Goal: Task Accomplishment & Management: Manage account settings

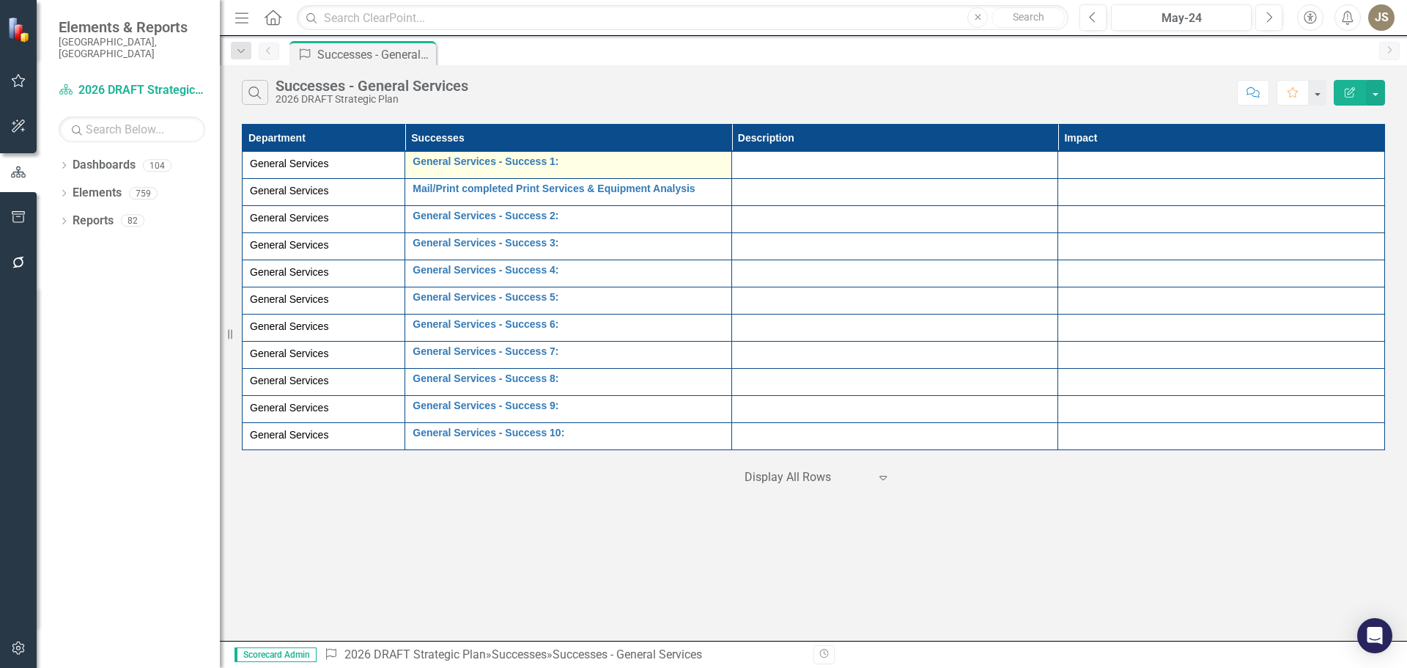
click at [570, 170] on div "General Services - Success 1: Edit Edit Success Link Open Element" at bounding box center [569, 165] width 312 height 18
click at [571, 169] on div "General Services - Success 1: Edit Edit Success Link Open Element" at bounding box center [569, 165] width 312 height 18
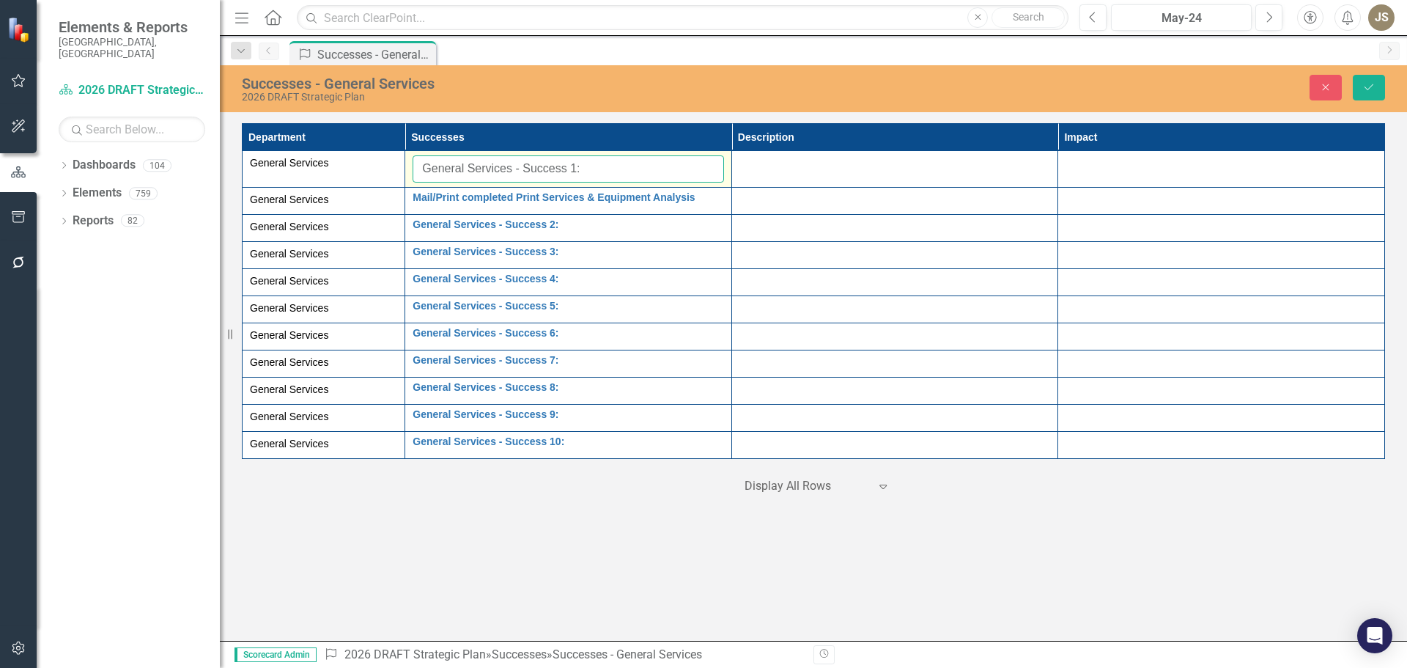
click at [595, 169] on input "General Services - Success 1:" at bounding box center [569, 168] width 312 height 27
drag, startPoint x: 593, startPoint y: 169, endPoint x: 418, endPoint y: 174, distance: 175.3
click at [418, 174] on input "General Services - Success 1:" at bounding box center [569, 168] width 312 height 27
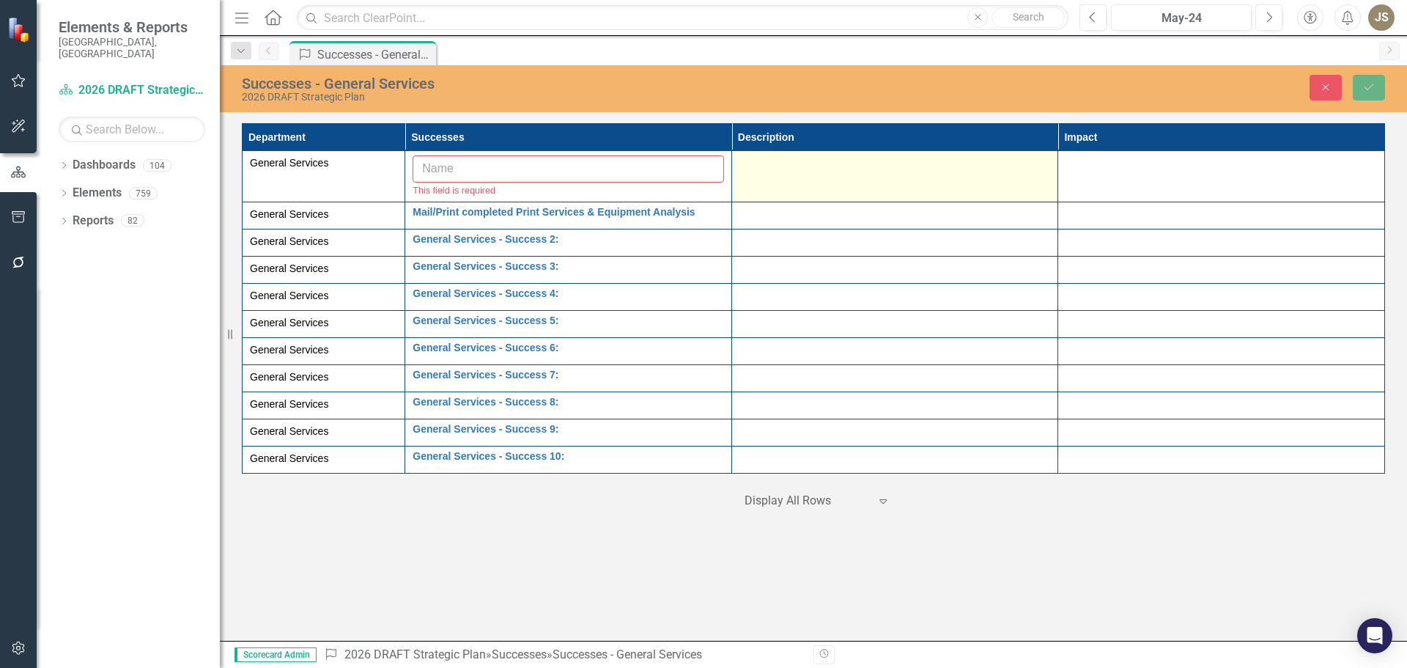
click at [759, 176] on td at bounding box center [895, 176] width 327 height 51
click at [760, 174] on td at bounding box center [895, 176] width 327 height 51
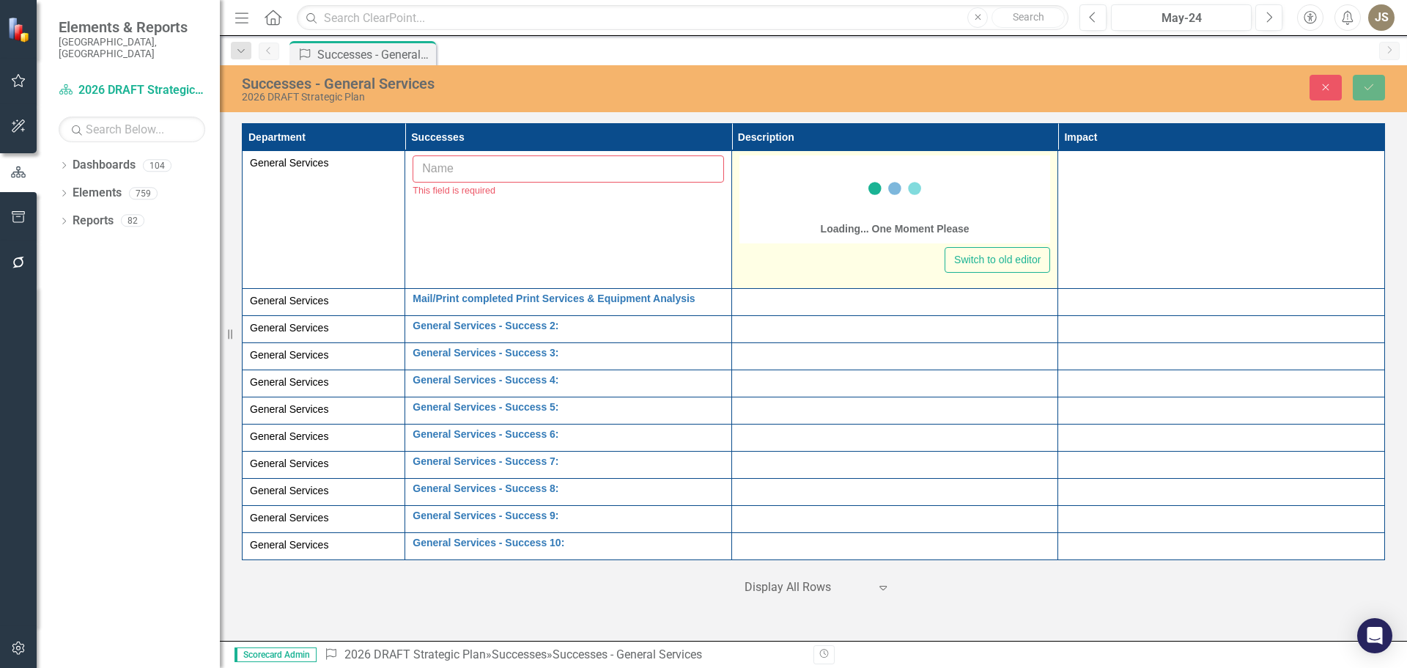
click at [760, 174] on div "Loading... One Moment Please" at bounding box center [896, 199] width 312 height 88
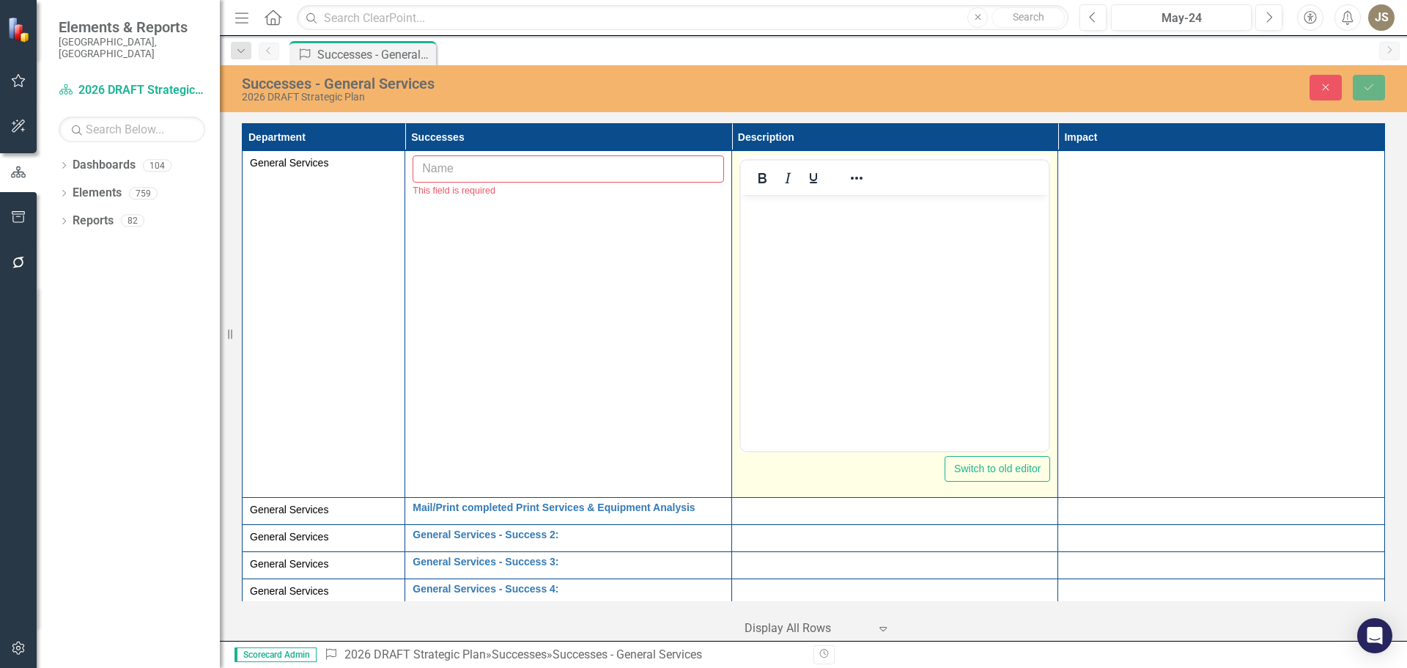
click at [754, 222] on body "Rich Text Area. Press ALT-0 for help." at bounding box center [894, 305] width 309 height 220
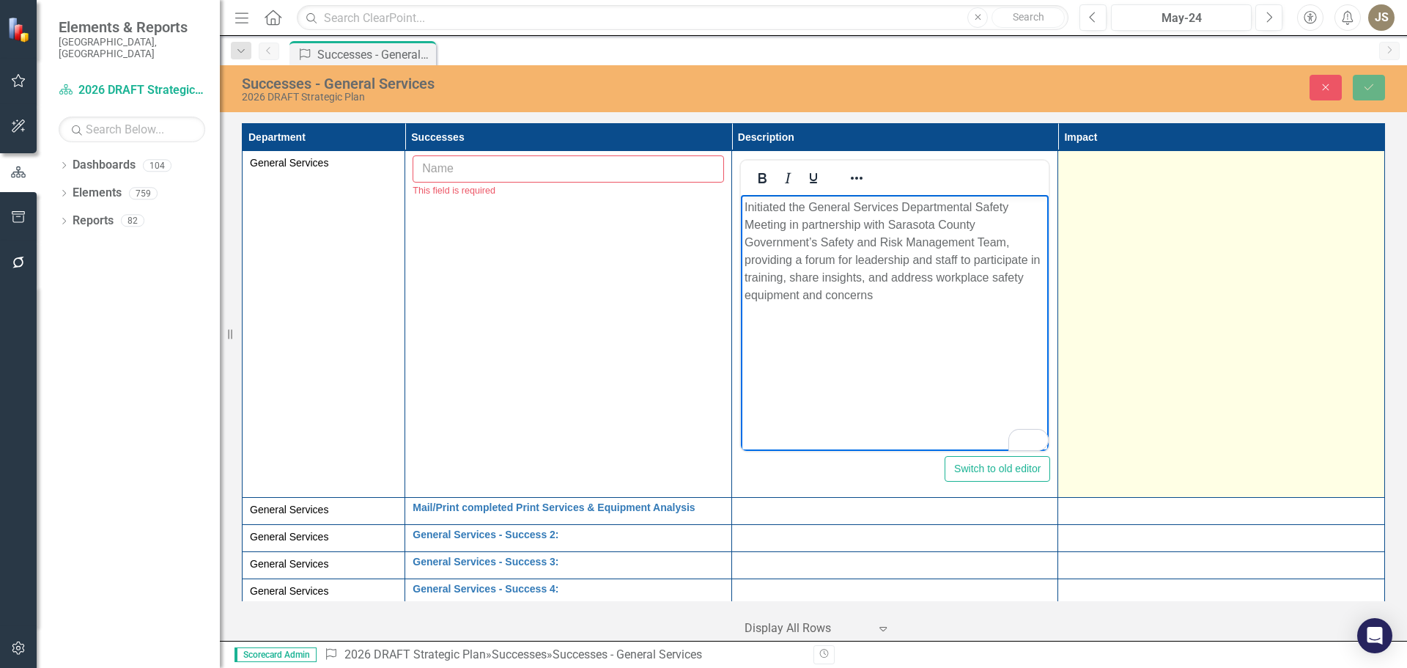
click at [1103, 330] on td at bounding box center [1221, 324] width 327 height 347
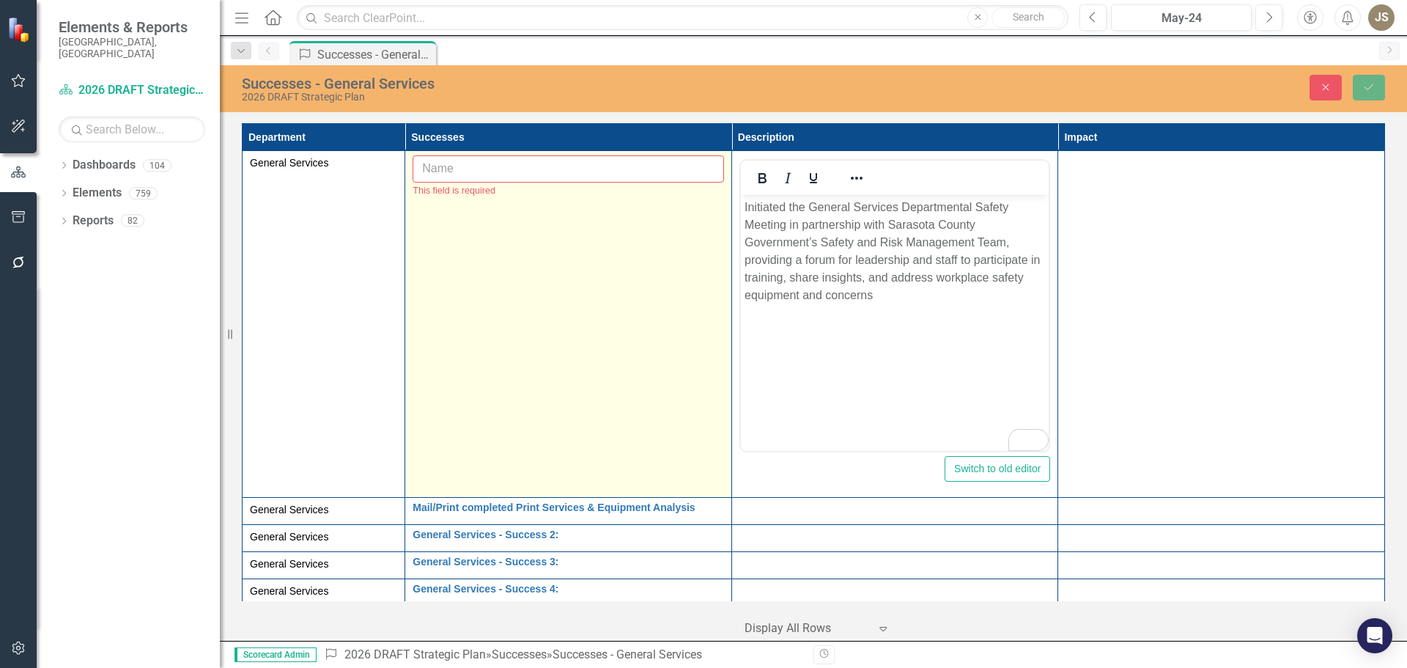
click at [457, 173] on input "text" at bounding box center [569, 168] width 312 height 27
click at [435, 165] on input "text" at bounding box center [569, 168] width 312 height 27
click at [466, 177] on link "Edit Edit Success" at bounding box center [494, 179] width 116 height 27
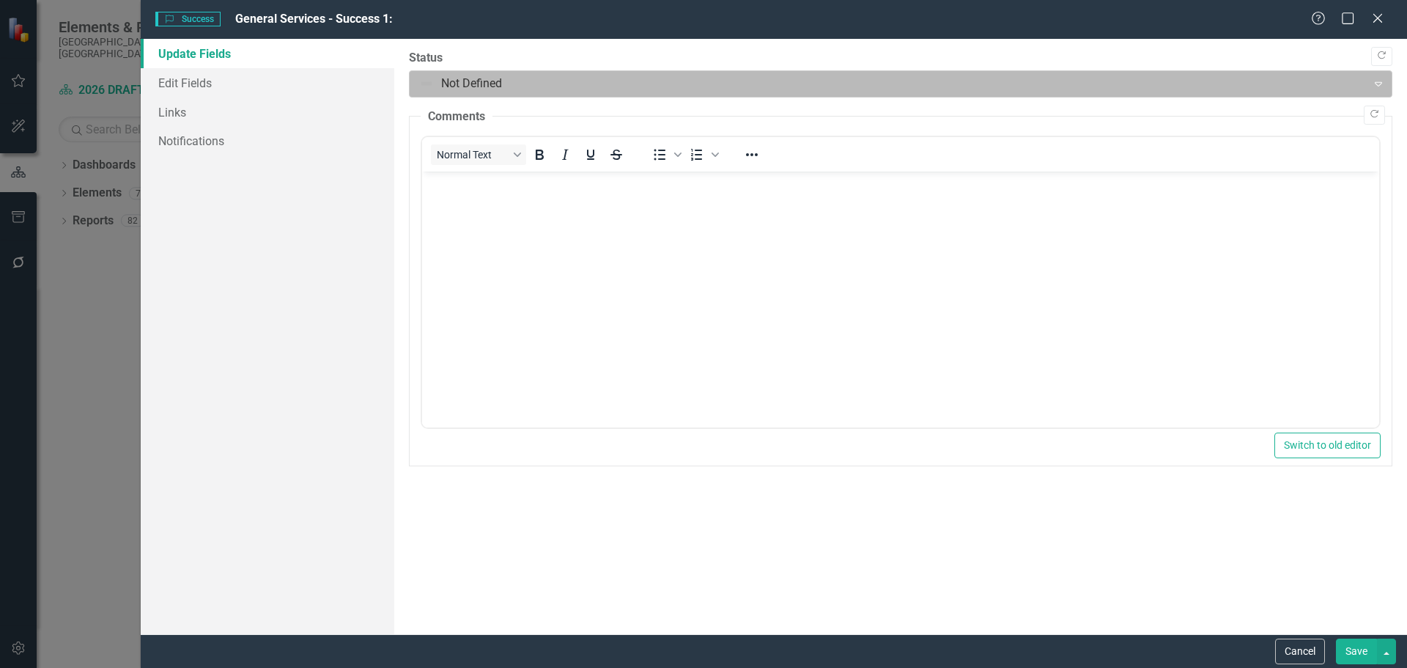
click at [514, 82] on div at bounding box center [888, 84] width 939 height 20
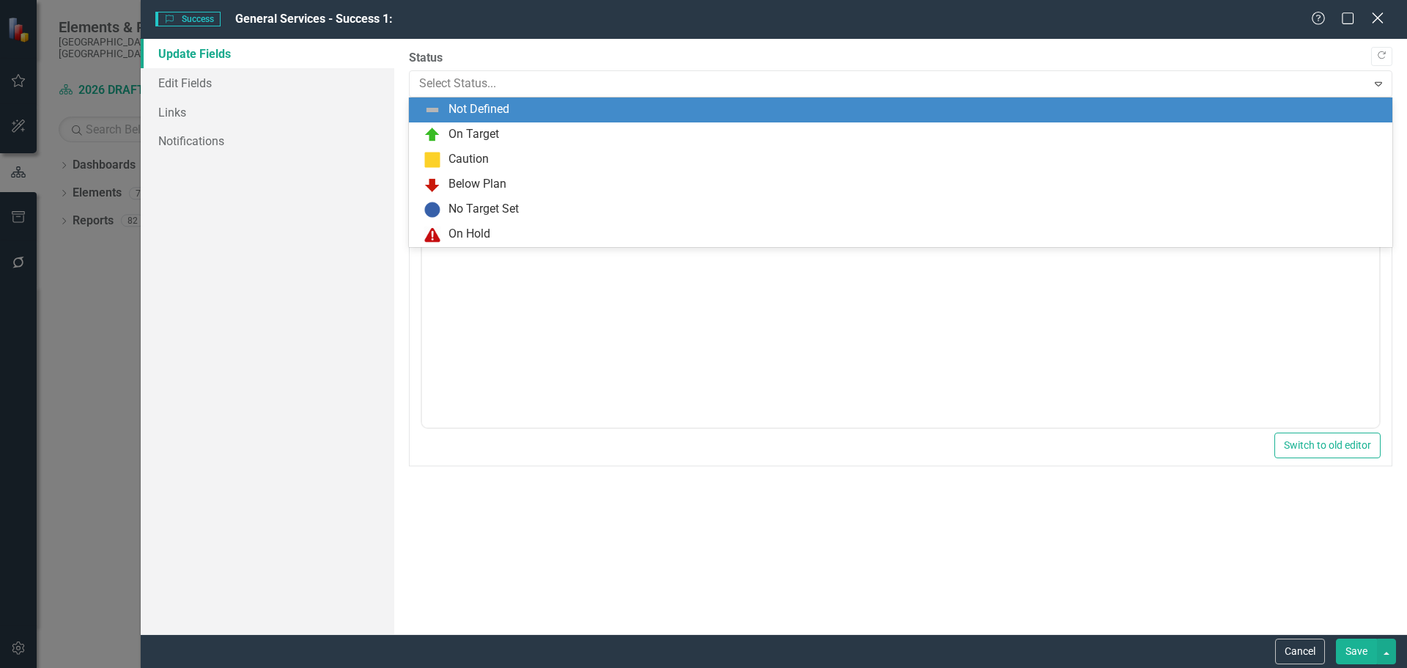
click at [1379, 19] on icon at bounding box center [1377, 17] width 11 height 11
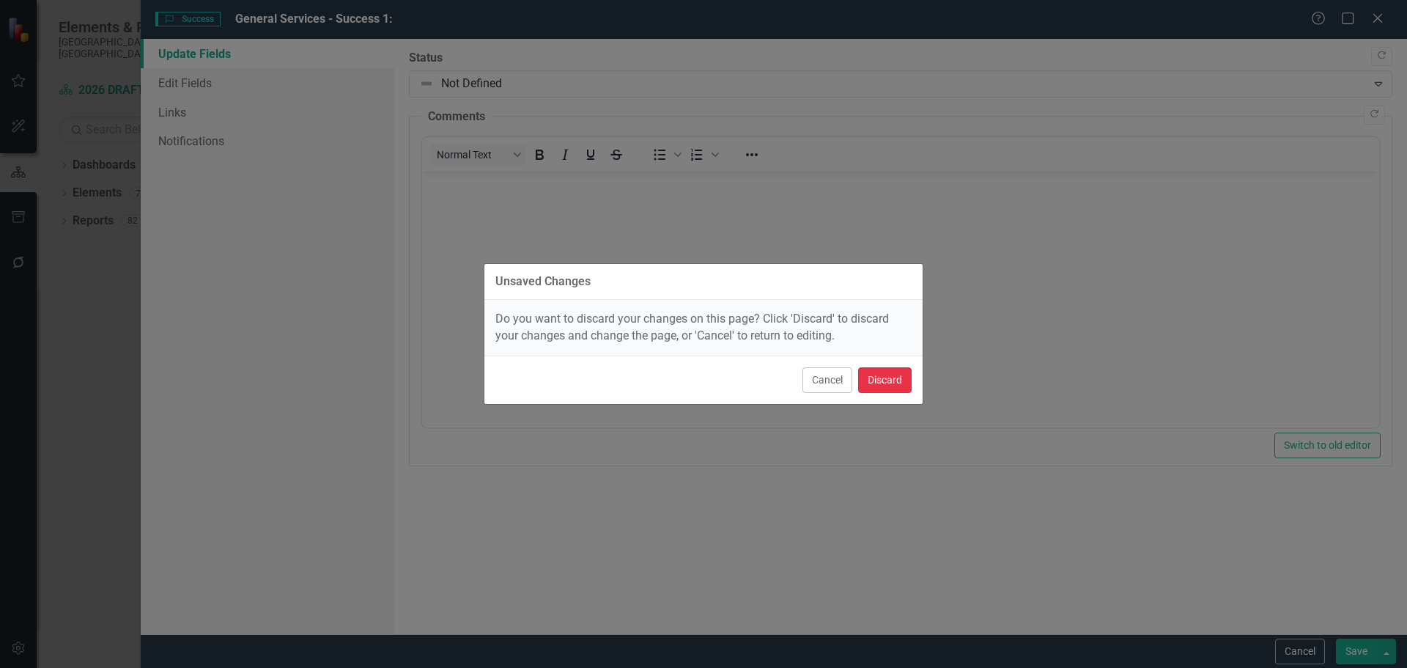
click at [880, 374] on button "Discard" at bounding box center [885, 380] width 54 height 26
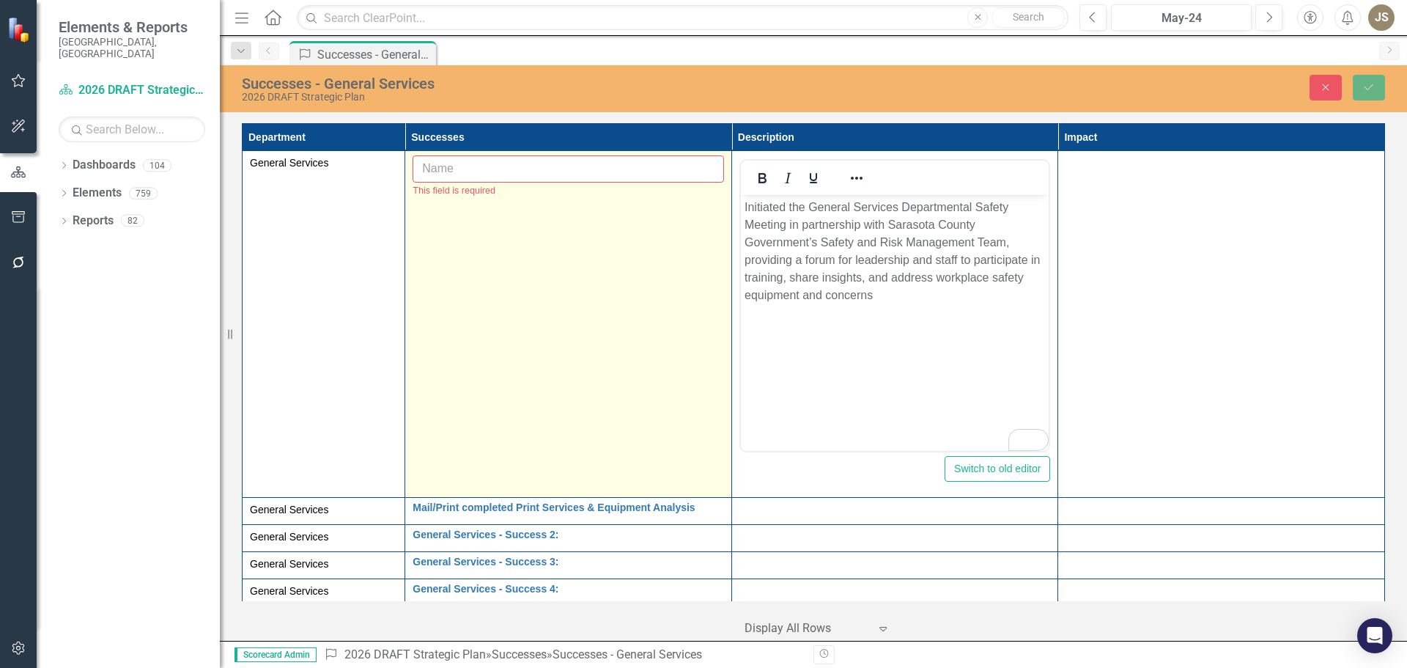
click at [431, 166] on input "text" at bounding box center [569, 168] width 312 height 27
click at [453, 172] on input "text" at bounding box center [569, 168] width 312 height 27
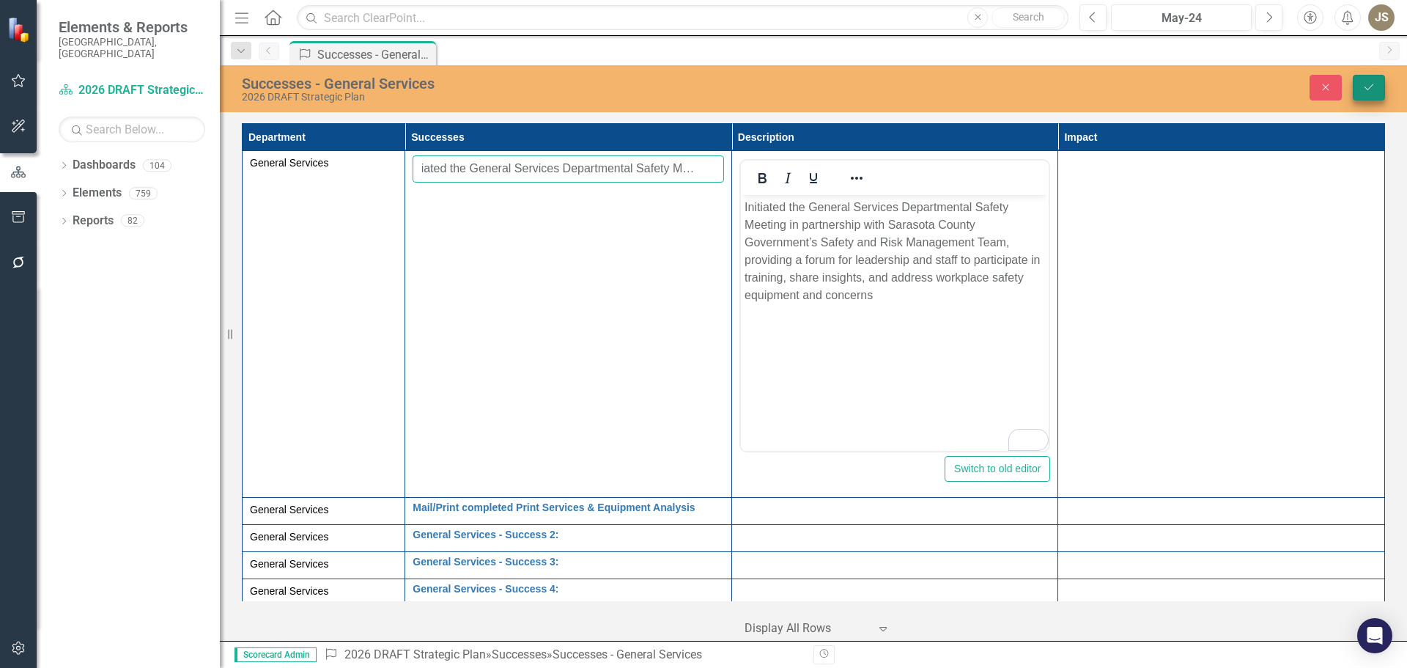
type input "Initiated the General Services Departmental Safety Meeting"
click at [1361, 86] on button "Save" at bounding box center [1369, 88] width 32 height 26
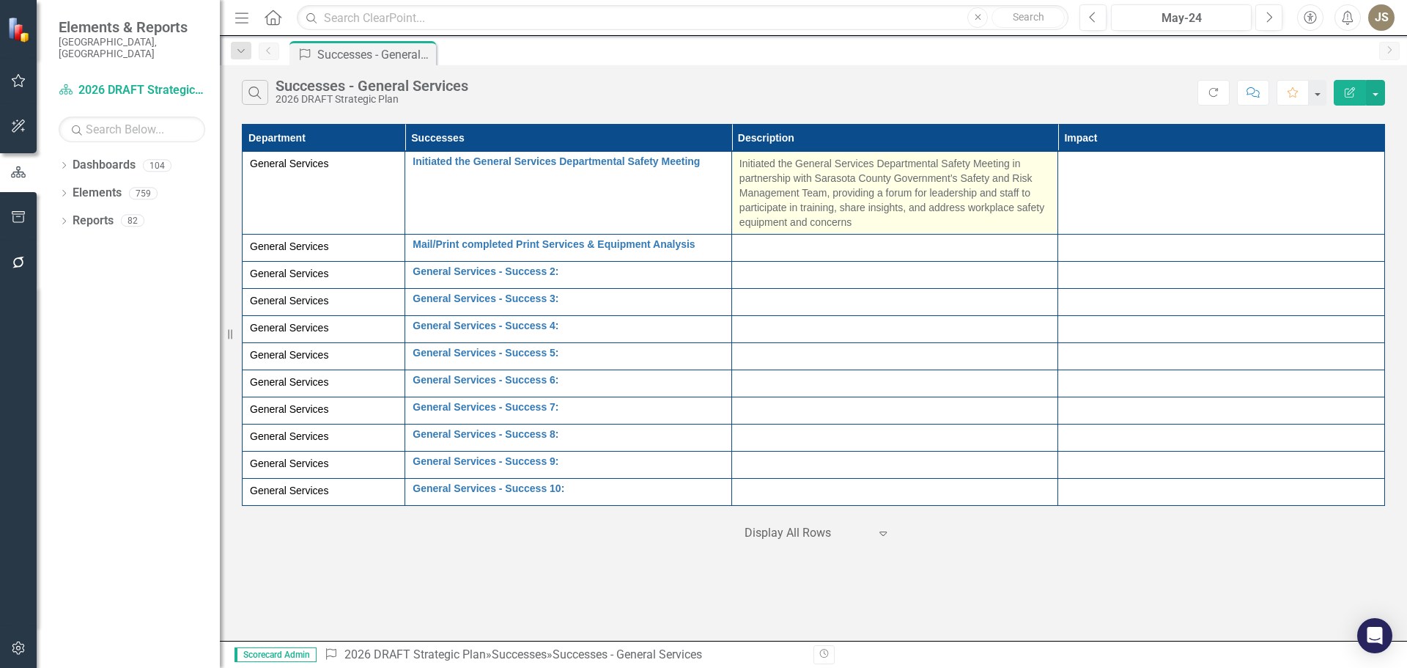
click at [859, 209] on p "Initiated the General Services Departmental Safety Meeting in partnership with …" at bounding box center [896, 192] width 312 height 73
click at [953, 208] on p "Initiated the General Services Departmental Safety Meeting in partnership with …" at bounding box center [896, 192] width 312 height 73
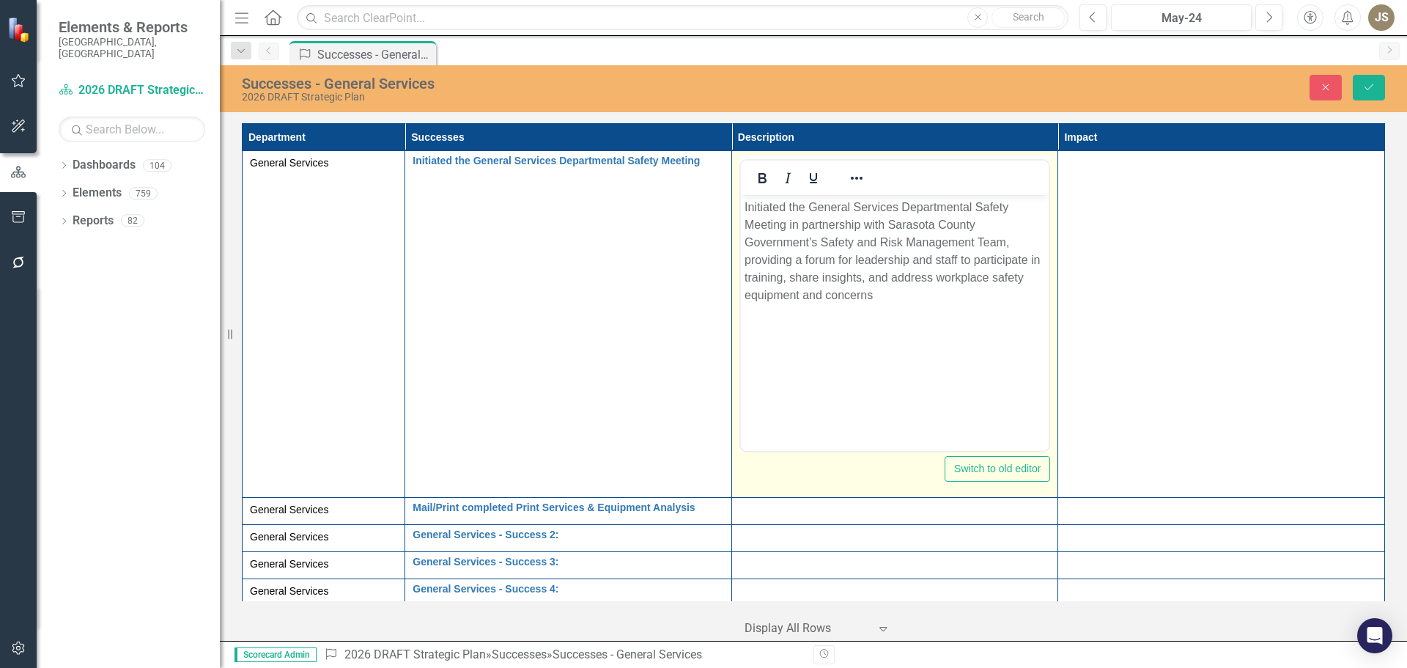
click at [1022, 276] on p "Initiated the General Services Departmental Safety Meeting in partnership with …" at bounding box center [894, 252] width 301 height 106
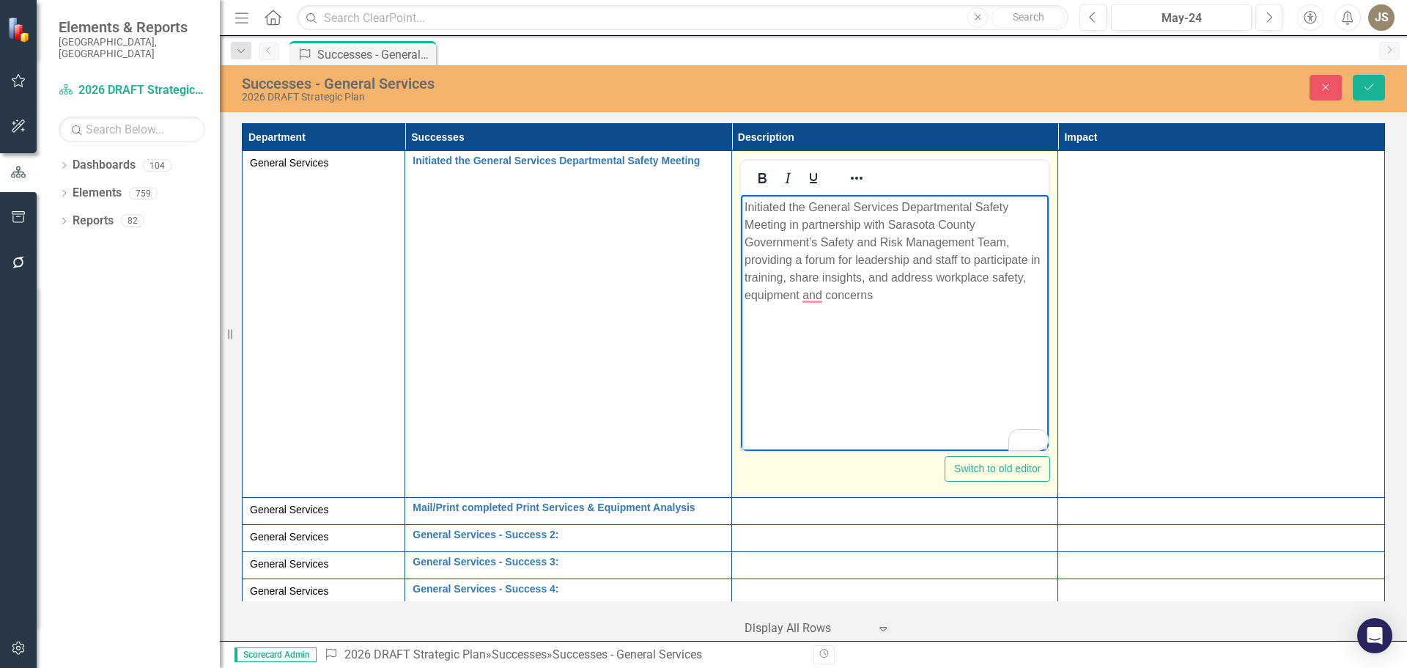
click at [797, 294] on p "Initiated the General Services Departmental Safety Meeting in partnership with …" at bounding box center [894, 252] width 301 height 106
click at [875, 294] on p "Initiated the General Services Departmental Safety Meeting in partnership with …" at bounding box center [894, 252] width 301 height 106
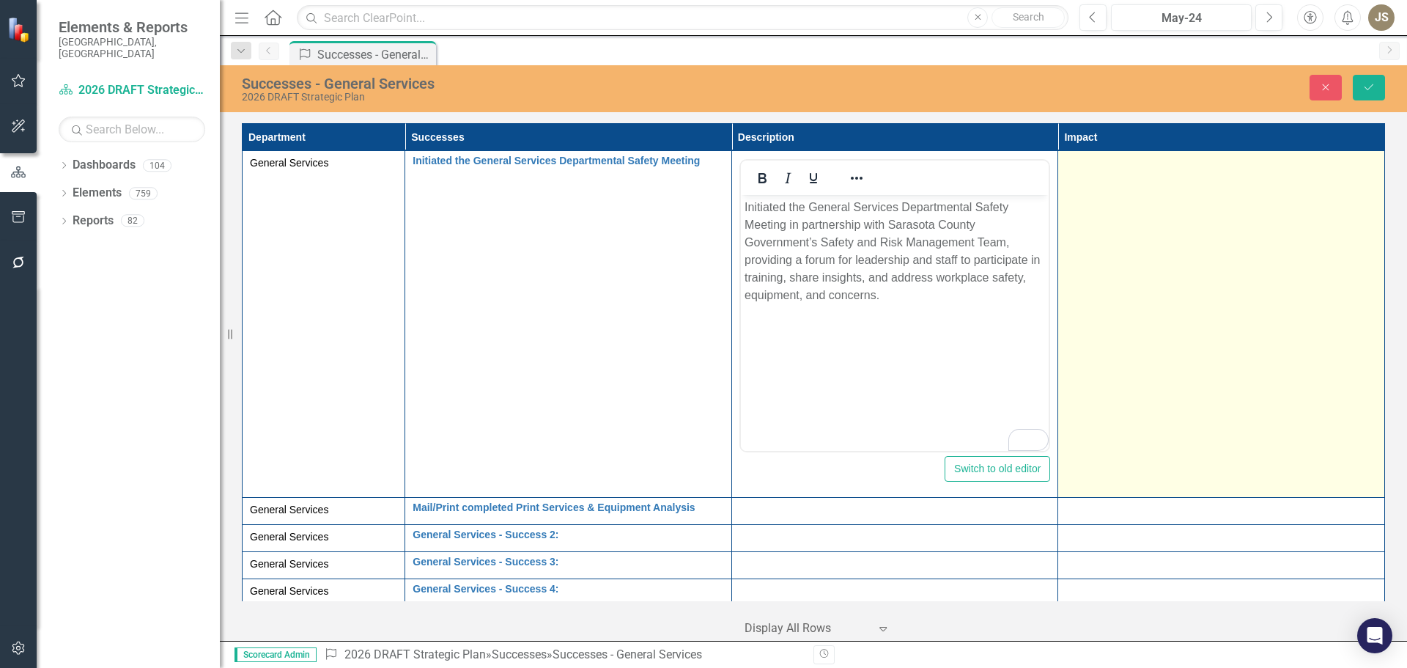
click at [1157, 212] on td at bounding box center [1221, 324] width 327 height 347
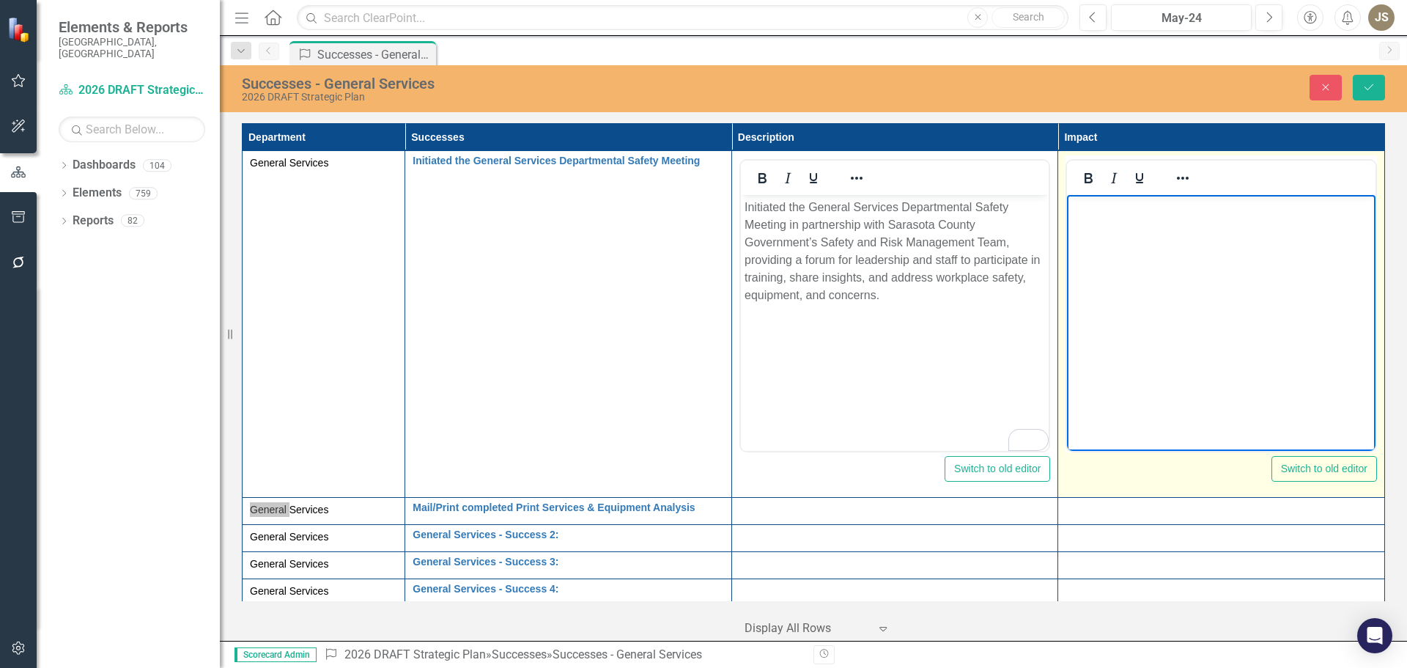
click at [1135, 220] on body "Rich Text Area. Press ALT-0 for help." at bounding box center [1221, 305] width 309 height 220
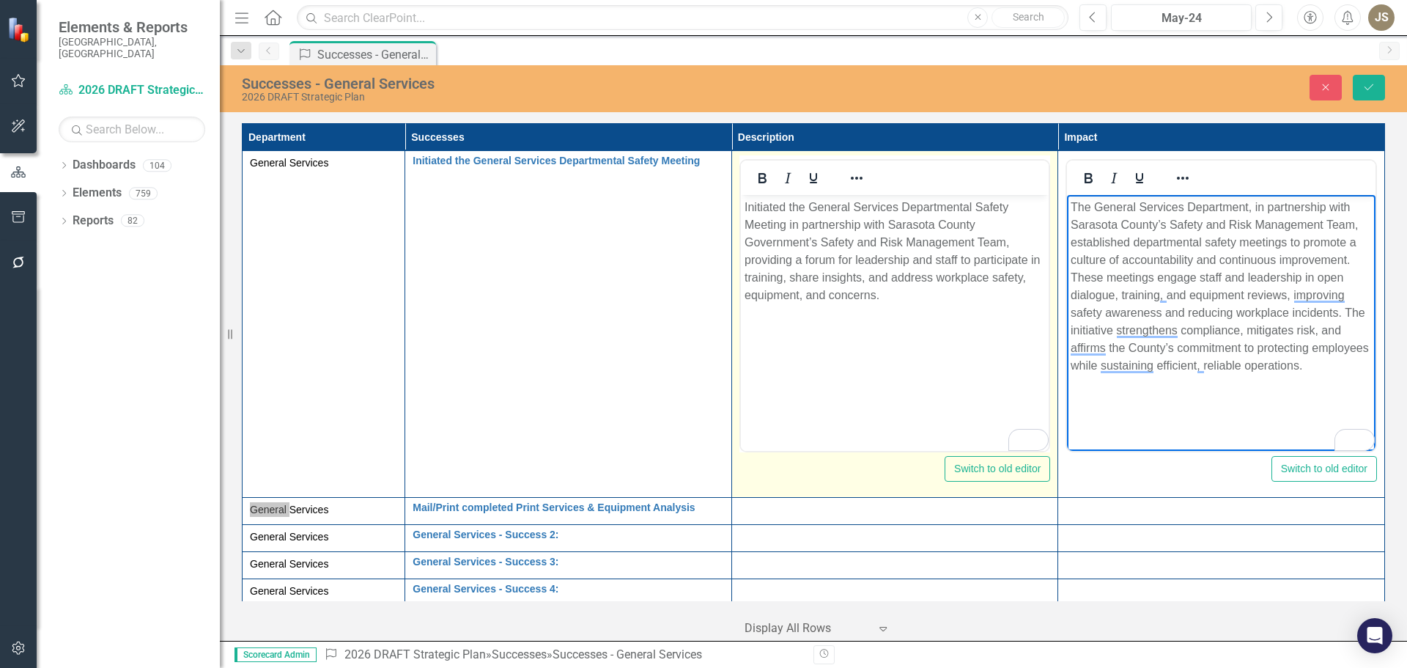
click at [1004, 240] on p "Initiated the General Services Departmental Safety Meeting in partnership with …" at bounding box center [894, 252] width 301 height 106
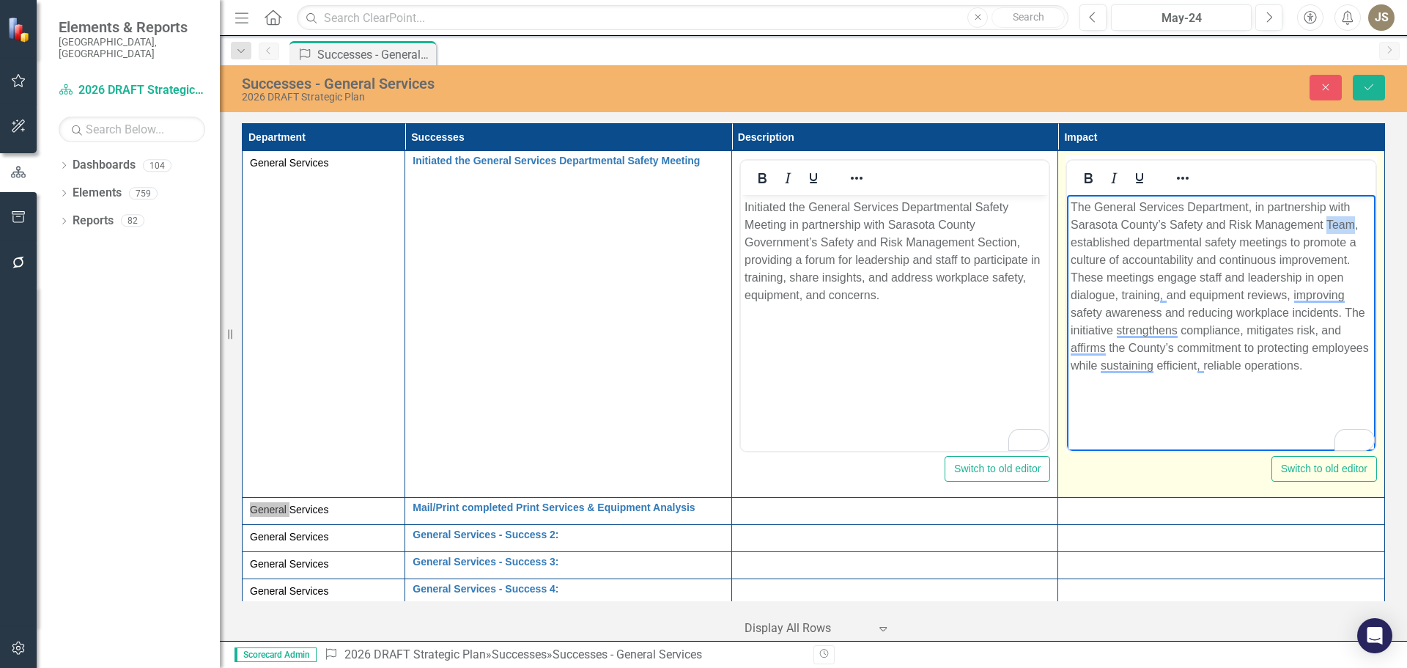
drag, startPoint x: 1355, startPoint y: 226, endPoint x: 1328, endPoint y: 227, distance: 26.4
click at [1328, 227] on p "The General Services Department, in partnership with Sarasota County’s Safety a…" at bounding box center [1221, 287] width 301 height 176
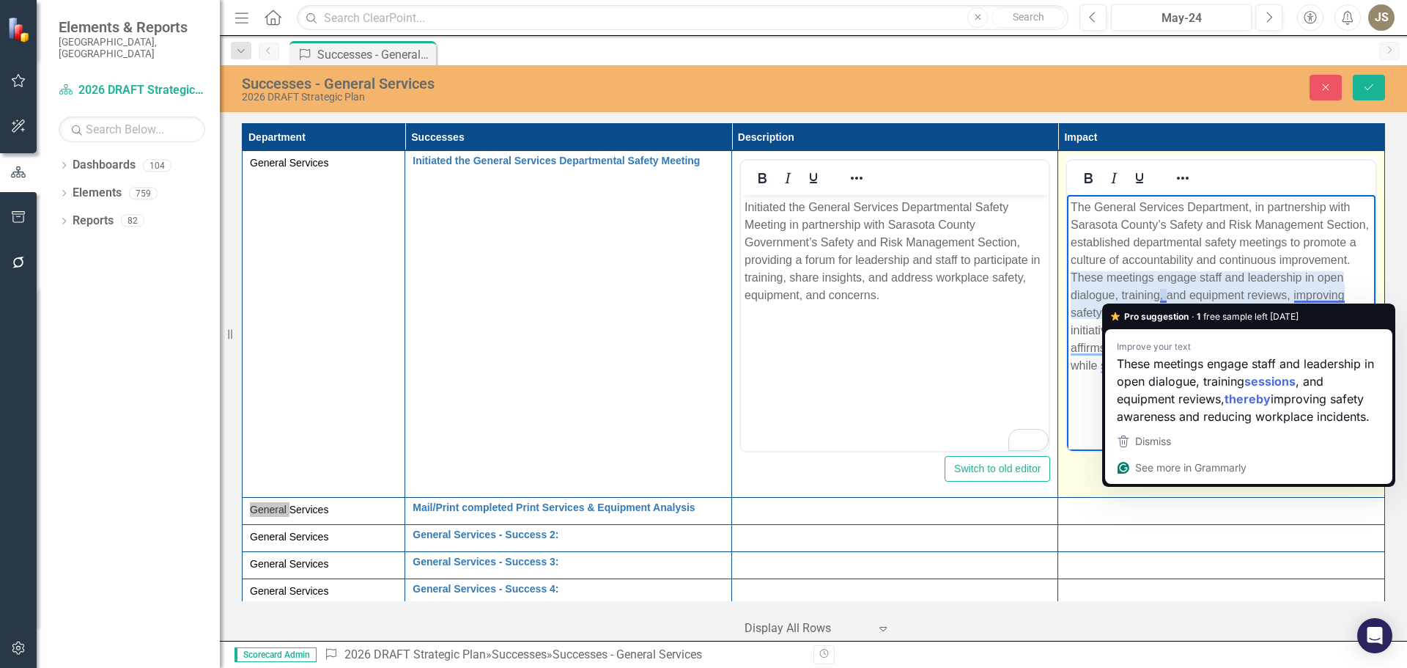
click at [1165, 297] on p "The General Services Department, in partnership with Sarasota County’s Safety a…" at bounding box center [1221, 287] width 301 height 176
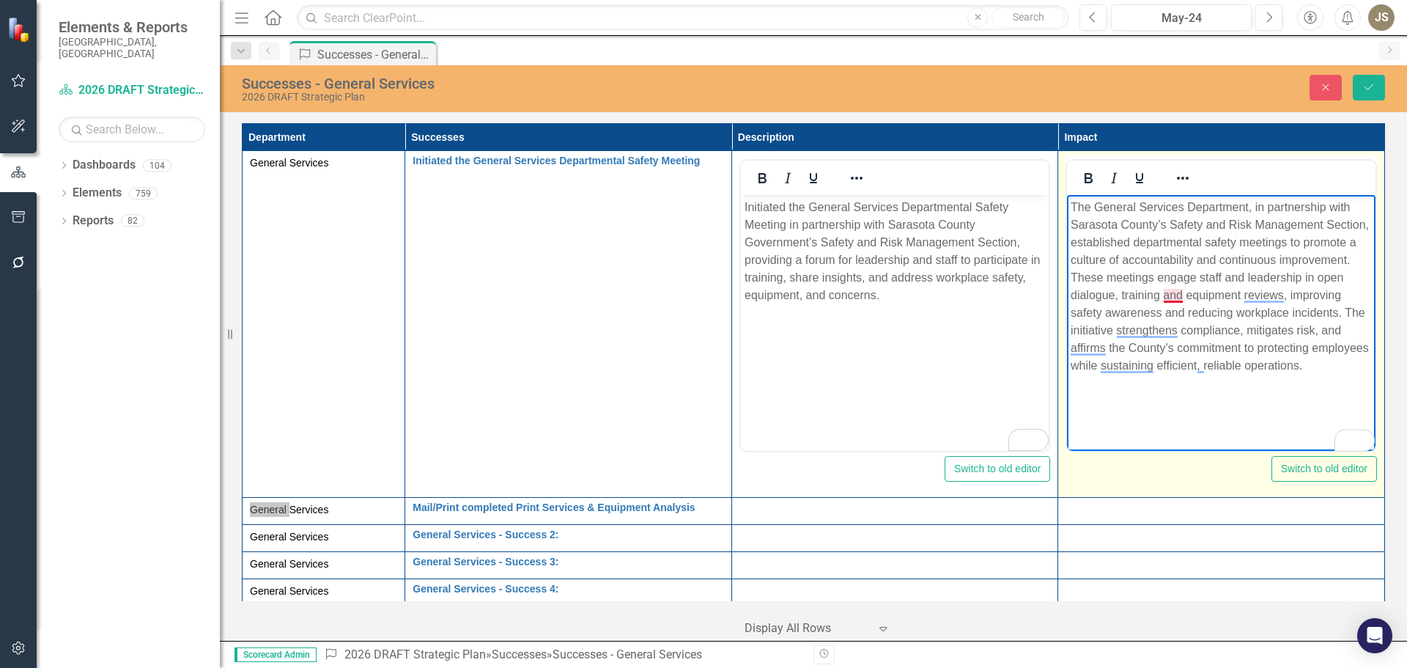
click at [1171, 295] on p "The General Services Department, in partnership with Sarasota County’s Safety a…" at bounding box center [1221, 287] width 301 height 176
click at [1112, 311] on p "The General Services Department, in partnership with Sarasota County’s Safety a…" at bounding box center [1221, 296] width 301 height 194
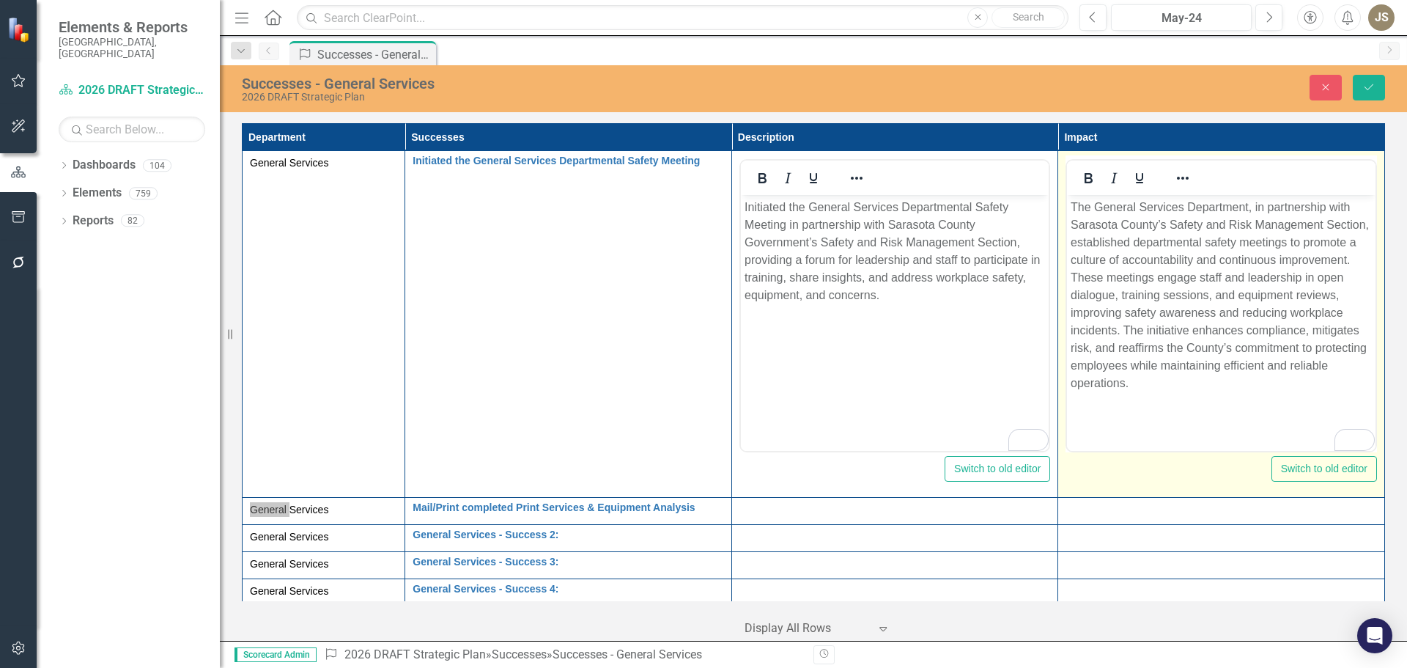
click at [1143, 379] on p "The General Services Department, in partnership with Sarasota County’s Safety a…" at bounding box center [1221, 296] width 301 height 194
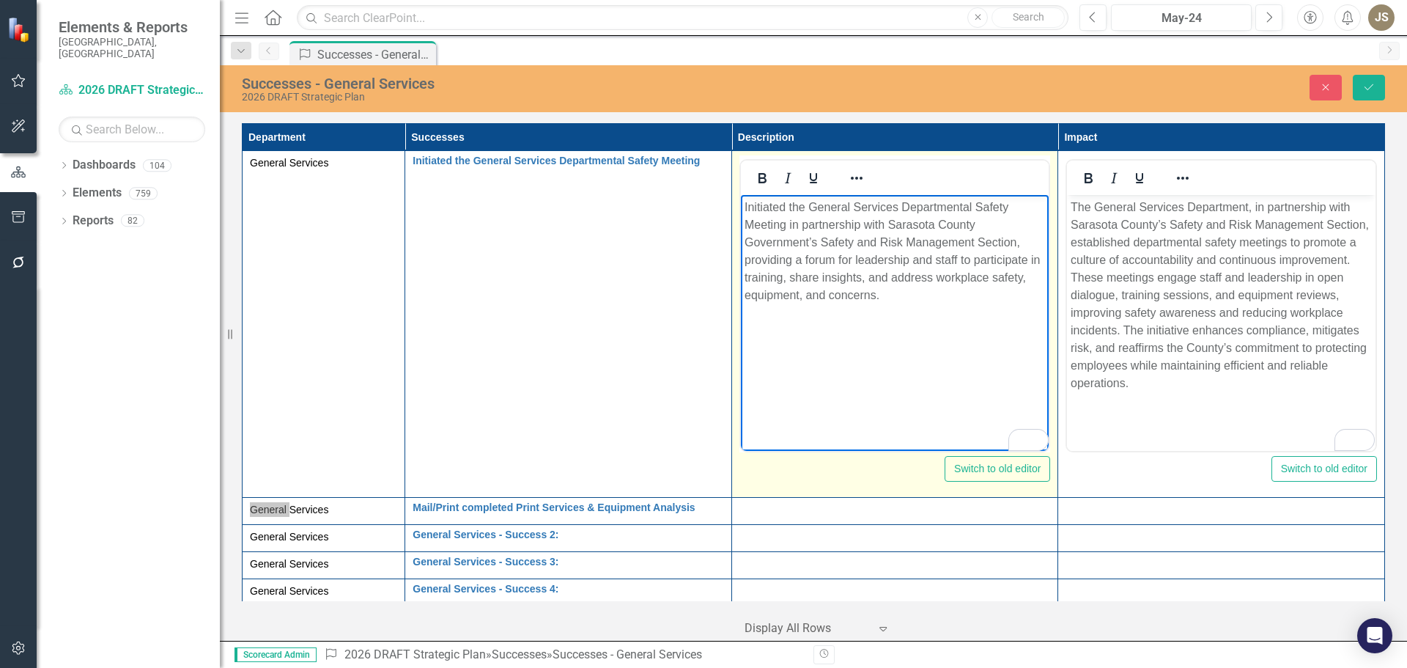
click at [982, 369] on body "Initiated the General Services Departmental Safety Meeting in partnership with …" at bounding box center [894, 305] width 309 height 220
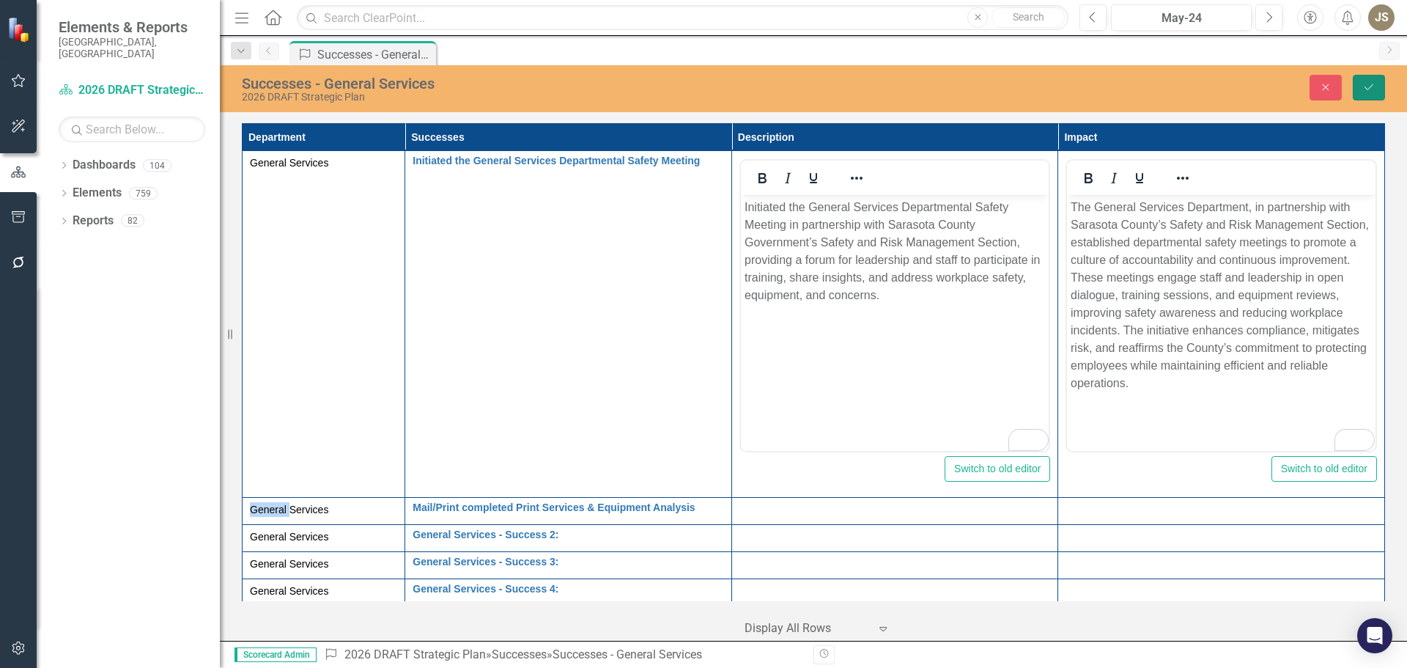
click at [1370, 91] on icon "Save" at bounding box center [1369, 87] width 13 height 10
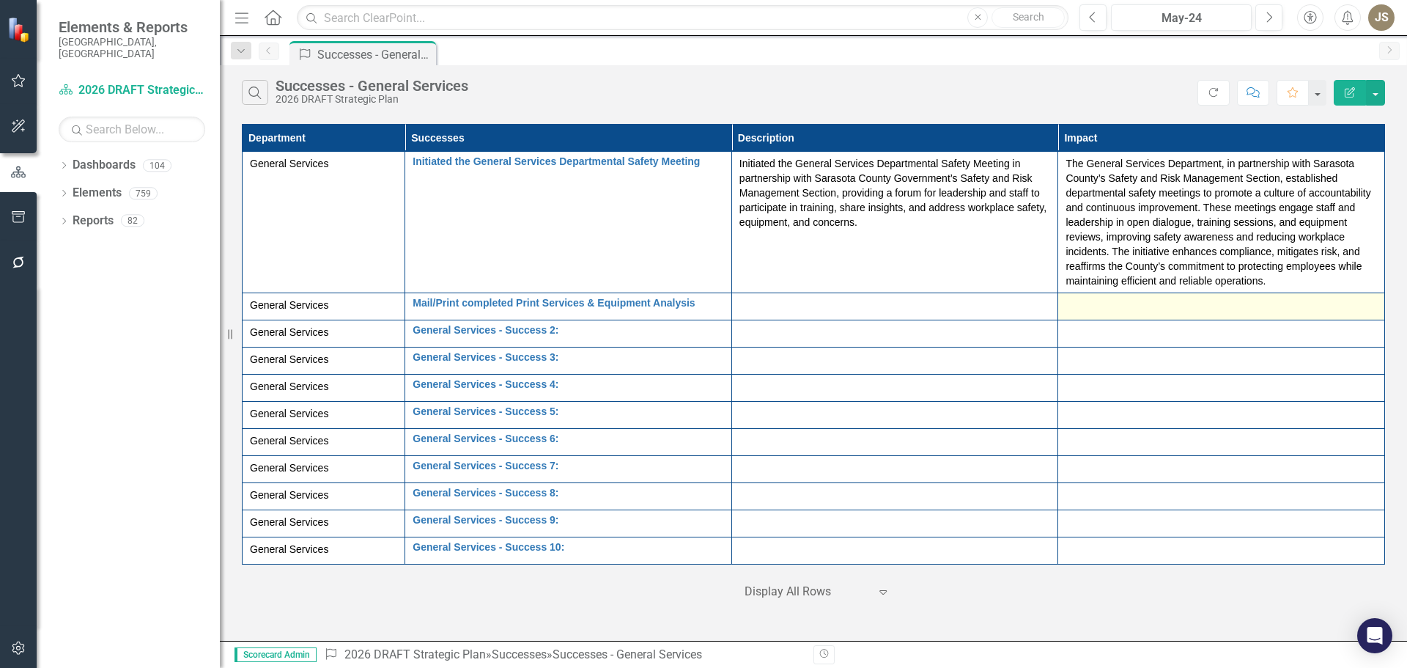
click at [1086, 307] on div at bounding box center [1222, 307] width 312 height 18
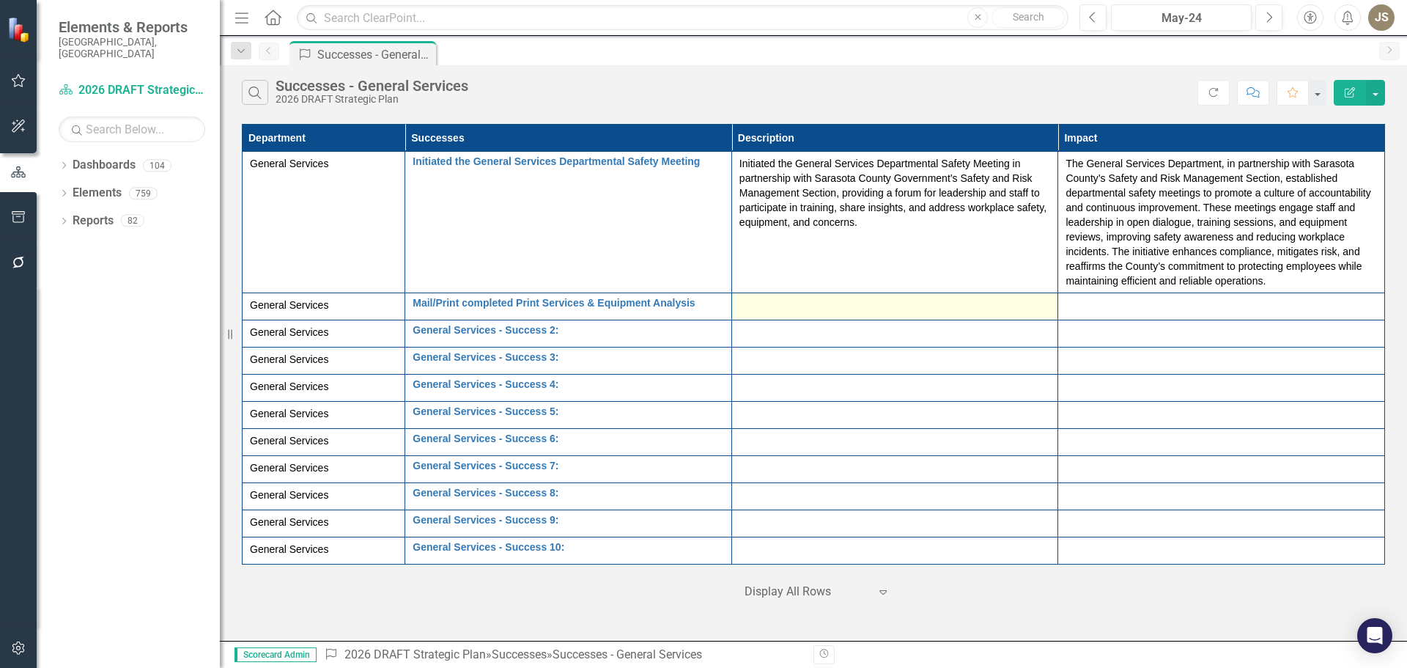
click at [893, 306] on div at bounding box center [896, 307] width 312 height 18
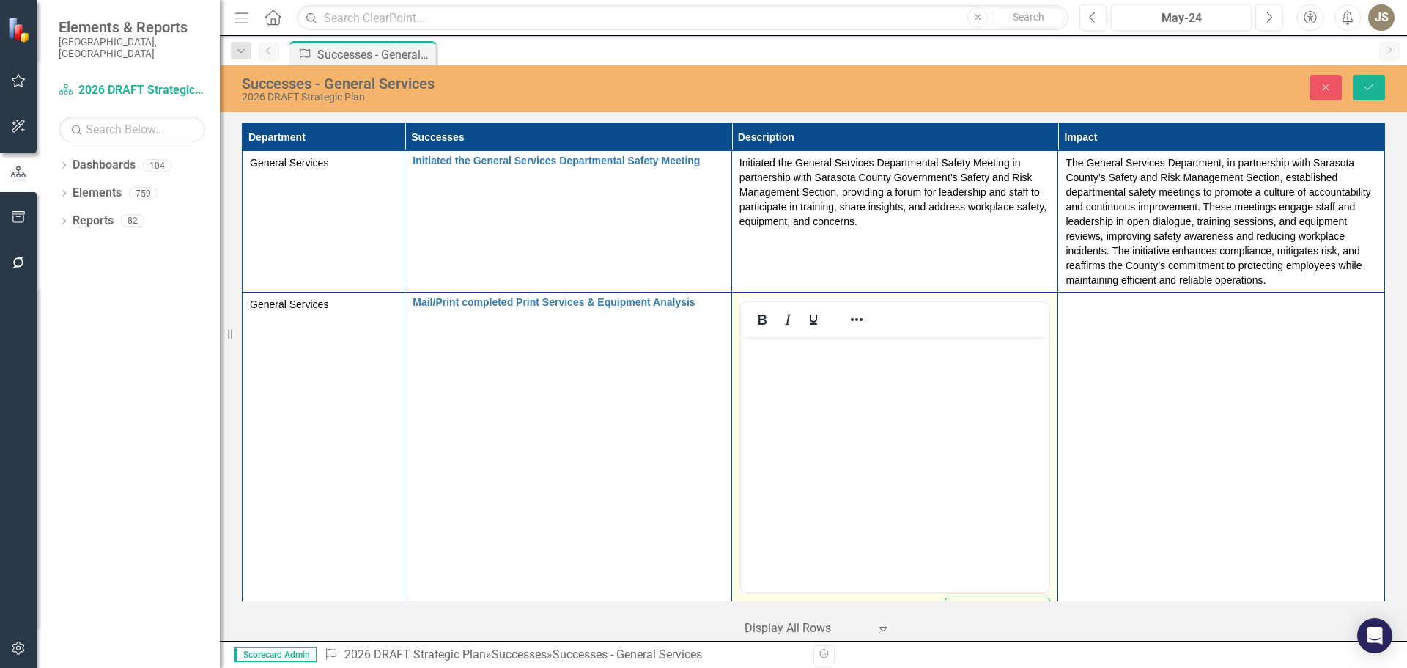
drag, startPoint x: 773, startPoint y: 370, endPoint x: 780, endPoint y: 364, distance: 9.4
click at [778, 369] on body "Rich Text Area. Press ALT-0 for help." at bounding box center [894, 446] width 309 height 220
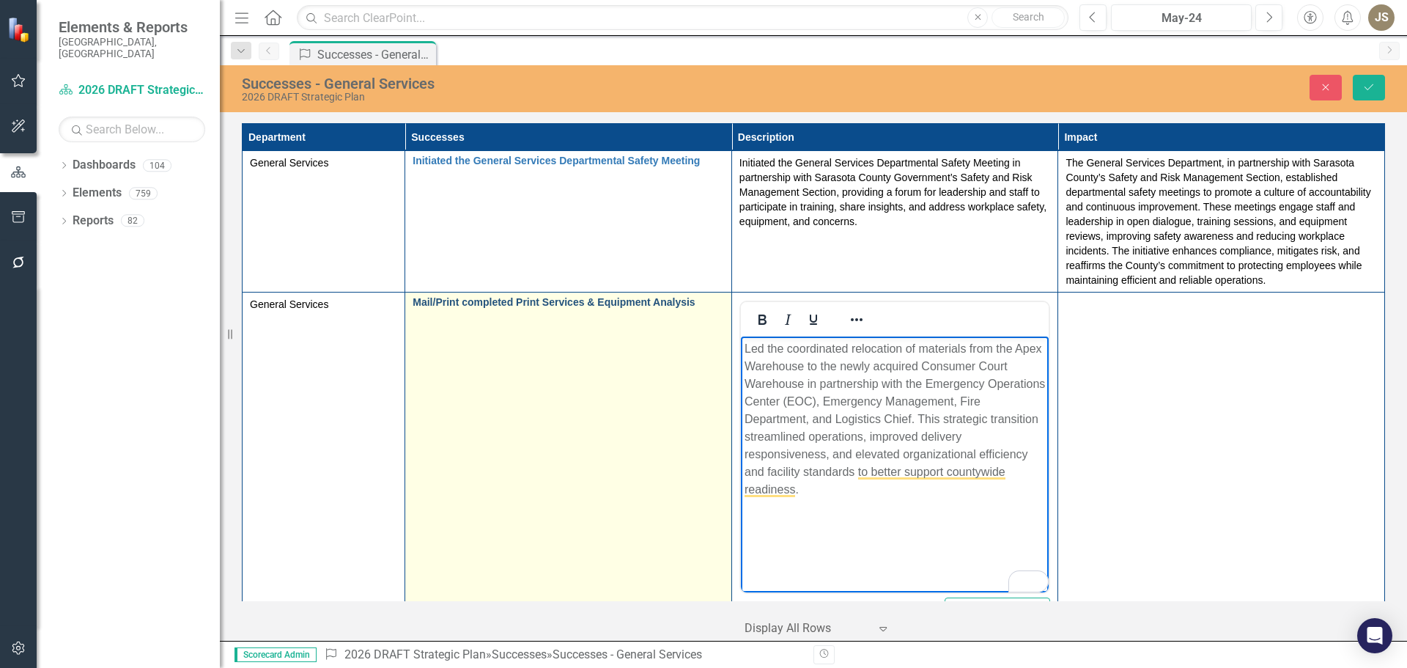
click at [533, 306] on link "Mail/Print completed Print Services & Equipment Analysis" at bounding box center [569, 302] width 312 height 11
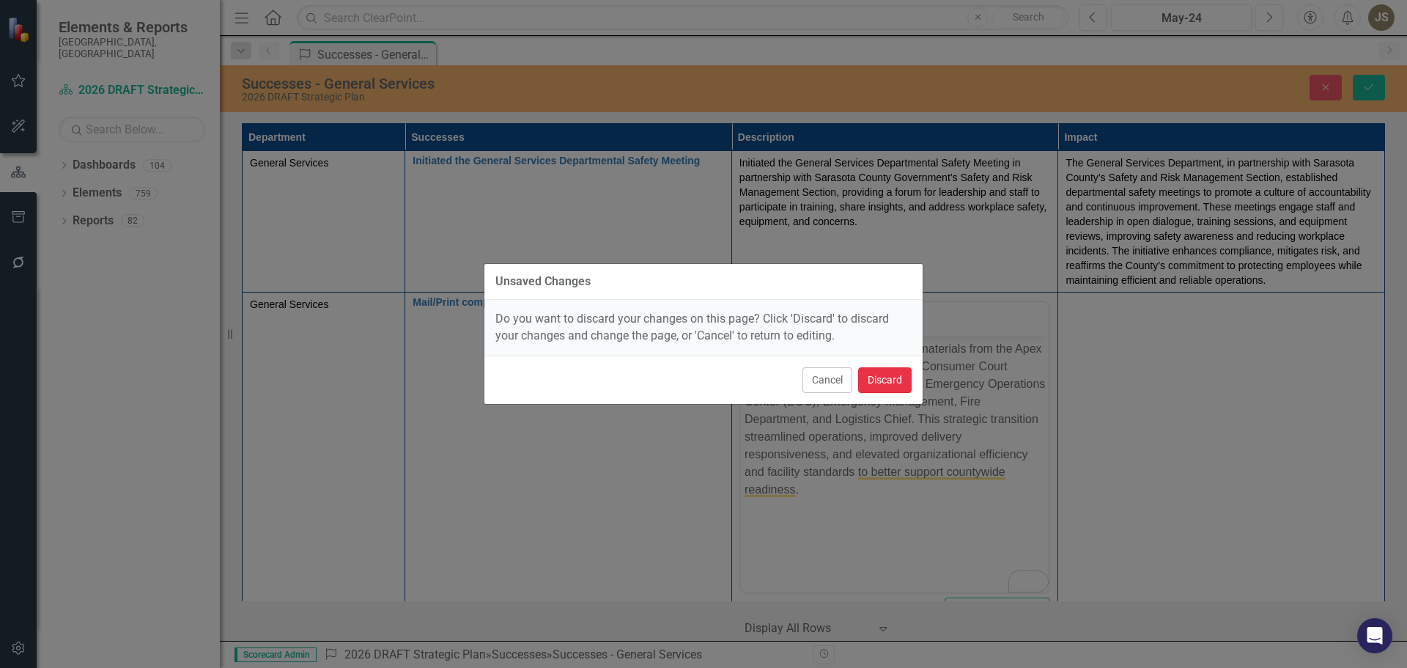
click at [890, 380] on button "Discard" at bounding box center [885, 380] width 54 height 26
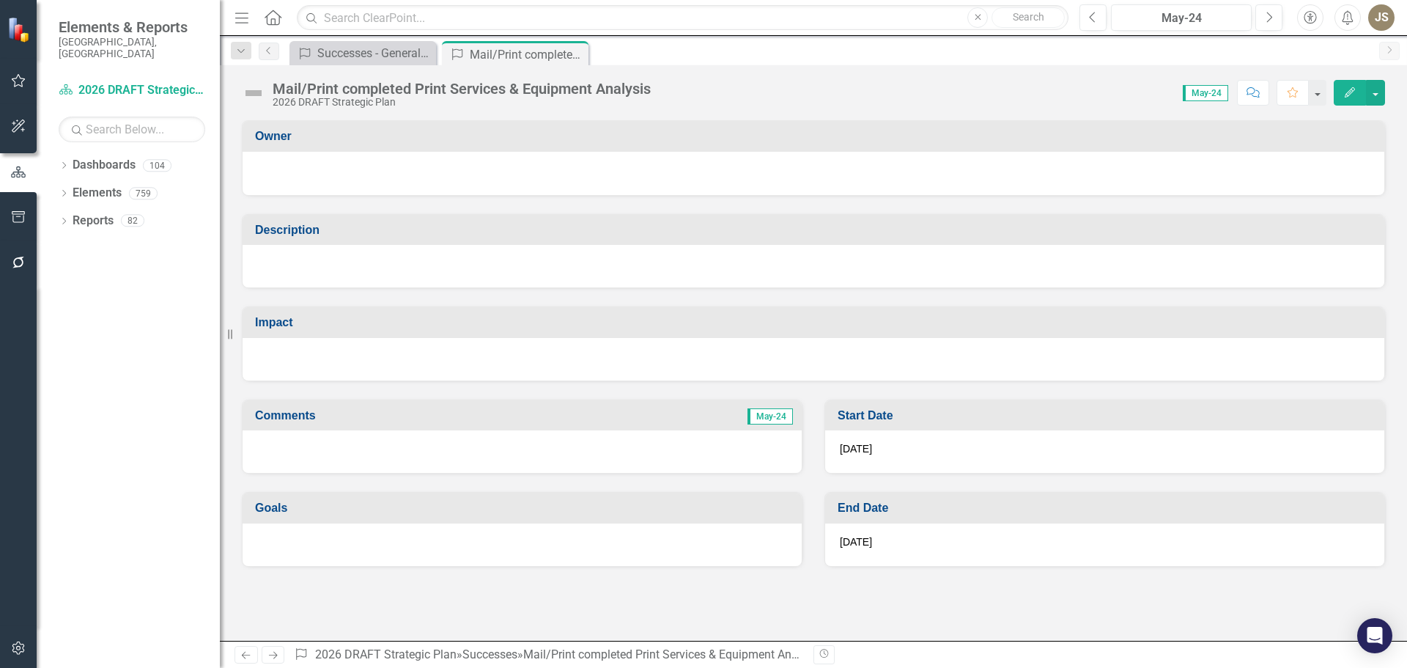
click at [328, 92] on div "Mail/Print completed Print Services & Equipment Analysis" at bounding box center [462, 89] width 378 height 16
drag, startPoint x: 279, startPoint y: 97, endPoint x: 287, endPoint y: 95, distance: 8.4
click at [284, 95] on div "Mail/Print completed Print Services & Equipment Analysis 2026 DRAFT Strategic P…" at bounding box center [462, 94] width 378 height 27
click at [293, 95] on div "Mail/Print completed Print Services & Equipment Analysis" at bounding box center [462, 89] width 378 height 16
click at [344, 105] on div "2026 DRAFT Strategic Plan" at bounding box center [462, 102] width 378 height 11
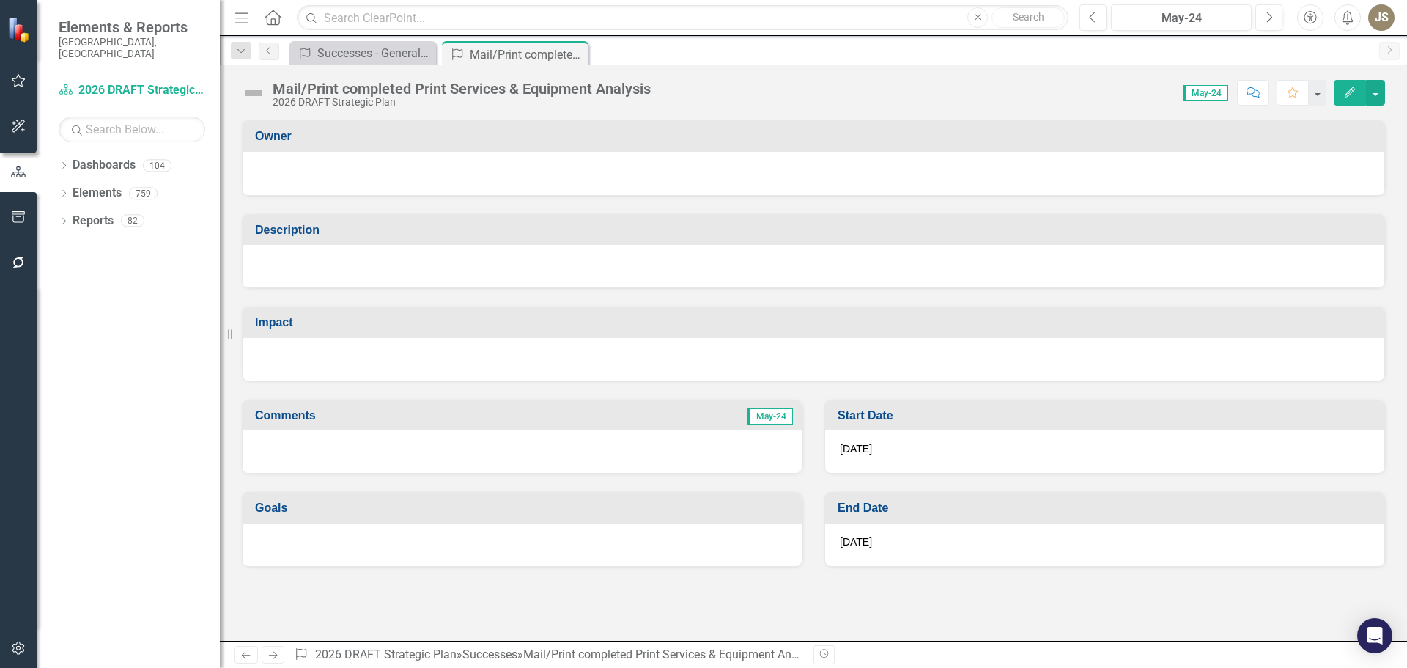
click at [0, 0] on icon "Close" at bounding box center [0, 0] width 0 height 0
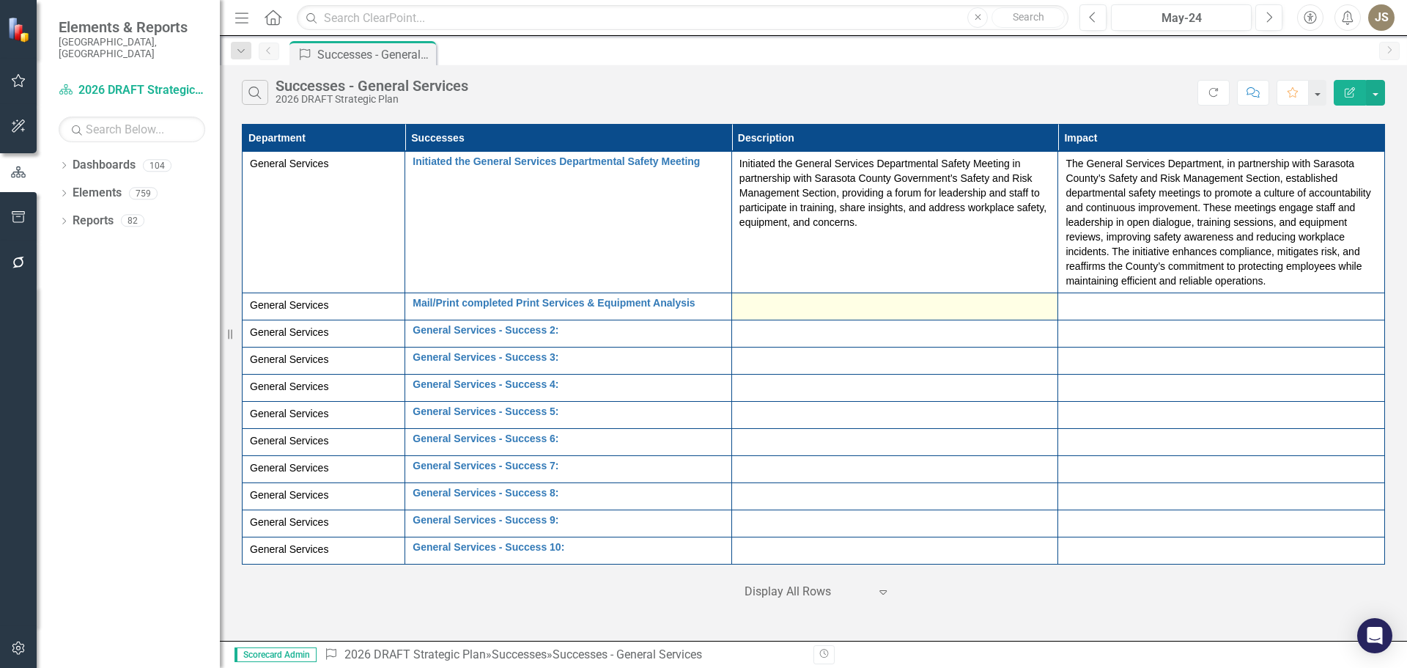
click at [833, 307] on div at bounding box center [896, 307] width 312 height 18
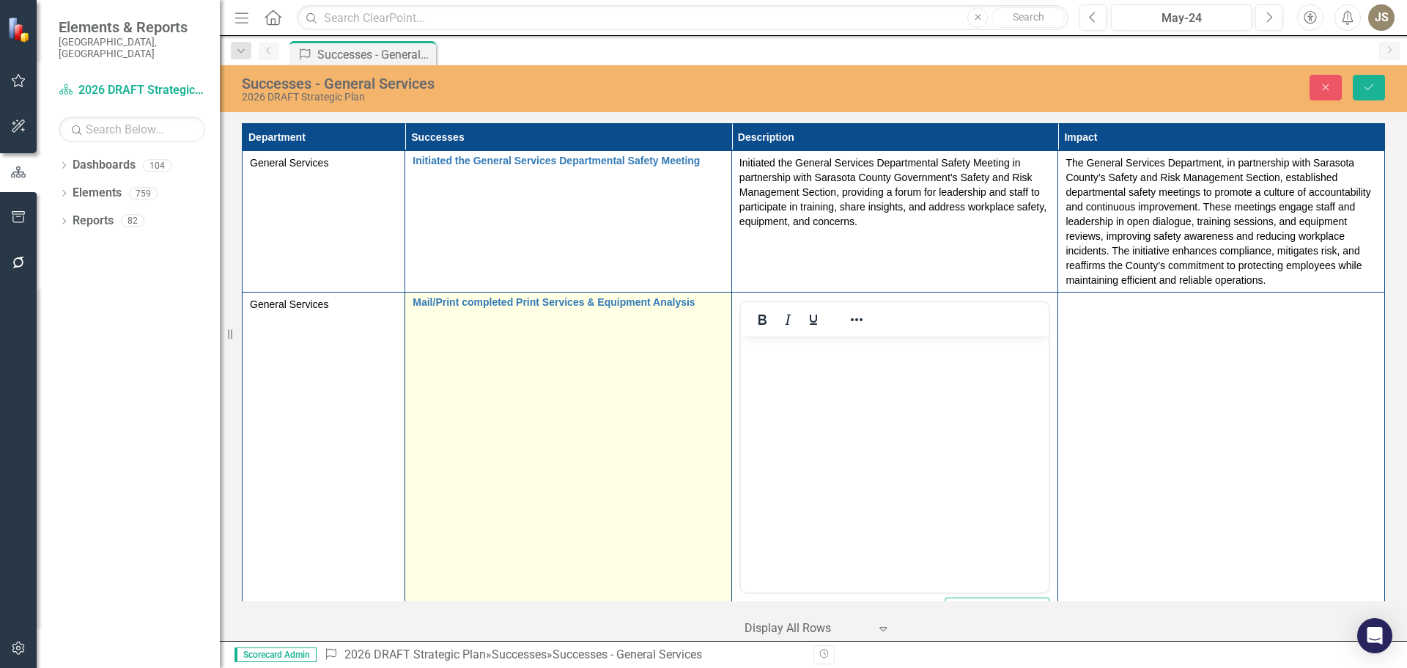
click at [682, 369] on td "Mail/Print completed Print Services & Equipment Analysis Edit Edit Success Link…" at bounding box center [568, 465] width 327 height 347
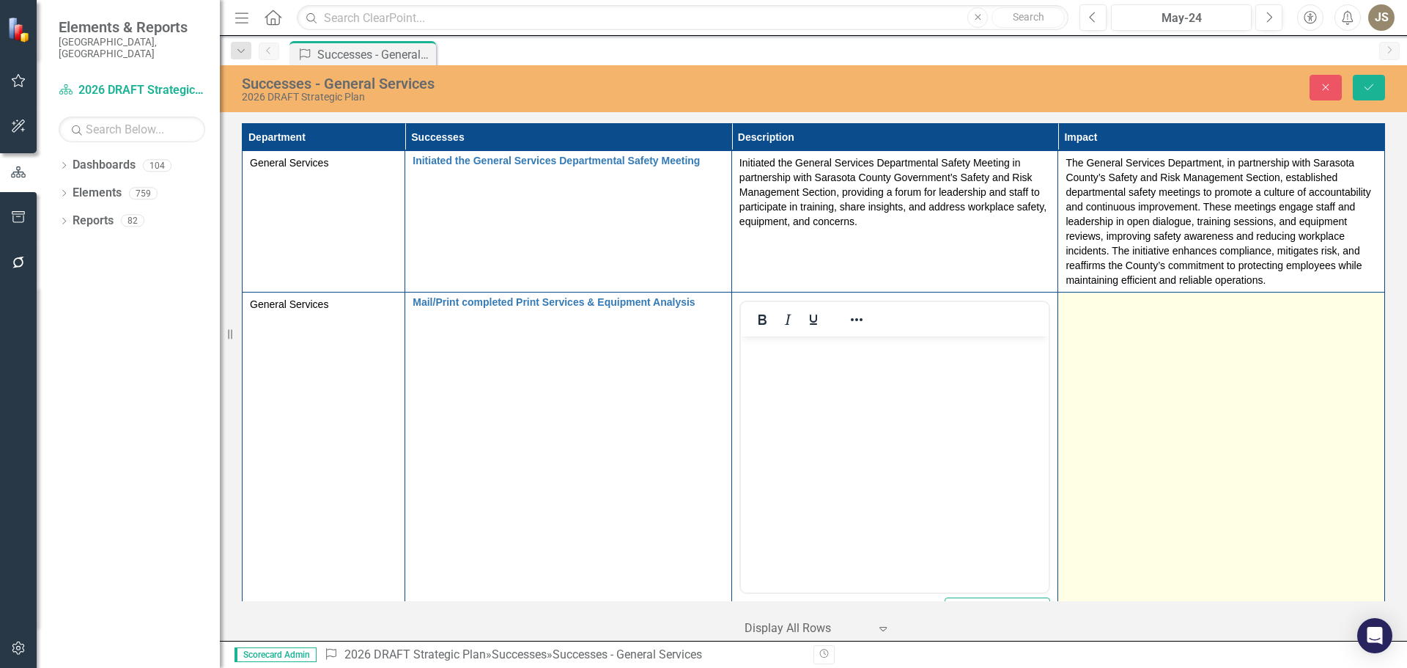
click at [1189, 312] on div at bounding box center [1222, 306] width 312 height 18
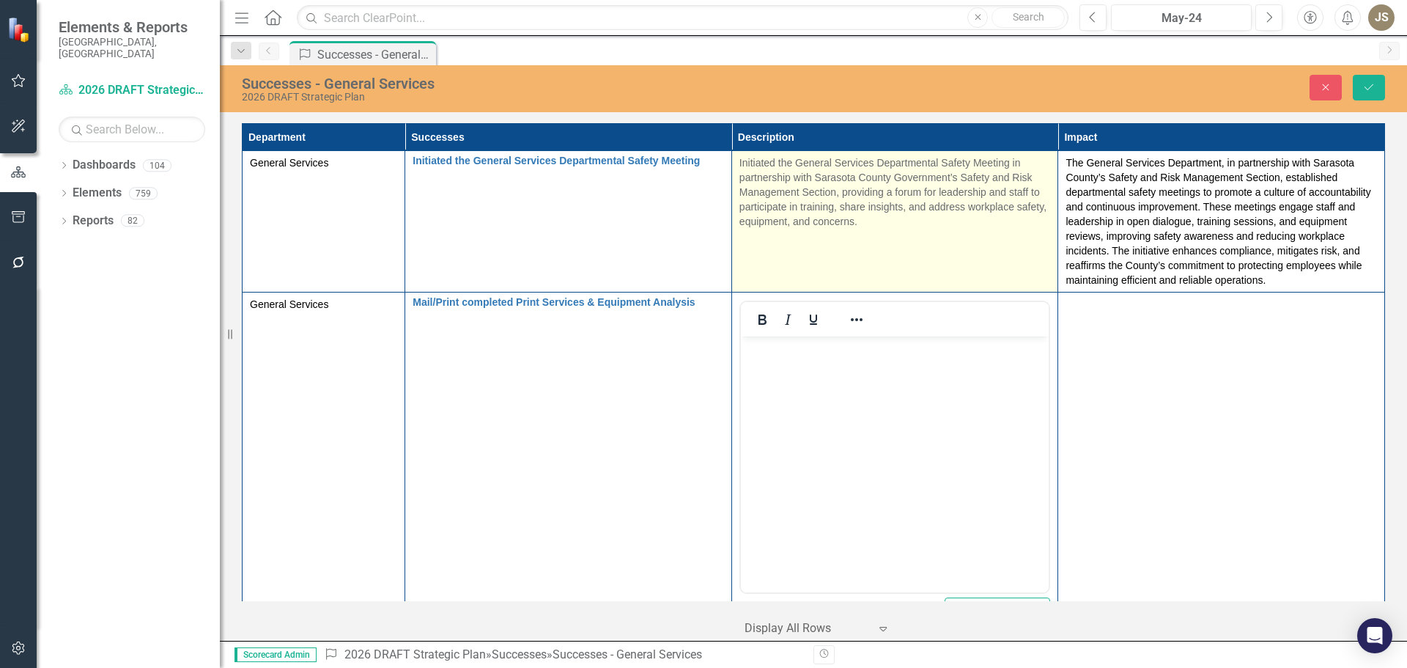
click at [872, 246] on td "Initiated the General Services Departmental Safety Meeting in partnership with …" at bounding box center [895, 221] width 327 height 141
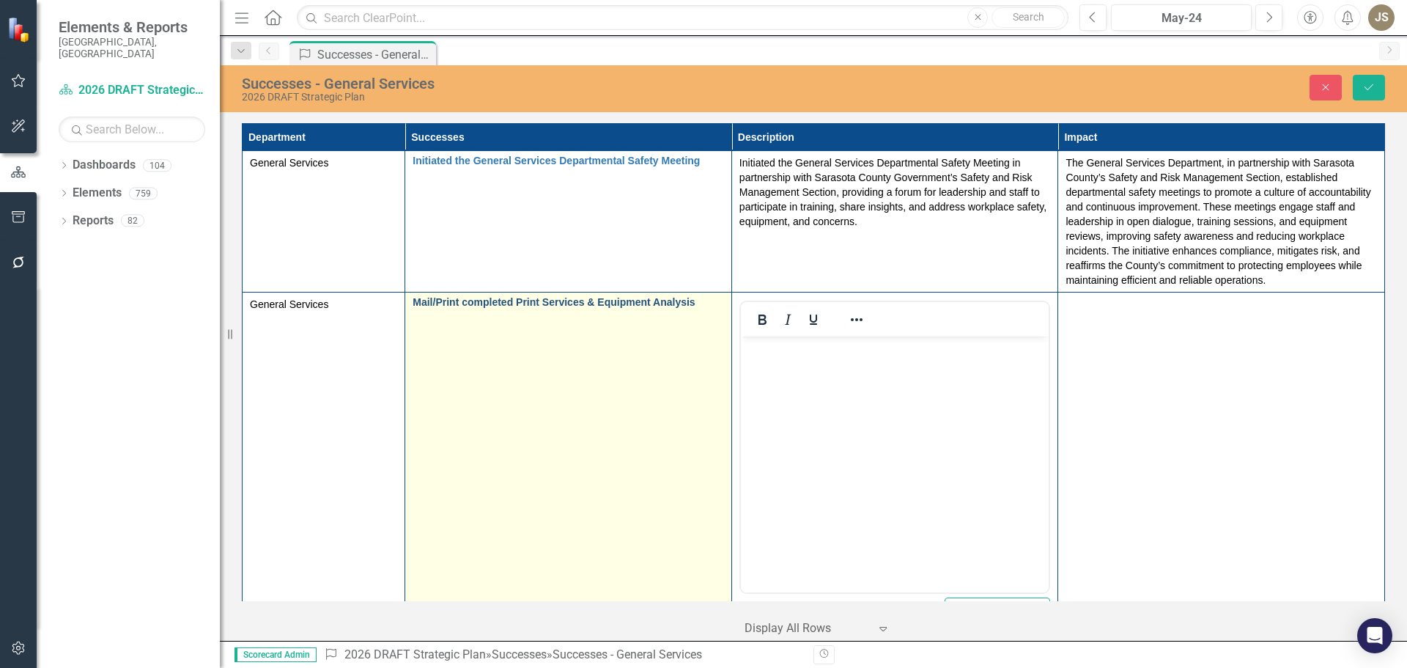
click at [522, 306] on link "Mail/Print completed Print Services & Equipment Analysis" at bounding box center [569, 302] width 312 height 11
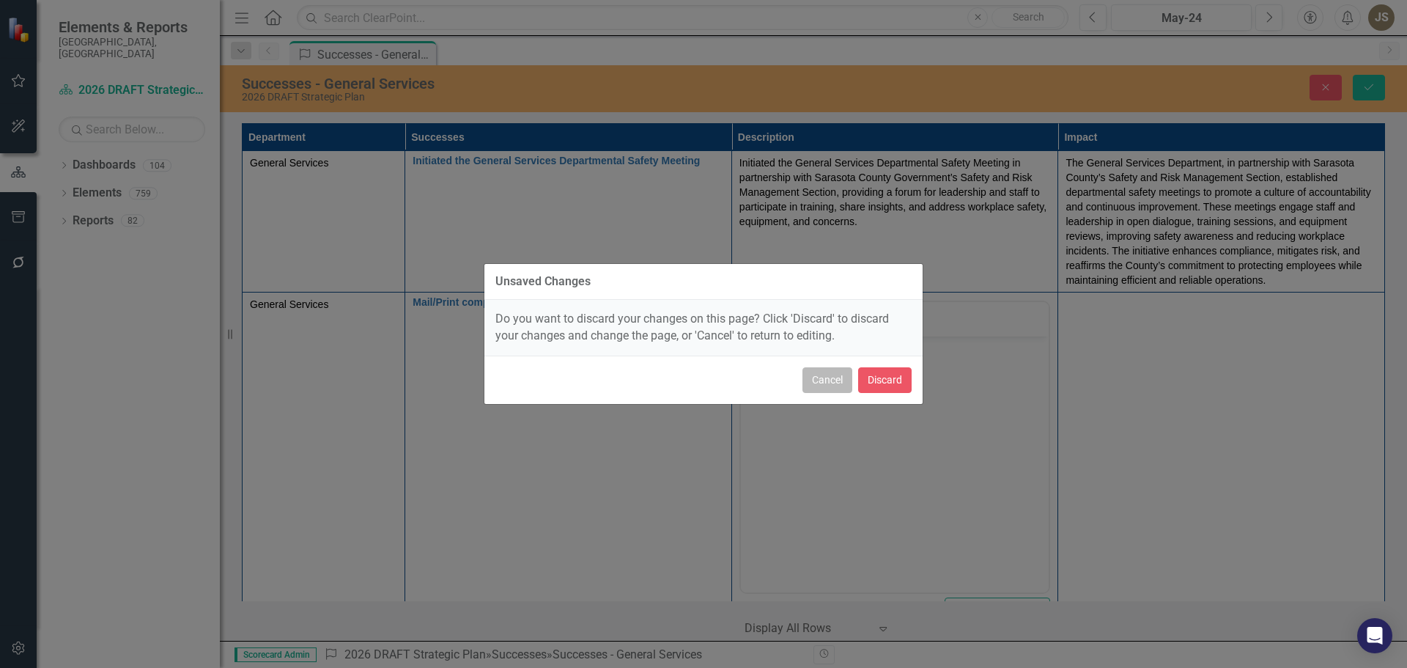
click at [824, 380] on button "Cancel" at bounding box center [828, 380] width 50 height 26
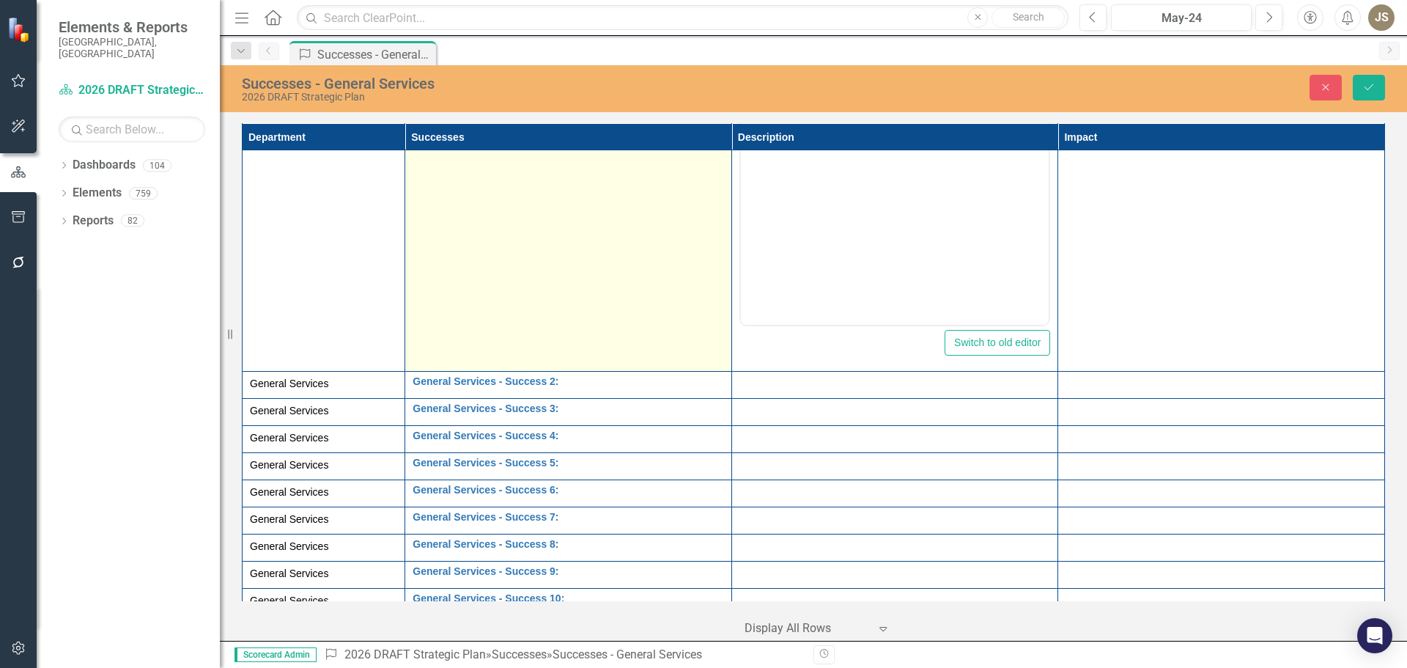
scroll to position [293, 0]
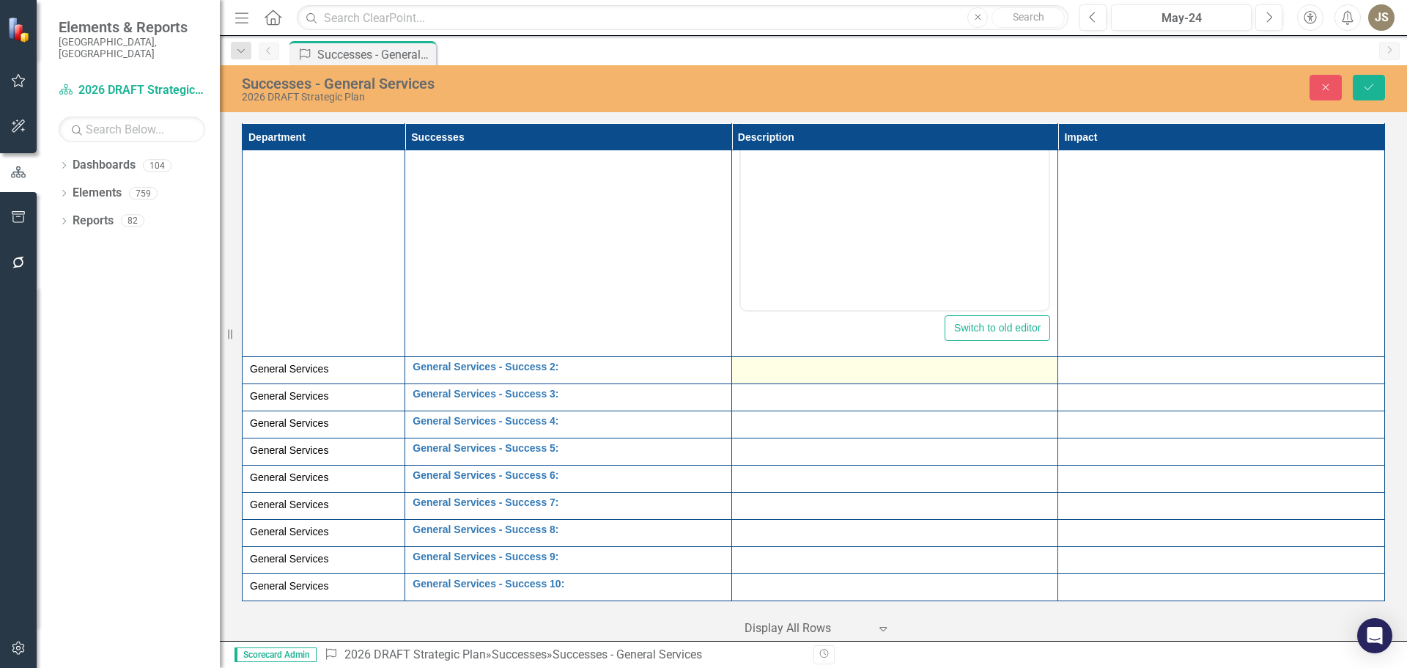
click at [789, 361] on div at bounding box center [896, 370] width 312 height 18
click at [778, 361] on div at bounding box center [896, 370] width 312 height 18
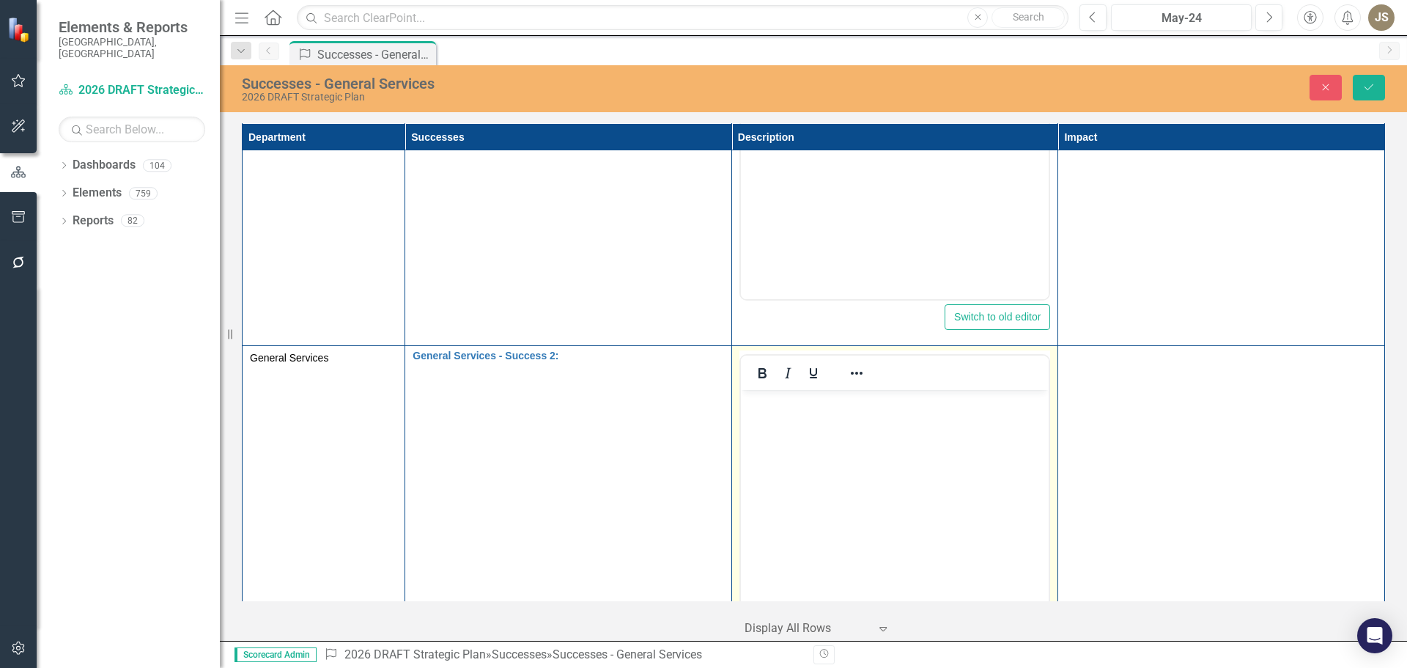
scroll to position [0, 0]
click at [764, 407] on p "Rich Text Area. Press ALT-0 for help." at bounding box center [894, 403] width 301 height 18
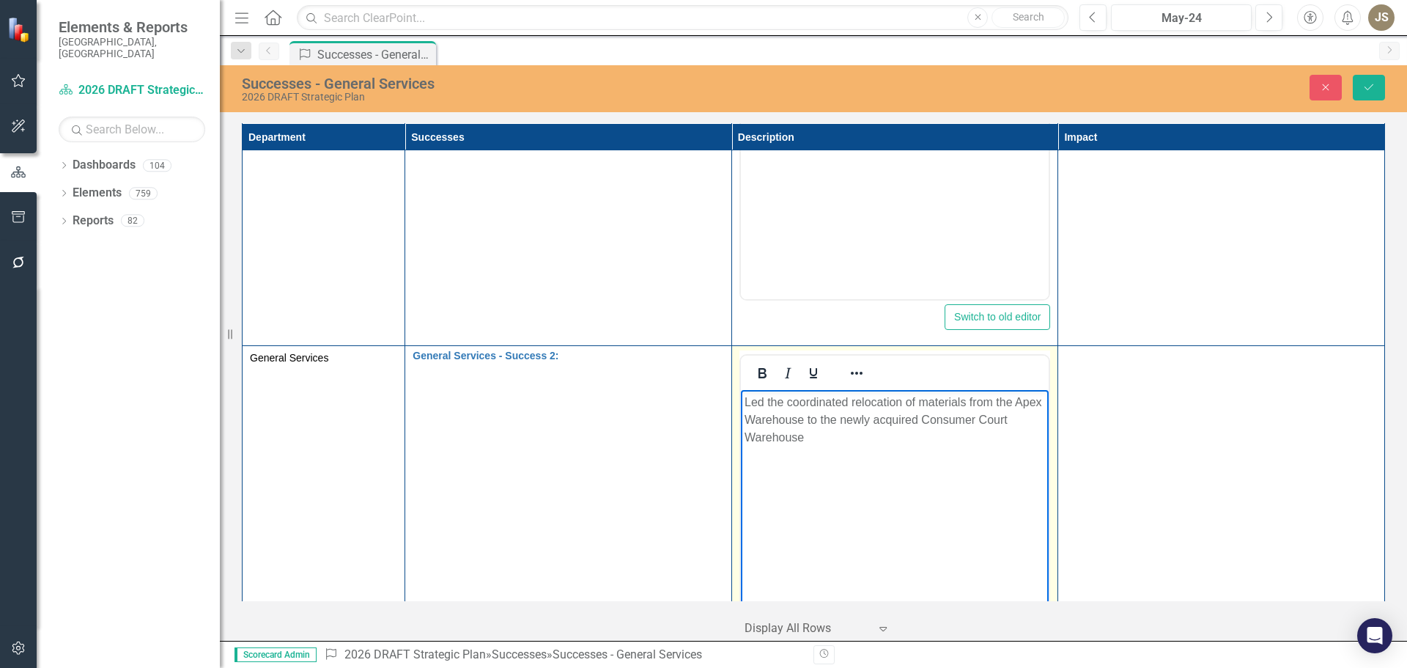
scroll to position [293, 0]
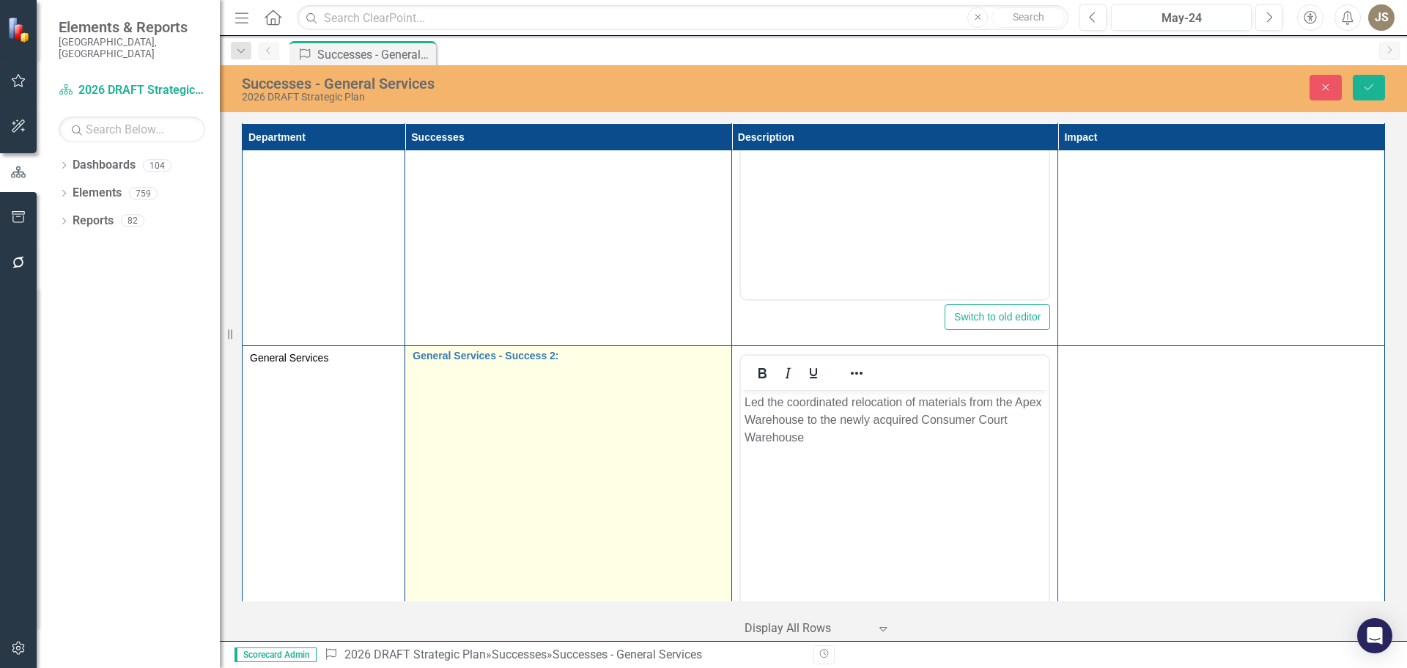
click at [581, 384] on td "General Services - Success 2: Edit Edit Success Link Open Element" at bounding box center [568, 519] width 327 height 347
click at [581, 383] on td "General Services - Success 2: Edit Edit Success Link Open Element" at bounding box center [568, 519] width 327 height 347
click at [583, 363] on input "General Services - Success 2:" at bounding box center [569, 363] width 312 height 27
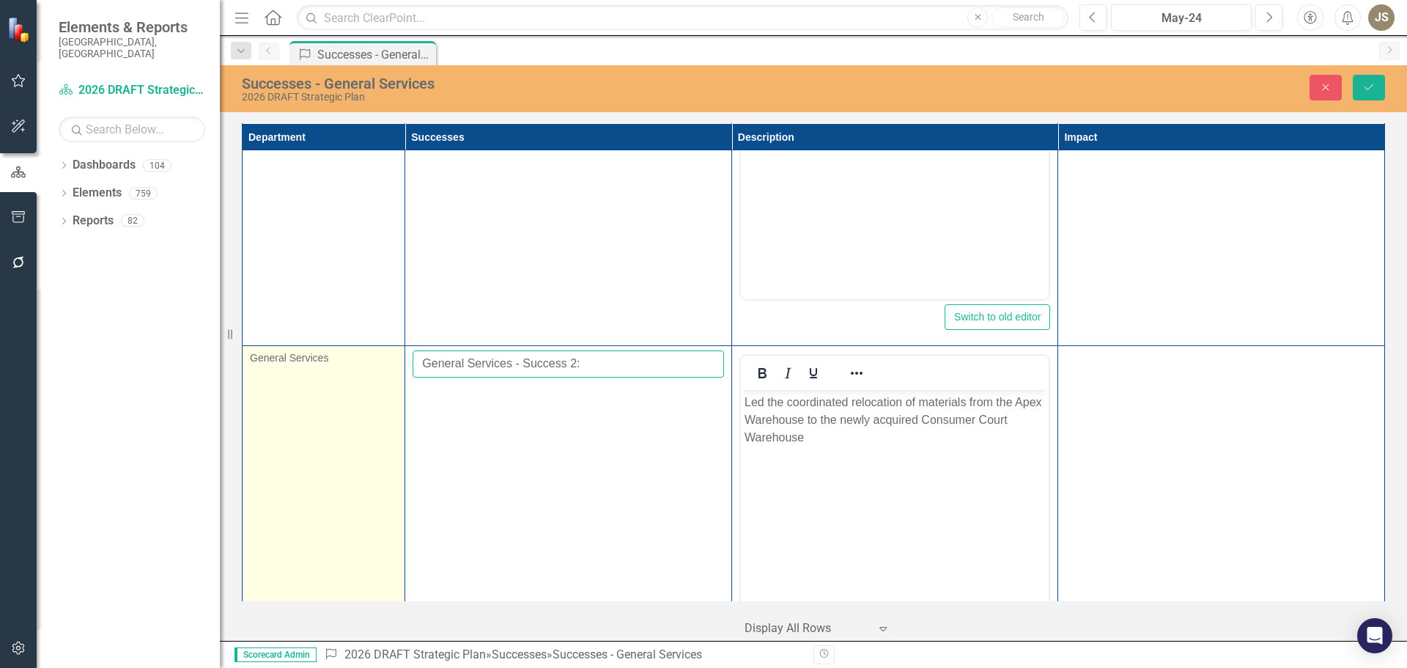
drag, startPoint x: 594, startPoint y: 361, endPoint x: 390, endPoint y: 361, distance: 203.8
click at [390, 361] on tr "General Services General Services - Success 2: Edit Edit Success Link Open Elem…" at bounding box center [814, 519] width 1143 height 347
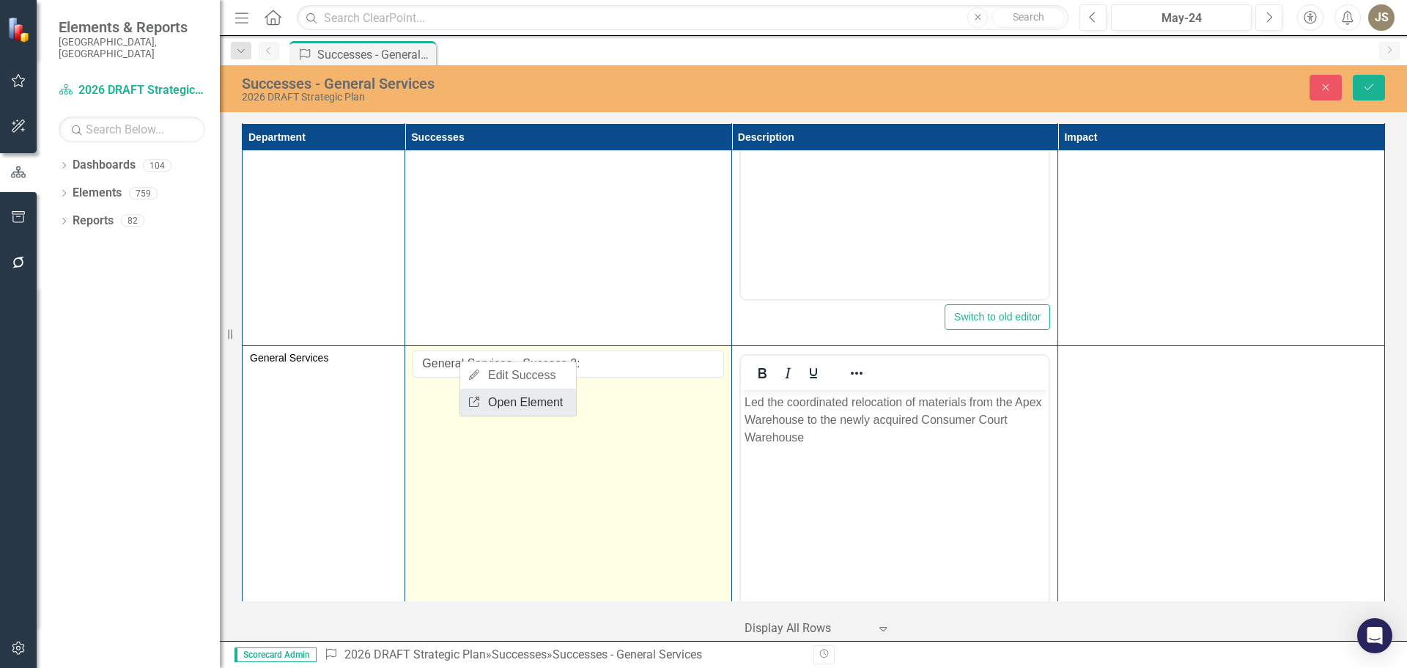
click at [546, 399] on link "Link Open Element" at bounding box center [518, 401] width 116 height 27
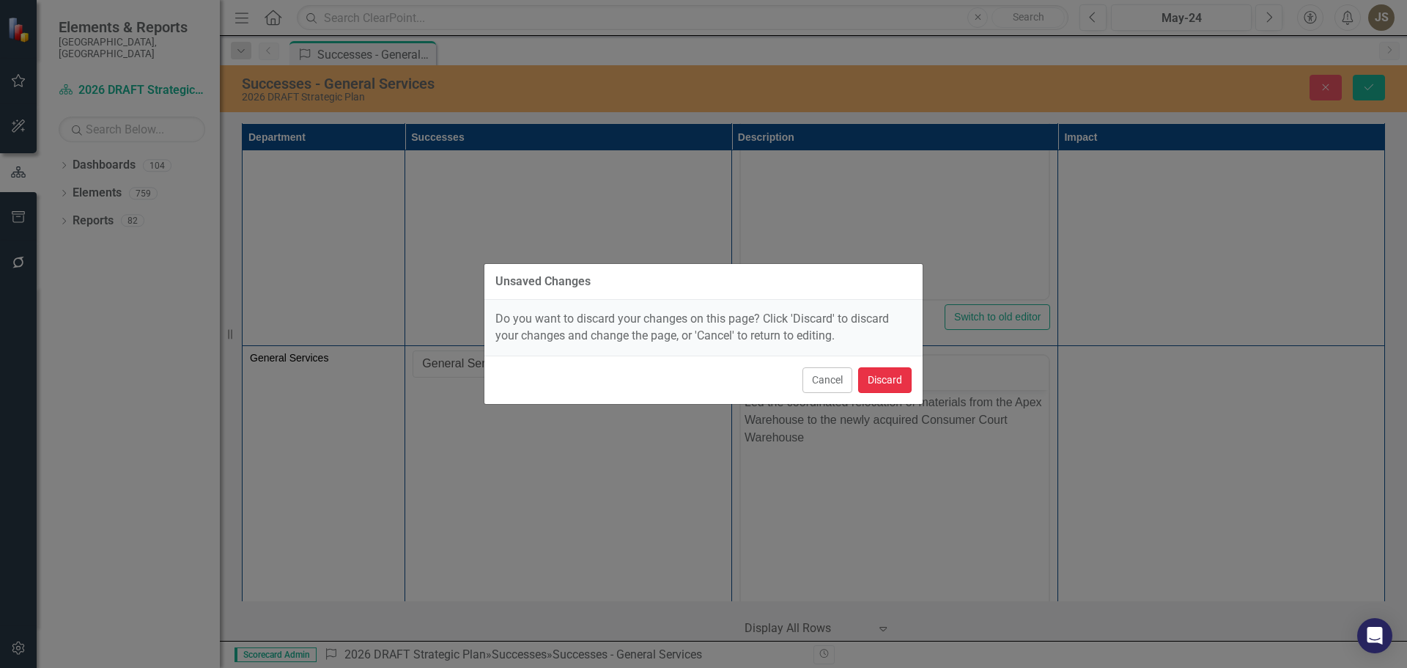
click at [876, 380] on button "Discard" at bounding box center [885, 380] width 54 height 26
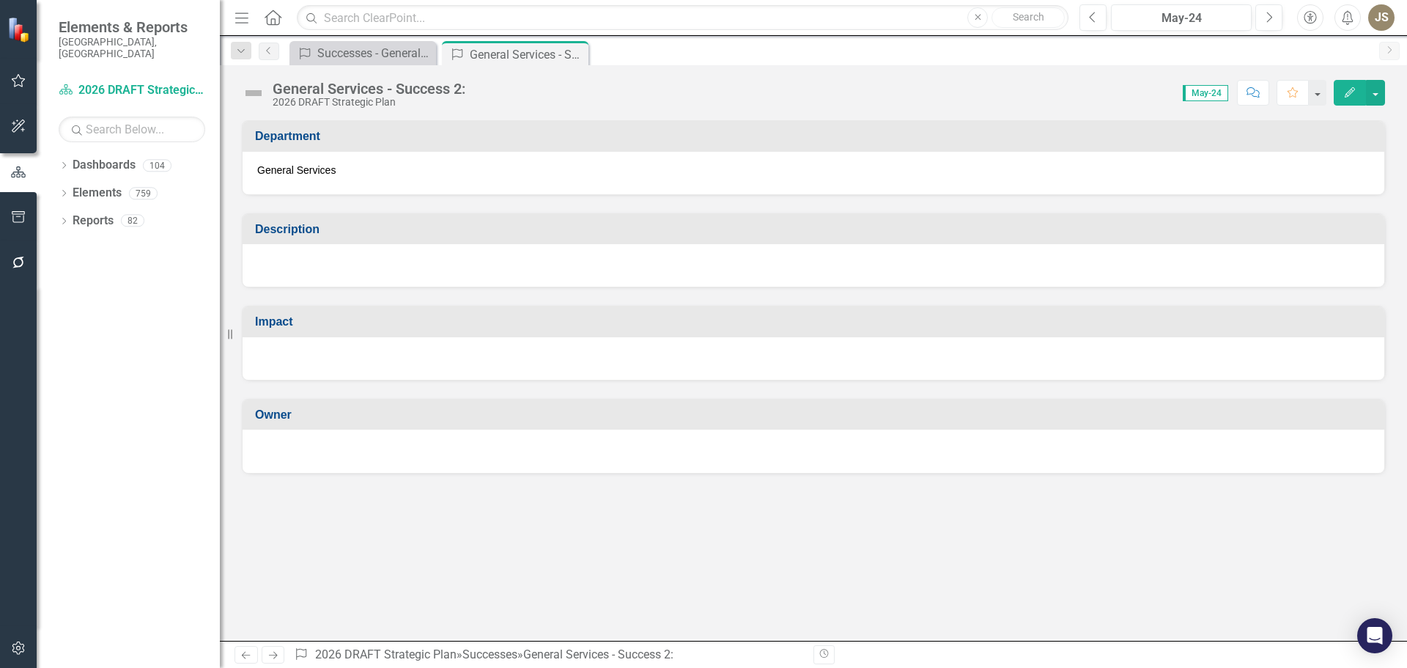
click at [290, 256] on div at bounding box center [814, 265] width 1142 height 43
drag, startPoint x: 287, startPoint y: 259, endPoint x: 290, endPoint y: 267, distance: 7.9
click at [287, 260] on div at bounding box center [814, 265] width 1142 height 43
click at [294, 316] on h3 "Impact" at bounding box center [816, 321] width 1122 height 13
click at [292, 347] on div at bounding box center [814, 358] width 1142 height 43
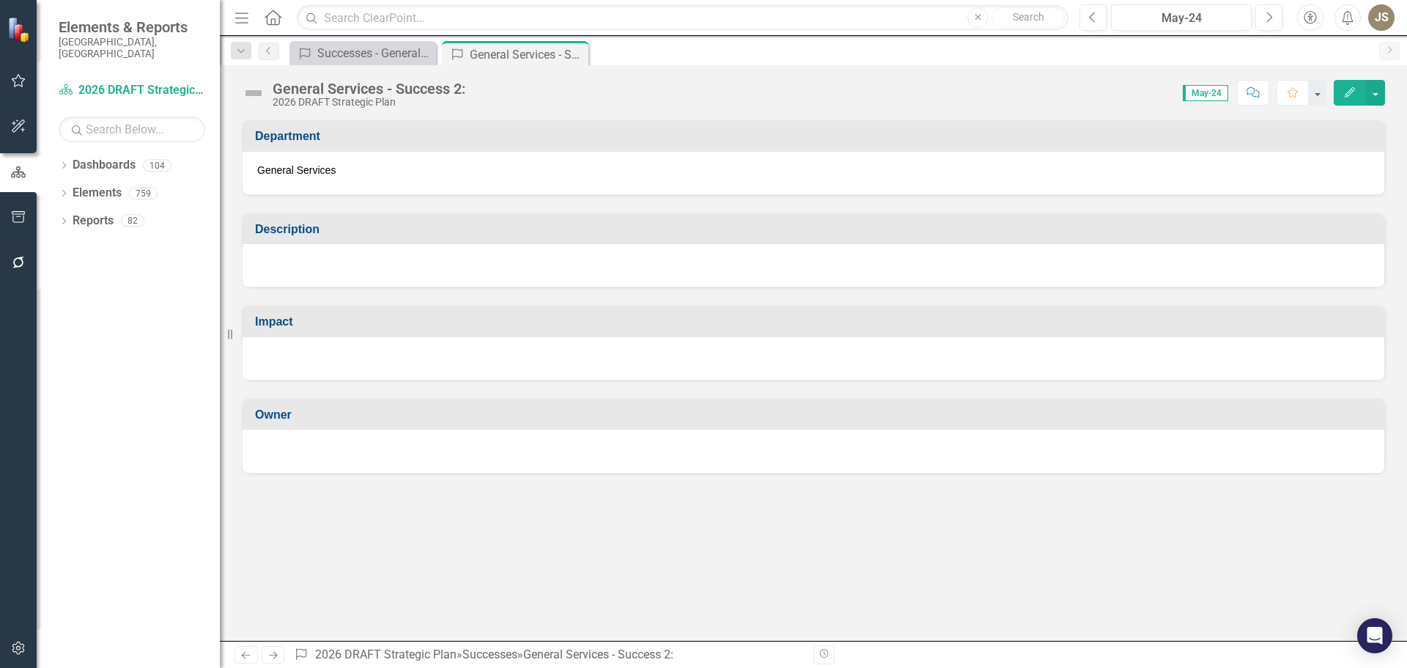
click at [308, 430] on div at bounding box center [814, 451] width 1142 height 43
click at [340, 163] on div "General Services" at bounding box center [814, 173] width 1142 height 43
click at [339, 167] on div "General Services" at bounding box center [814, 173] width 1142 height 43
click at [1371, 94] on button "button" at bounding box center [1375, 93] width 19 height 26
click at [1343, 117] on link "Edit Edit Success" at bounding box center [1325, 119] width 119 height 27
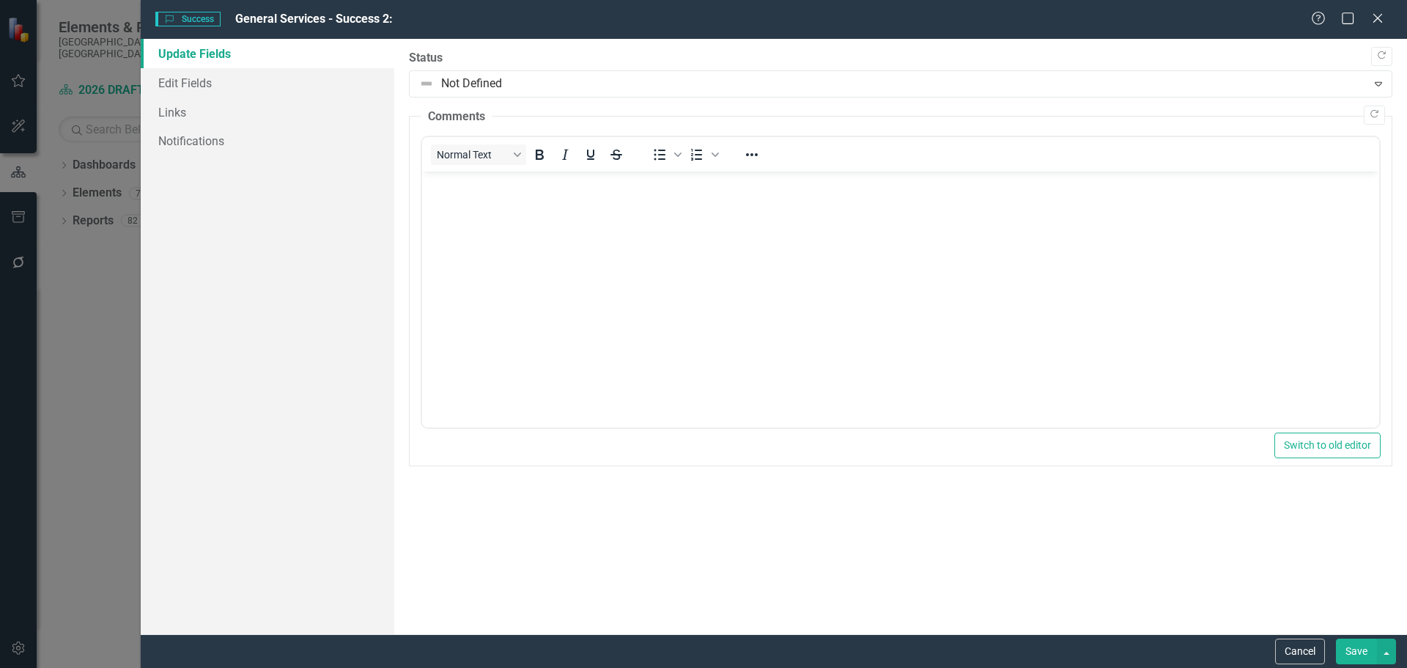
drag, startPoint x: 1385, startPoint y: 17, endPoint x: 1381, endPoint y: 10, distance: 8.2
click at [1385, 16] on icon "Close" at bounding box center [1378, 18] width 15 height 12
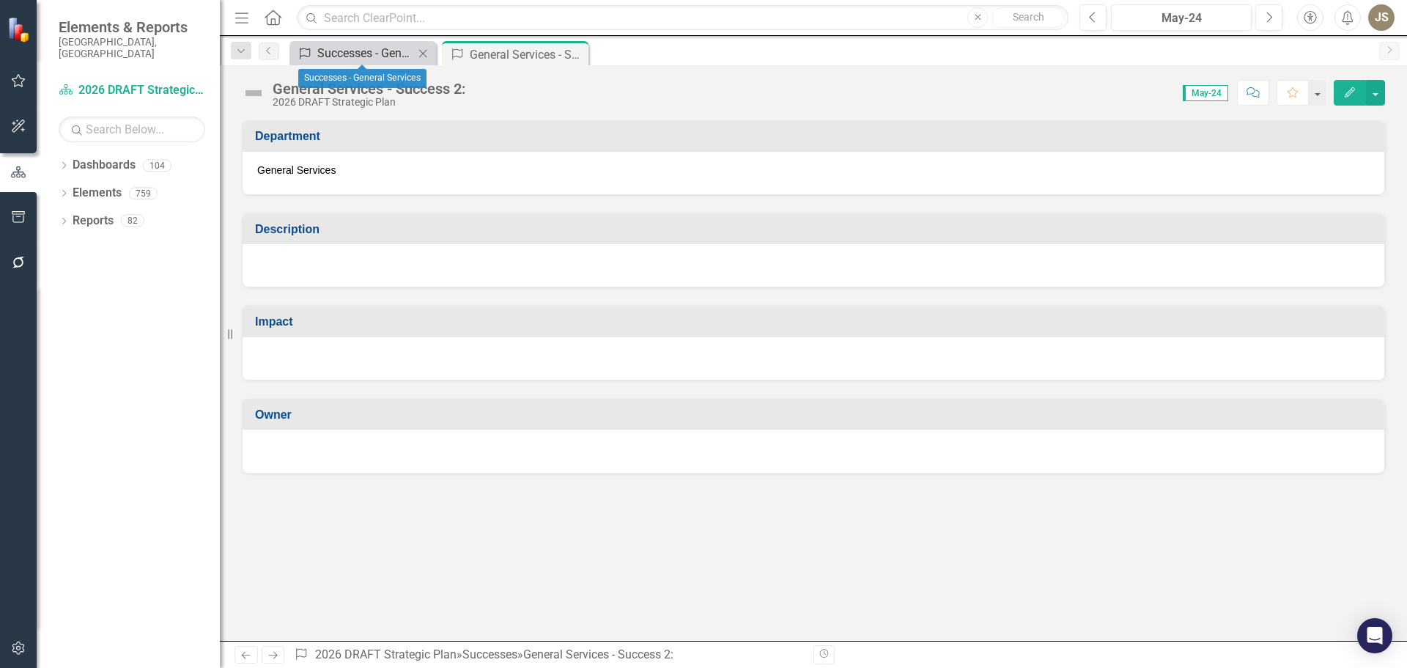
click at [383, 54] on div "Successes - General Services" at bounding box center [365, 53] width 97 height 18
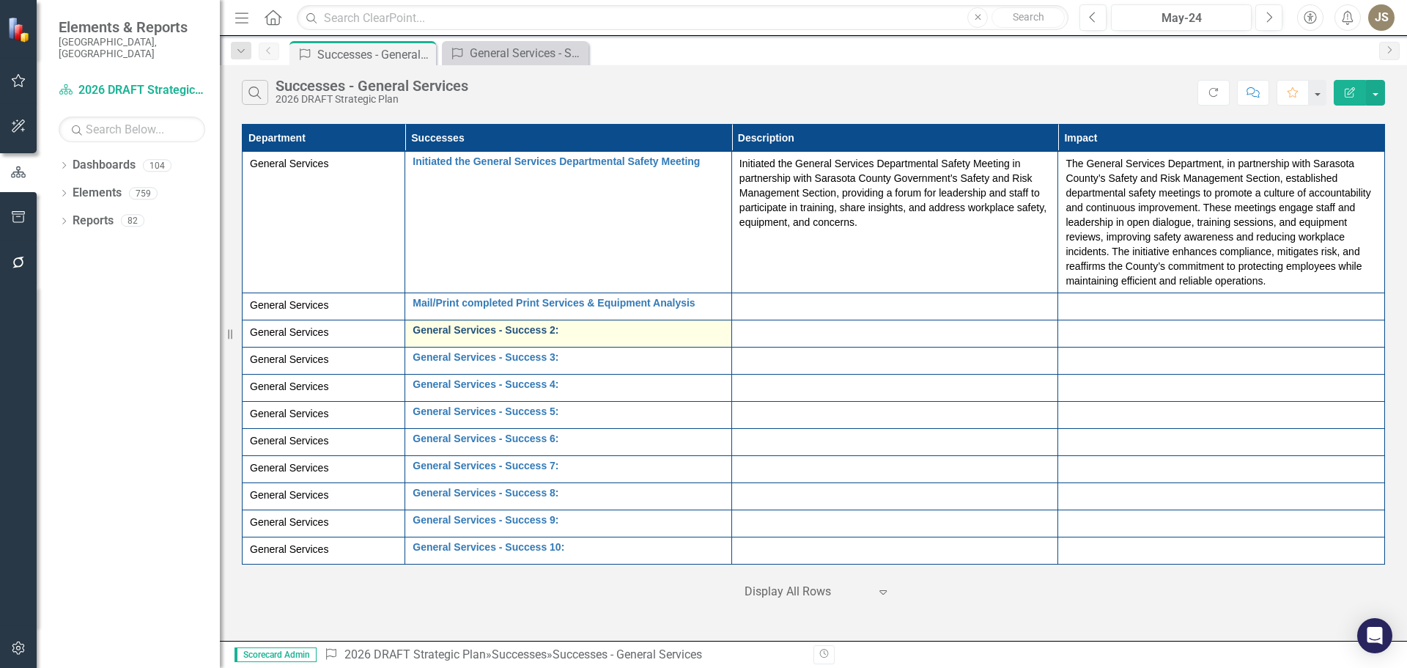
click at [558, 329] on link "General Services - Success 2:" at bounding box center [569, 330] width 312 height 11
click at [541, 329] on link "General Services - Success 2:" at bounding box center [569, 330] width 312 height 11
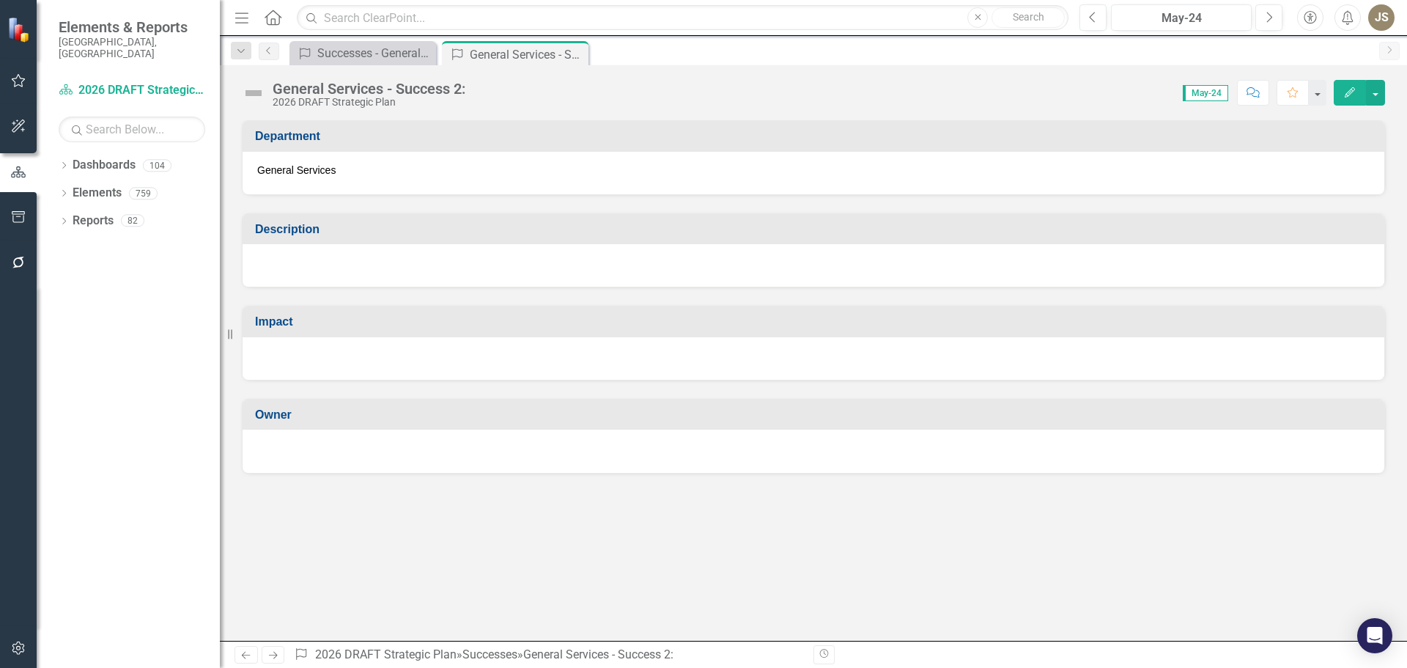
click at [323, 169] on span "General Services" at bounding box center [296, 170] width 78 height 12
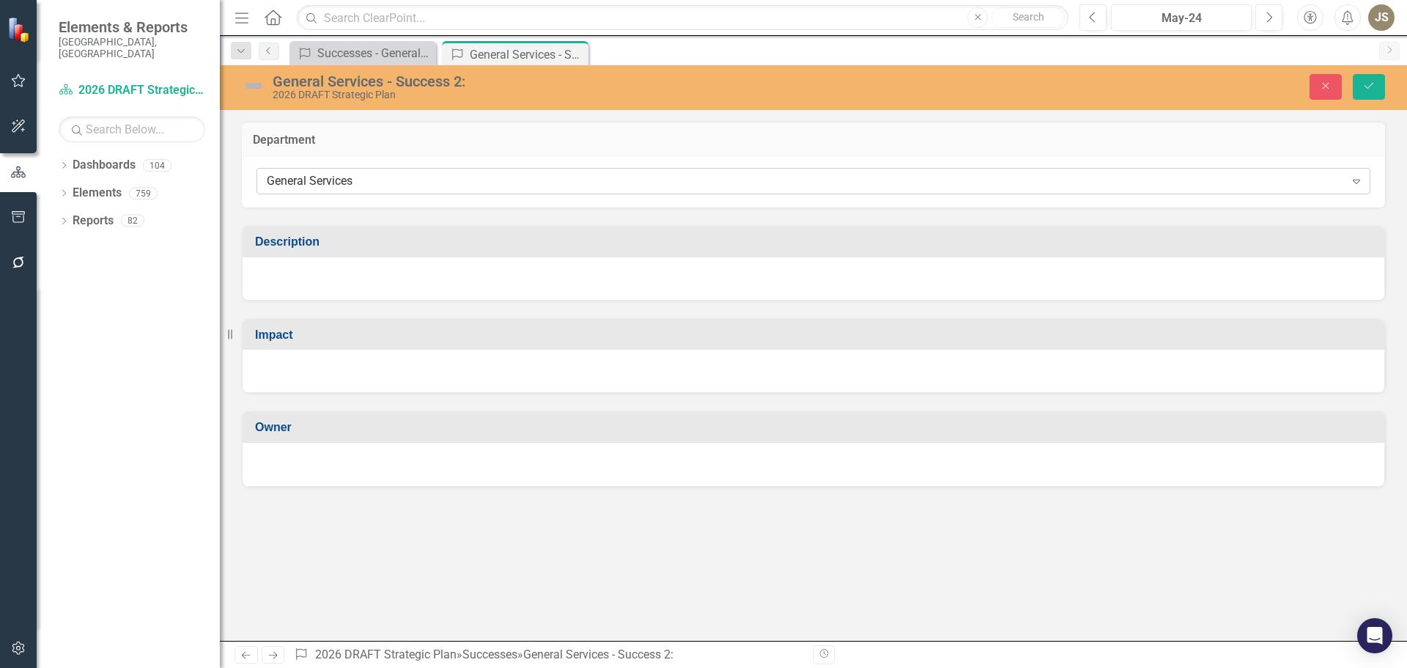
click at [370, 173] on div "General Services" at bounding box center [806, 181] width 1078 height 17
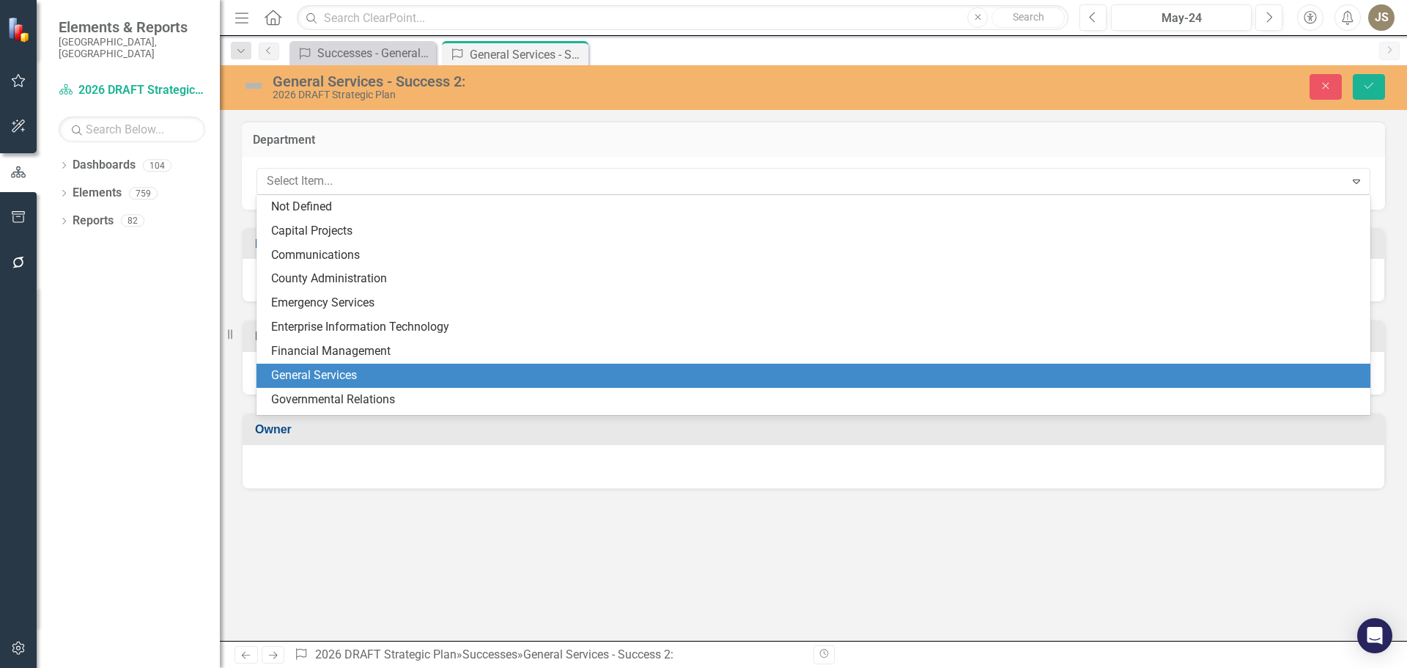
scroll to position [169, 0]
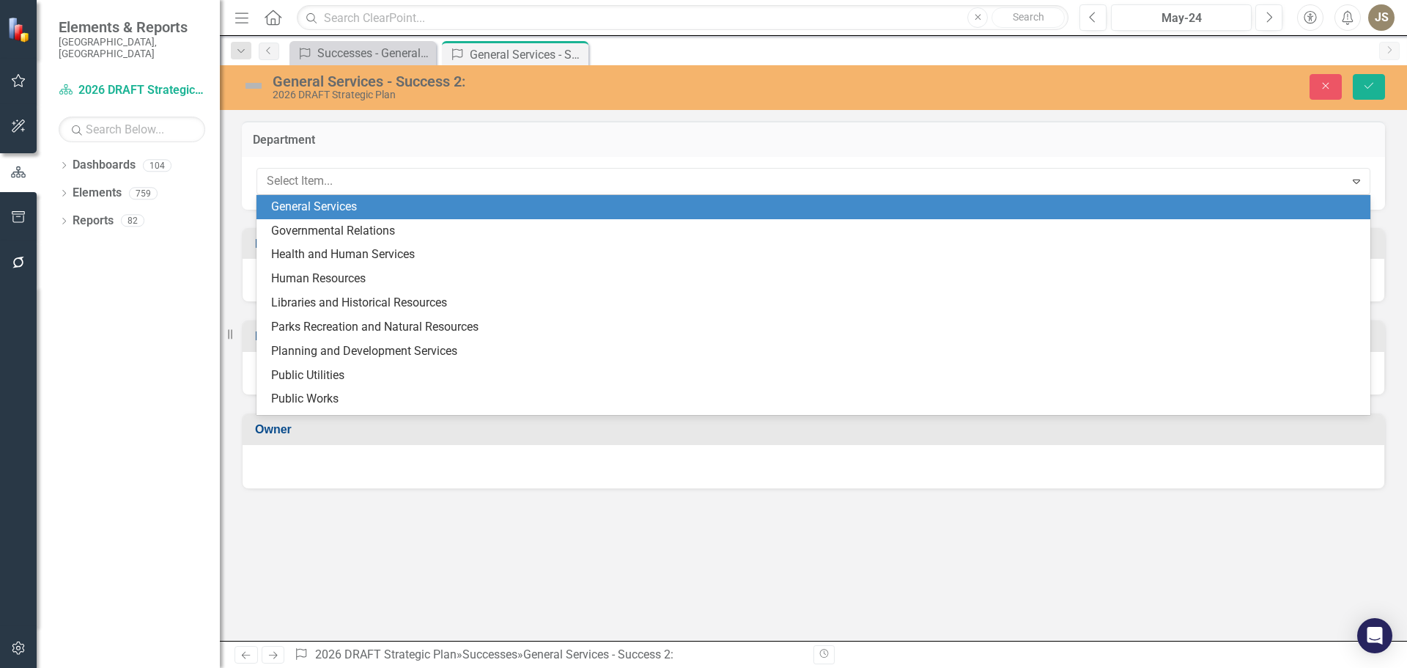
click at [364, 202] on div "General Services" at bounding box center [816, 207] width 1091 height 17
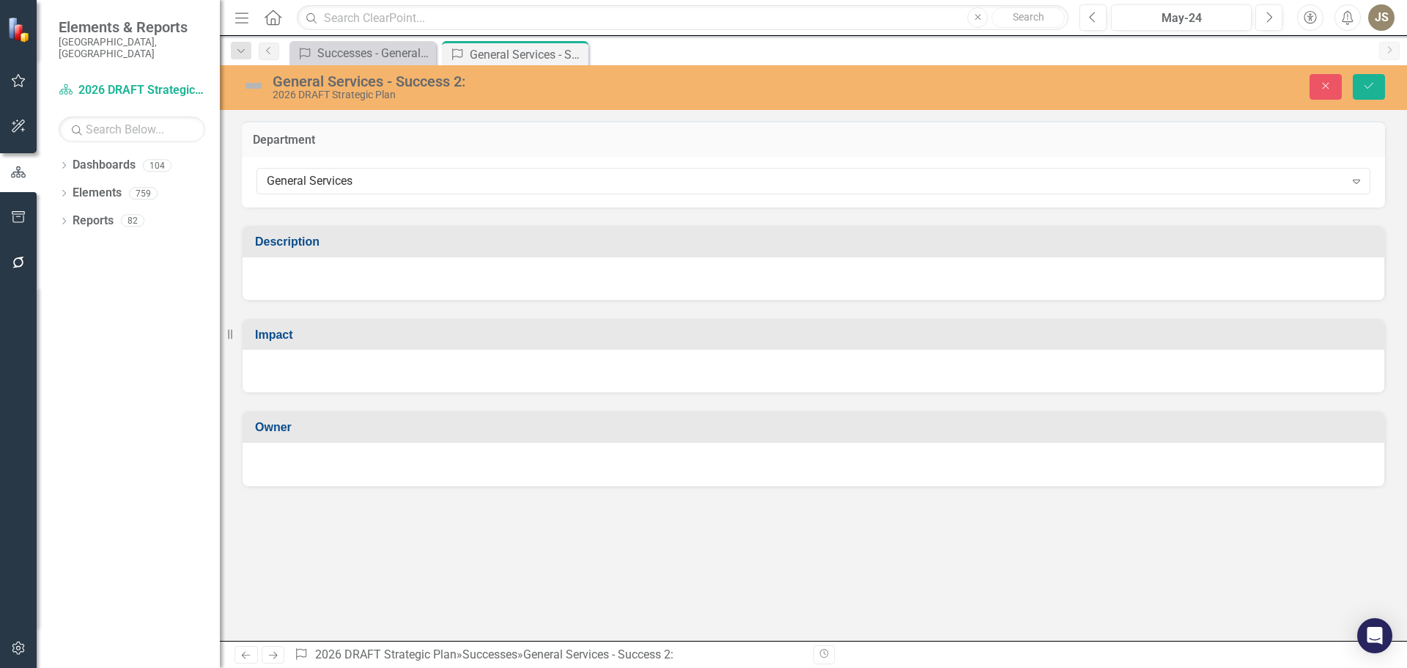
click at [346, 271] on div at bounding box center [814, 278] width 1142 height 43
click at [344, 271] on div at bounding box center [814, 278] width 1142 height 43
click at [323, 358] on div at bounding box center [814, 371] width 1142 height 43
click at [321, 438] on td "Owner" at bounding box center [816, 429] width 1122 height 24
click at [369, 95] on div "2026 DRAFT Strategic Plan" at bounding box center [578, 94] width 611 height 11
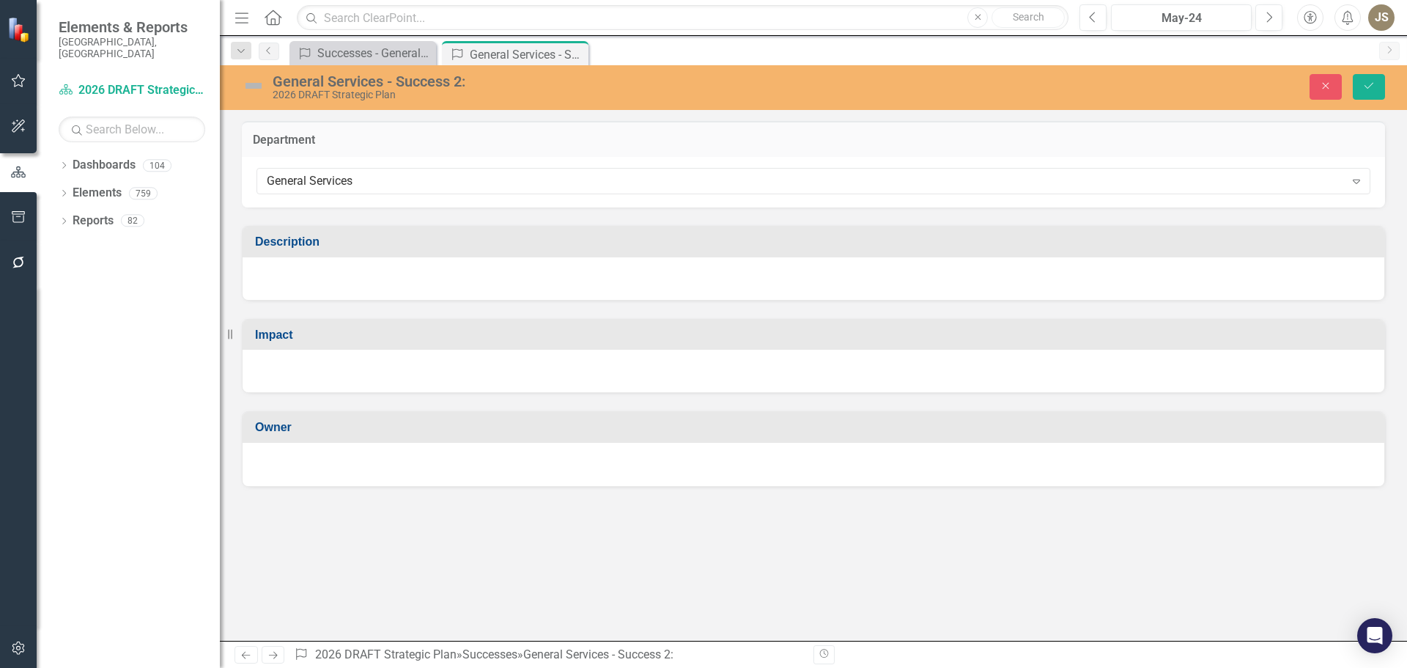
click at [383, 92] on div "2026 DRAFT Strategic Plan" at bounding box center [578, 94] width 611 height 11
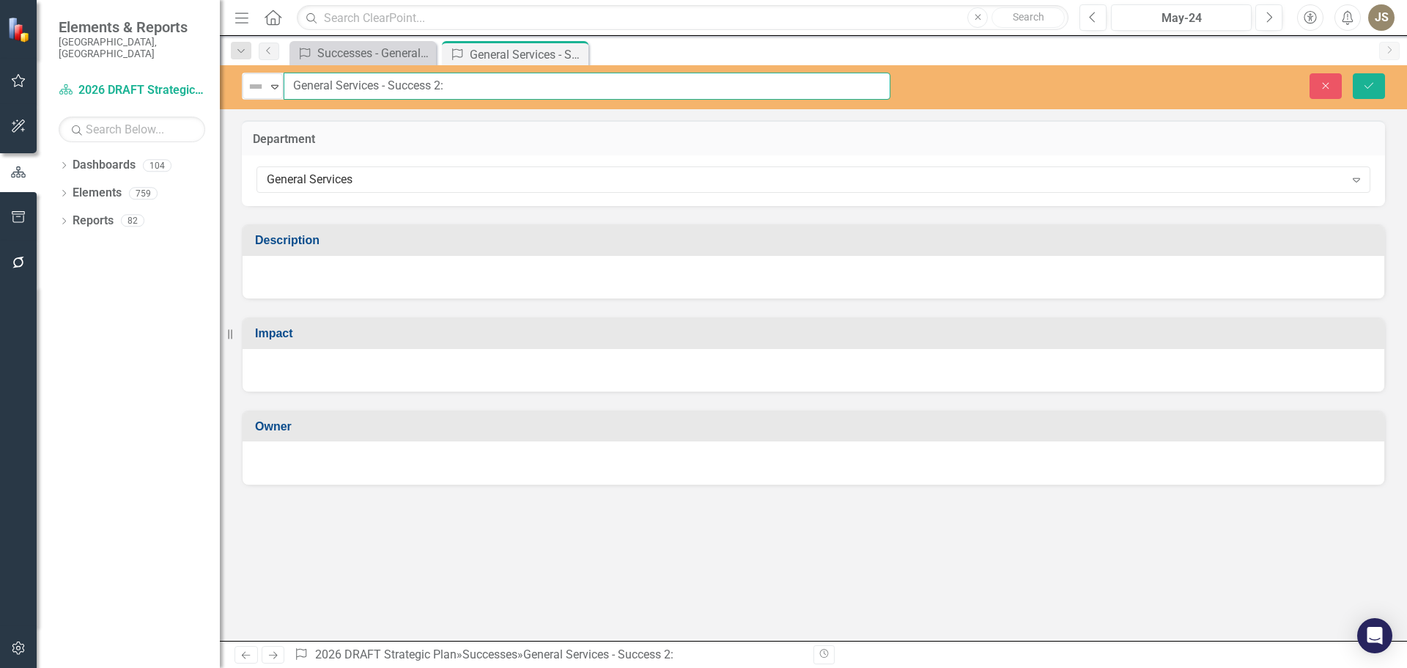
drag, startPoint x: 459, startPoint y: 84, endPoint x: 293, endPoint y: 75, distance: 165.9
click at [293, 75] on input "General Services - Success 2:" at bounding box center [587, 86] width 607 height 27
paste input "Led the coordinated relocation of materials from the Apex Warehouse to the newl…"
type input "Led the coordinated relocation of materials from the Apex Warehouse to the newl…"
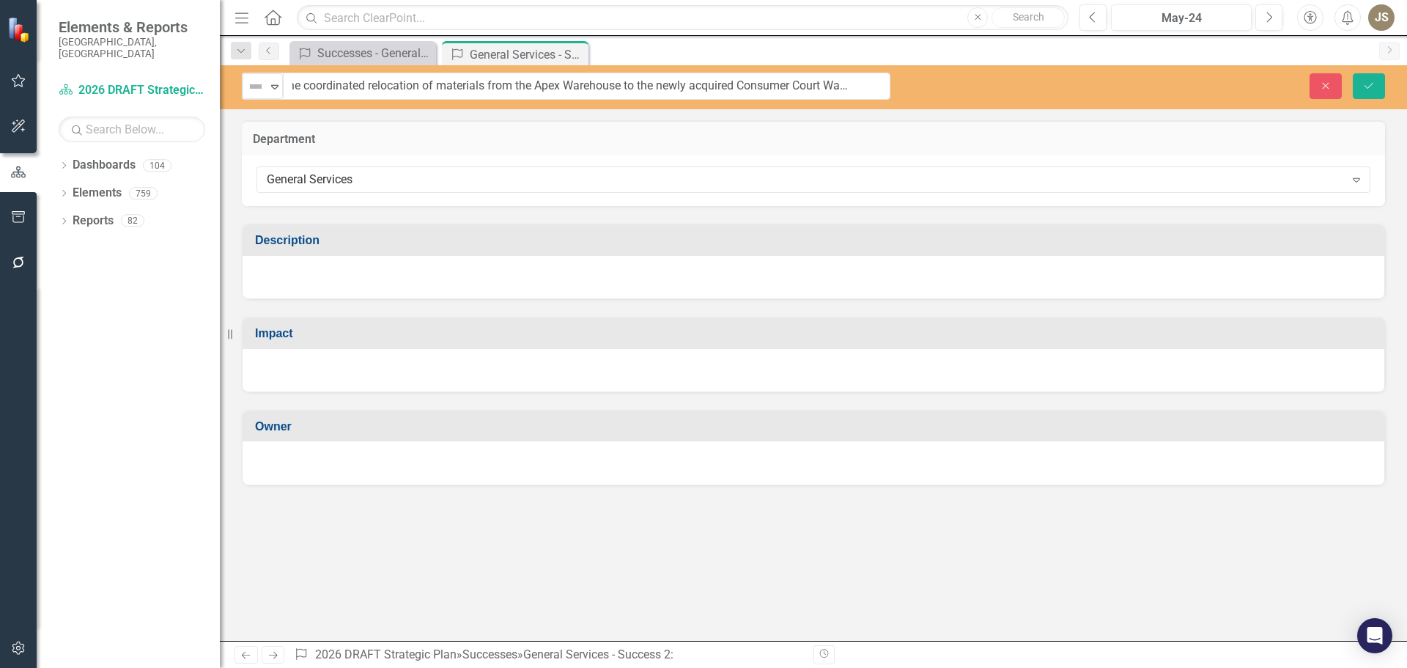
click at [312, 265] on div at bounding box center [814, 277] width 1142 height 43
click at [310, 270] on div at bounding box center [814, 277] width 1142 height 43
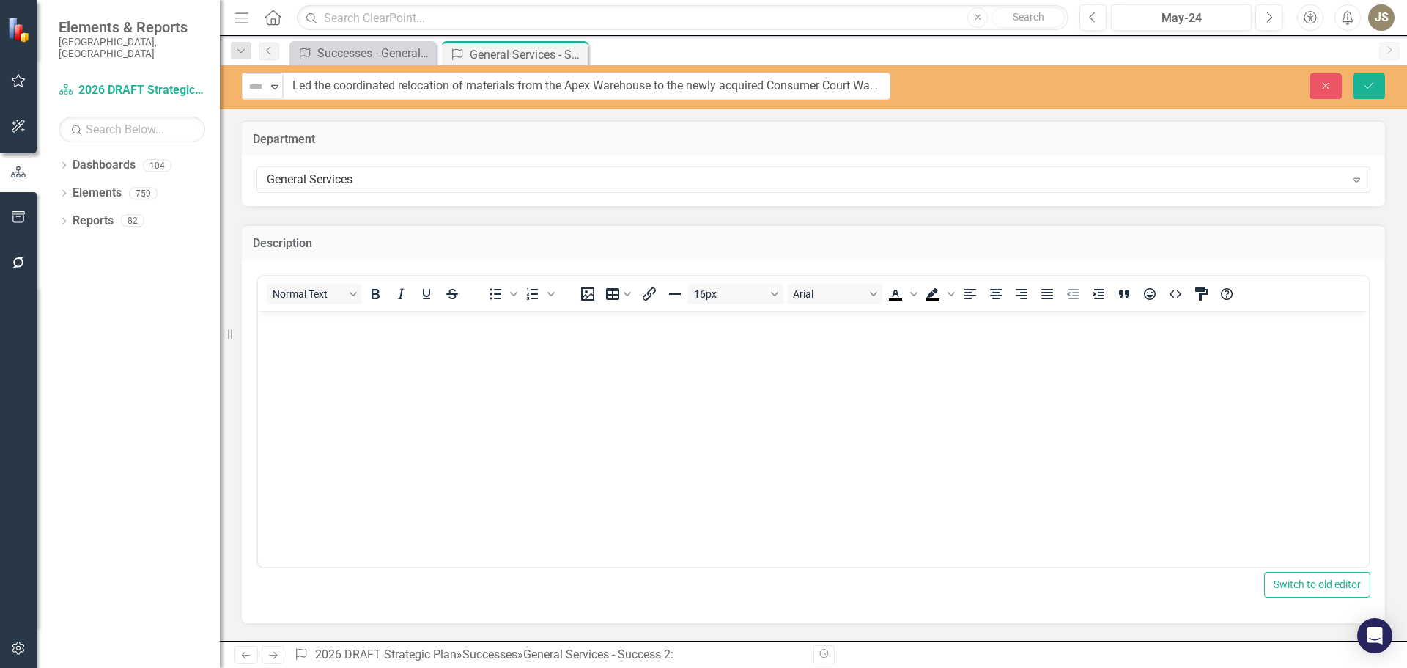
click at [308, 318] on p "Rich Text Area. Press ALT-0 for help." at bounding box center [814, 323] width 1104 height 18
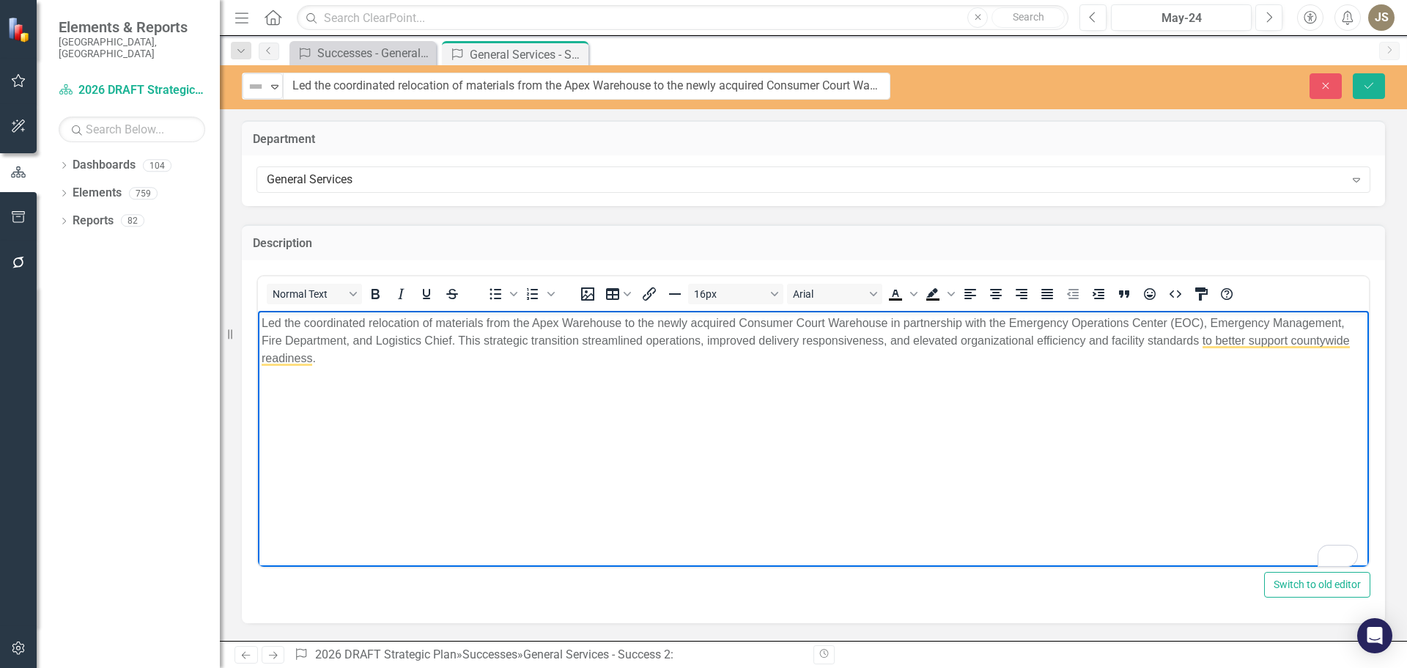
scroll to position [42, 0]
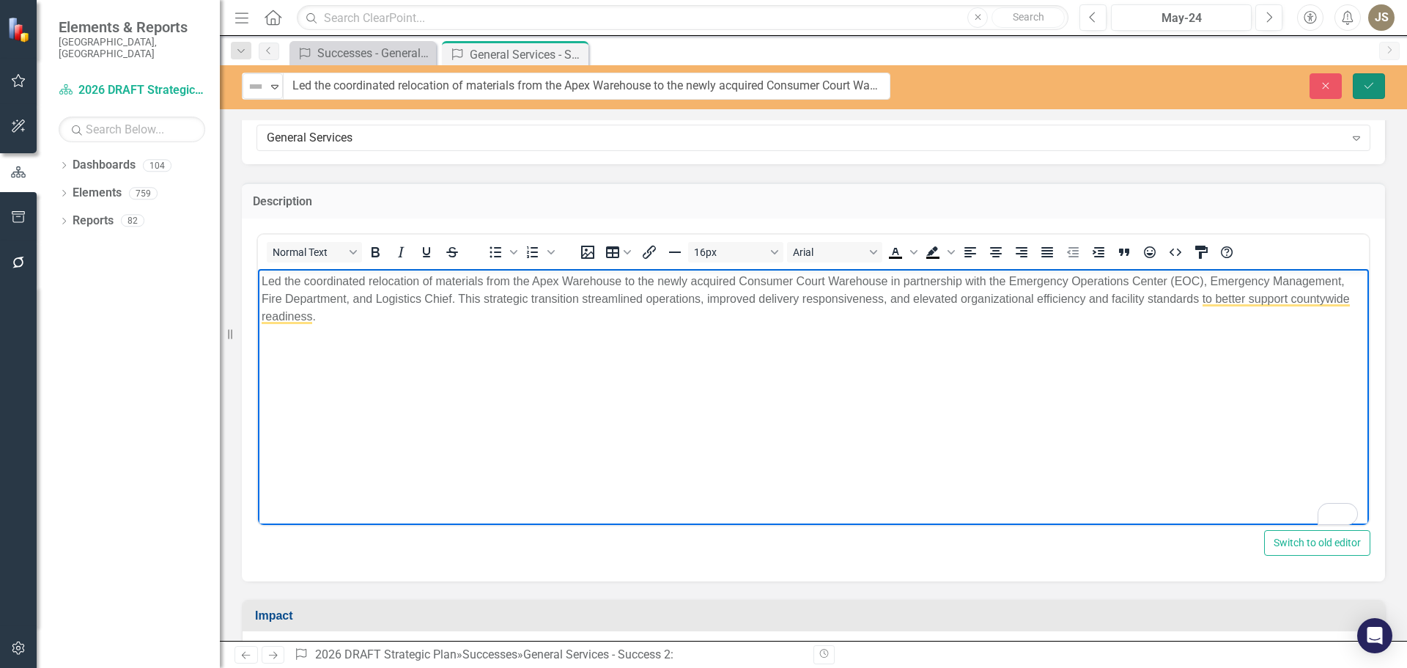
click at [1363, 84] on icon "Save" at bounding box center [1369, 86] width 13 height 10
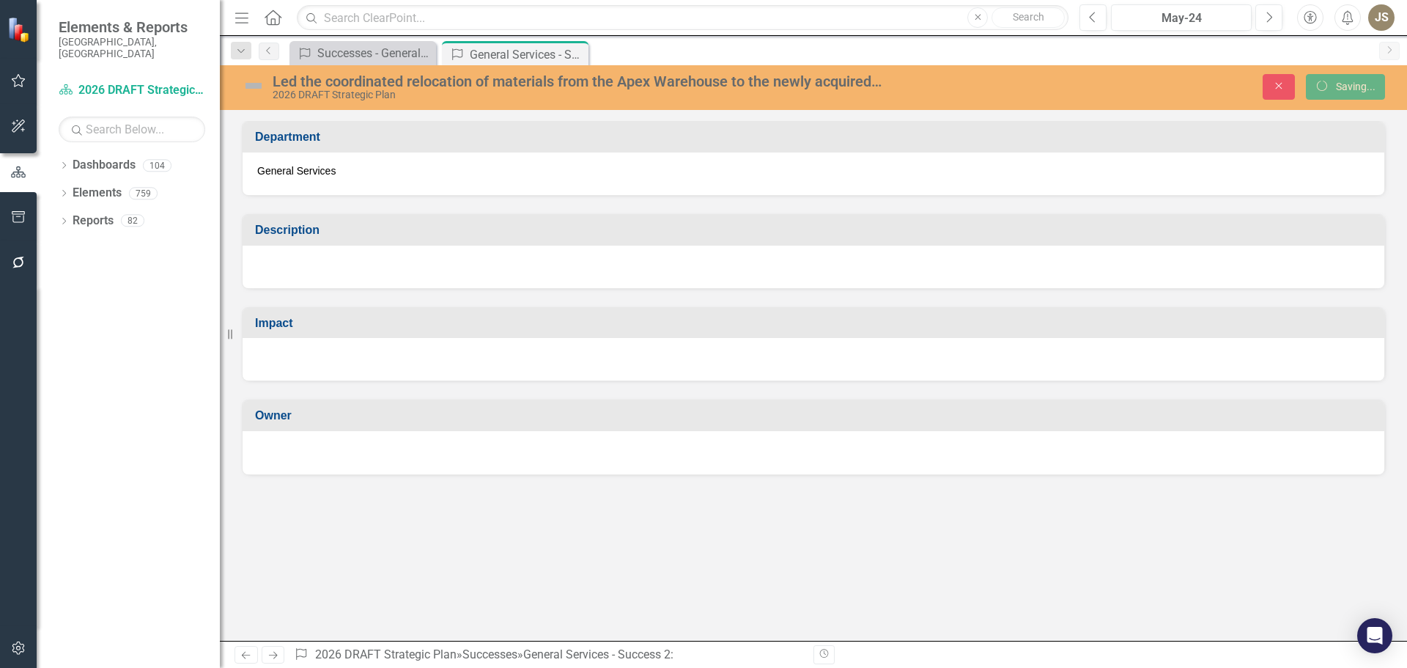
scroll to position [0, 0]
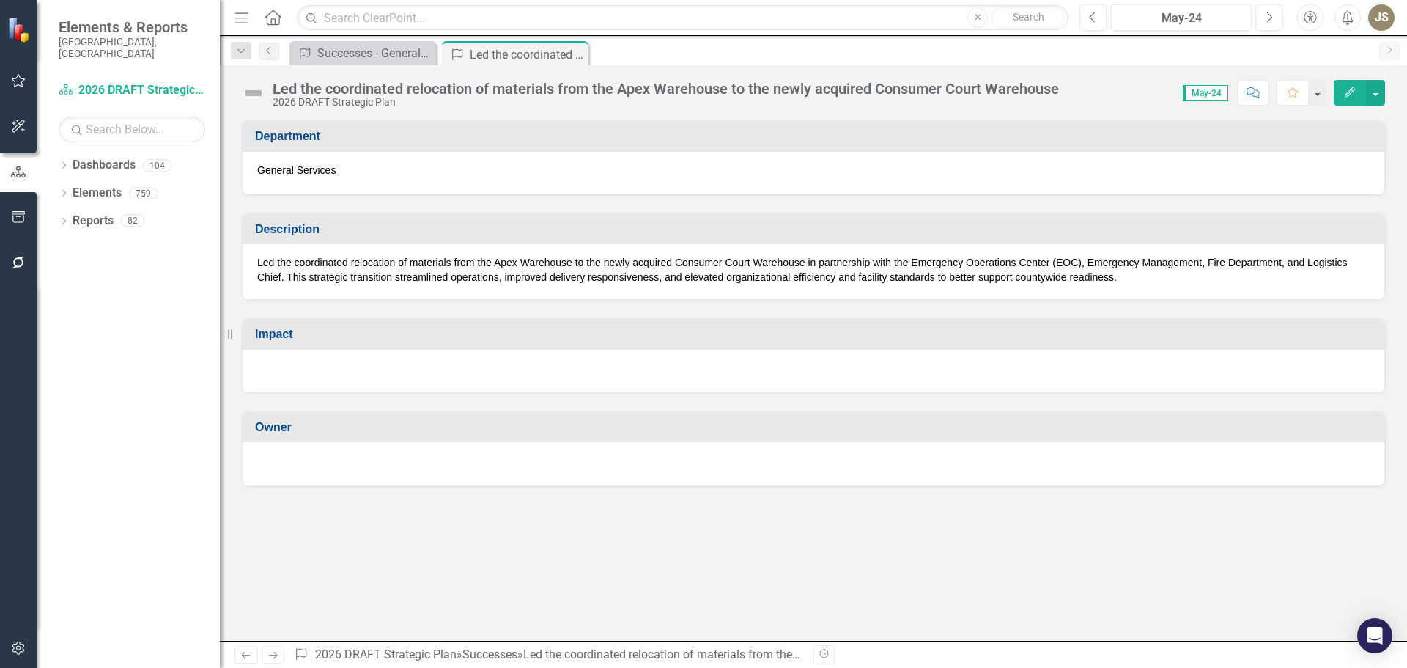
click at [299, 354] on div at bounding box center [814, 371] width 1142 height 43
click at [298, 360] on div at bounding box center [814, 371] width 1142 height 43
click at [297, 360] on div at bounding box center [814, 371] width 1142 height 43
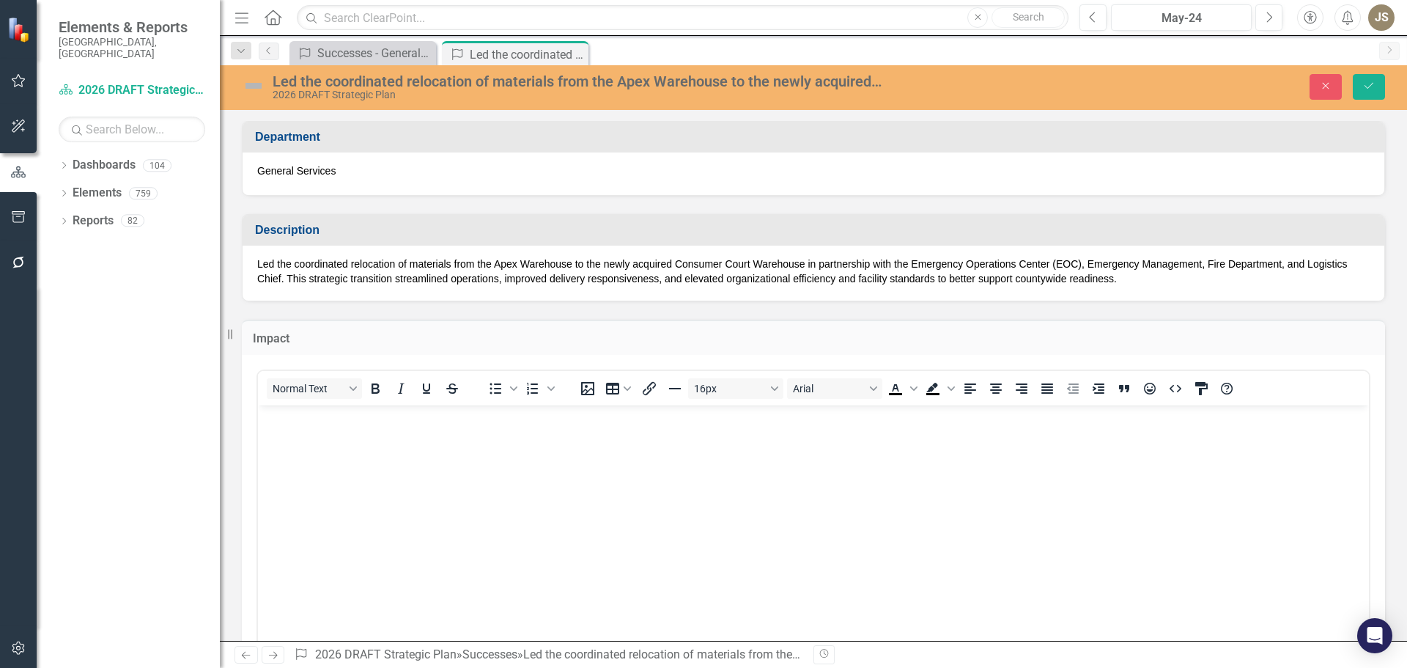
click at [298, 417] on p "Rich Text Area. Press ALT-0 for help." at bounding box center [814, 418] width 1104 height 18
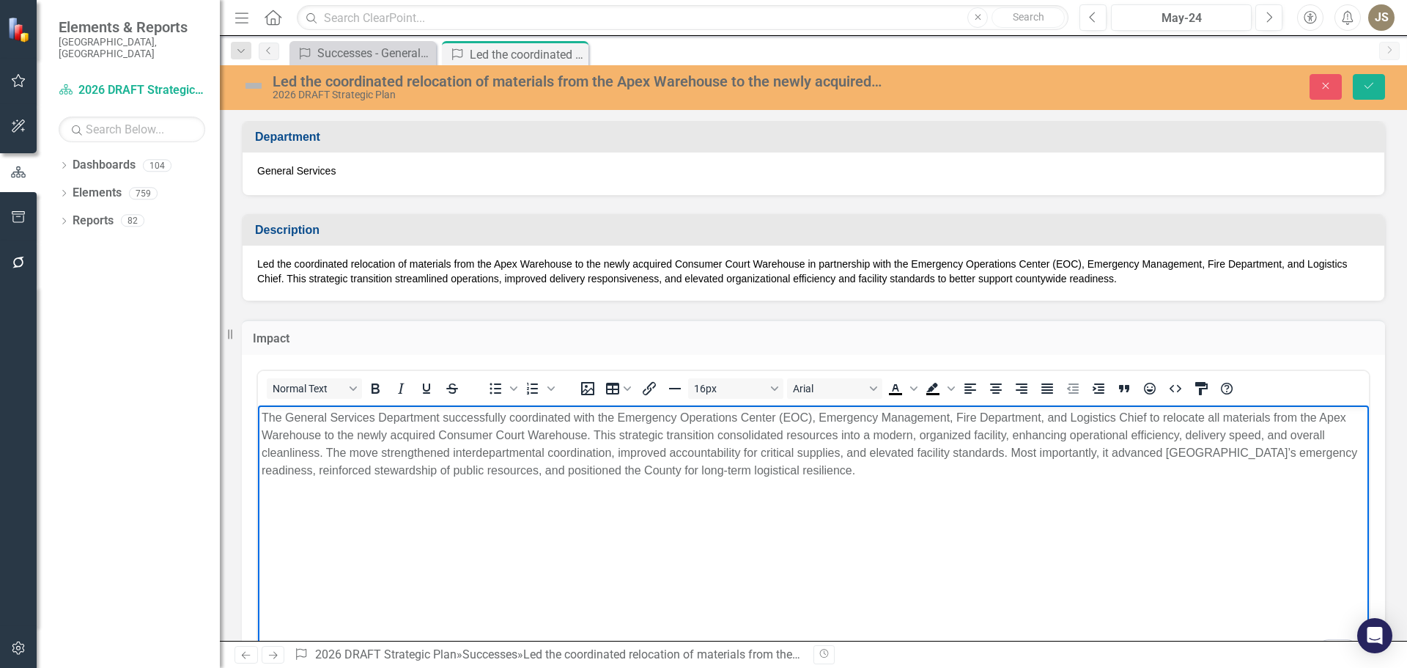
click at [865, 273] on p "Led the coordinated relocation of materials from the Apex Warehouse to the newl…" at bounding box center [813, 271] width 1113 height 29
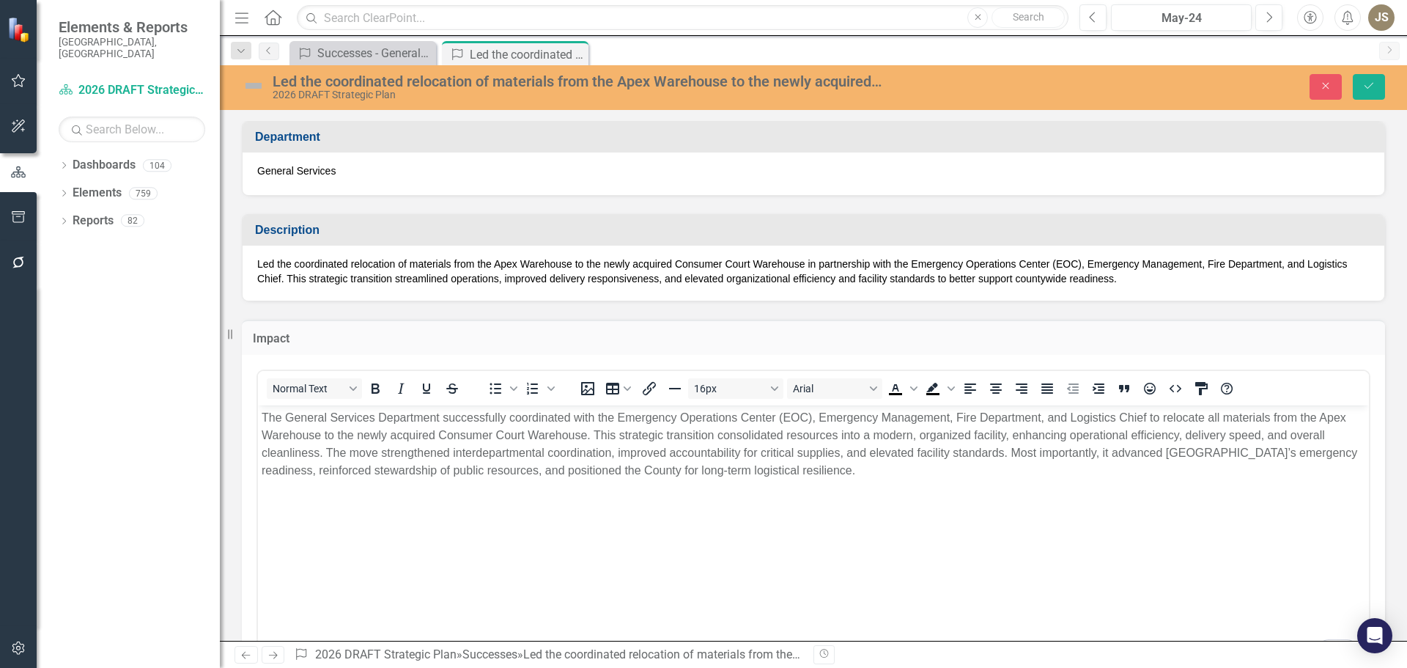
click at [862, 271] on p "Led the coordinated relocation of materials from the Apex Warehouse to the newl…" at bounding box center [813, 271] width 1113 height 29
click at [1366, 95] on button "Save" at bounding box center [1369, 87] width 32 height 26
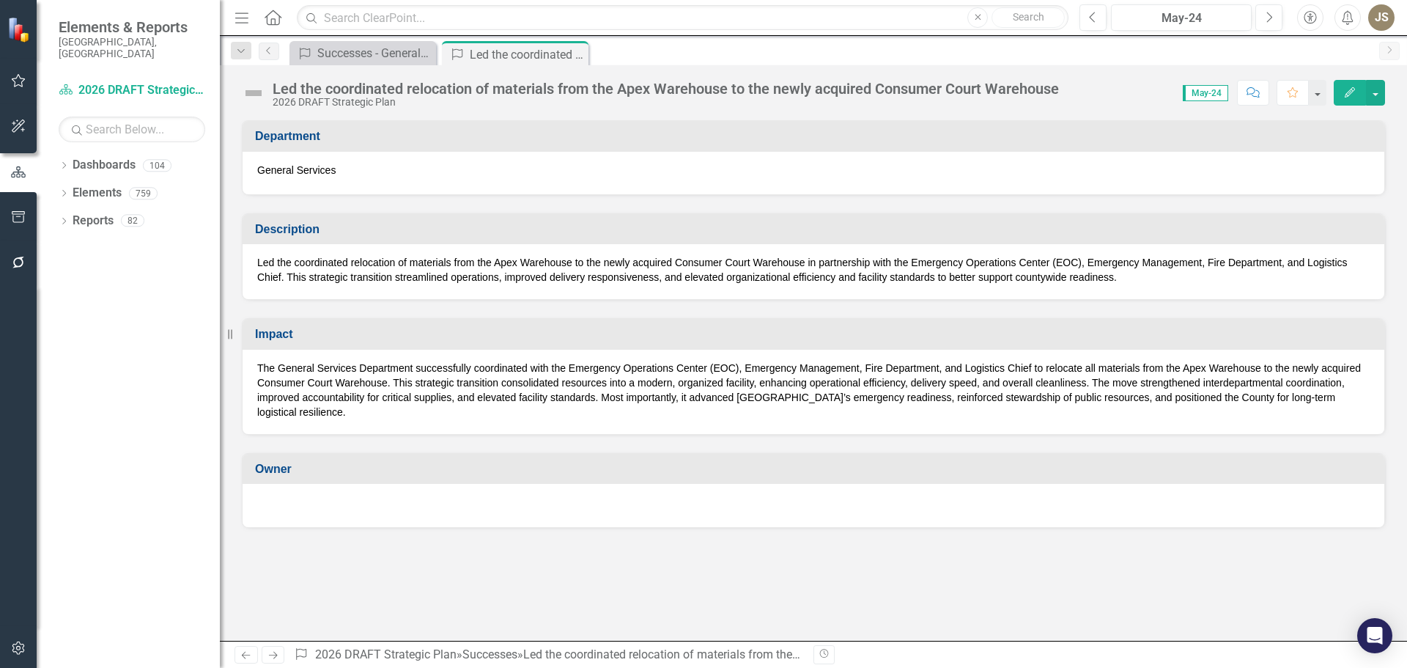
click at [333, 506] on div at bounding box center [813, 504] width 1113 height 18
click at [386, 272] on p "Led the coordinated relocation of materials from the Apex Warehouse to the newl…" at bounding box center [813, 269] width 1113 height 29
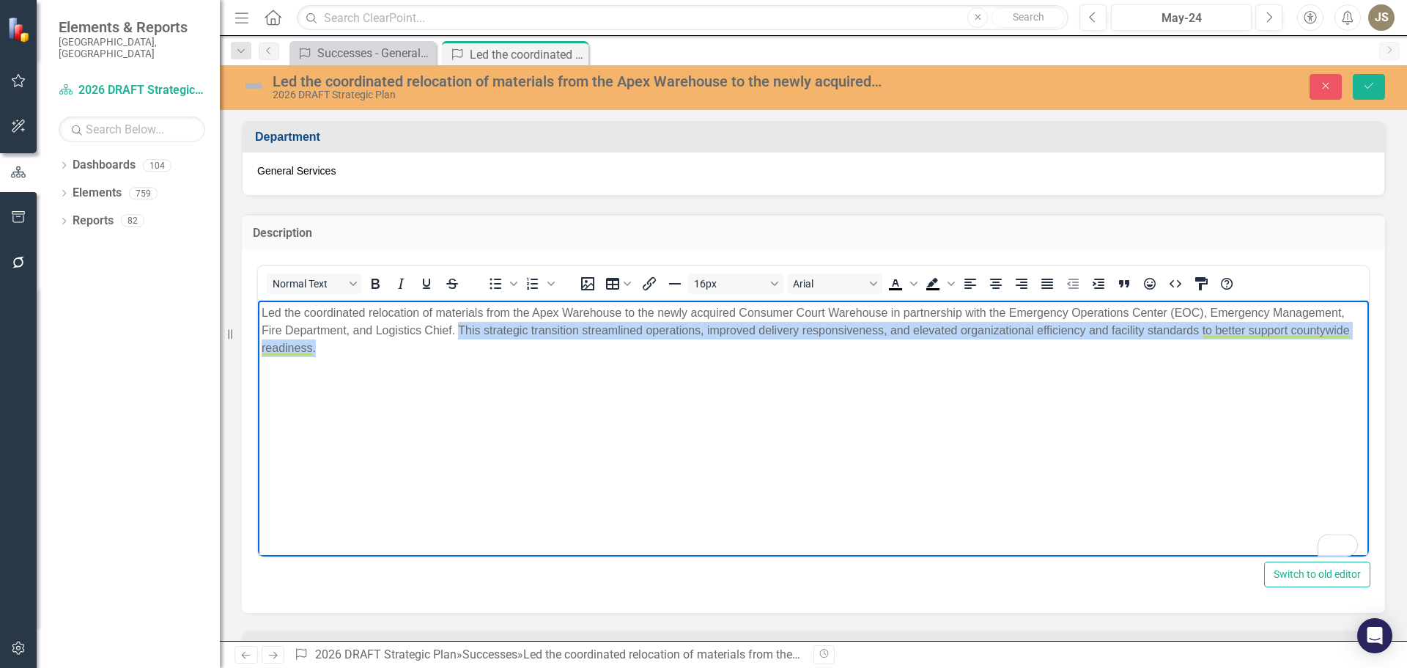
drag, startPoint x: 460, startPoint y: 329, endPoint x: 953, endPoint y: 348, distance: 493.7
click at [953, 348] on p "Led the coordinated relocation of materials from the Apex Warehouse to the newl…" at bounding box center [814, 329] width 1104 height 53
click at [482, 342] on p "Led the coordinated relocation of materials from the Apex Warehouse to the newl…" at bounding box center [814, 329] width 1104 height 53
drag, startPoint x: 458, startPoint y: 329, endPoint x: 490, endPoint y: 366, distance: 48.9
click at [490, 366] on body "Led the coordinated relocation of materials from the Apex Warehouse to the newl…" at bounding box center [813, 410] width 1111 height 220
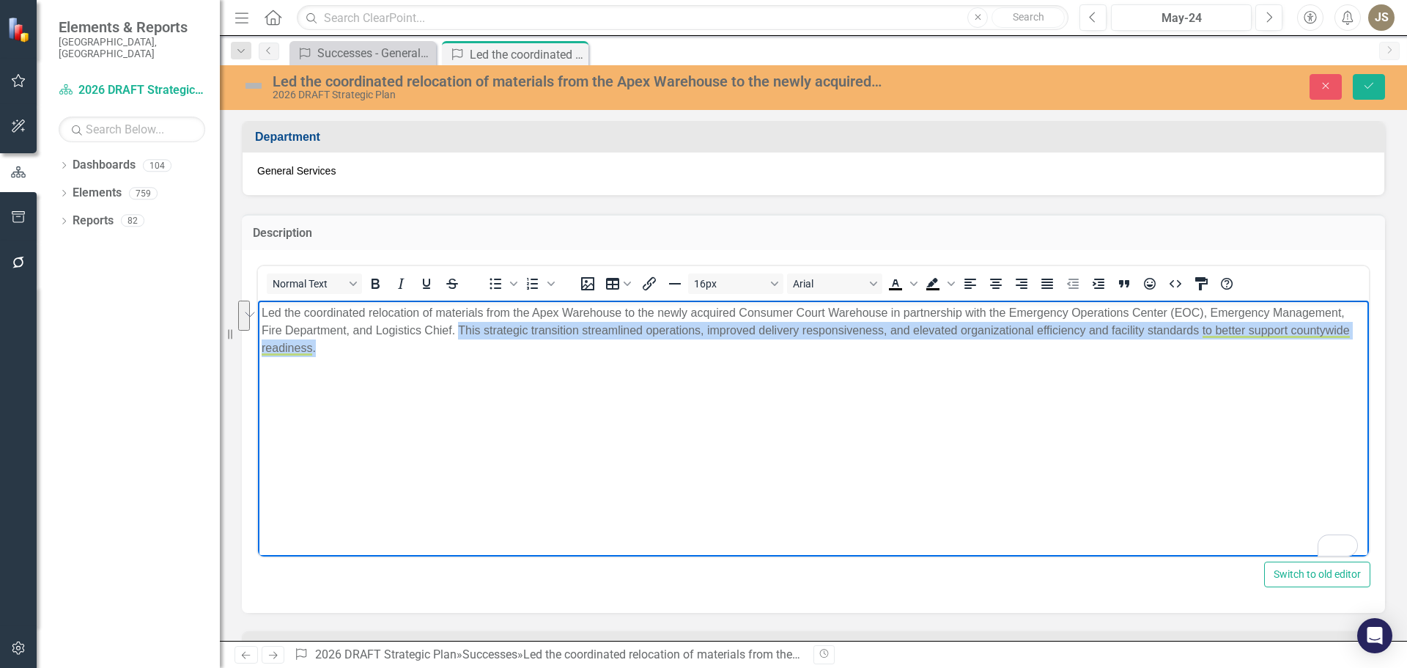
paste body "To enrich screen reader interactions, please activate Accessibility in Grammarl…"
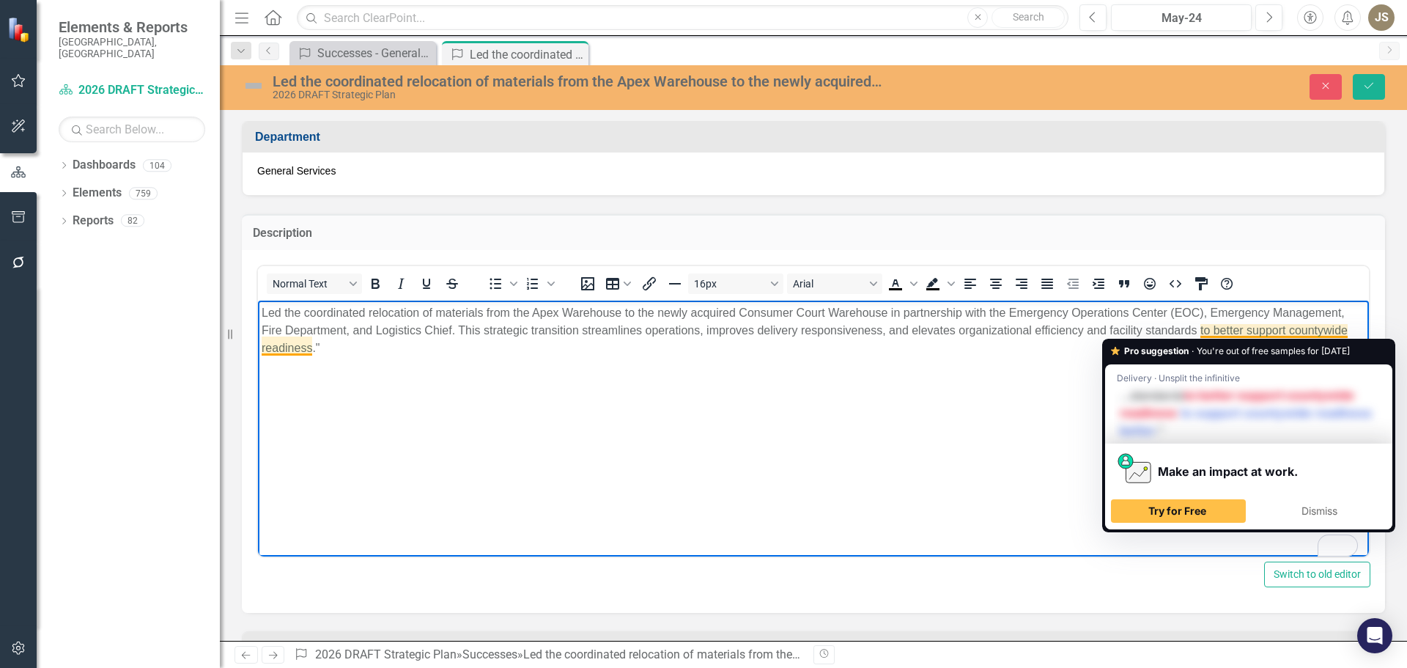
click at [581, 435] on body "Led the coordinated relocation of materials from the Apex Warehouse to the newl…" at bounding box center [813, 410] width 1111 height 220
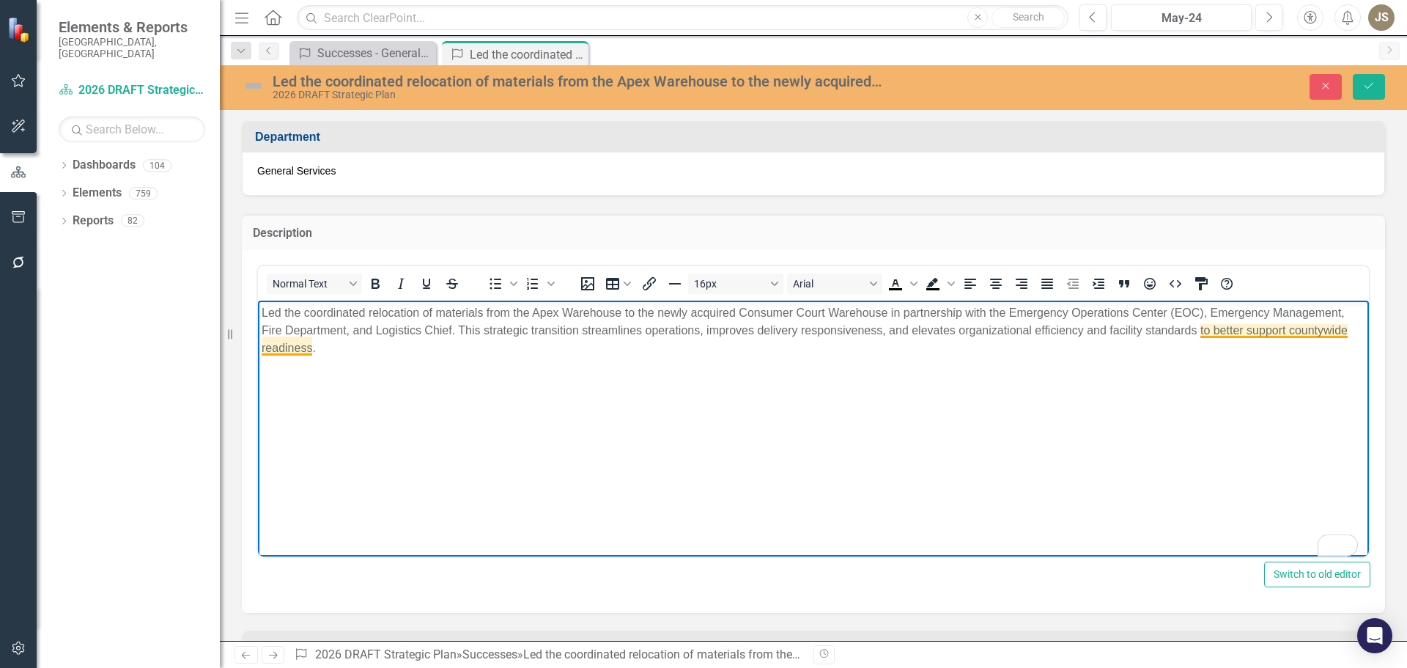
click at [1221, 334] on p "Led the coordinated relocation of materials from the Apex Warehouse to the newl…" at bounding box center [814, 329] width 1104 height 53
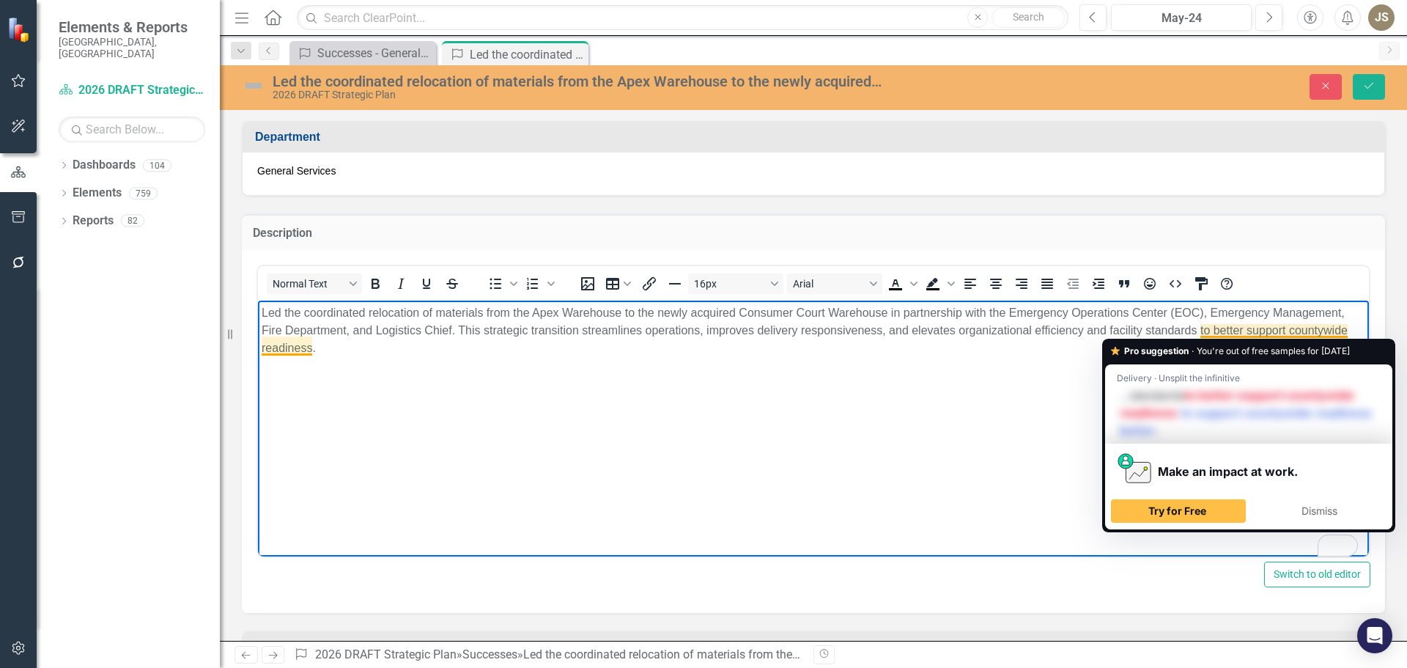
click at [841, 416] on body "Led the coordinated relocation of materials from the Apex Warehouse to the newl…" at bounding box center [813, 410] width 1111 height 220
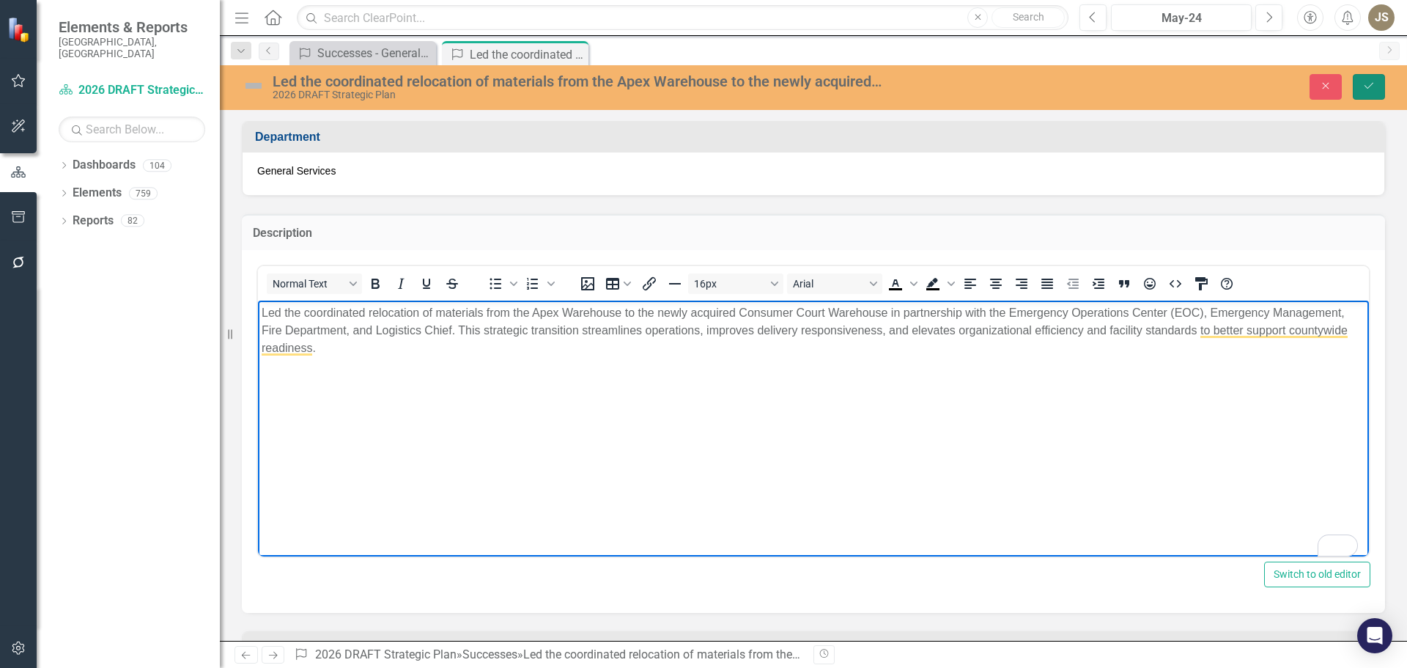
click at [1377, 84] on button "Save" at bounding box center [1369, 87] width 32 height 26
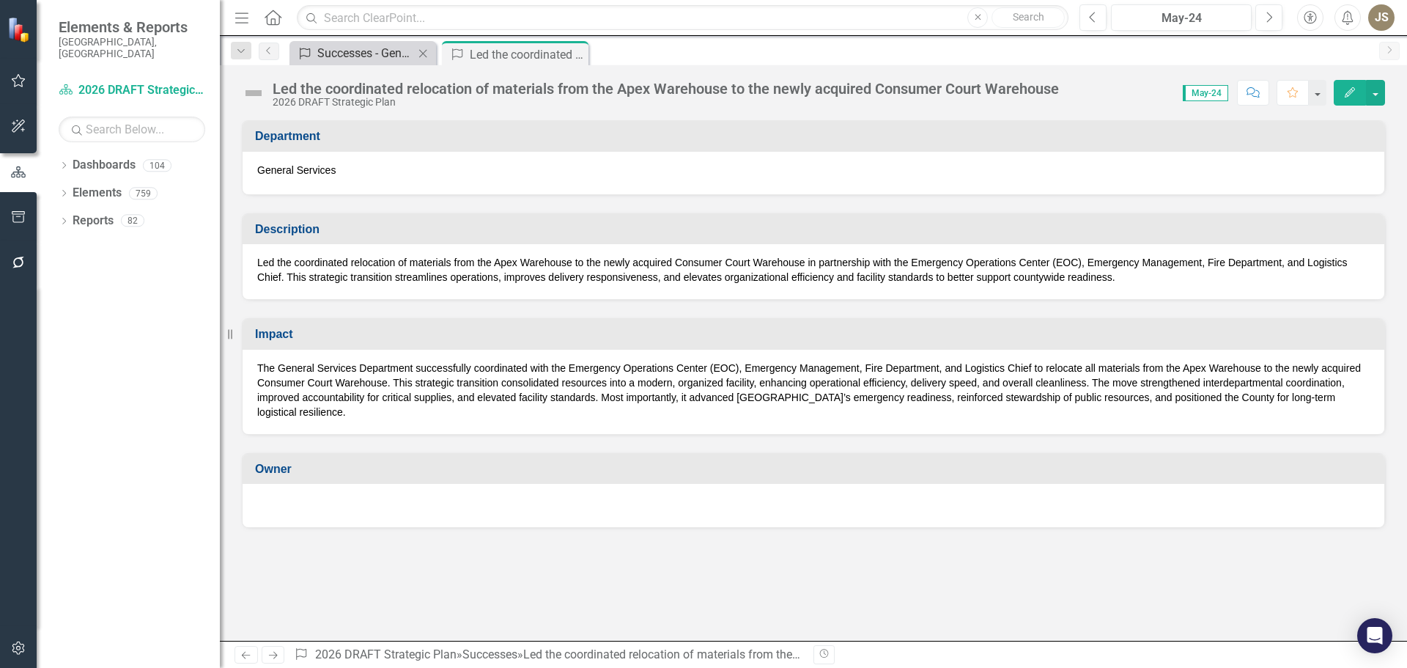
click at [342, 55] on div "Successes - General Services" at bounding box center [365, 53] width 97 height 18
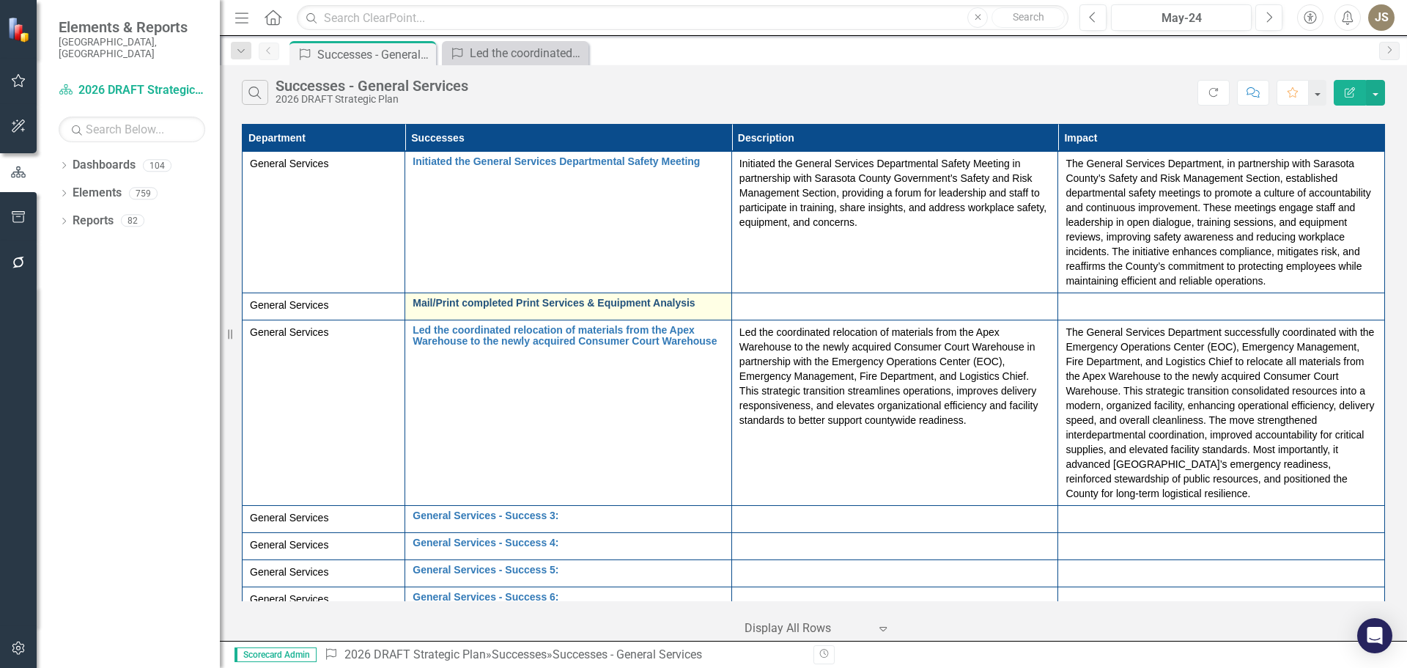
click at [563, 306] on link "Mail/Print completed Print Services & Equipment Analysis" at bounding box center [569, 303] width 312 height 11
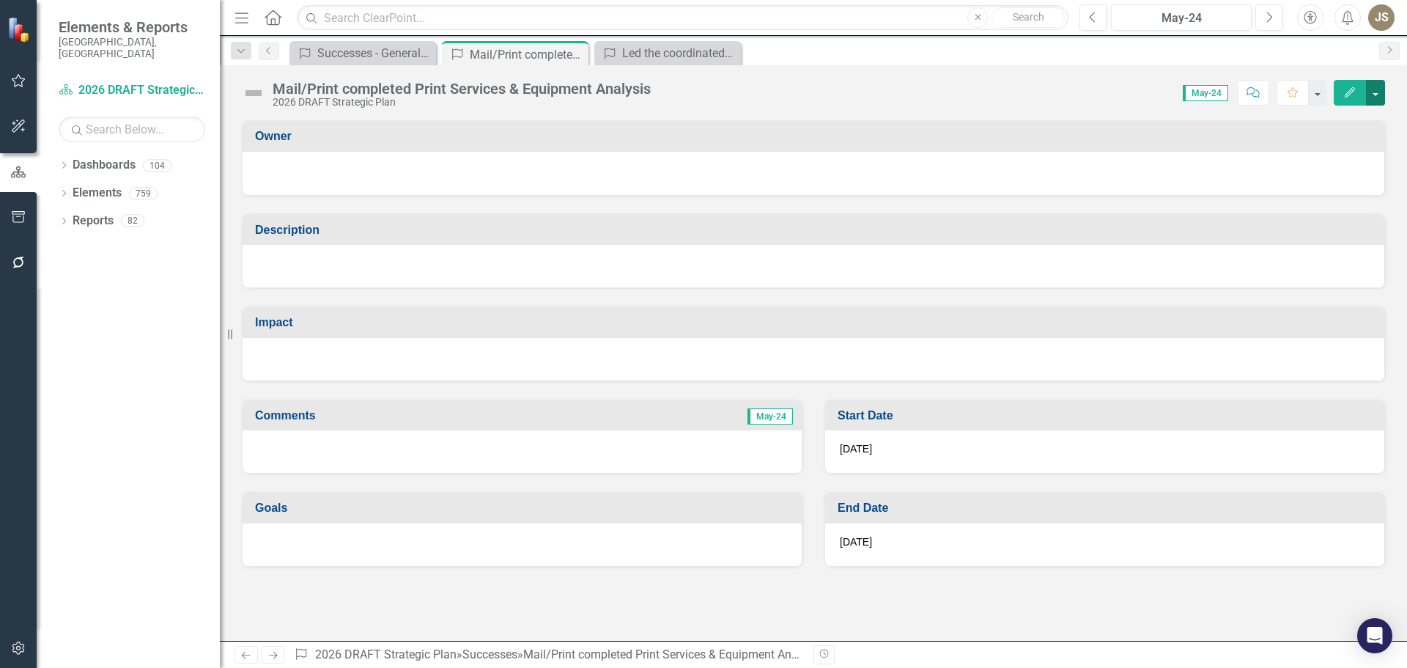
click at [1376, 89] on button "button" at bounding box center [1375, 93] width 19 height 26
click at [1370, 89] on button "button" at bounding box center [1375, 93] width 19 height 26
drag, startPoint x: 335, startPoint y: 97, endPoint x: 749, endPoint y: 102, distance: 414.2
click at [749, 102] on div "Score: N/A May-24 Completed Comment Favorite Edit" at bounding box center [1021, 92] width 727 height 25
click at [331, 50] on div "Successes - General Services" at bounding box center [365, 53] width 97 height 18
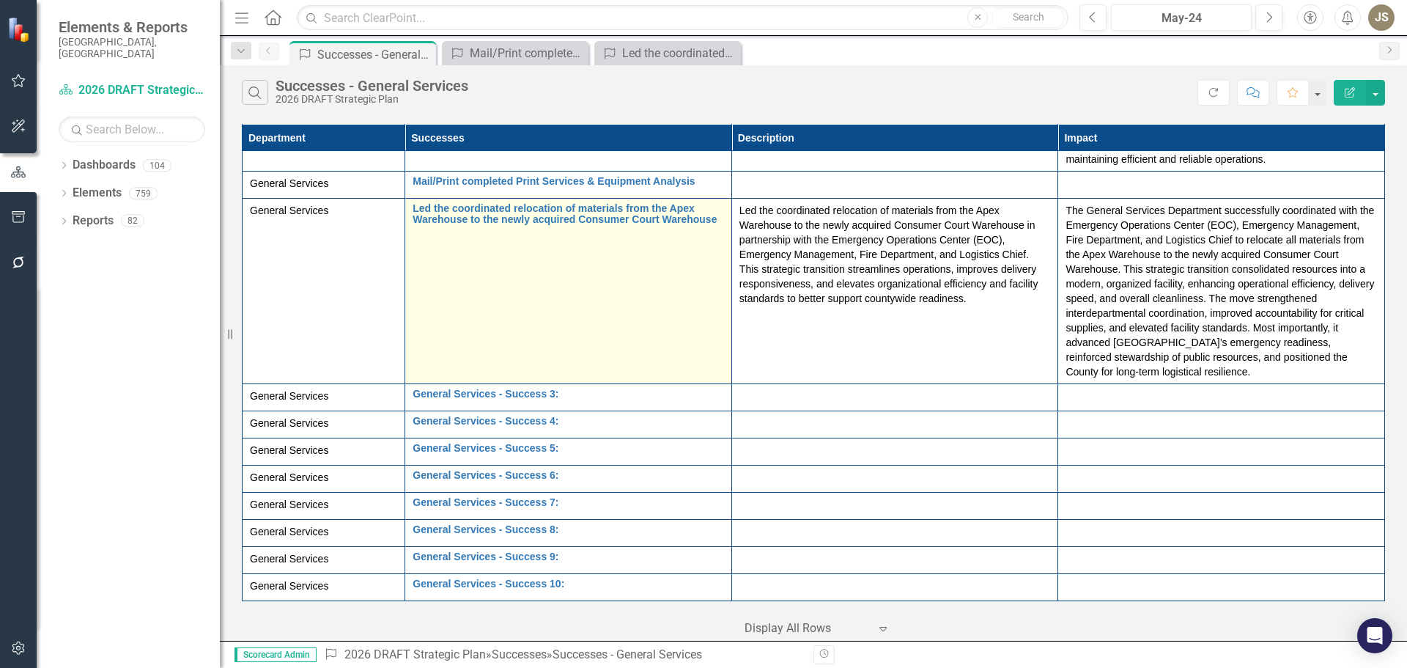
scroll to position [133, 0]
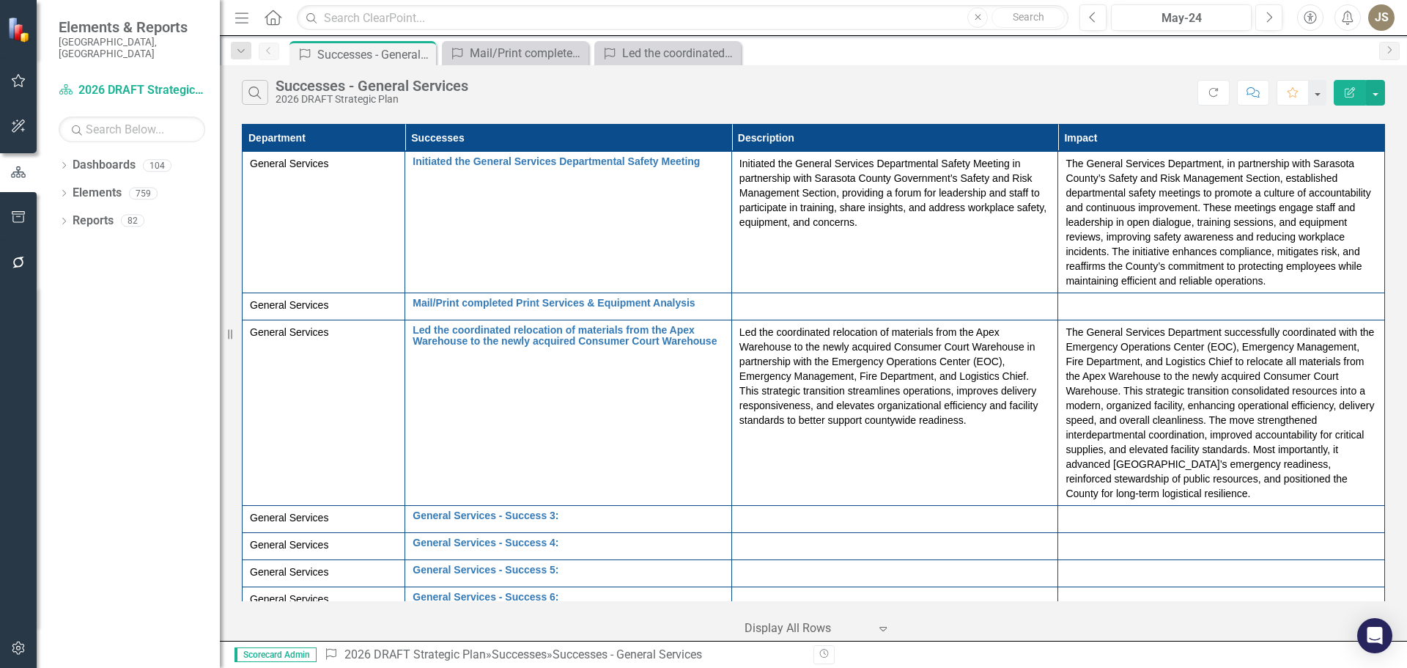
scroll to position [133, 0]
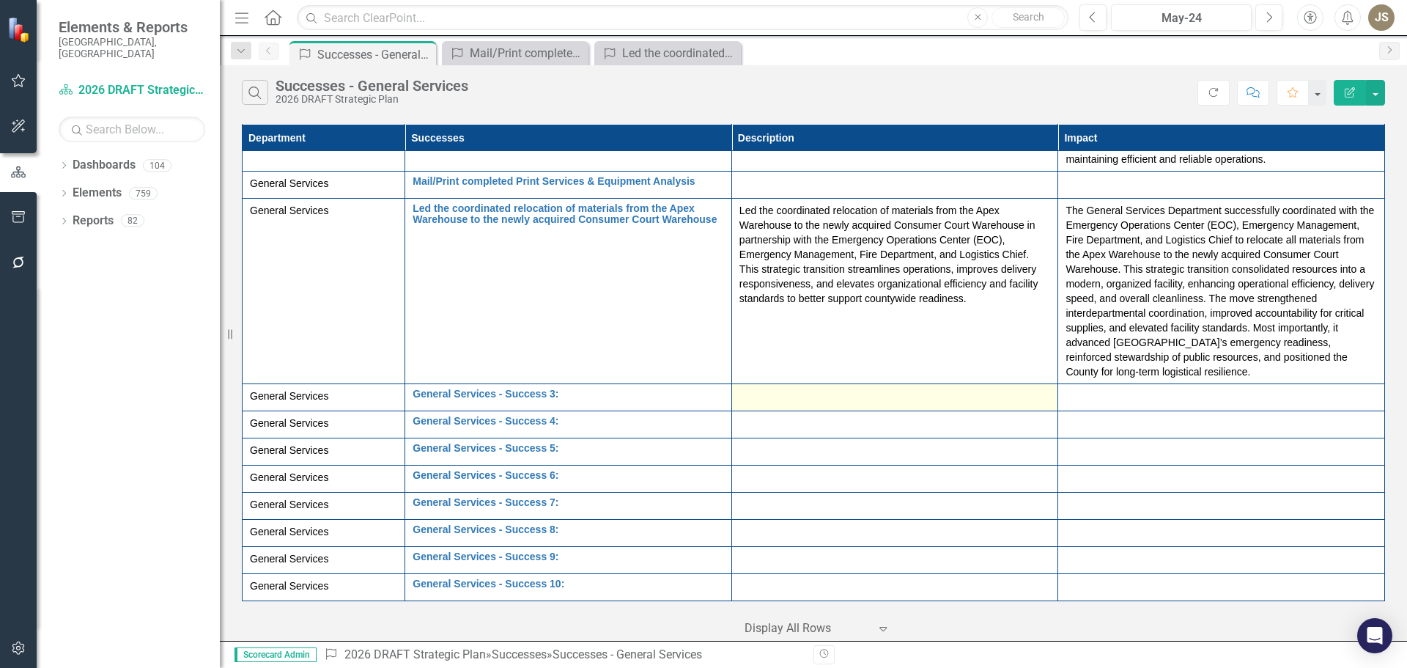
click at [775, 391] on div at bounding box center [896, 397] width 312 height 18
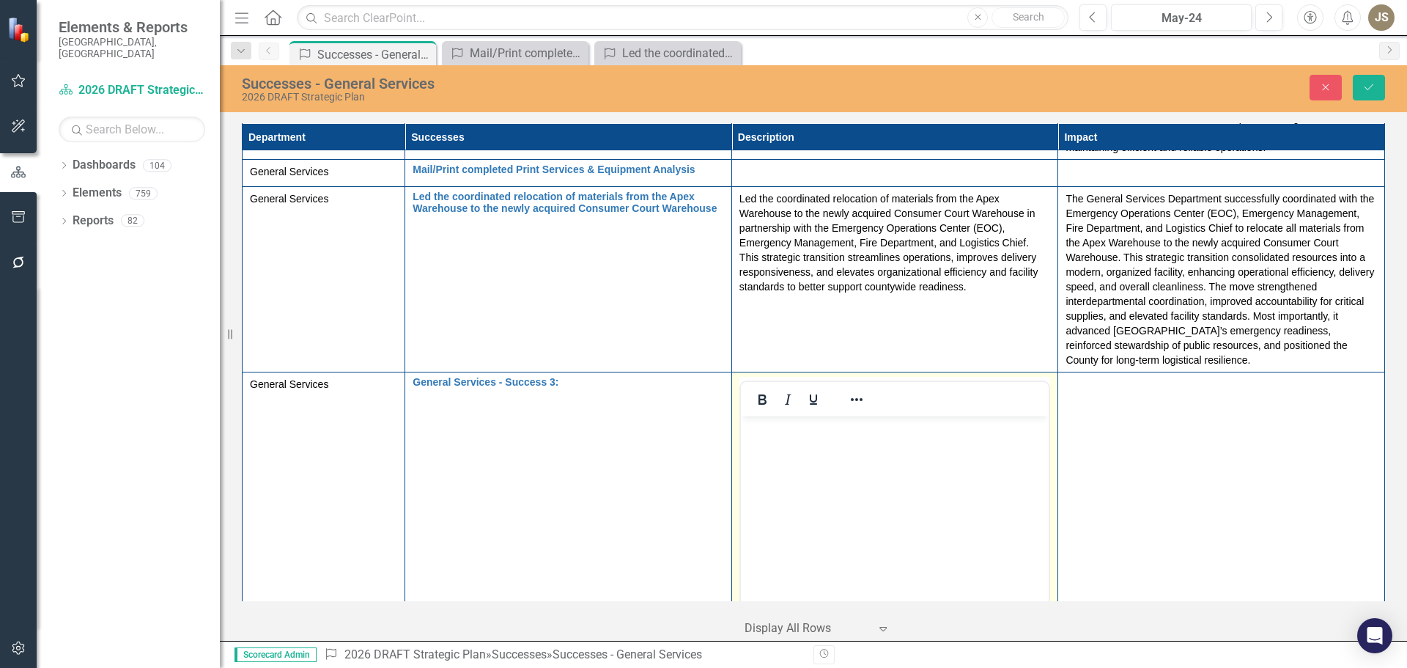
scroll to position [0, 0]
click at [751, 438] on body "Rich Text Area. Press ALT-0 for help." at bounding box center [894, 526] width 309 height 220
paste body "To enrich screen reader interactions, please activate Accessibility in Grammarl…"
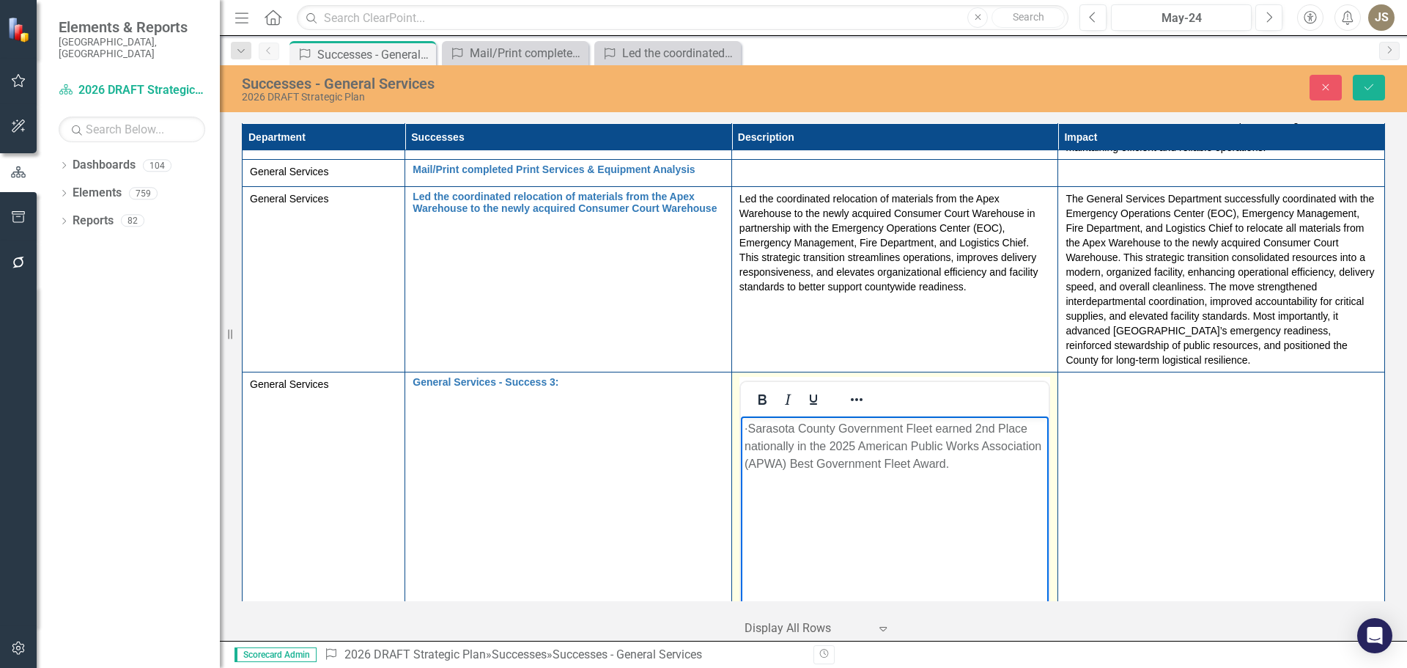
scroll to position [133, 0]
click at [776, 427] on p "· Sarasota County Government Fleet earned 2nd Place nationally in the 2025 Amer…" at bounding box center [894, 446] width 301 height 53
drag, startPoint x: 745, startPoint y: 427, endPoint x: 1017, endPoint y: 424, distance: 271.9
click at [1017, 424] on p "Sarasota County Government Fleet earned 2nd Place nationally in the 2025 Americ…" at bounding box center [894, 446] width 301 height 53
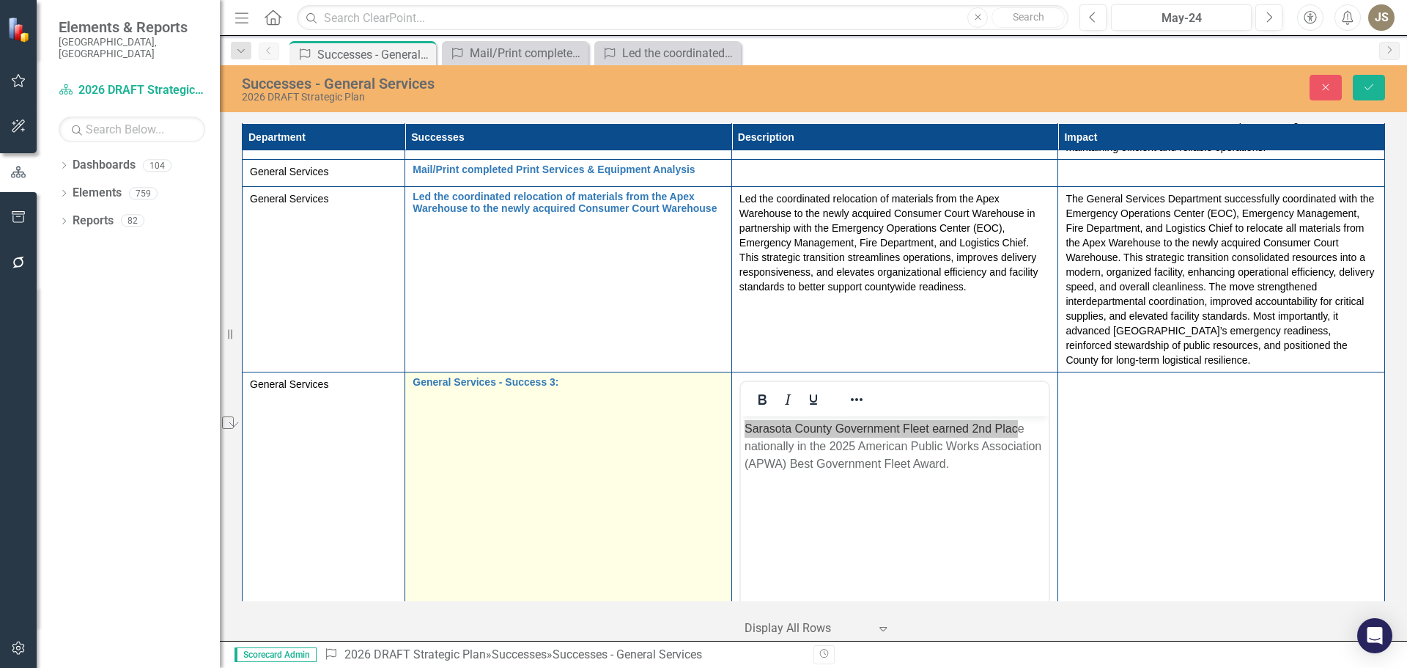
click at [548, 394] on div "General Services - Success 3: Edit Edit Success Link Open Element" at bounding box center [569, 386] width 312 height 18
click at [548, 381] on link "General Services - Success 3:" at bounding box center [569, 382] width 312 height 11
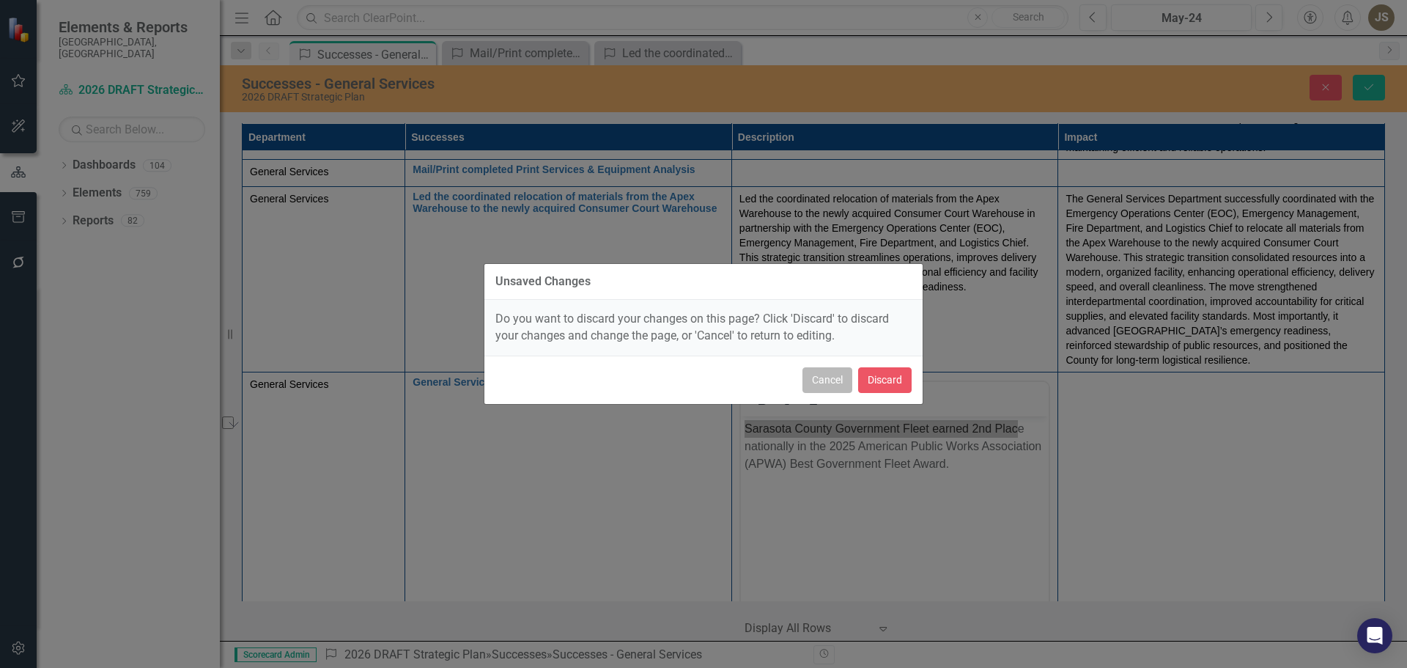
click at [830, 387] on button "Cancel" at bounding box center [828, 380] width 50 height 26
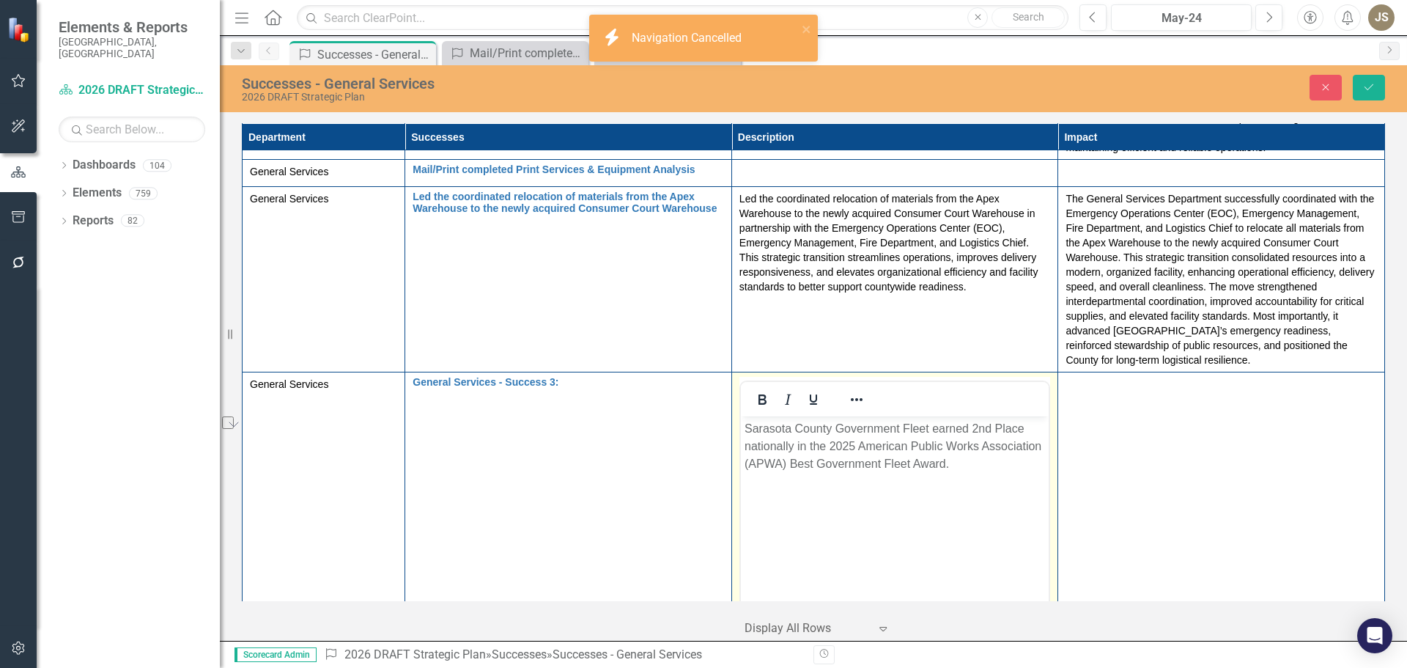
click at [792, 494] on body "Sarasota County Government Fleet earned 2nd Place nationally in the 2025 Americ…" at bounding box center [894, 526] width 309 height 220
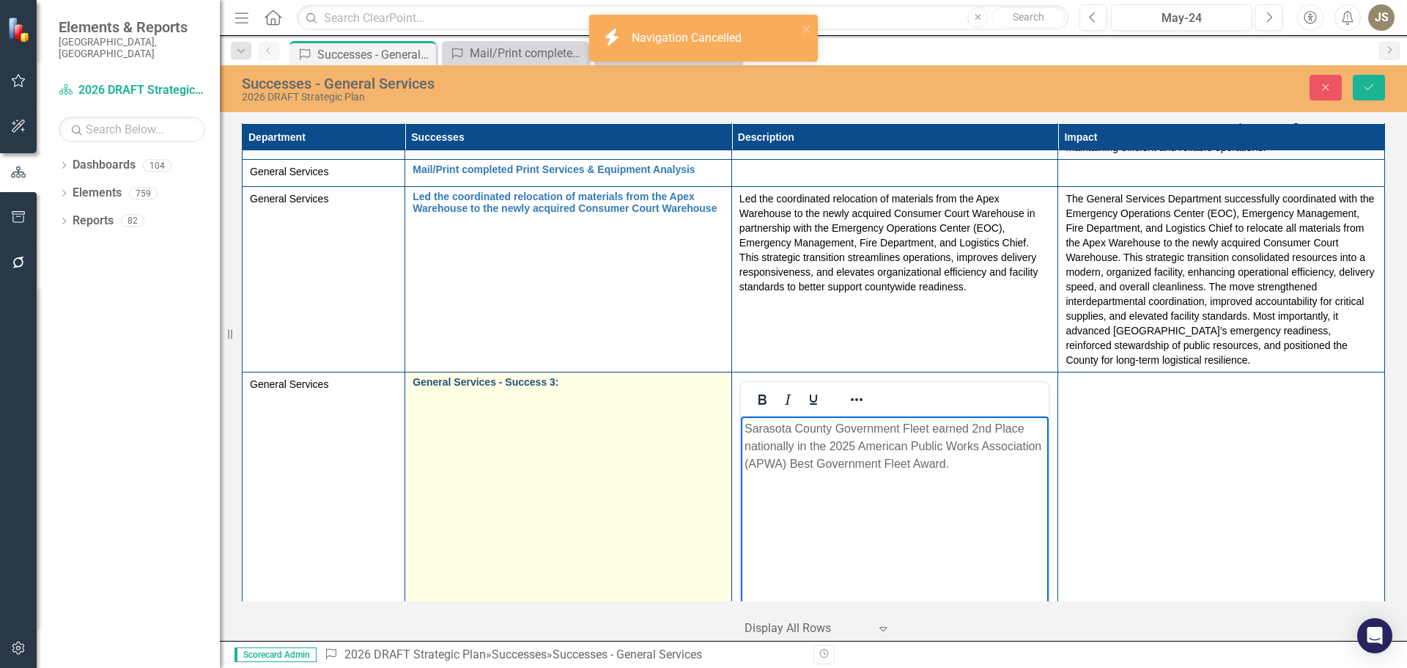
click at [519, 383] on link "General Services - Success 3:" at bounding box center [569, 382] width 312 height 11
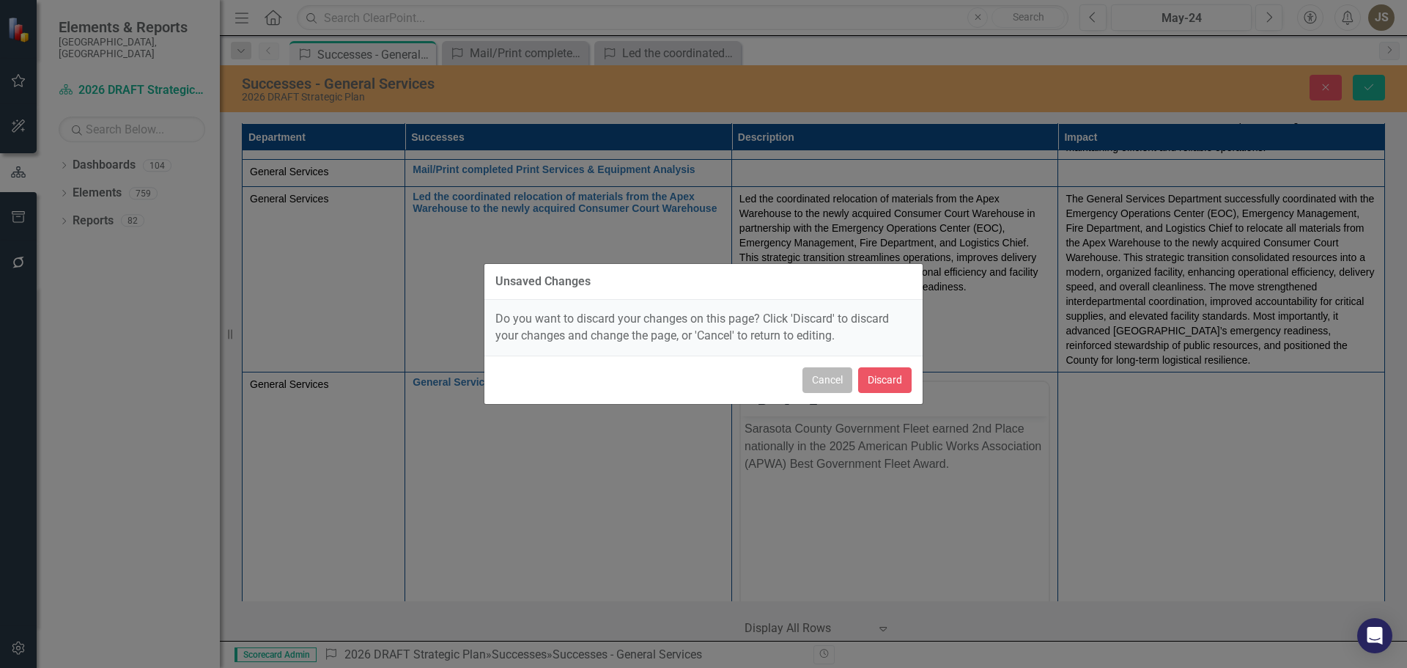
click at [835, 383] on button "Cancel" at bounding box center [828, 380] width 50 height 26
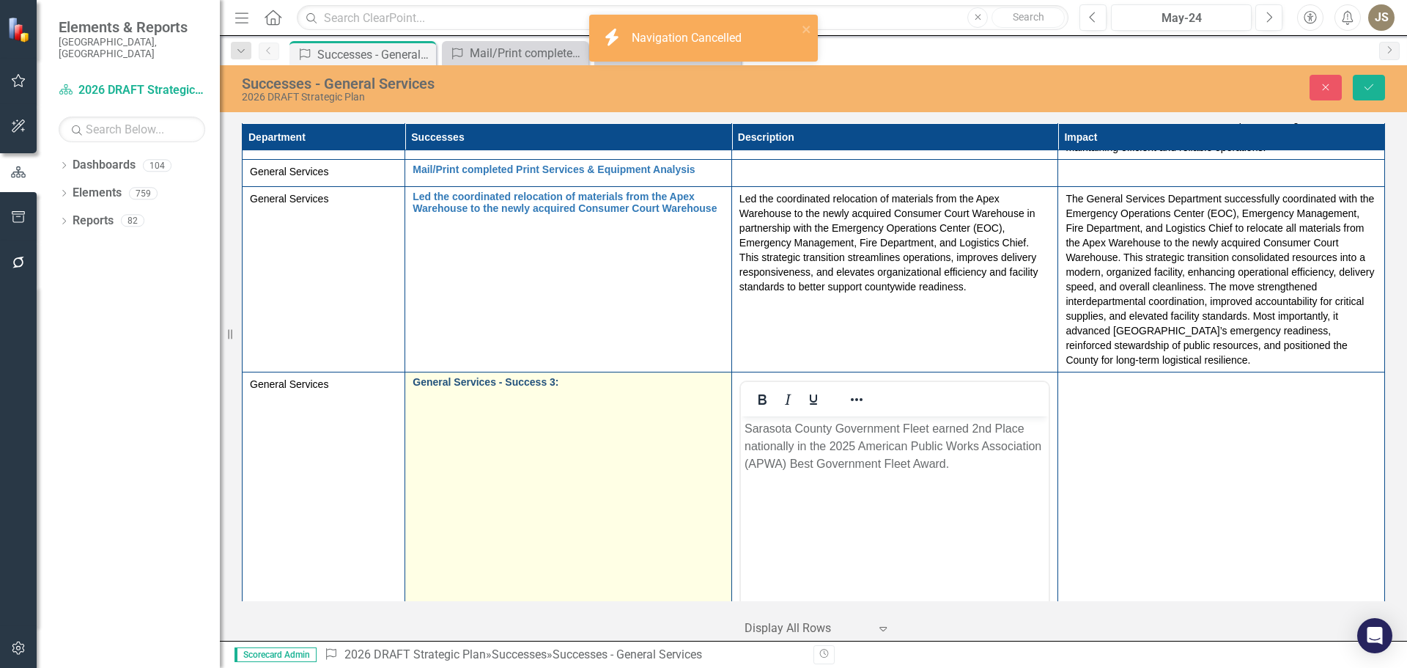
click at [550, 380] on link "General Services - Success 3:" at bounding box center [569, 382] width 312 height 11
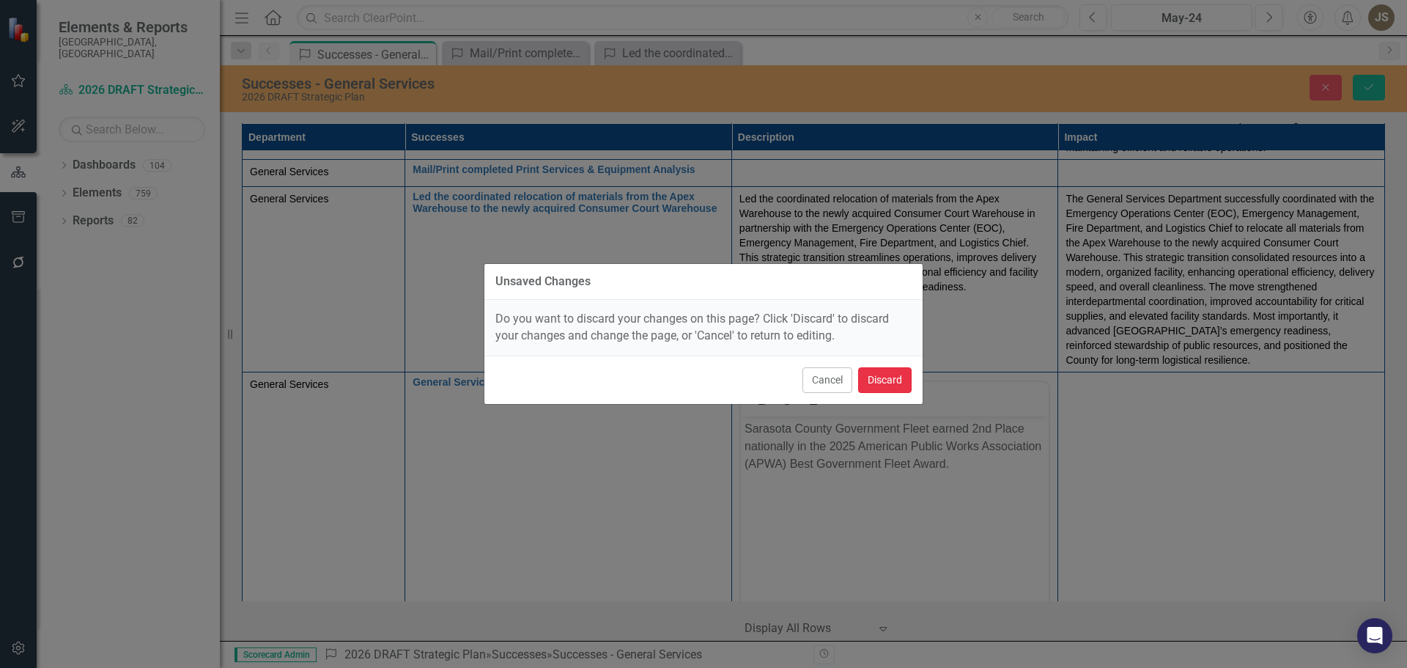
click at [876, 381] on button "Discard" at bounding box center [885, 380] width 54 height 26
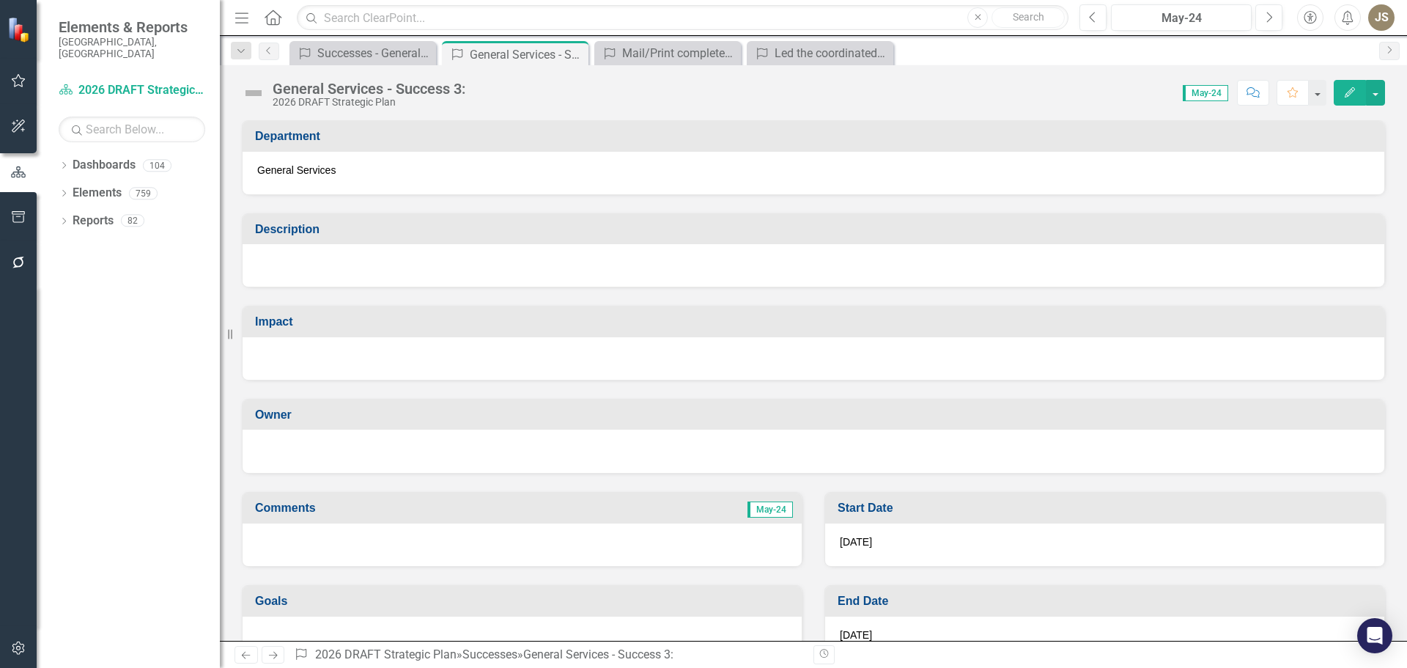
click at [413, 89] on div "General Services - Success 3:" at bounding box center [369, 89] width 193 height 16
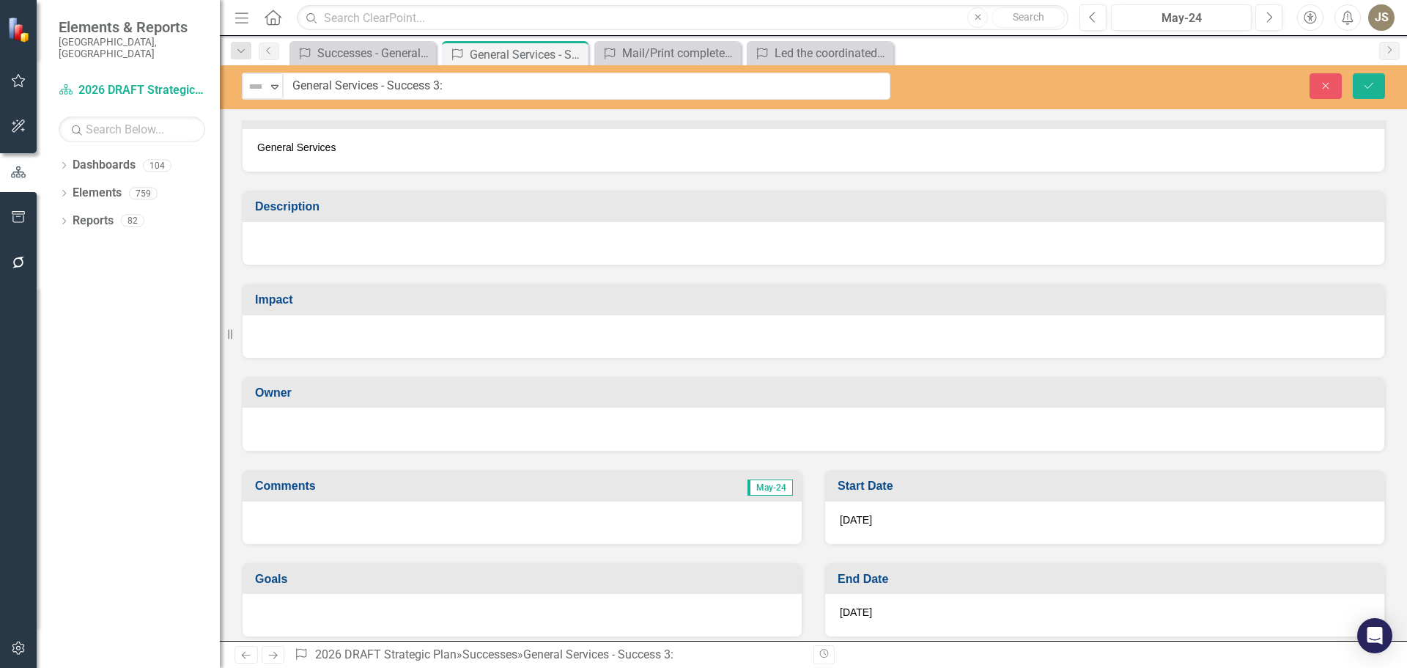
scroll to position [33, 0]
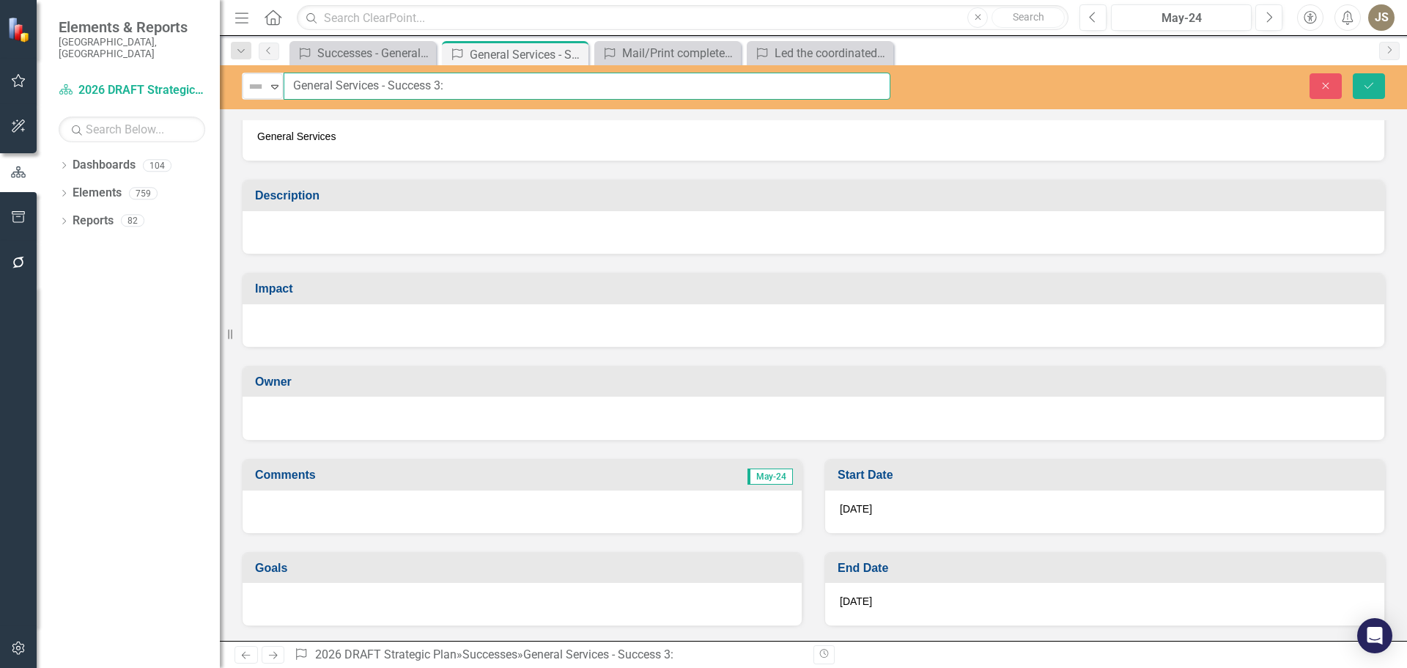
click at [452, 87] on input "General Services - Success 3:" at bounding box center [587, 86] width 607 height 27
drag, startPoint x: 460, startPoint y: 77, endPoint x: 284, endPoint y: 81, distance: 176.0
click at [284, 81] on input "General Services - Success 3:" at bounding box center [587, 86] width 607 height 27
paste input "• Sarasota County Government Fleet earned 2nd Place nationally in the 2025 Amer…"
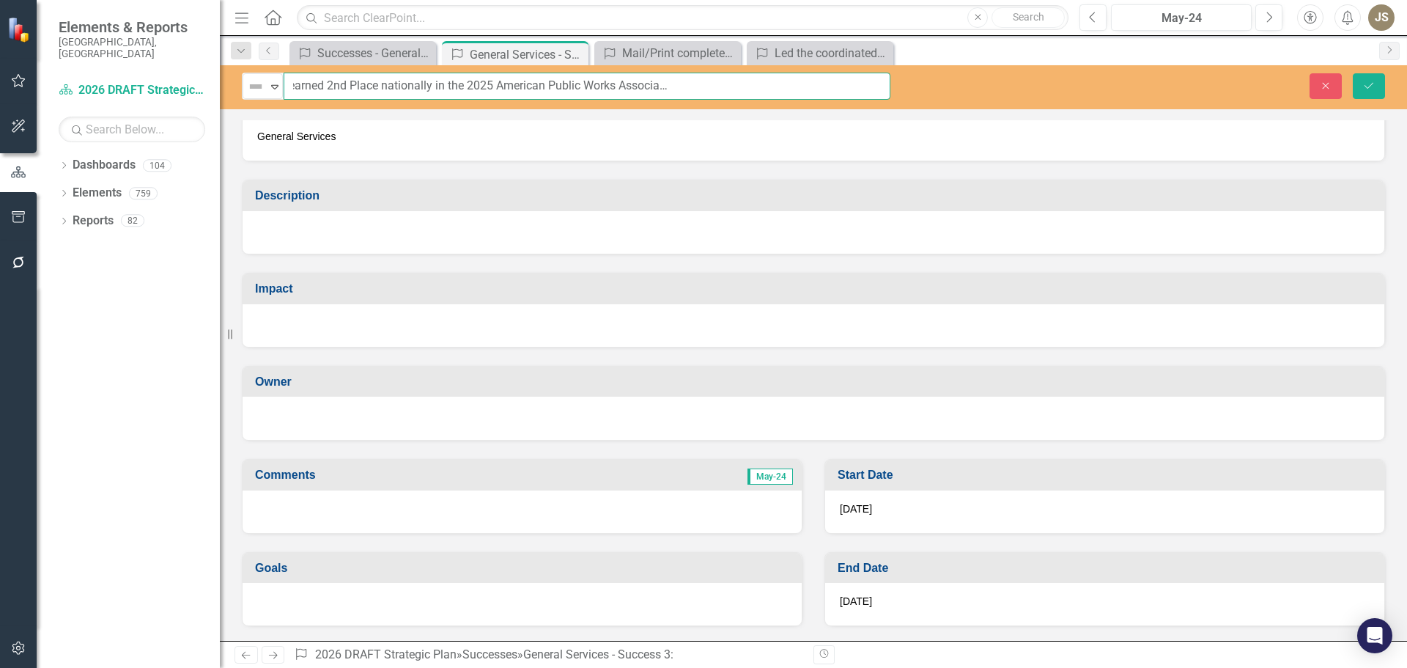
click at [324, 83] on input "• Sarasota County Government Fleet earned 2nd Place nationally in the 2025 Amer…" at bounding box center [587, 86] width 607 height 27
click at [565, 86] on input "Sarasota County Government Fleet 2nd Place nationally in the 2025 American Publ…" at bounding box center [587, 86] width 607 height 27
click at [322, 83] on input "Sarasota County Government Fleet 2nd Place nationally in the 2025 American Publ…" at bounding box center [587, 86] width 607 height 27
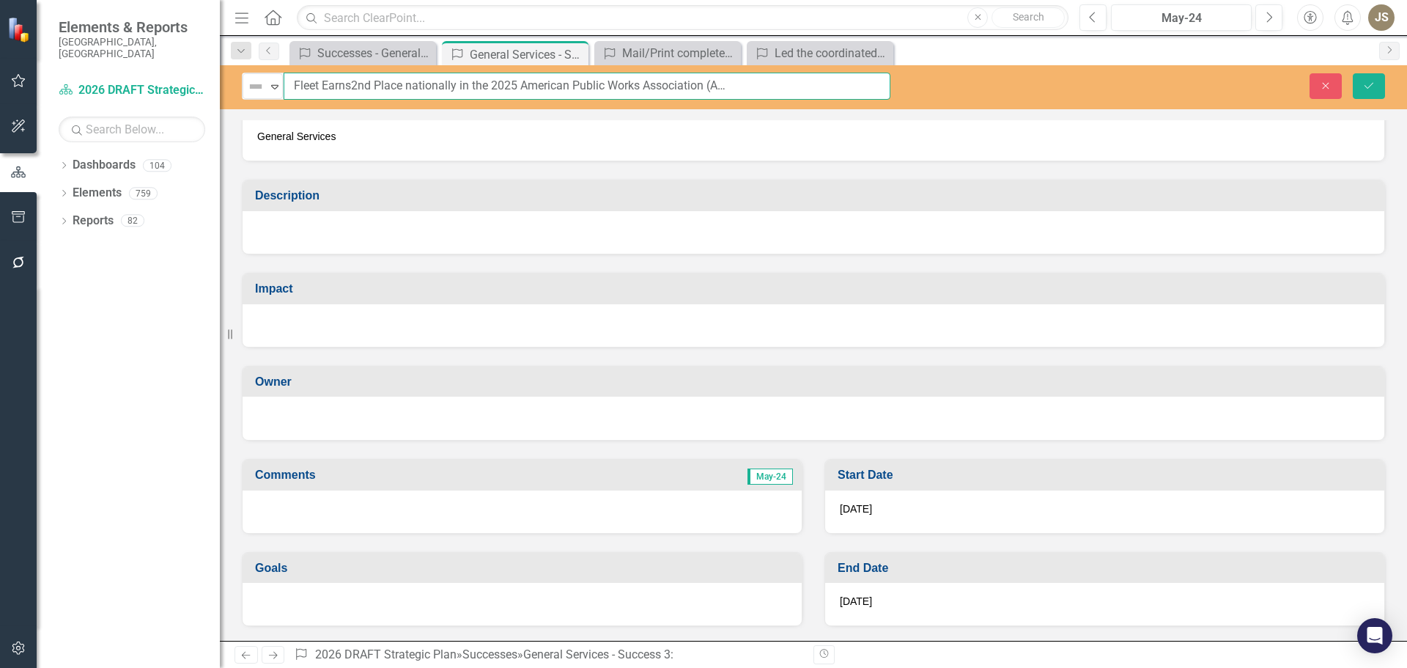
click at [328, 86] on input "Sarasota County Government Fleet Earns2nd Place nationally in the 2025 American…" at bounding box center [587, 86] width 607 height 27
click at [350, 88] on input "Sarasota County Government Fleet earns2nd Place nationally in the 2025 American…" at bounding box center [587, 86] width 607 height 27
click at [808, 90] on input "Sarasota County Government Fleet earns 2nd Place nationally in the 2025 America…" at bounding box center [587, 86] width 607 height 27
type input "Sarasota County Government Fleet earns 2nd Place nationally in the 2025 America…"
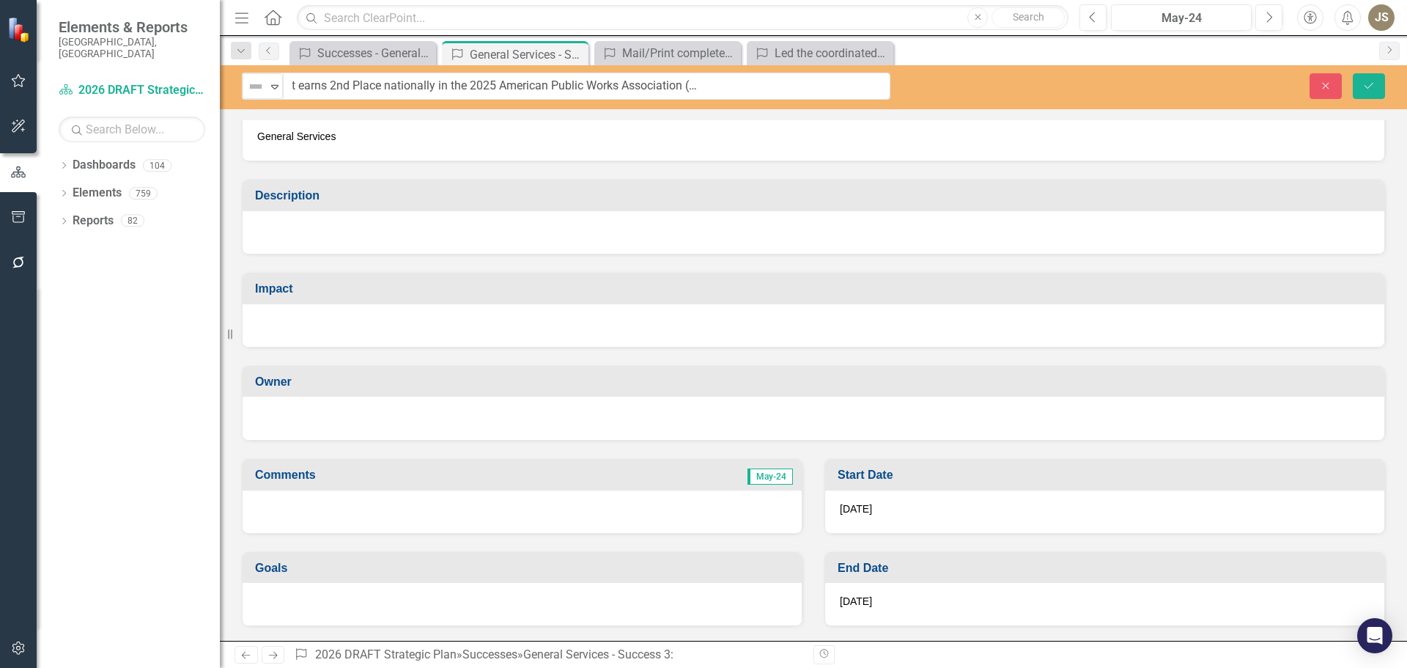
click at [321, 227] on div at bounding box center [814, 232] width 1142 height 43
click at [308, 227] on div at bounding box center [814, 232] width 1142 height 43
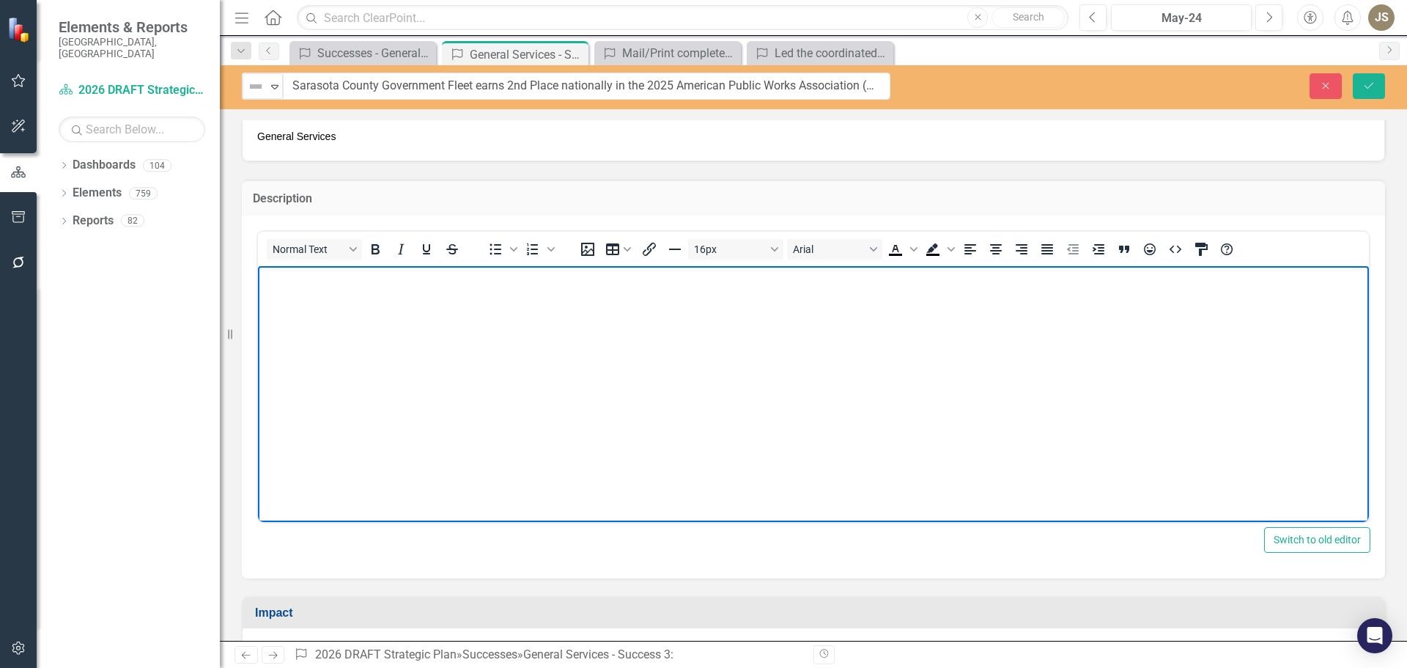
click at [287, 298] on body "Rich Text Area. Press ALT-0 for help." at bounding box center [813, 376] width 1111 height 220
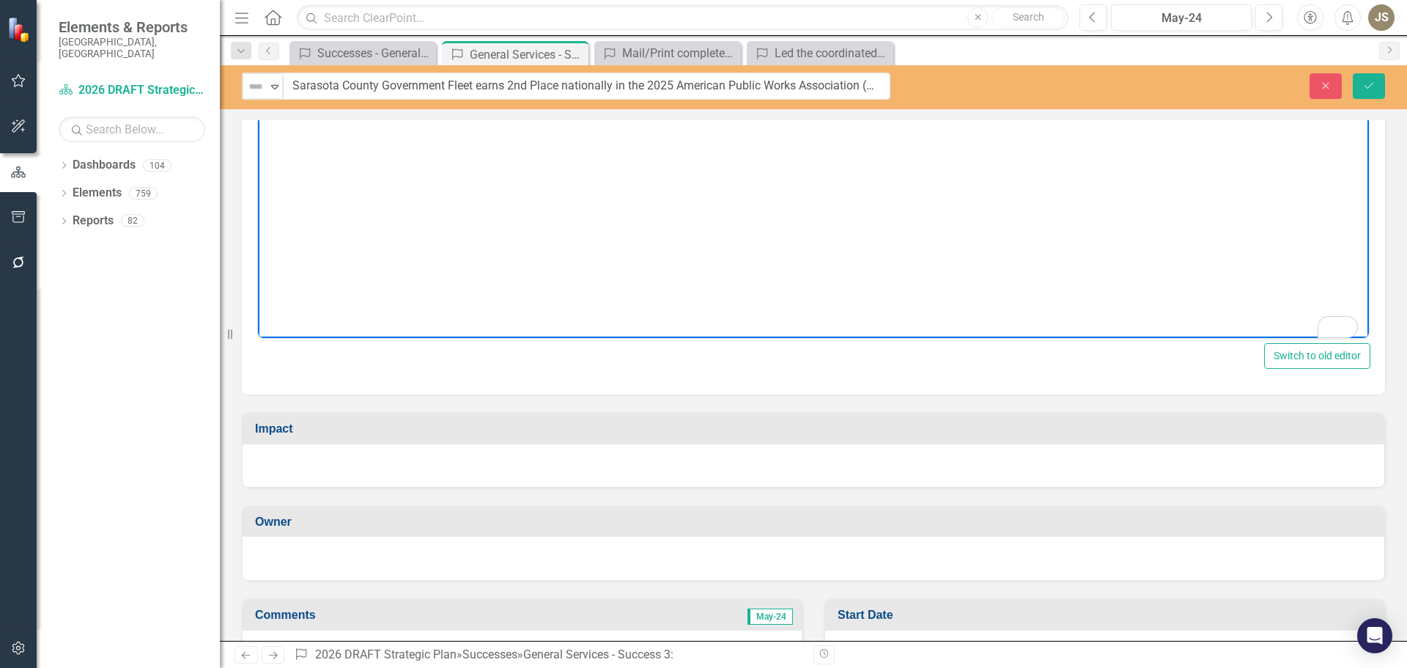
scroll to position [284, 0]
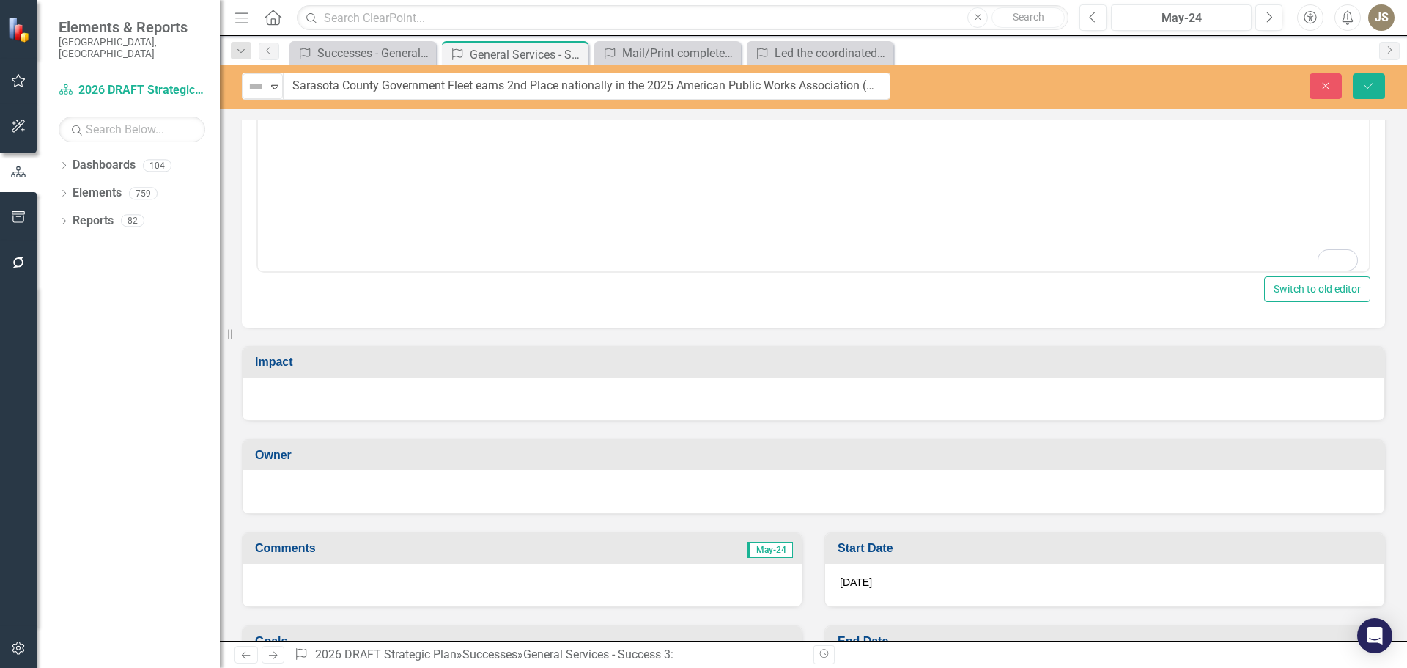
click at [378, 408] on div at bounding box center [814, 398] width 1142 height 43
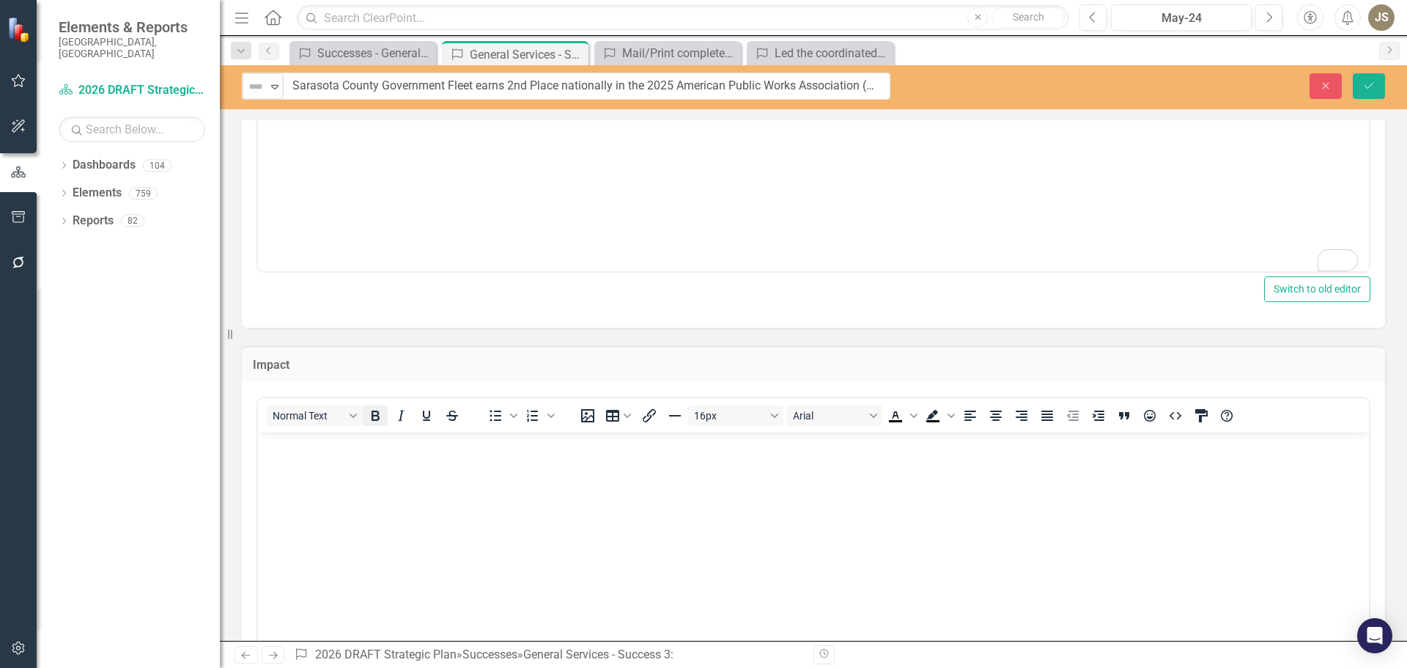
scroll to position [0, 0]
click at [326, 453] on body "Rich Text Area. Press ALT-0 for help." at bounding box center [813, 542] width 1111 height 220
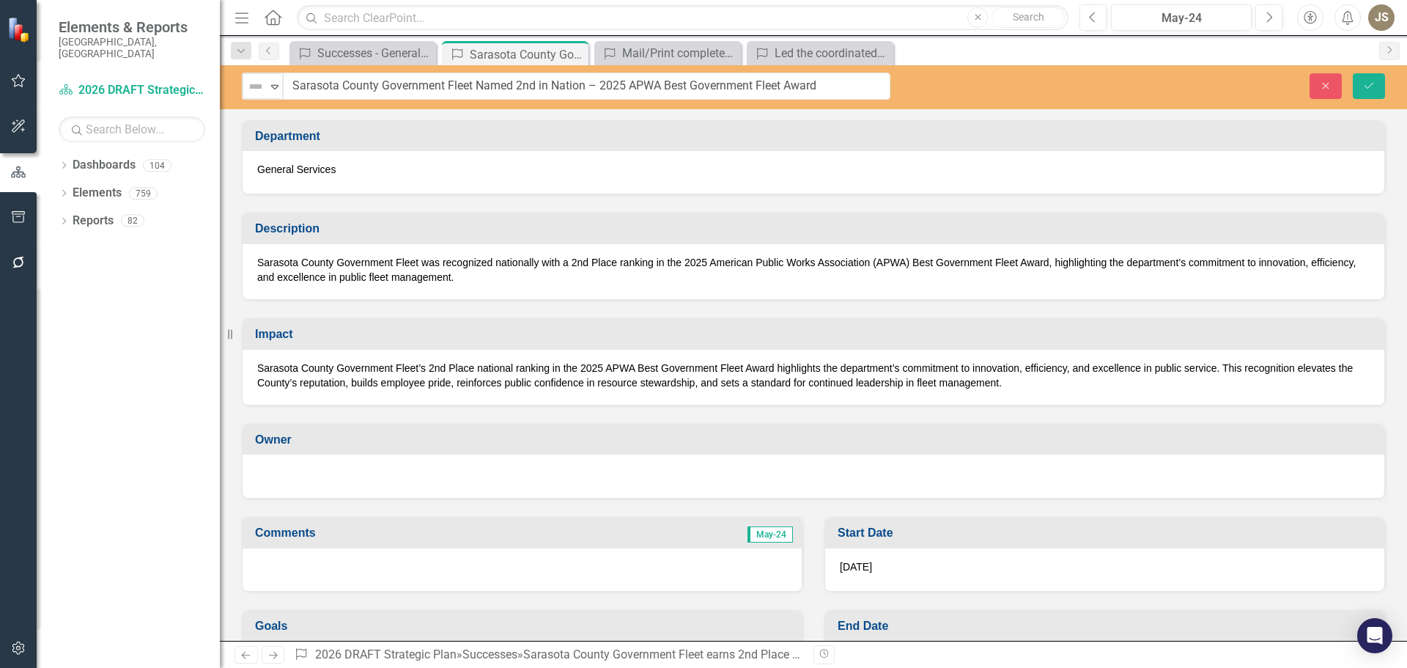
click at [598, 82] on input "Sarasota County Government Fleet Named 2nd in Nation – 2025 APWA Best Governmen…" at bounding box center [587, 86] width 608 height 27
type input "Sarasota County Government Fleet Named 2nd in Nation for 2025 APWA Best Governm…"
click at [1372, 81] on icon "Save" at bounding box center [1369, 86] width 13 height 10
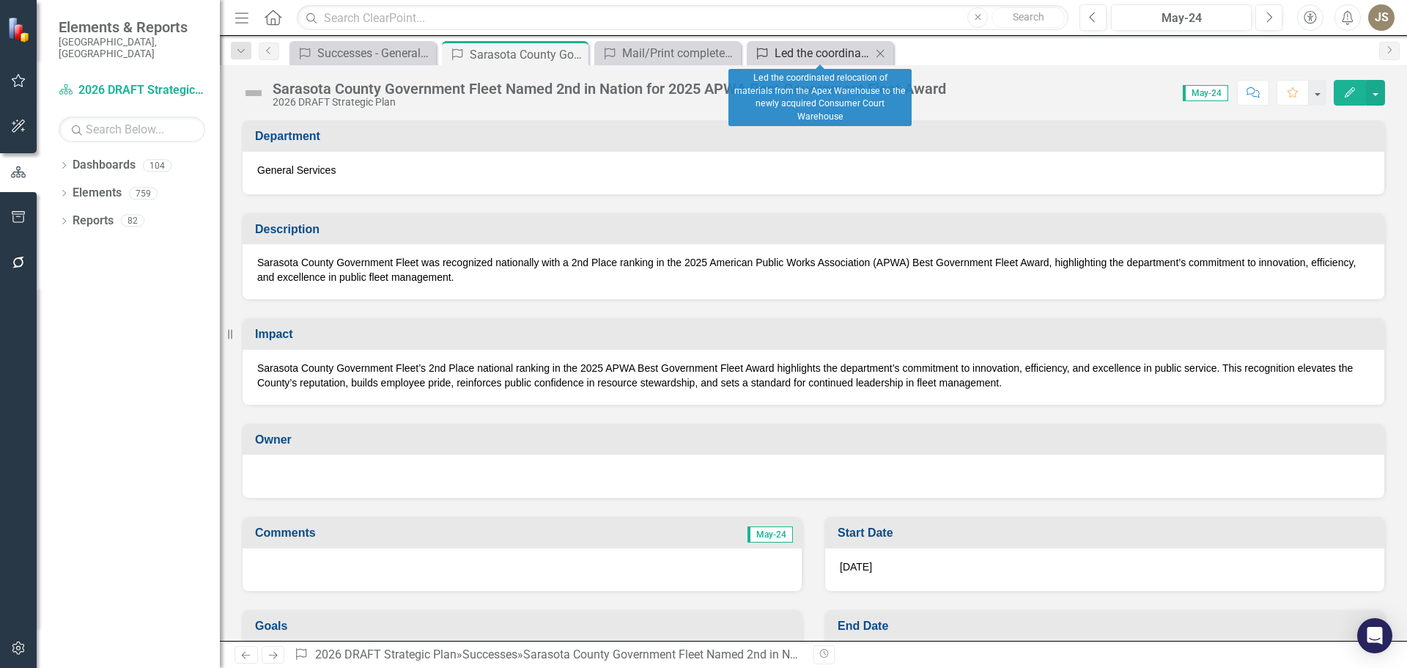
click at [778, 56] on div "Led the coordinated relocation of materials from the Apex Warehouse to the newl…" at bounding box center [823, 53] width 97 height 18
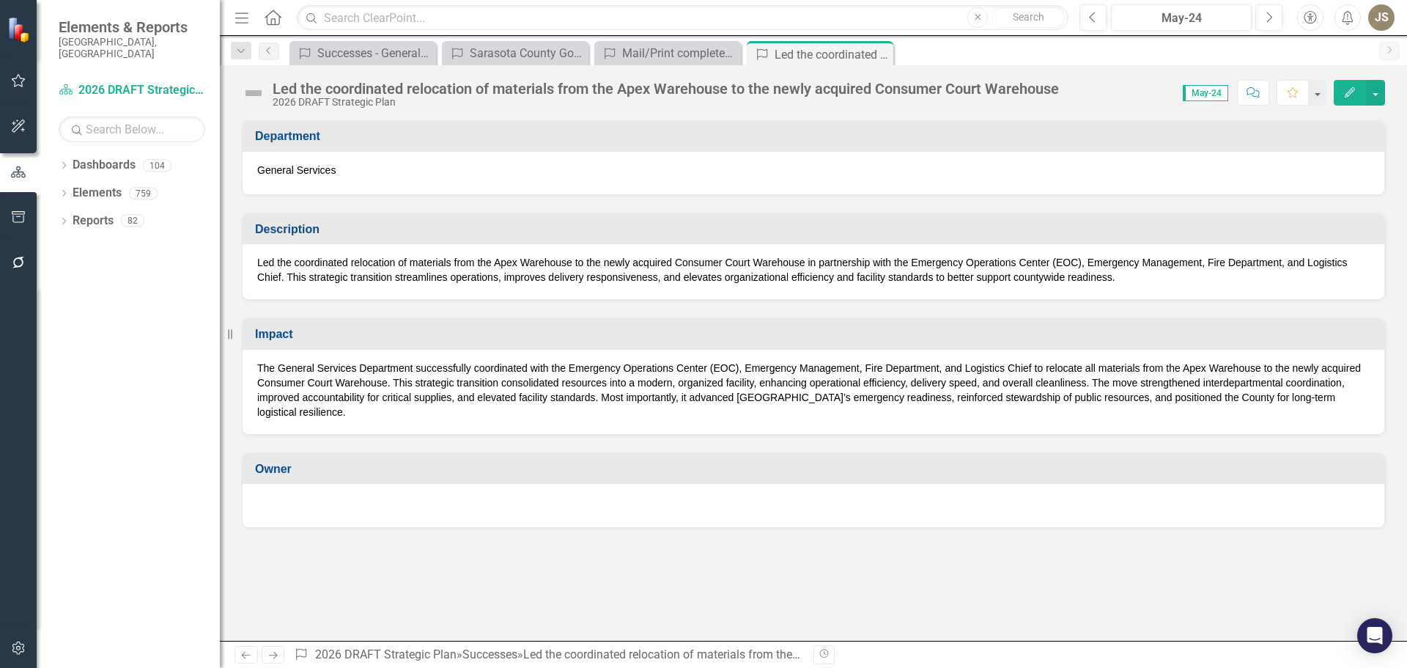
click at [329, 95] on div "Led the coordinated relocation of materials from the Apex Warehouse to the newl…" at bounding box center [666, 89] width 786 height 16
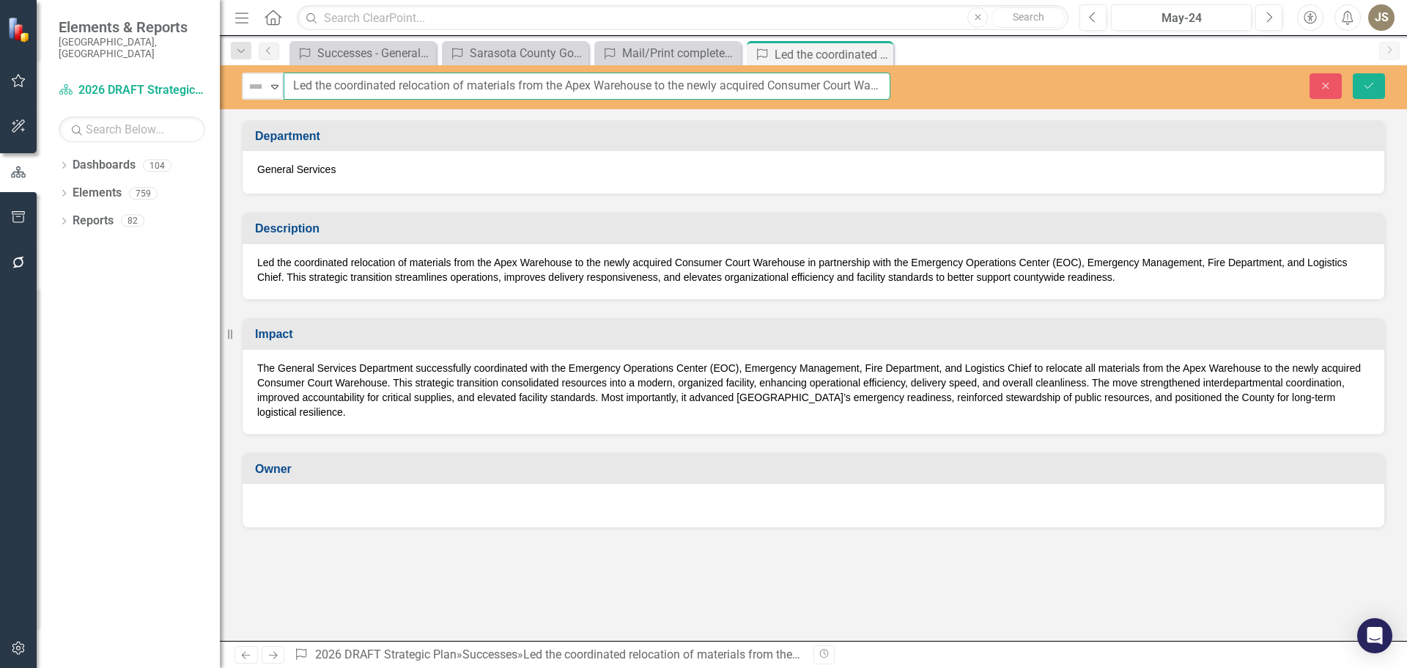
scroll to position [0, 38]
drag, startPoint x: 301, startPoint y: 84, endPoint x: 929, endPoint y: 84, distance: 627.4
click at [929, 84] on div "Not Defined Expand Led the coordinated relocation of materials from the Apex Wa…" at bounding box center [813, 86] width 1187 height 27
click at [402, 88] on input "Led the coordinated relocation of materials from the Apex Warehouse to the newl…" at bounding box center [587, 86] width 607 height 27
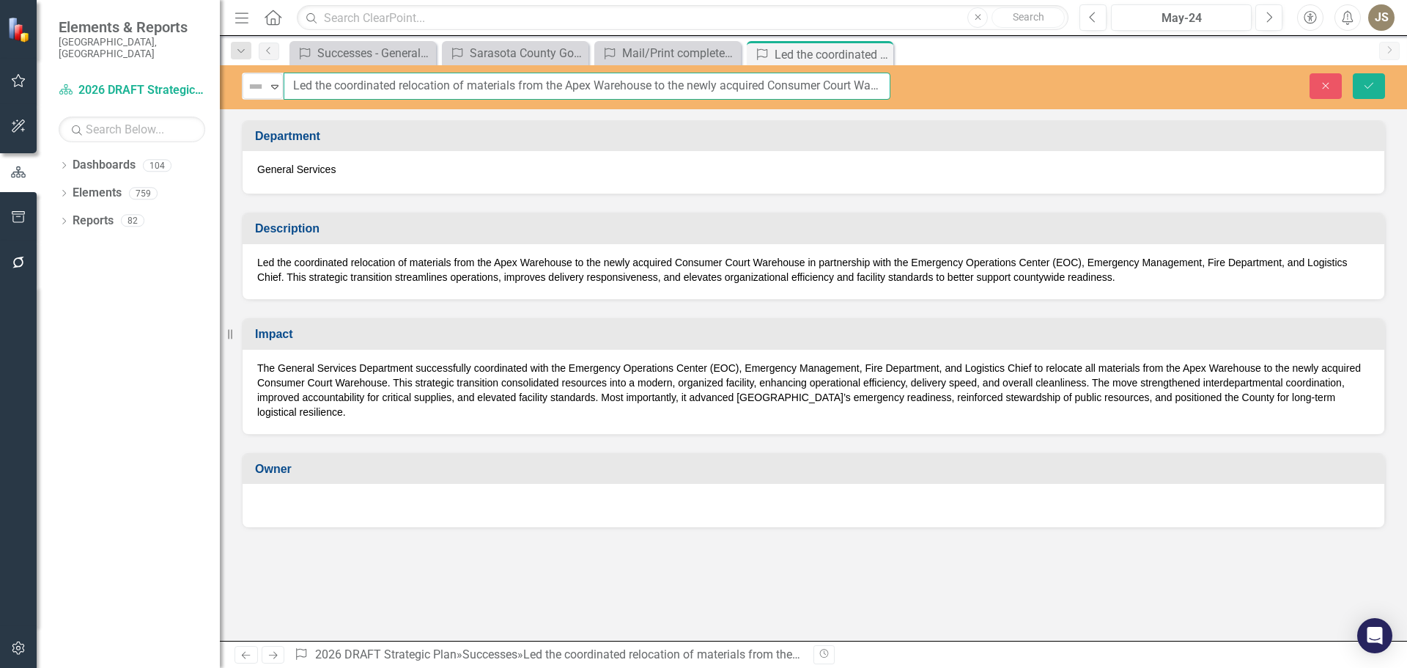
scroll to position [0, 38]
drag, startPoint x: 291, startPoint y: 84, endPoint x: 915, endPoint y: 84, distance: 624.5
click at [915, 84] on div "Not Defined Expand Led the coordinated relocation of materials from the Apex Wa…" at bounding box center [813, 86] width 1187 height 27
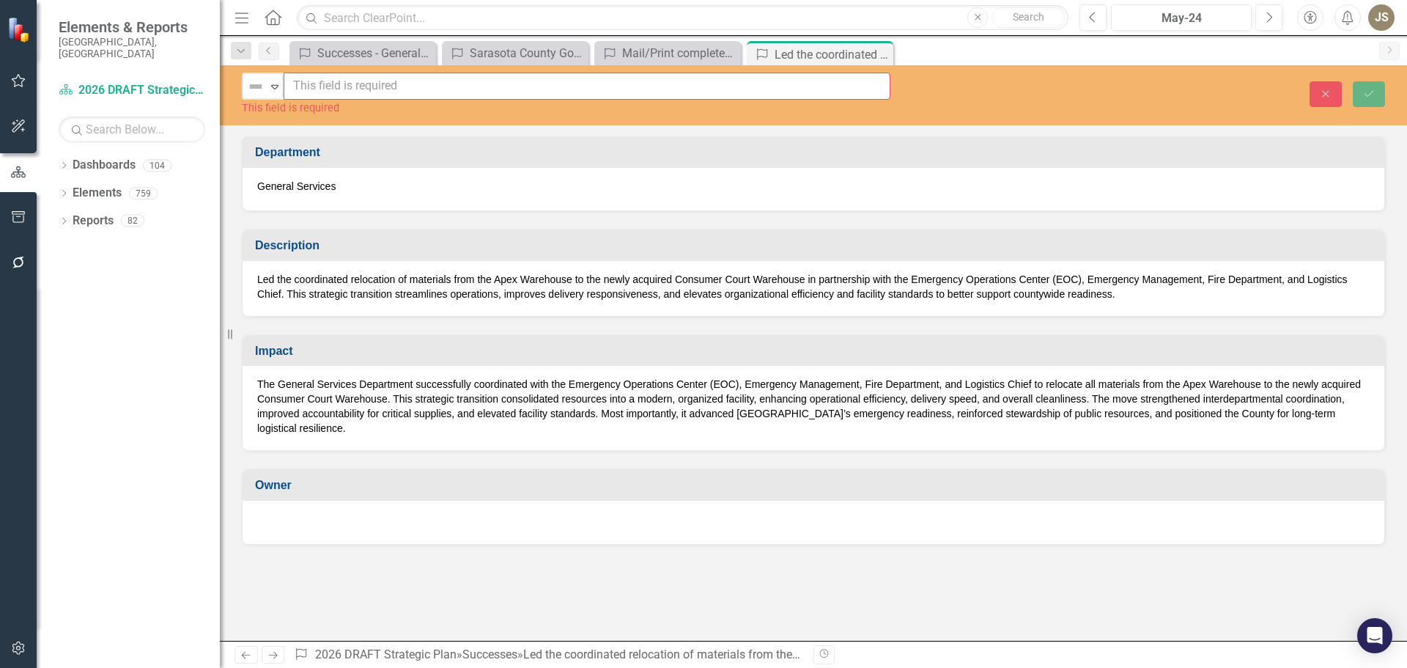
scroll to position [0, 0]
paste input "Coordinated Relocation: Apex Warehouse to Consumer Court Facility"
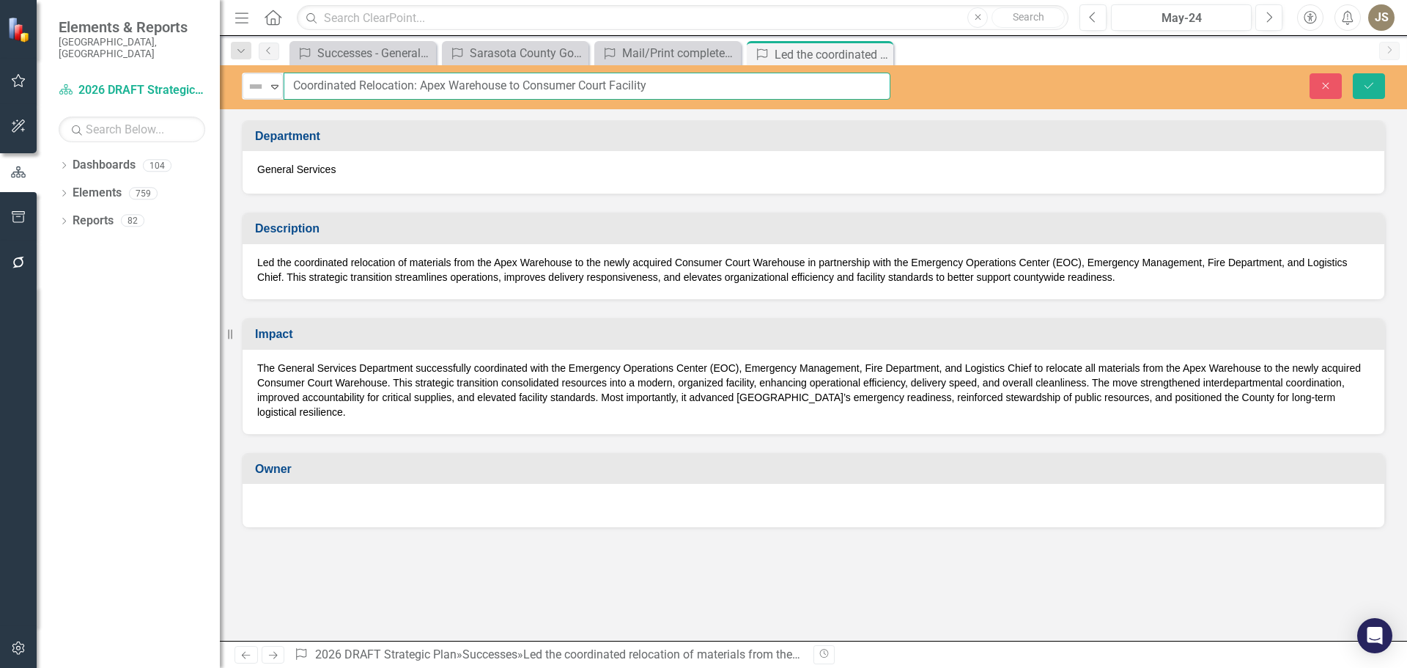
click at [414, 86] on input "Coordinated Relocation: Apex Warehouse to Consumer Court Facility" at bounding box center [587, 86] width 607 height 27
click at [669, 87] on input "Coordinated Relocation of Apex Warehouse to Consumer Court Facility" at bounding box center [587, 86] width 607 height 27
click at [627, 85] on input "Coordinated Relocation of Apex Warehouse to Consumer Court Facility" at bounding box center [587, 86] width 607 height 27
click at [729, 87] on input "Coordinated Relocation of Apex Warehouse to Consumer Court WarehouseFacility" at bounding box center [587, 86] width 607 height 27
type input "Coordinated Relocation of Apex Warehouse to Consumer Court Warehouse"
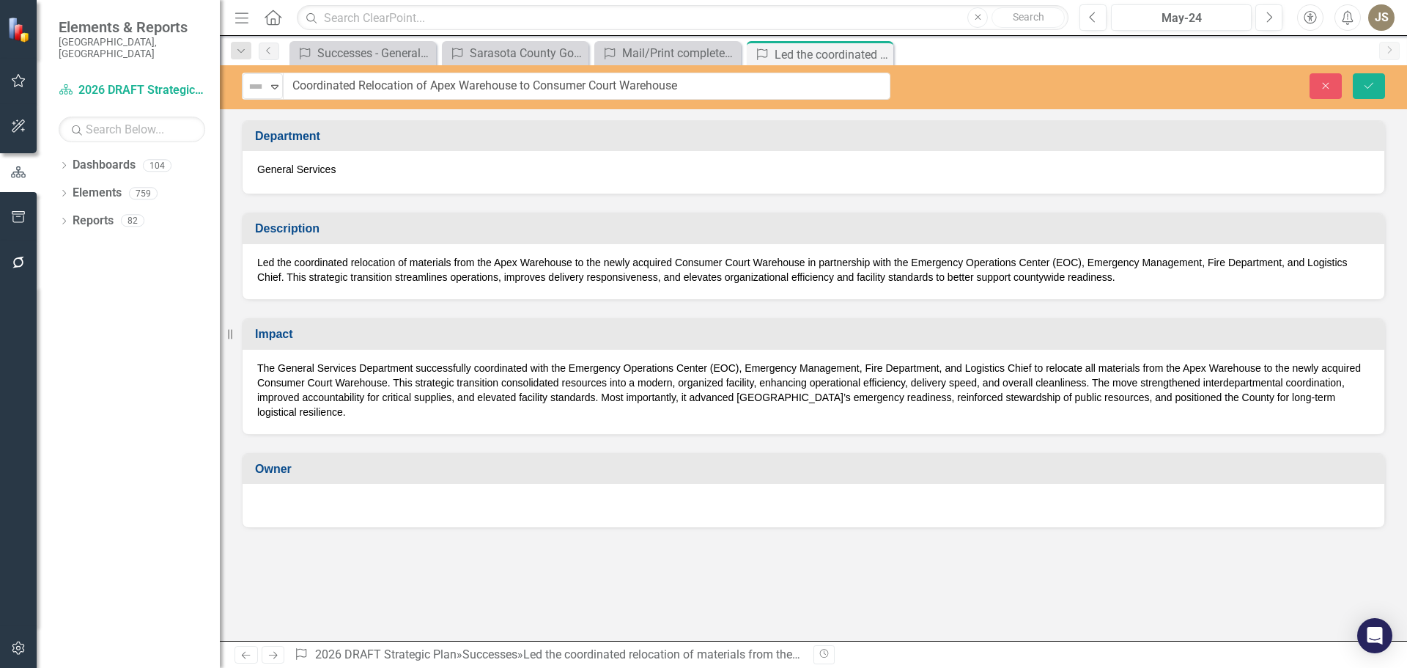
click at [258, 259] on p "Led the coordinated relocation of materials from the Apex Warehouse to the newl…" at bounding box center [813, 269] width 1113 height 29
click at [260, 259] on p "Led the coordinated relocation of materials from the Apex Warehouse to the newl…" at bounding box center [813, 269] width 1113 height 29
click at [262, 259] on p "Led the coordinated relocation of materials from the Apex Warehouse to the newl…" at bounding box center [813, 269] width 1113 height 29
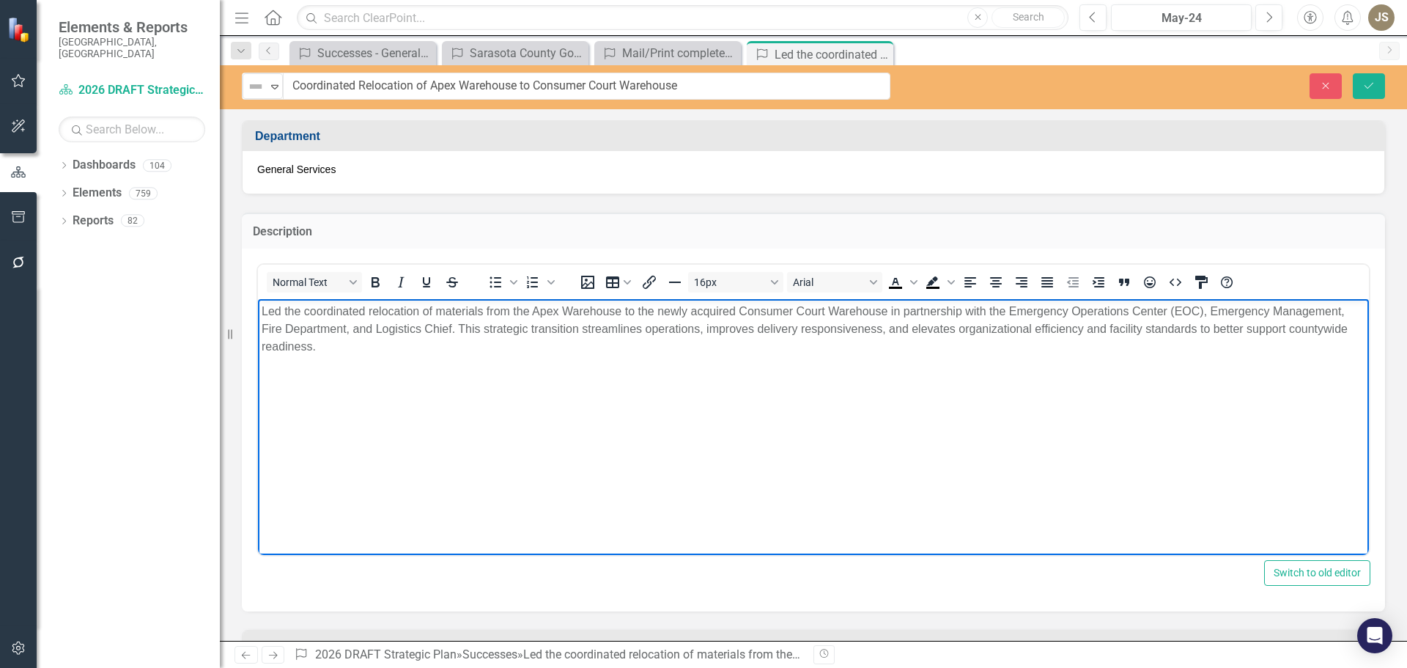
click at [262, 312] on p "Led the coordinated relocation of materials from the Apex Warehouse to the newl…" at bounding box center [814, 329] width 1104 height 53
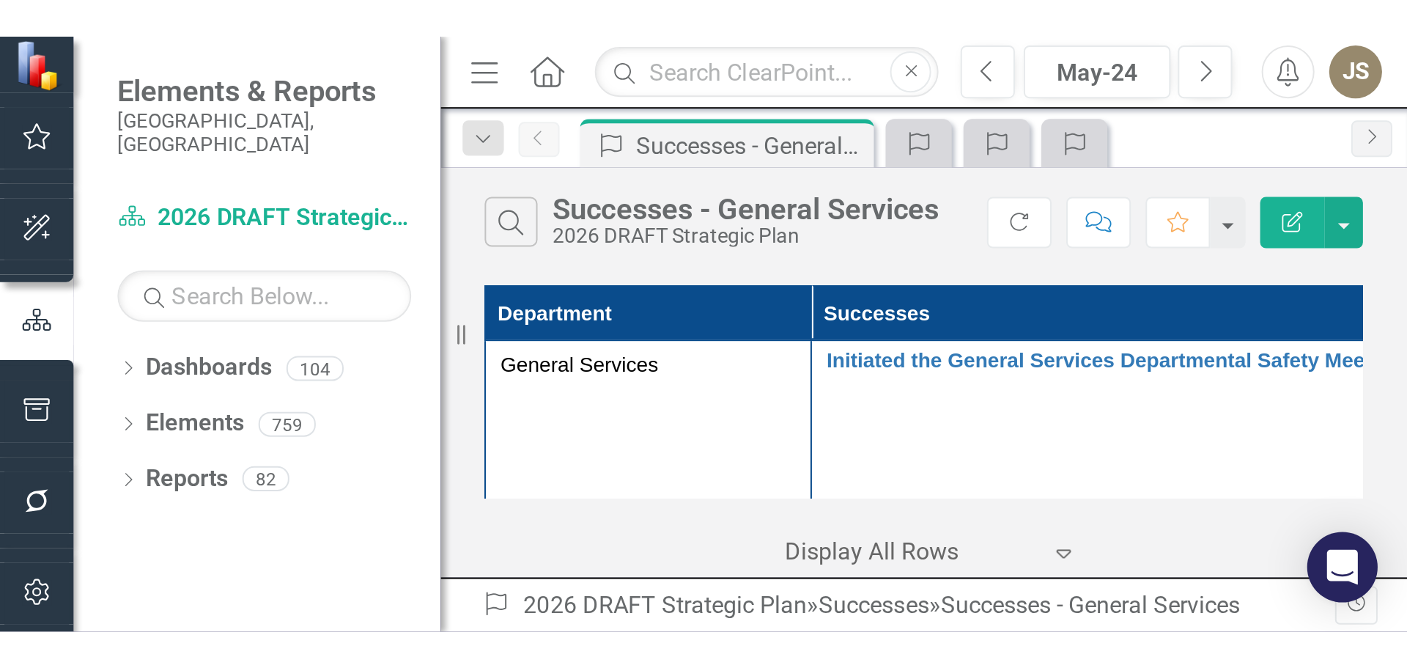
scroll to position [218, 0]
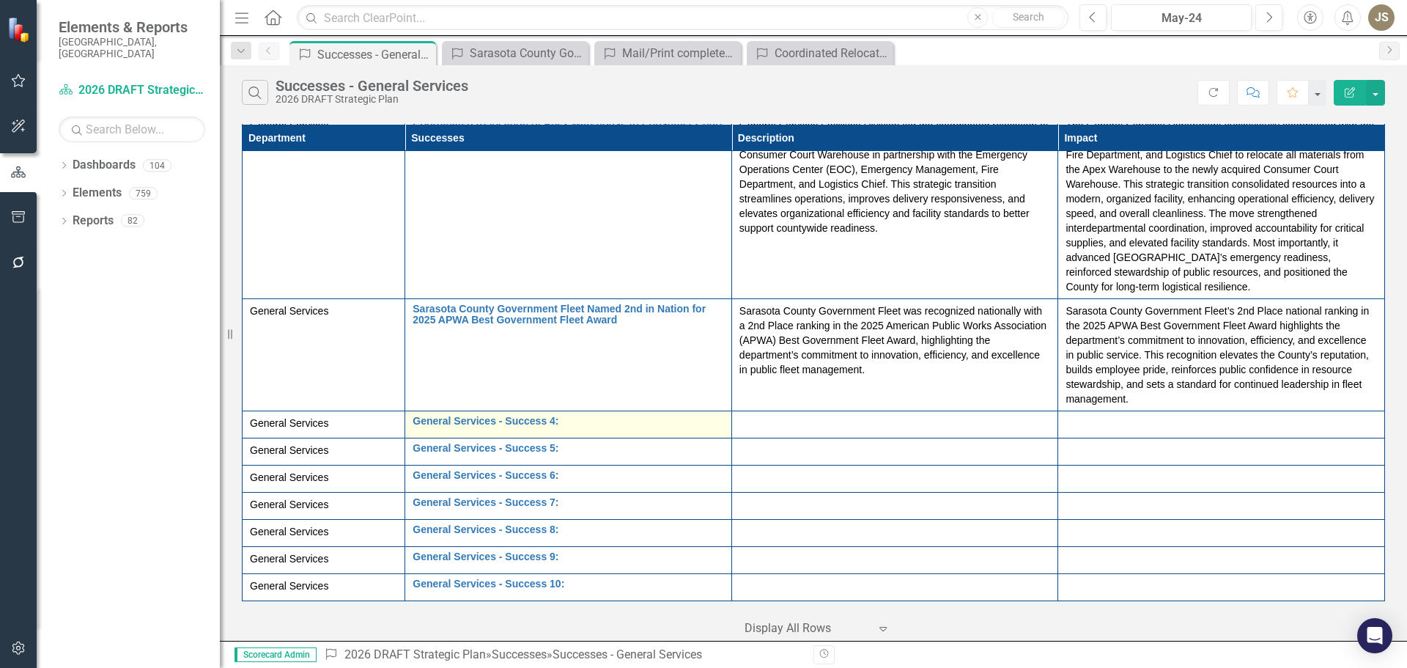
click at [563, 296] on div "General Services - Success 4: Edit Edit Success Link Open Element" at bounding box center [569, 425] width 312 height 18
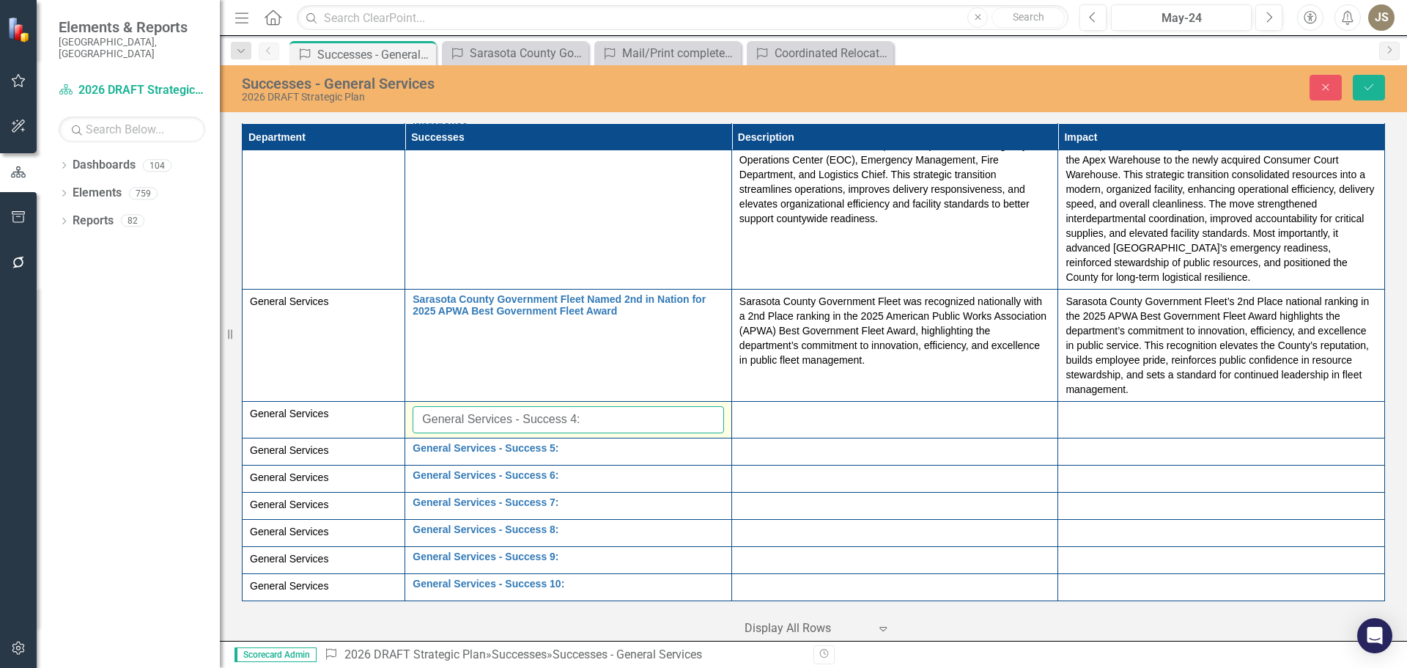
click at [592, 296] on input "General Services - Success 4:" at bounding box center [569, 419] width 312 height 27
drag, startPoint x: 592, startPoint y: 417, endPoint x: 416, endPoint y: 416, distance: 175.9
click at [416, 296] on input "General Services - Success 4:" at bounding box center [569, 419] width 312 height 27
click at [0, 0] on link "Link Open Element" at bounding box center [0, 0] width 0 height 0
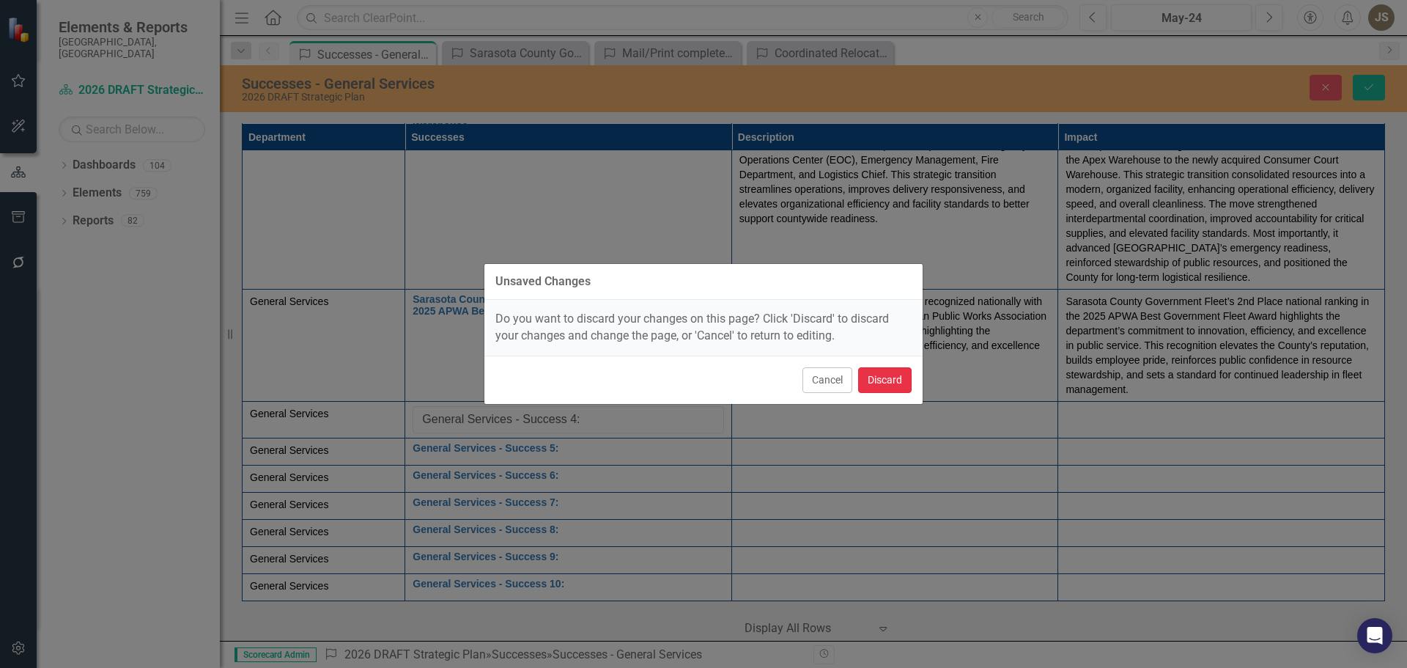
click at [701, 296] on button "Discard" at bounding box center [885, 380] width 54 height 26
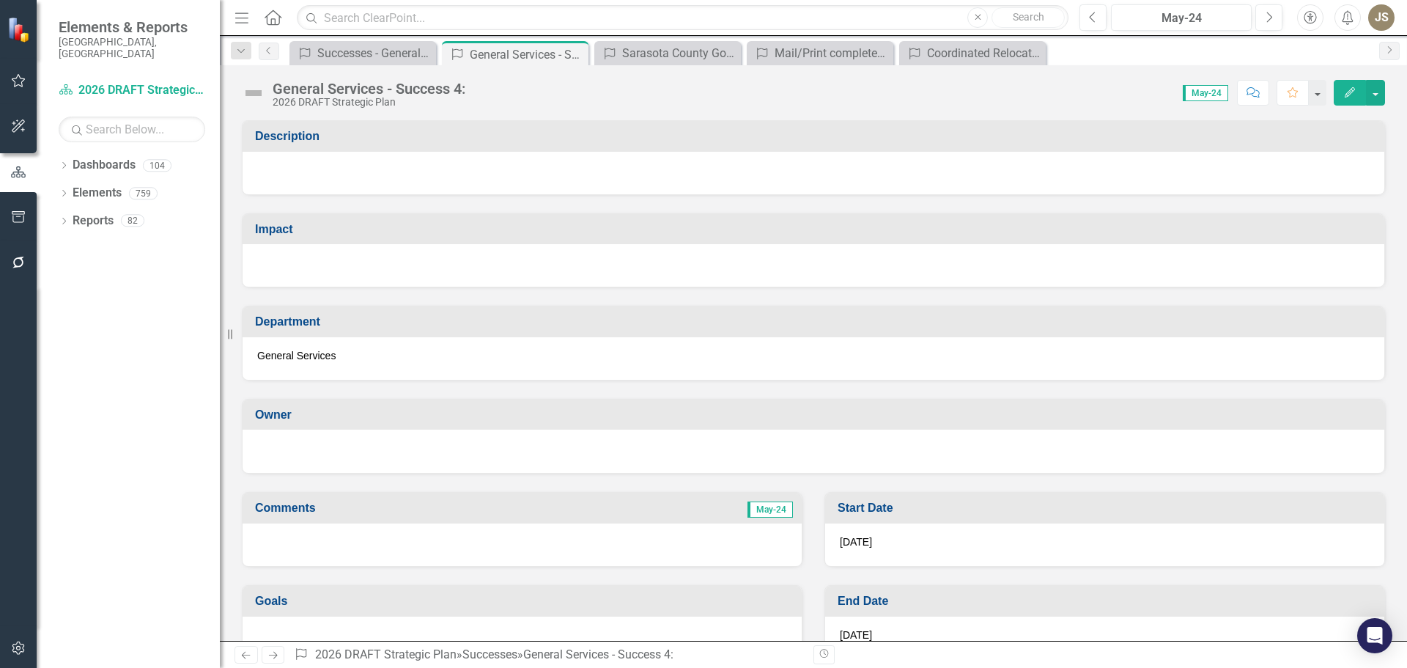
click at [456, 95] on div "General Services - Success 4:" at bounding box center [369, 89] width 193 height 16
click at [476, 89] on div "General Services - Success 4: 2026 DRAFT Strategic Plan Score: N/A May-24 Compl…" at bounding box center [813, 87] width 1187 height 44
click at [476, 89] on div "Score: N/A May-24 Completed Comment Favorite Edit" at bounding box center [929, 92] width 913 height 25
click at [455, 89] on div "General Services - Success 4:" at bounding box center [369, 89] width 193 height 16
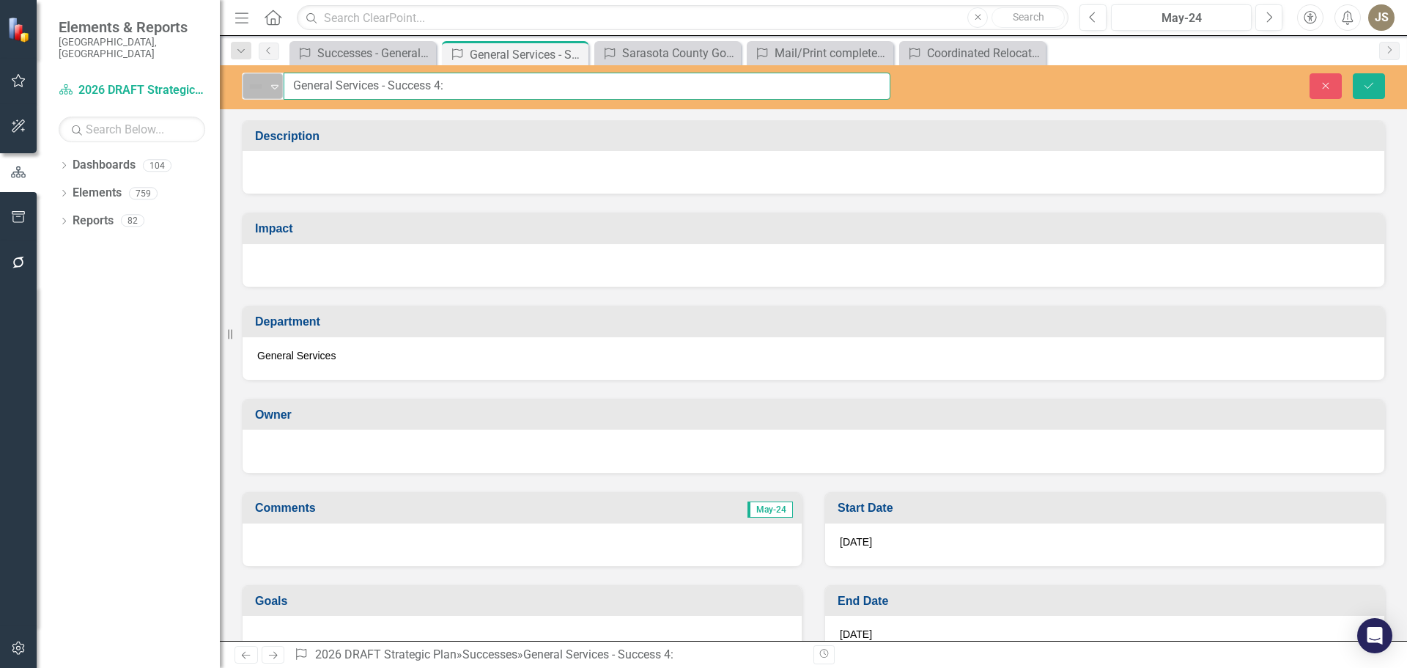
drag, startPoint x: 466, startPoint y: 87, endPoint x: 266, endPoint y: 78, distance: 200.3
click at [266, 78] on div "Not Defined Expand General Services - Success 4:" at bounding box center [566, 86] width 649 height 27
paste input "Material Management Supports EOC With Critical Supply Delivery During Hurricanes"
type input "Material Management Supports EOC With Critical Supply Delivery During Hurricanes"
click at [321, 174] on div at bounding box center [814, 172] width 1142 height 43
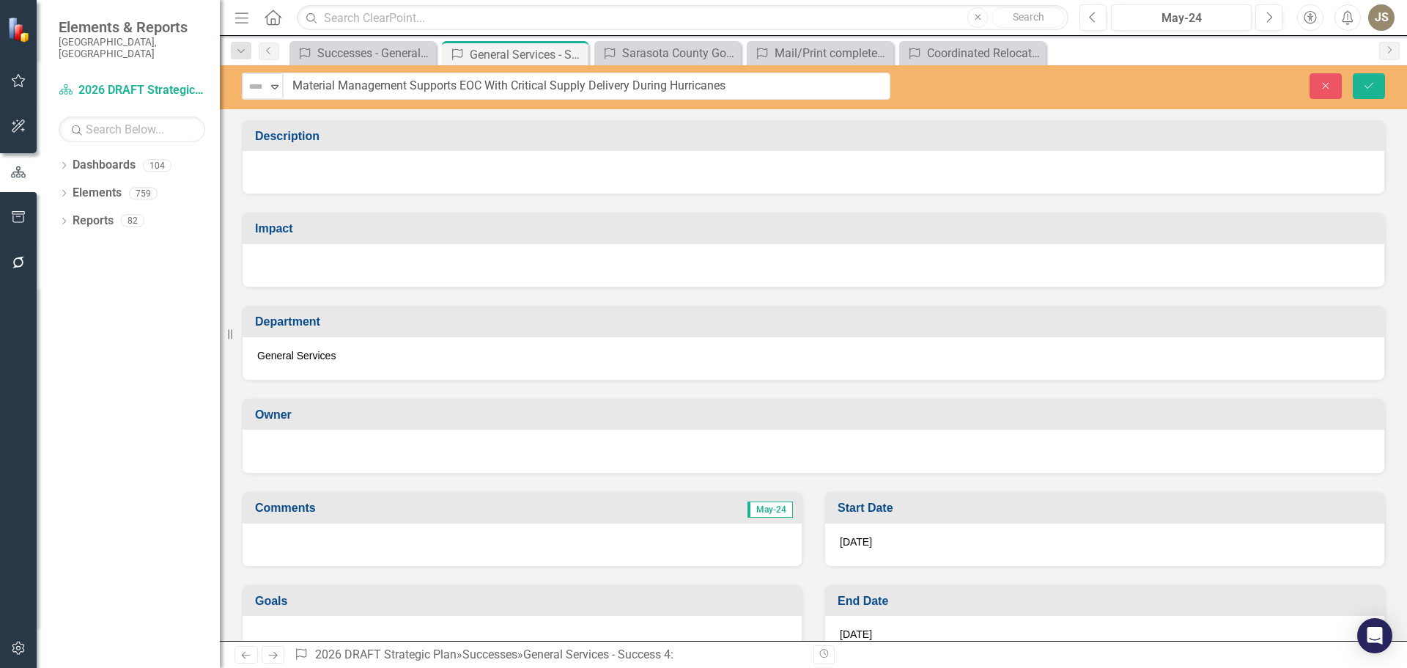
click at [321, 174] on div at bounding box center [814, 172] width 1142 height 43
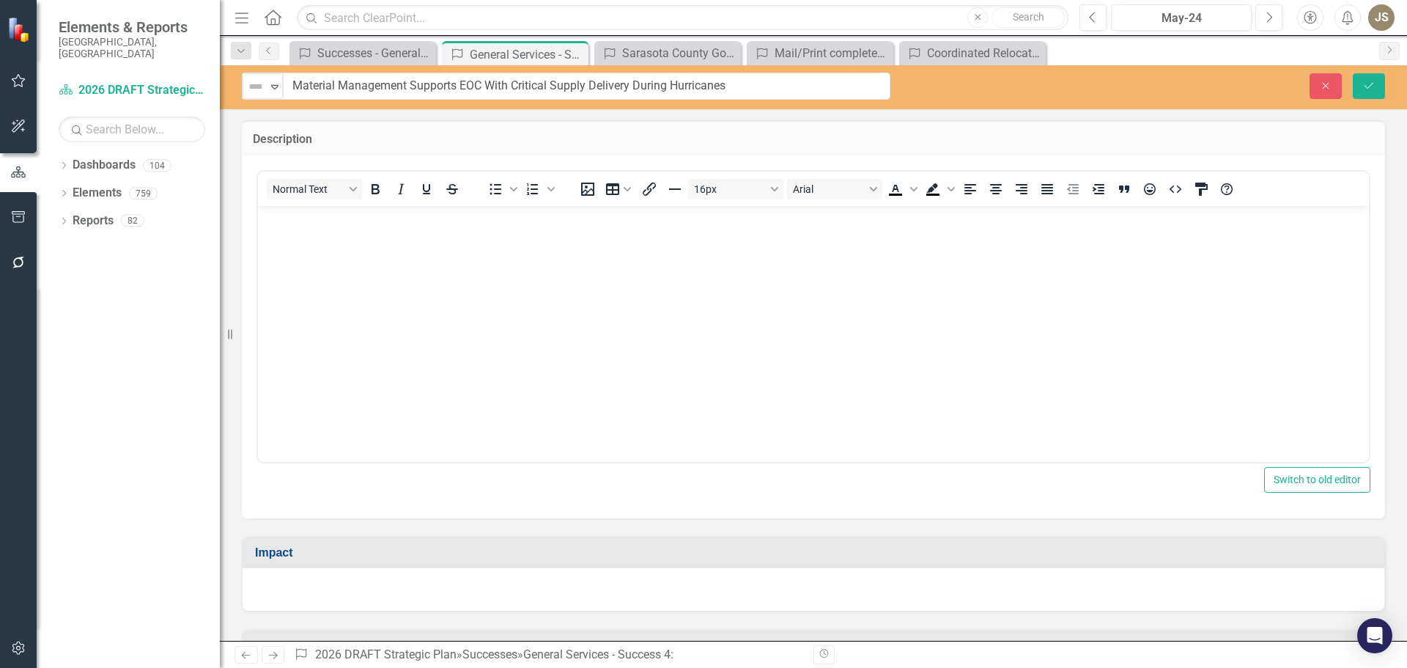
click at [307, 241] on body "Rich Text Area. Press ALT-0 for help." at bounding box center [813, 316] width 1111 height 220
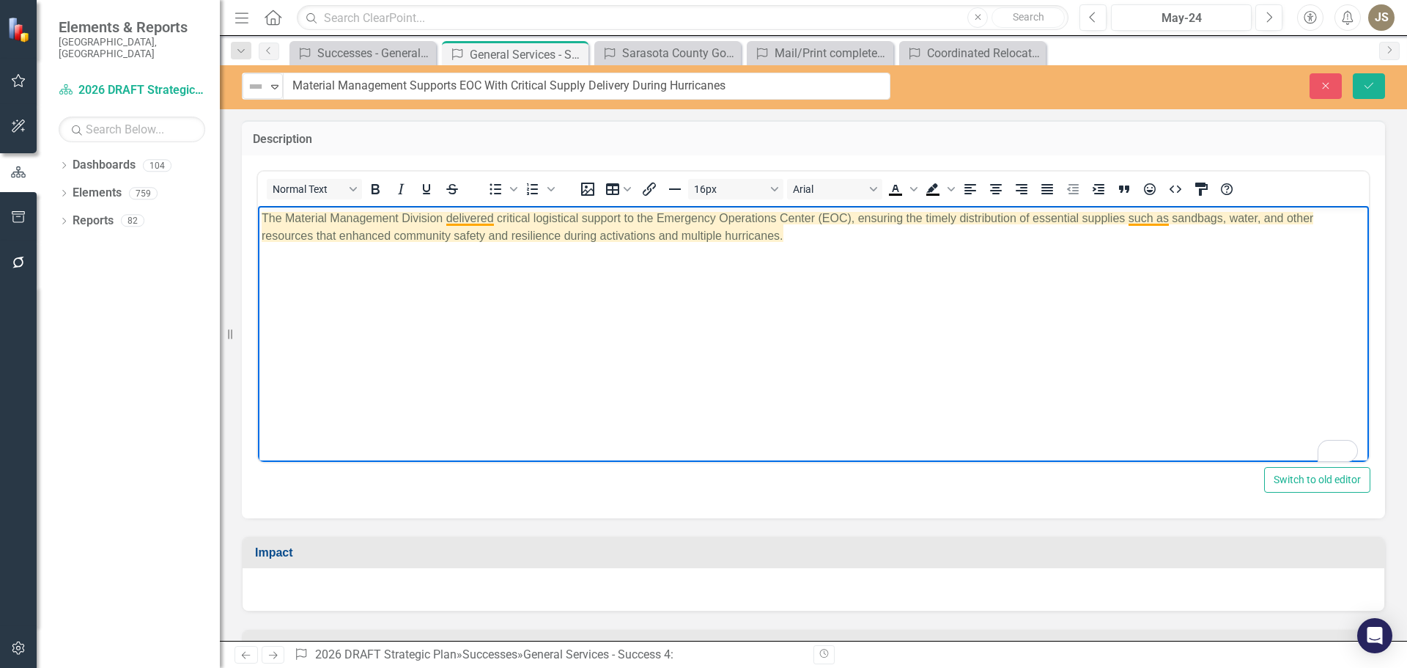
click at [467, 217] on p "The Material Management Division delivered critical logistical support to the E…" at bounding box center [814, 227] width 1104 height 35
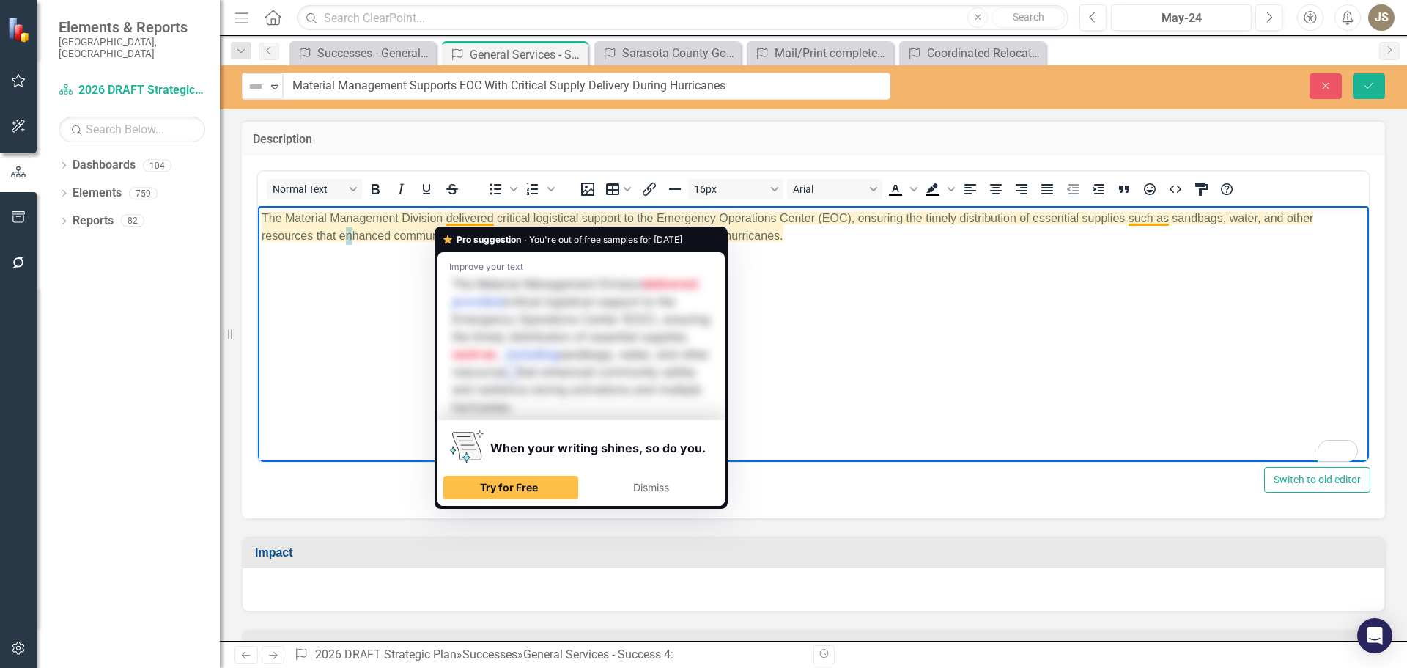
click at [352, 317] on body "The Material Management Division delivered critical logistical support to the E…" at bounding box center [813, 316] width 1111 height 220
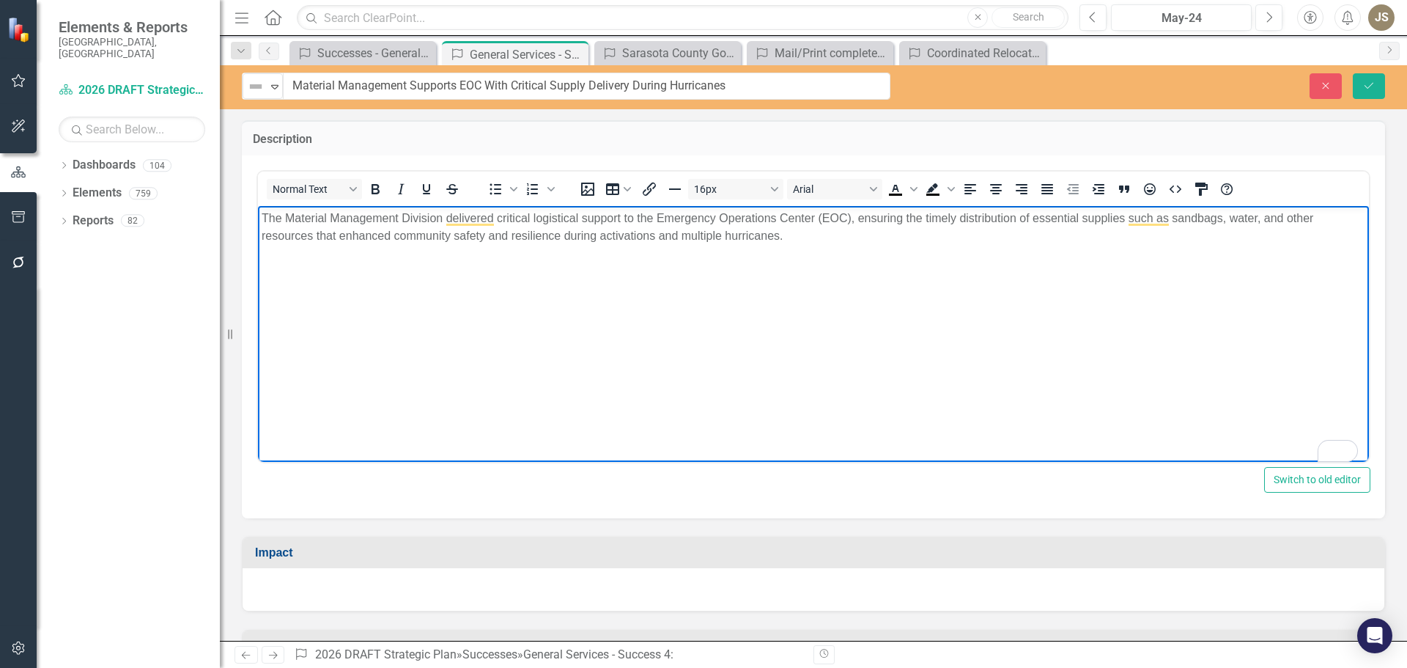
click at [822, 240] on p "The Material Management Division delivered critical logistical support to the E…" at bounding box center [814, 227] width 1104 height 35
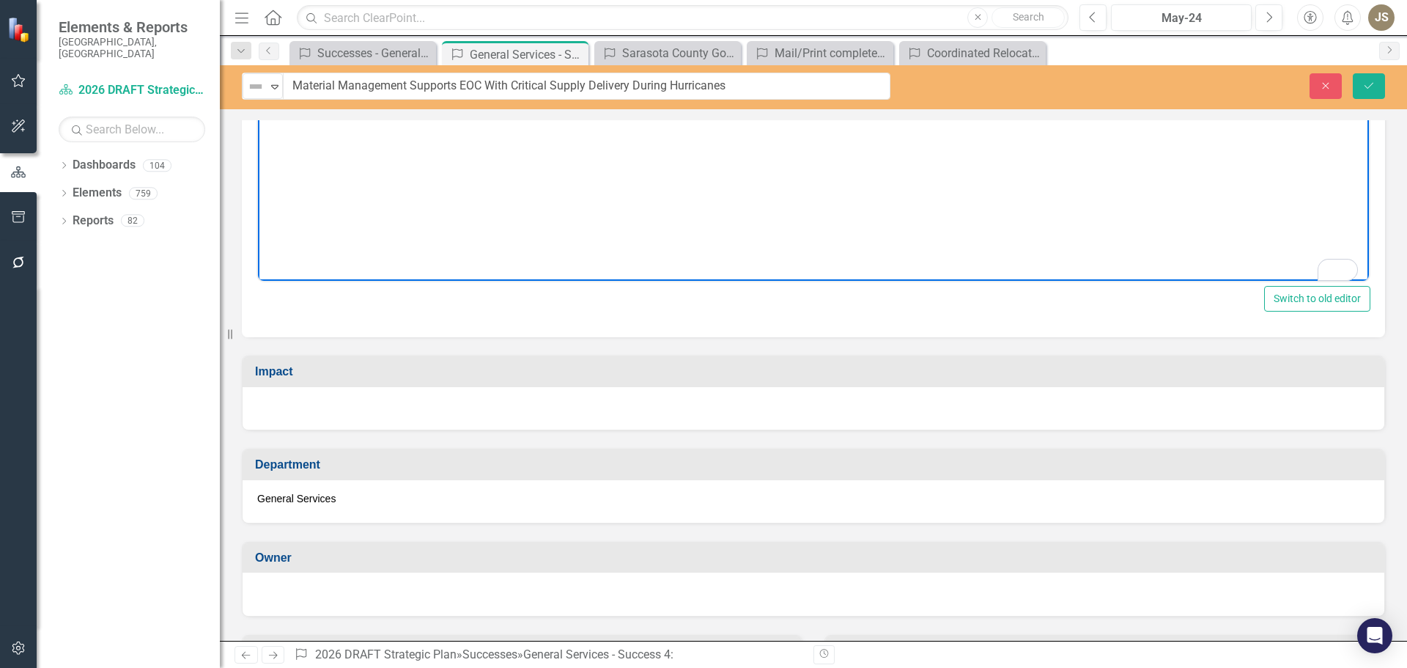
scroll to position [220, 0]
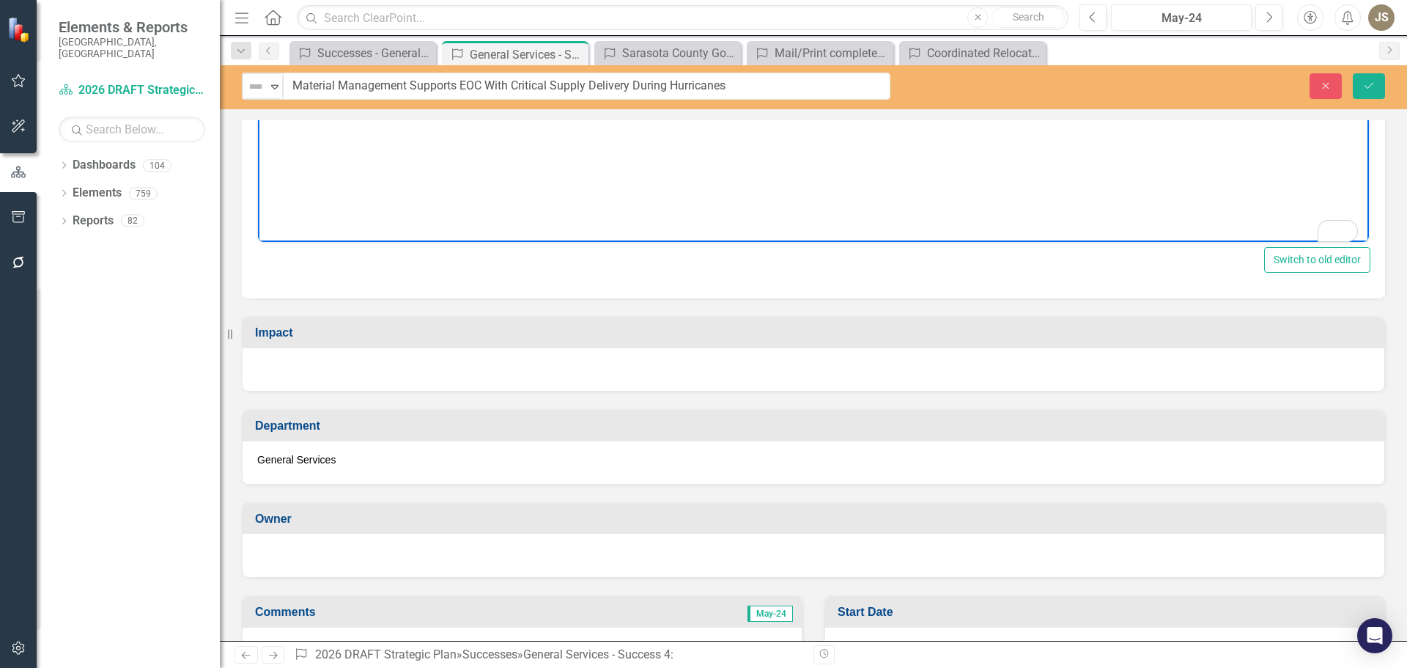
click at [331, 373] on div at bounding box center [814, 369] width 1142 height 43
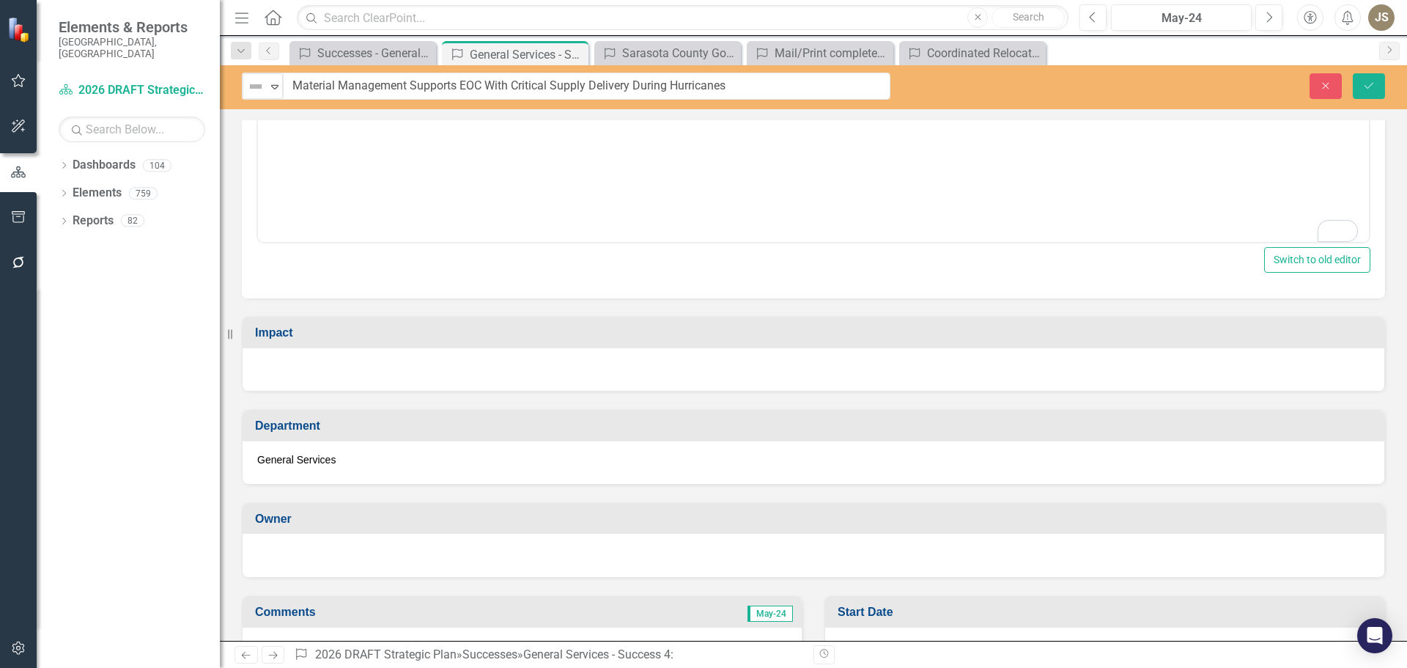
click at [331, 373] on div at bounding box center [814, 369] width 1142 height 43
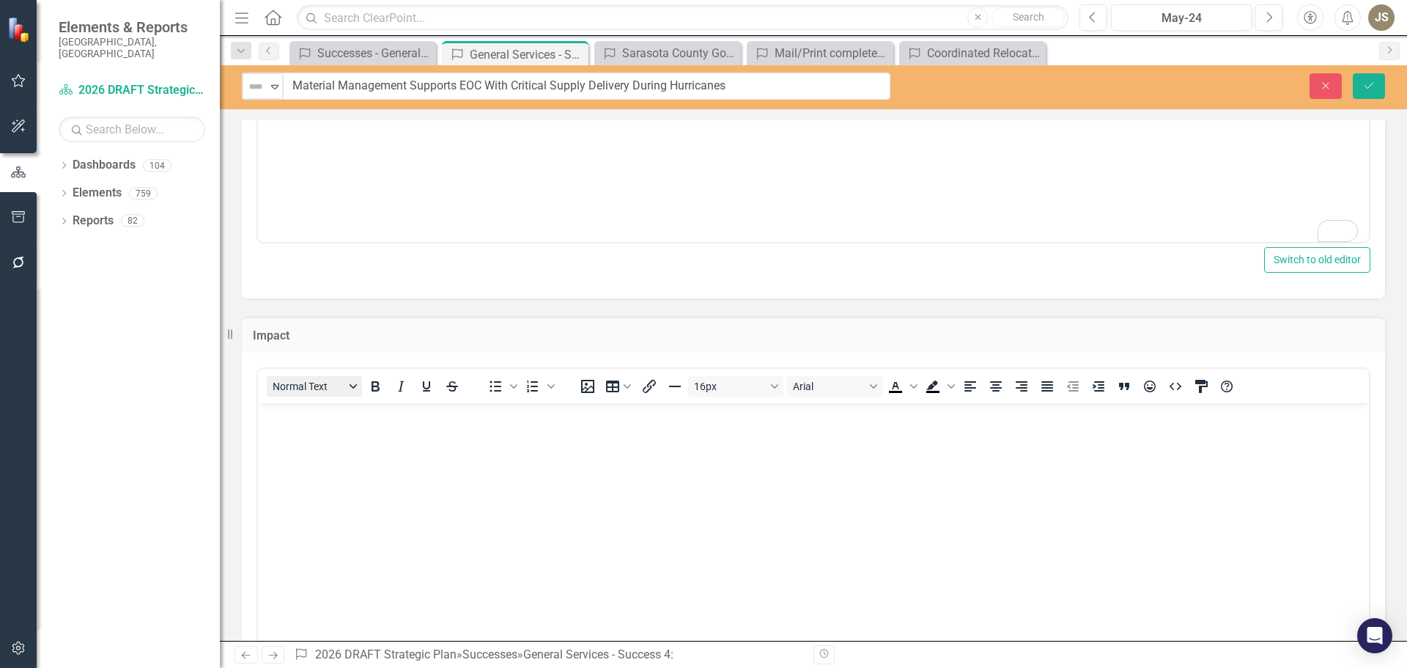
scroll to position [0, 0]
click at [312, 428] on body "Rich Text Area. Press ALT-0 for help." at bounding box center [813, 513] width 1111 height 220
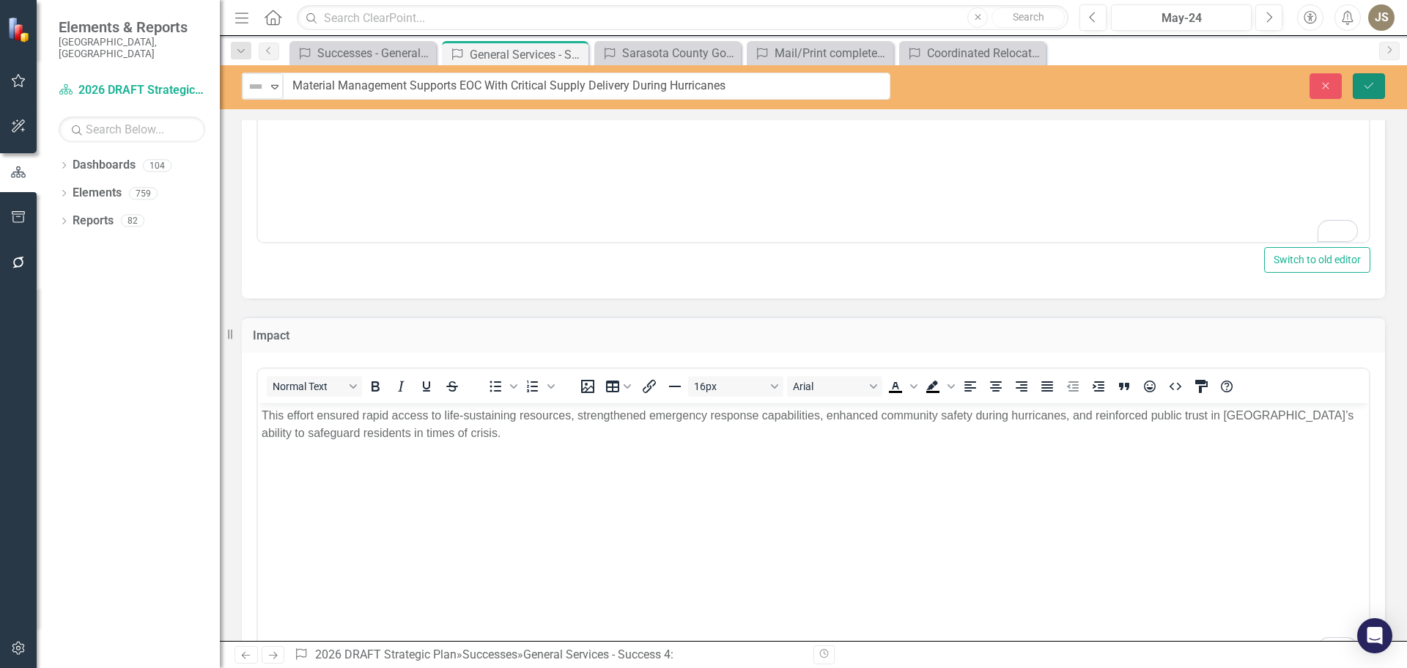
click at [1379, 89] on button "Save" at bounding box center [1369, 86] width 32 height 26
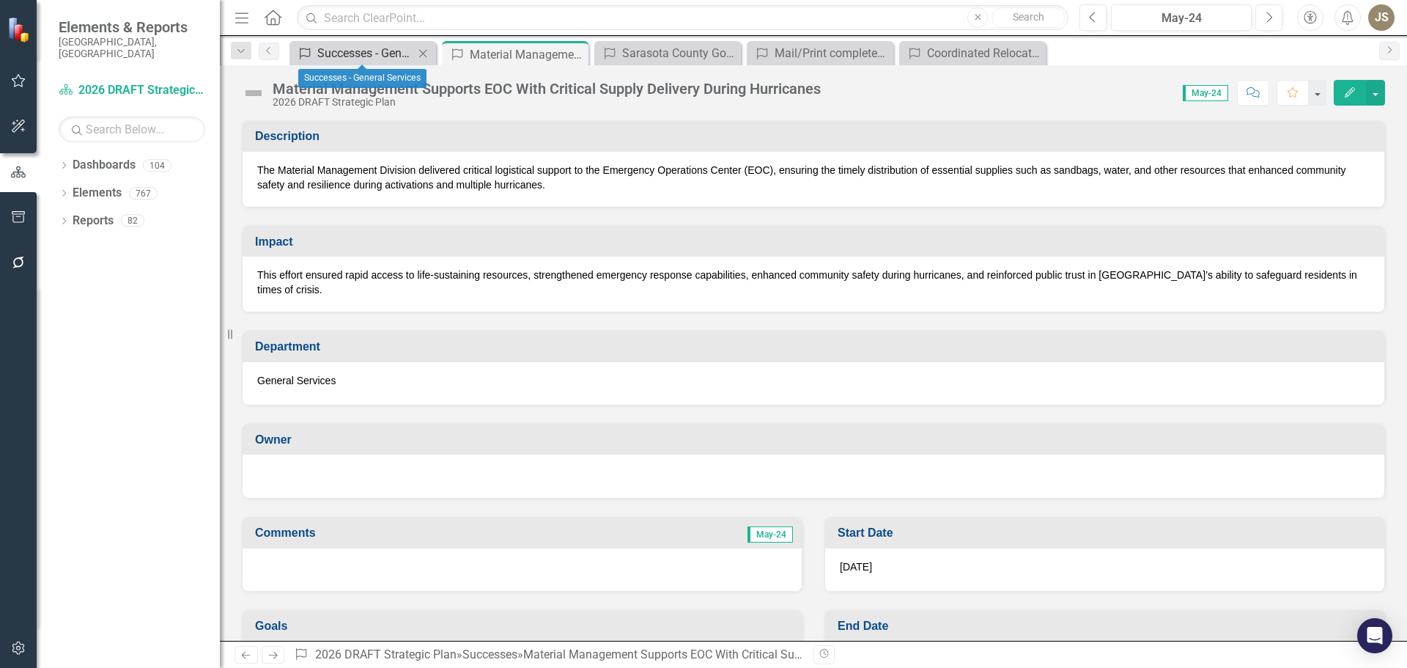
click at [363, 54] on div "Successes - General Services" at bounding box center [365, 53] width 97 height 18
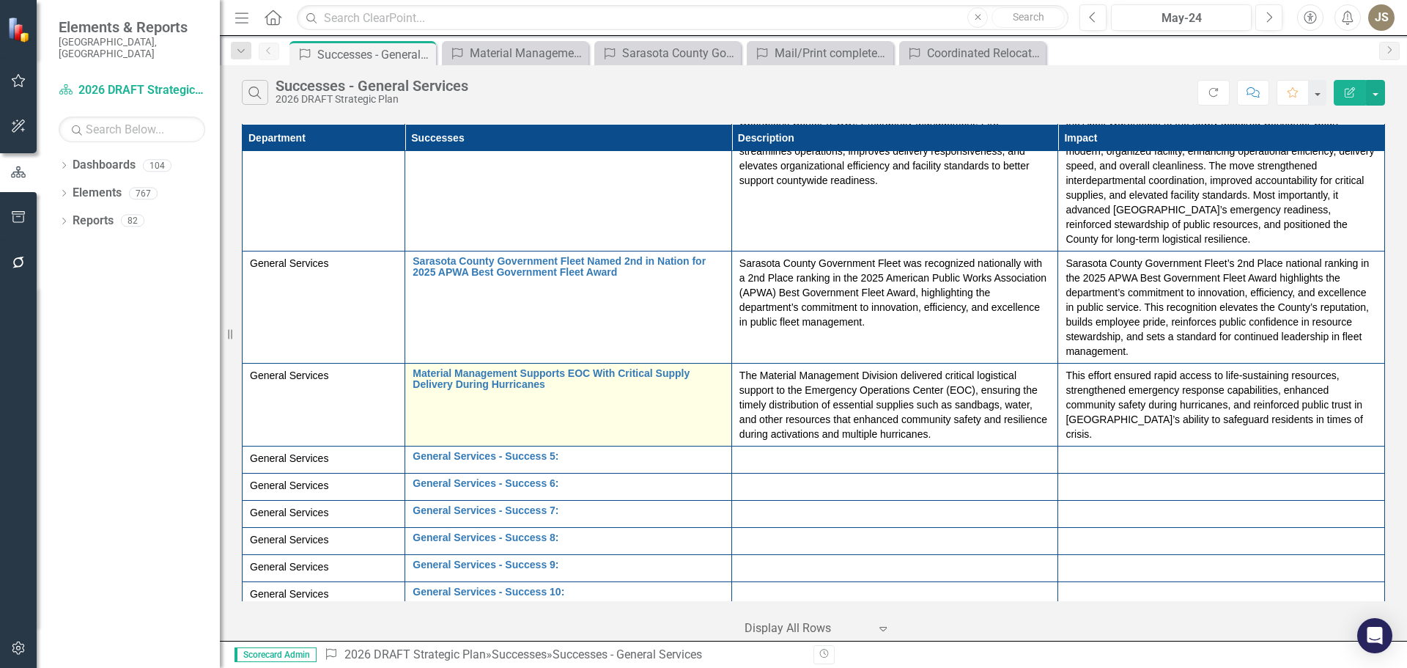
scroll to position [273, 0]
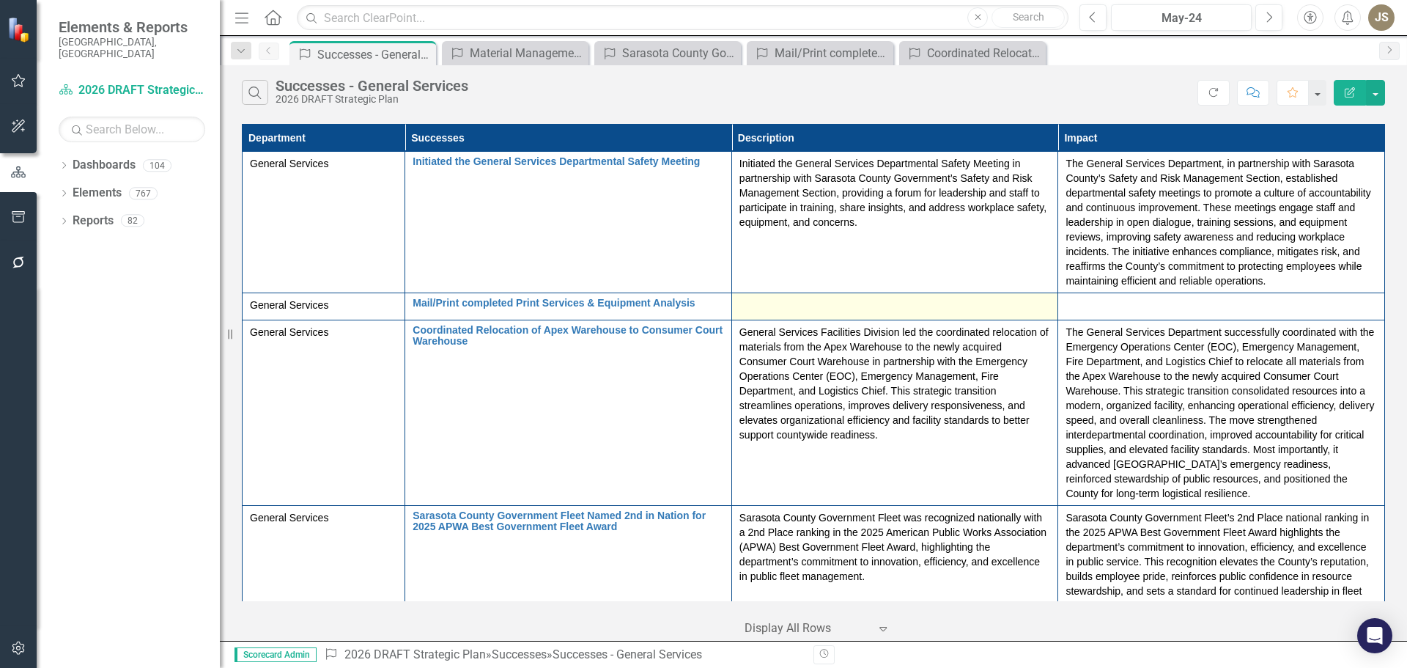
click at [759, 303] on div at bounding box center [896, 307] width 312 height 18
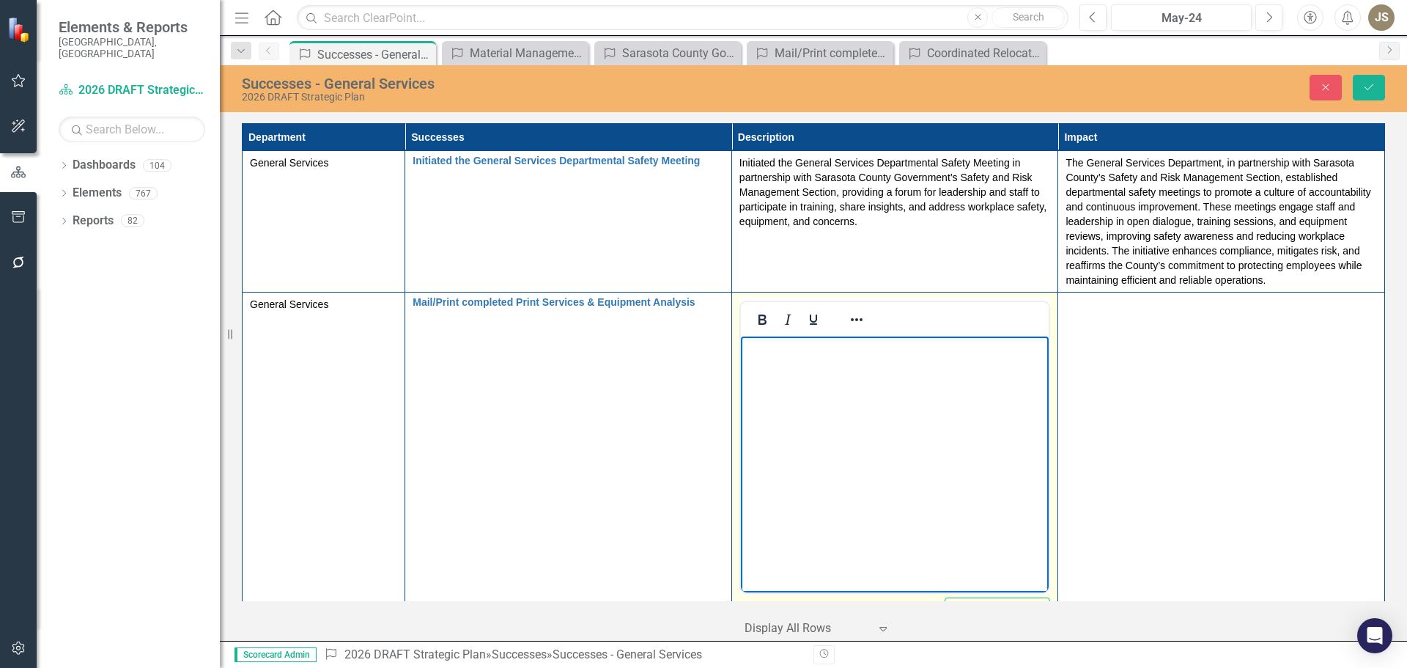
drag, startPoint x: 762, startPoint y: 366, endPoint x: 779, endPoint y: 358, distance: 18.4
click at [778, 358] on body "Rich Text Area. Press ALT-0 for help." at bounding box center [894, 446] width 309 height 220
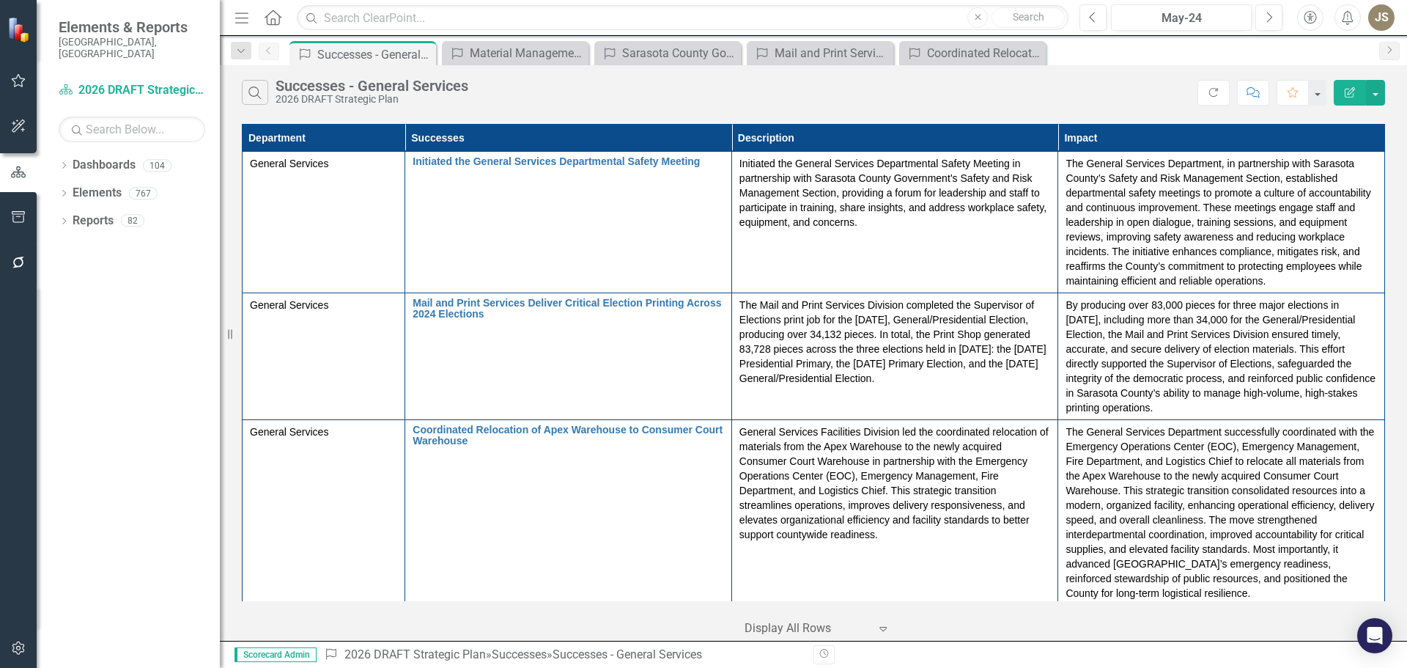
scroll to position [373, 0]
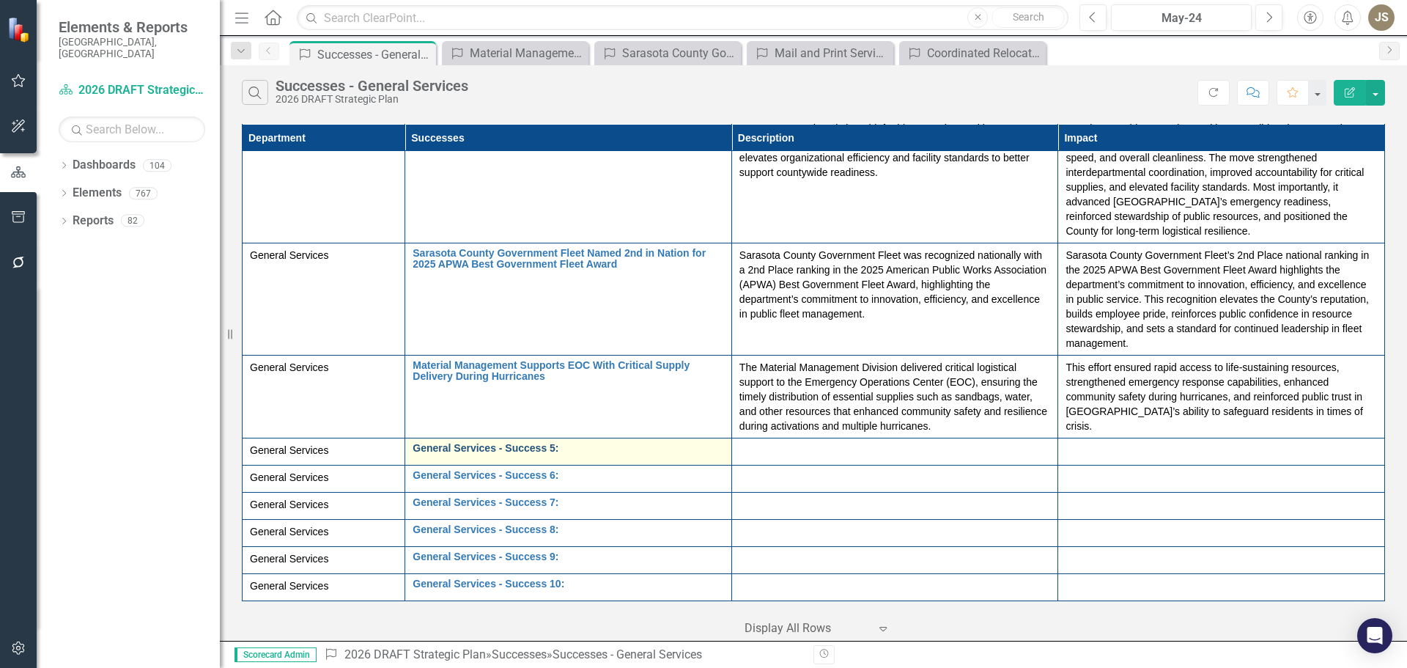
click at [589, 443] on link "General Services - Success 5:" at bounding box center [569, 448] width 312 height 11
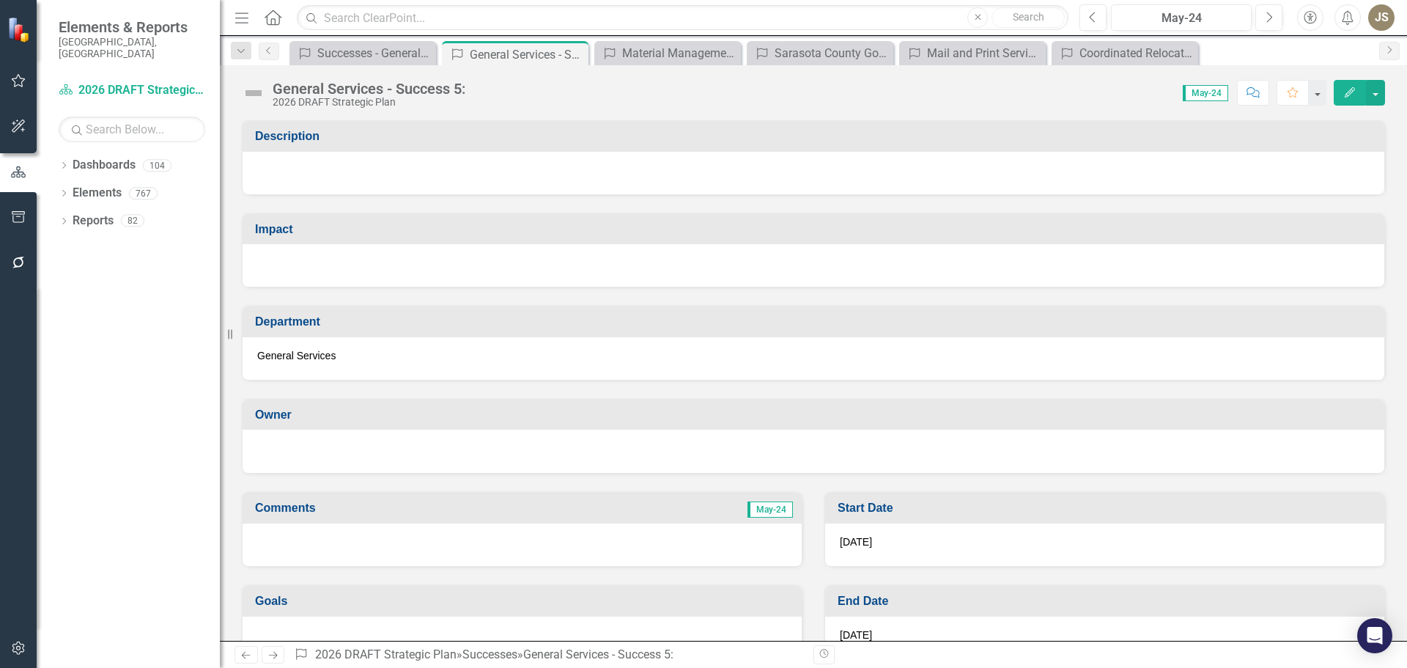
click at [461, 92] on div "General Services - Success 5:" at bounding box center [369, 89] width 193 height 16
click at [468, 89] on div "General Services - Success 5: 2026 DRAFT Strategic Plan" at bounding box center [373, 94] width 200 height 27
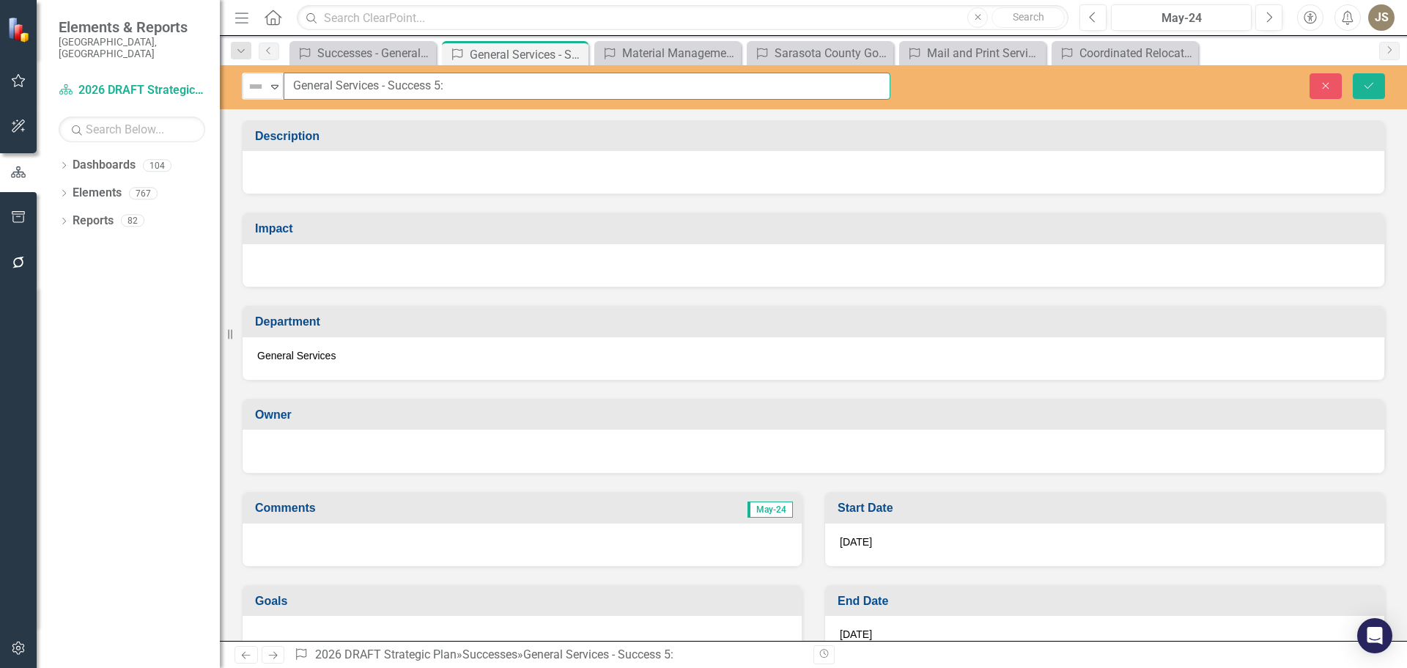
click at [471, 84] on input "General Services - Success 5:" at bounding box center [587, 86] width 607 height 27
drag, startPoint x: 466, startPoint y: 84, endPoint x: 284, endPoint y: 87, distance: 181.8
click at [284, 87] on input "General Services - Success 5:" at bounding box center [587, 86] width 607 height 27
paste input "Mail and Print Services Achieve Record-Breaking Solid Waste Project"
type input "Mail and Print Services Achieve Record-Breaking Solid Waste Project"
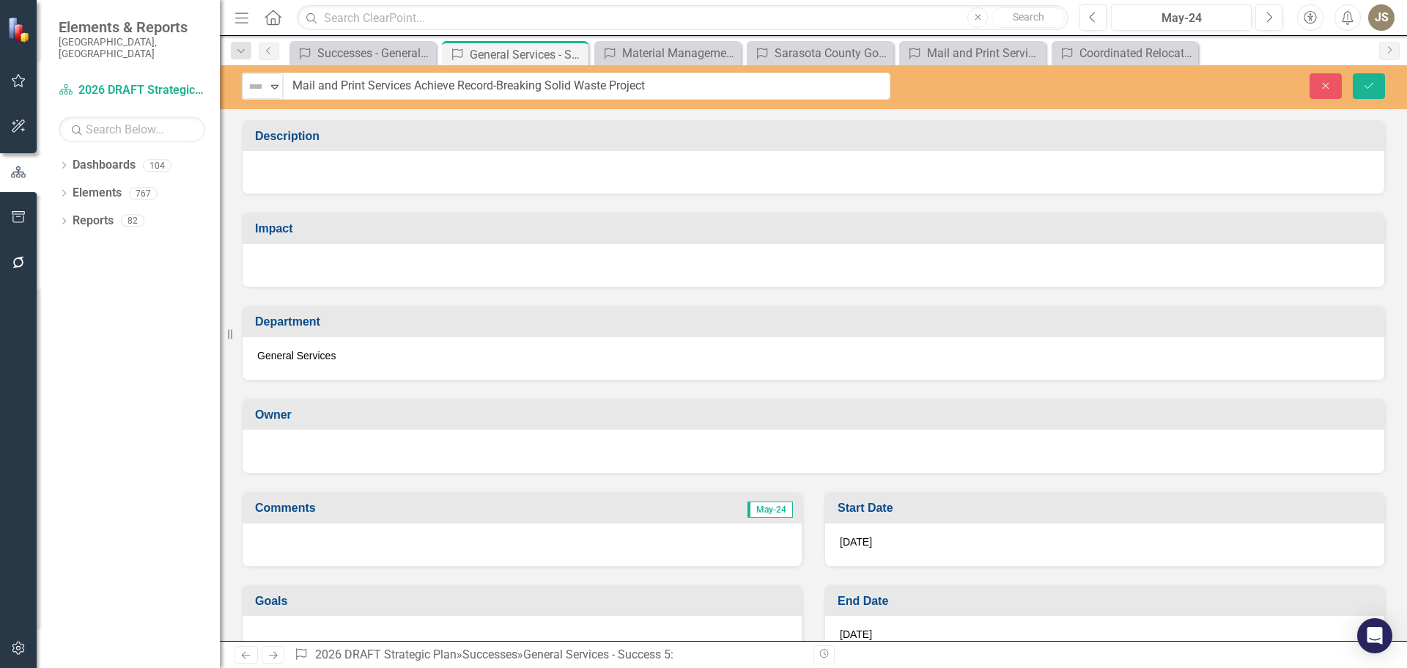
click at [318, 172] on div at bounding box center [814, 172] width 1142 height 43
click at [301, 173] on div at bounding box center [814, 172] width 1142 height 43
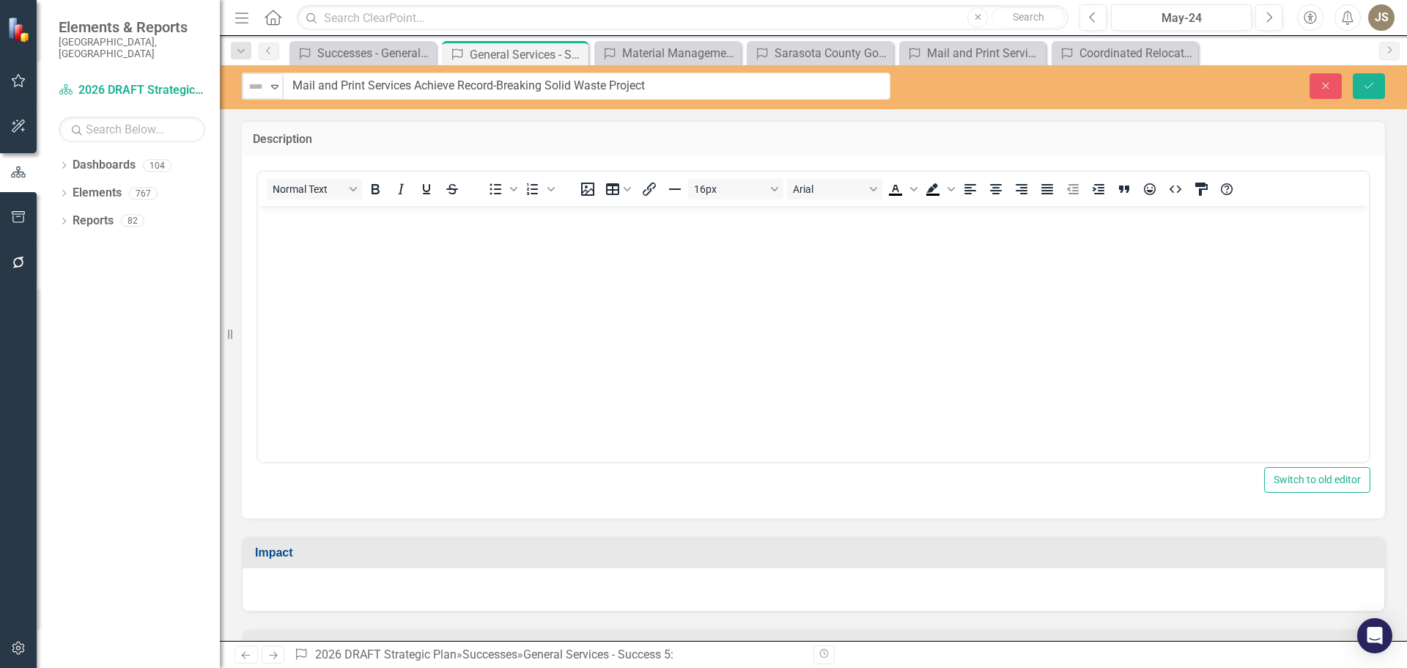
click at [295, 236] on body "Rich Text Area. Press ALT-0 for help." at bounding box center [813, 316] width 1111 height 220
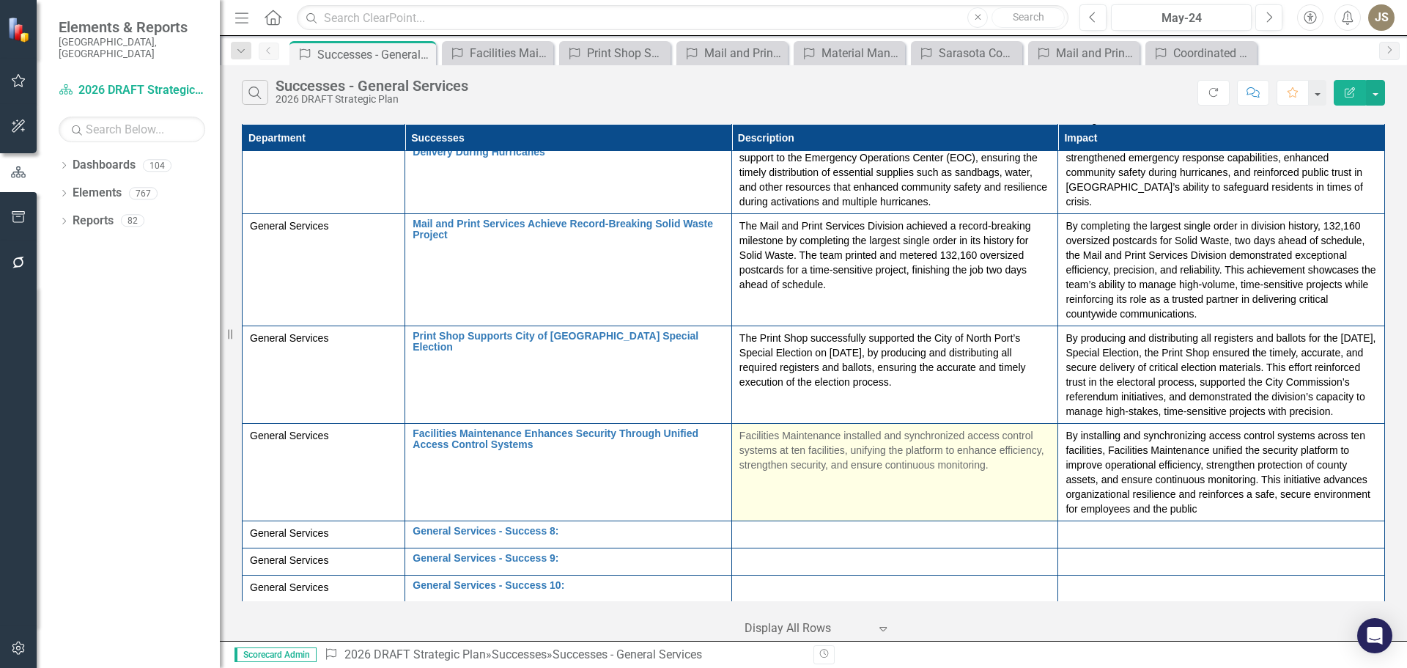
scroll to position [614, 0]
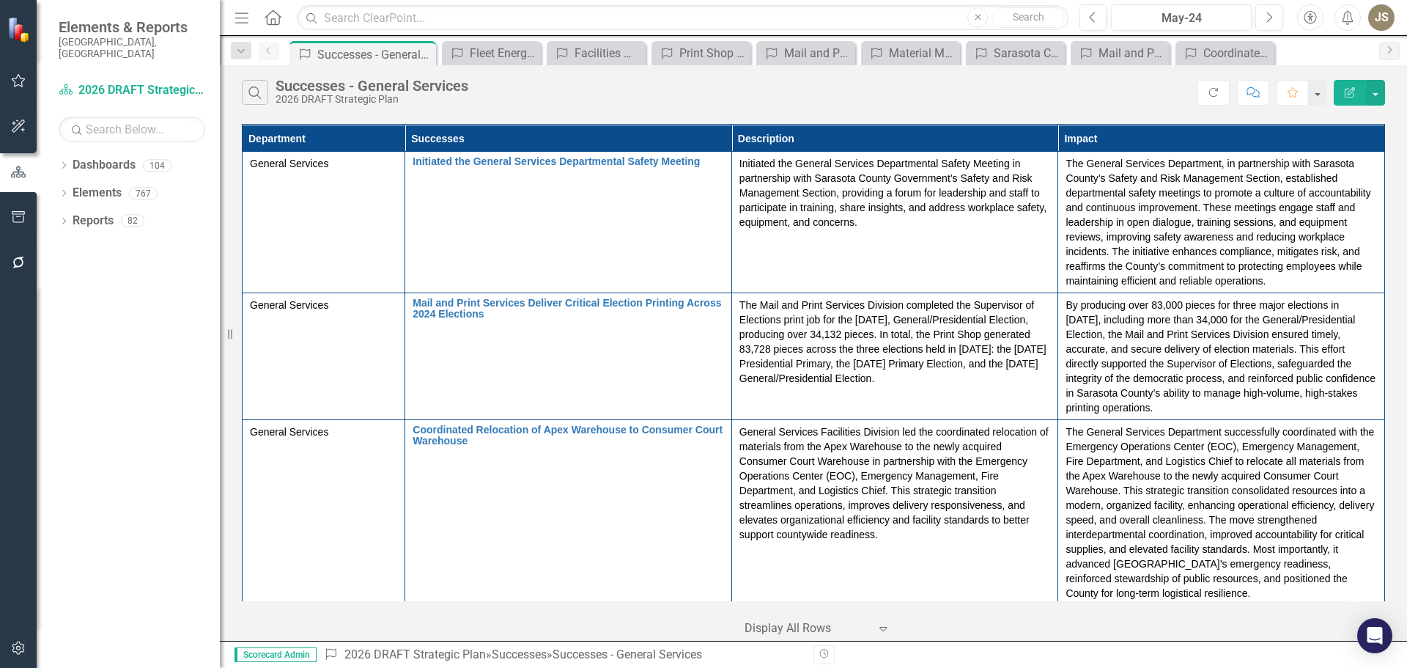
scroll to position [728, 0]
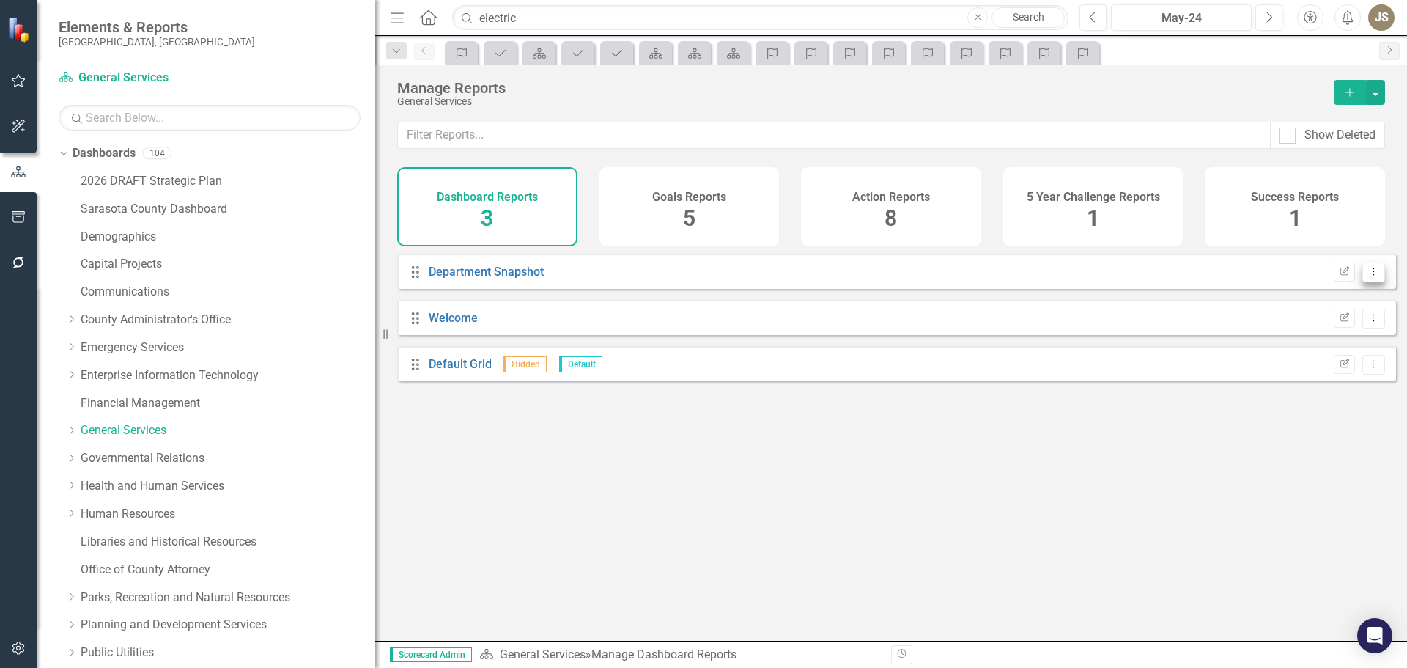
scroll to position [465, 0]
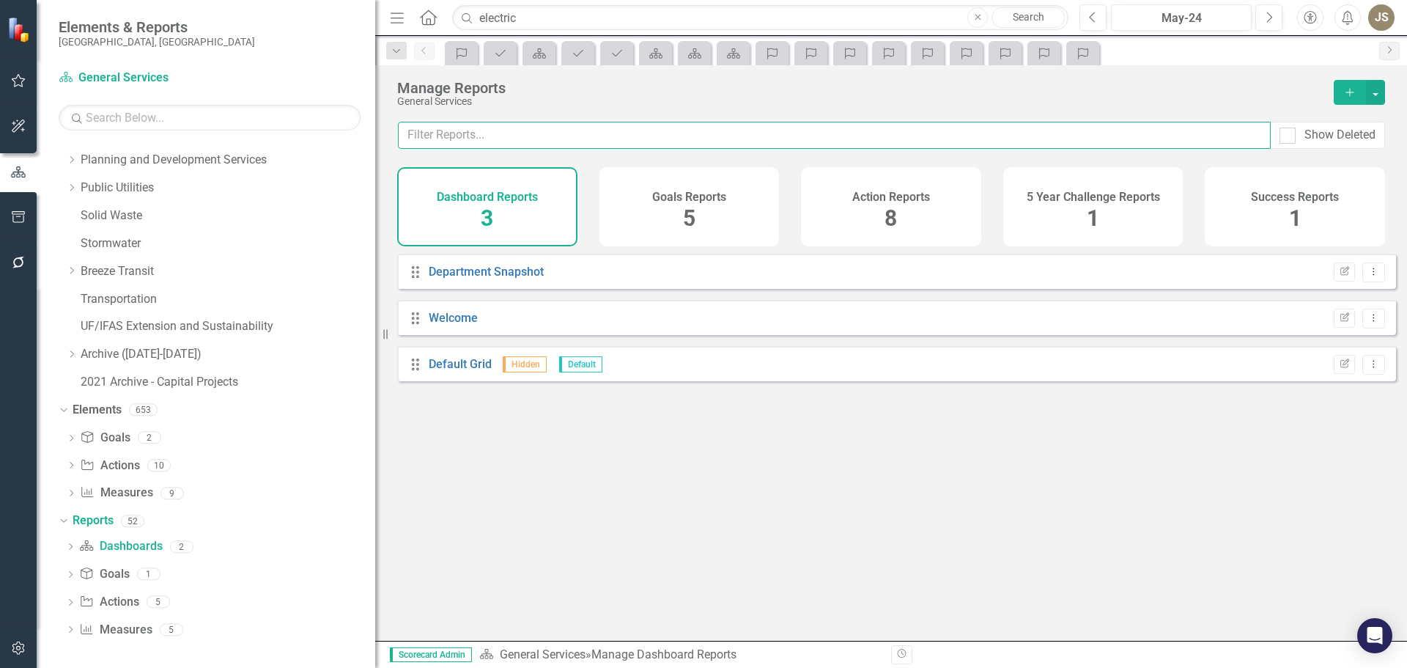
click at [458, 143] on input "text" at bounding box center [834, 135] width 873 height 27
click at [1368, 276] on icon "Dropdown Menu" at bounding box center [1374, 272] width 12 height 10
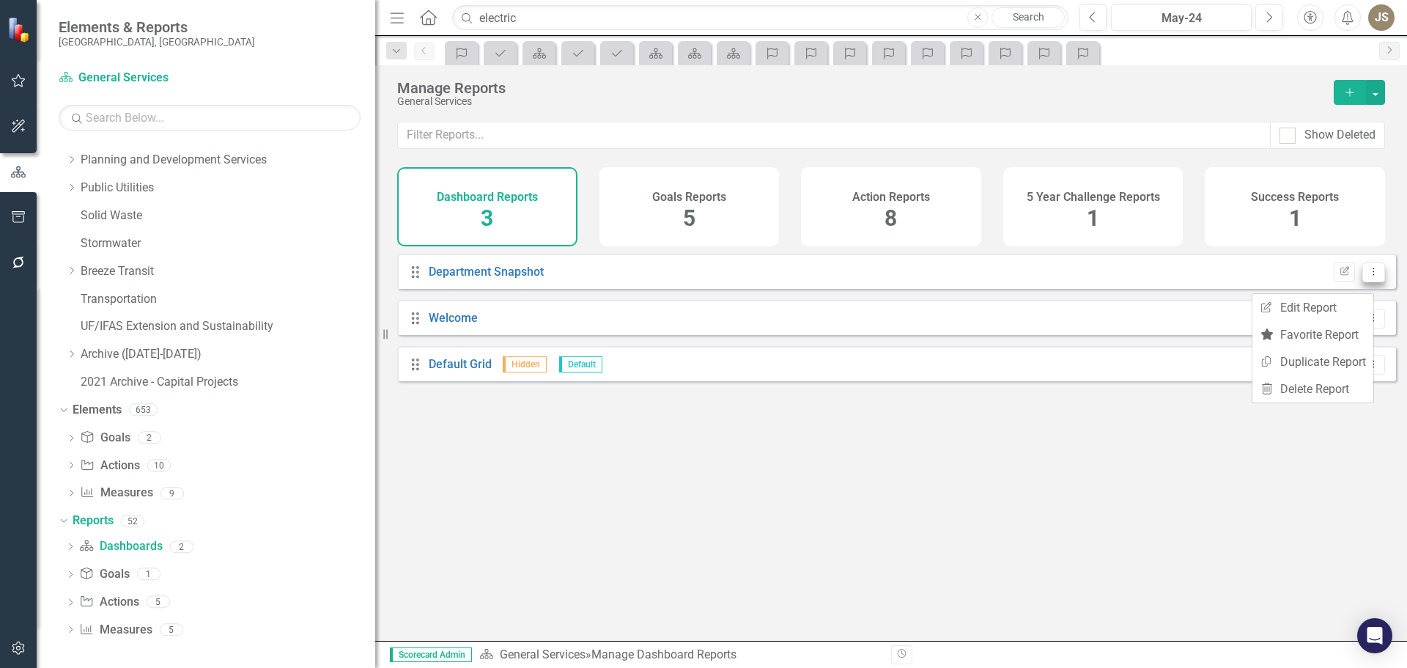
click at [1363, 282] on button "Dropdown Menu" at bounding box center [1374, 272] width 23 height 20
click at [465, 276] on div "Drag Department Snapshot Edit Report Dropdown Menu" at bounding box center [896, 271] width 999 height 35
click at [465, 276] on link "Department Snapshot" at bounding box center [486, 272] width 115 height 14
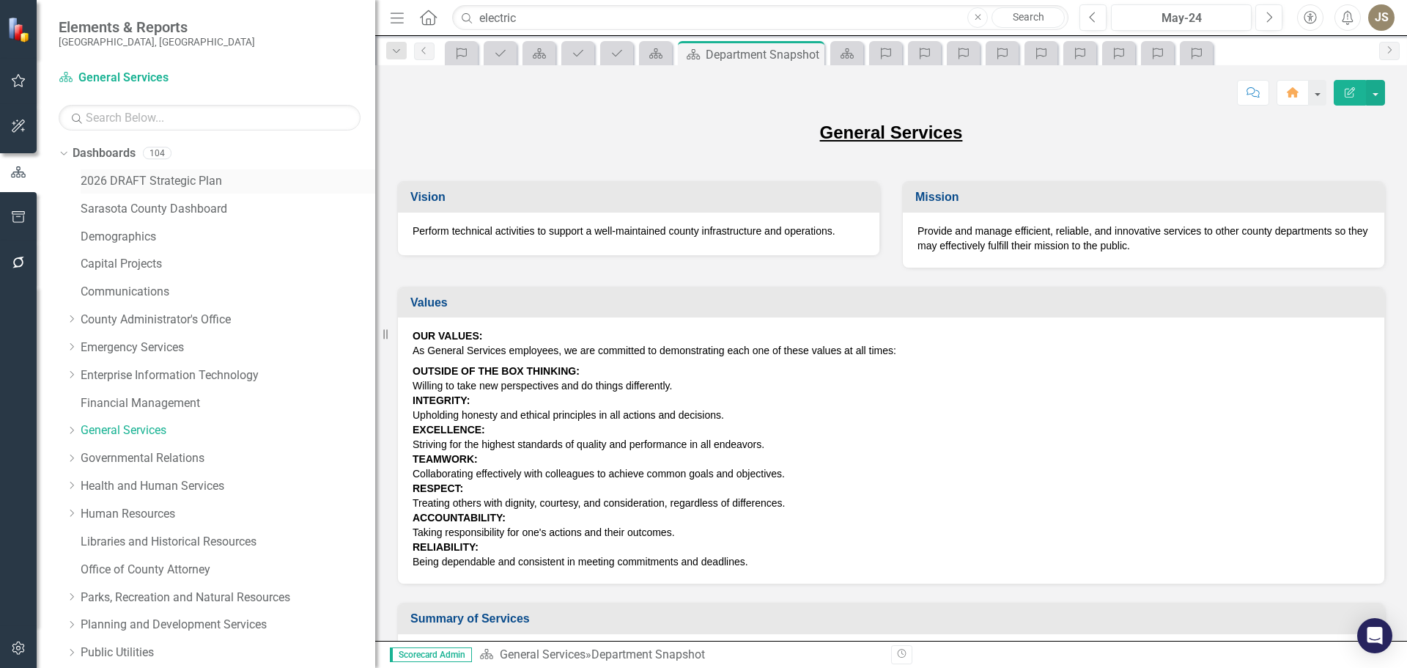
click at [118, 183] on link "2026 DRAFT Strategic Plan" at bounding box center [228, 181] width 295 height 17
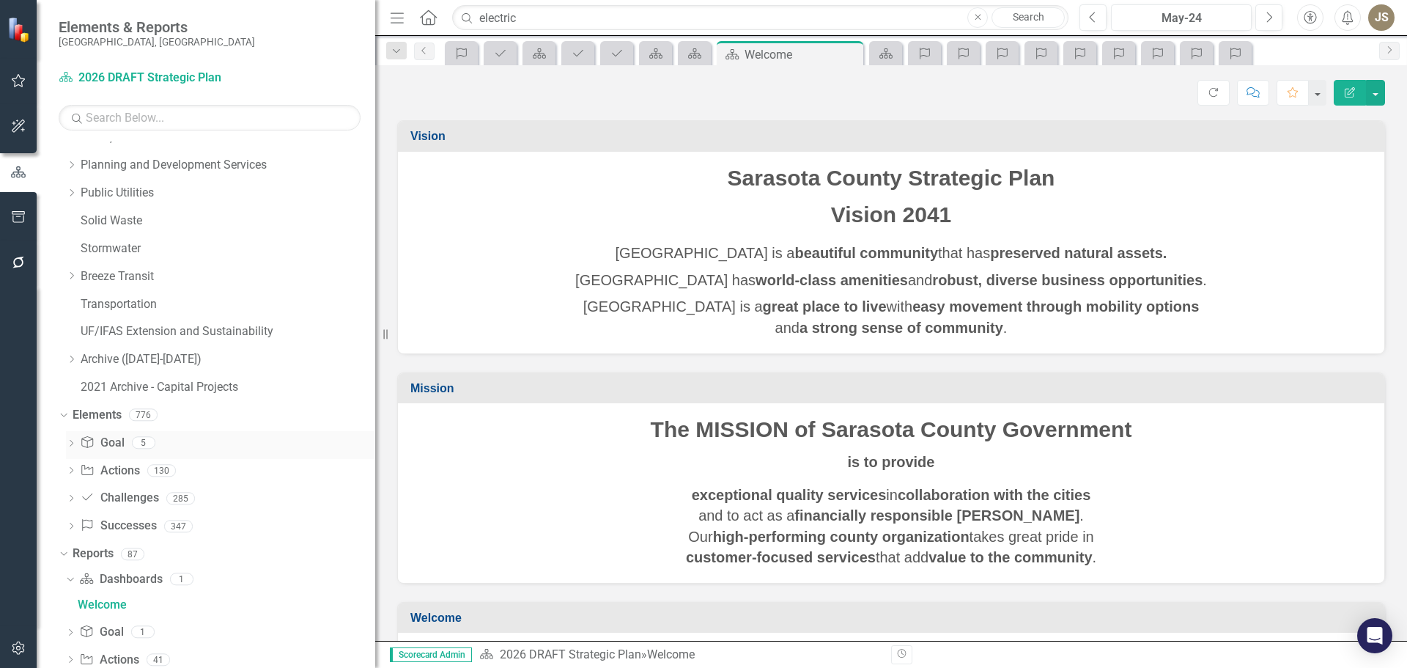
scroll to position [545, 0]
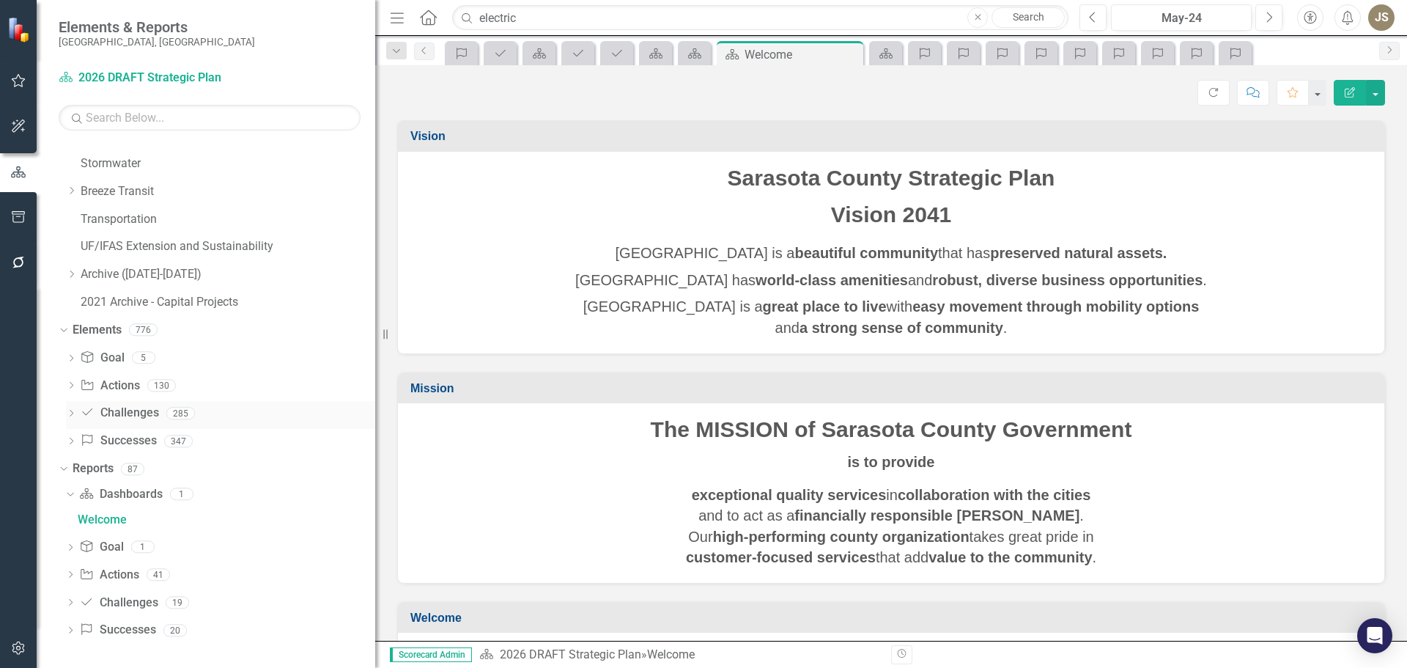
click at [67, 413] on icon "Dropdown" at bounding box center [71, 414] width 10 height 8
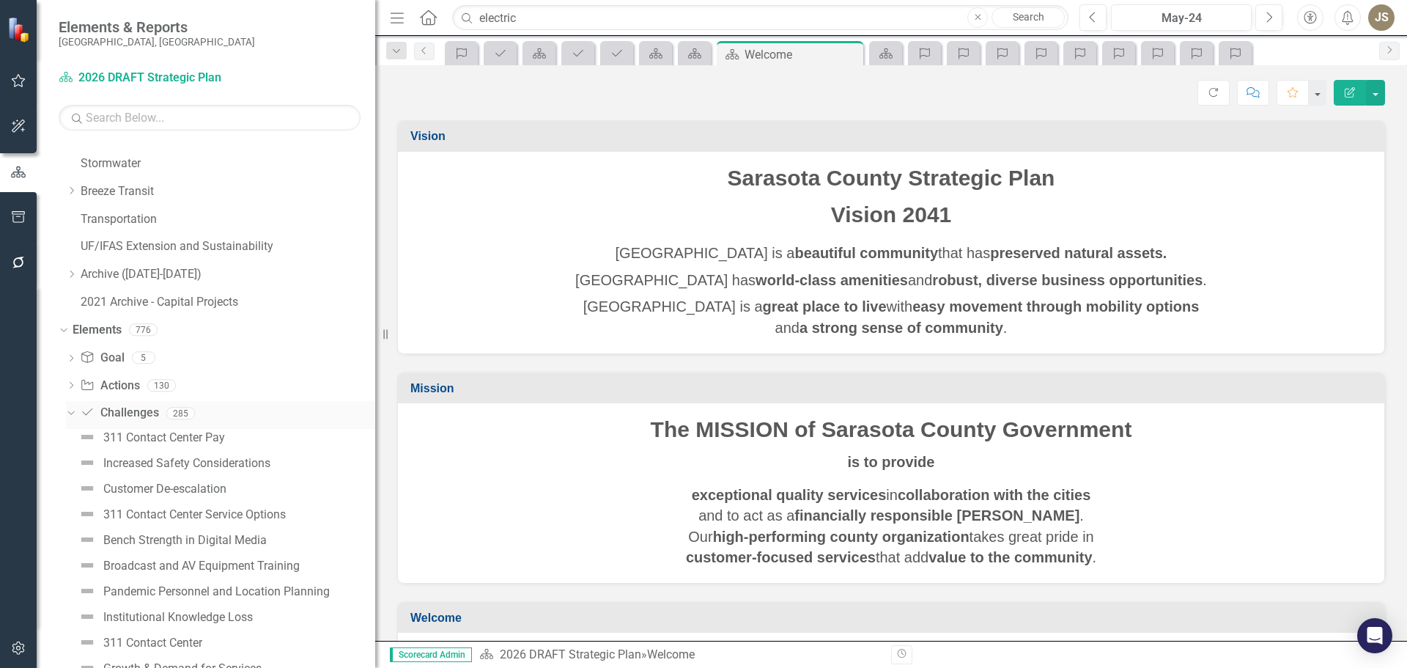
click at [67, 412] on icon "Dropdown" at bounding box center [69, 413] width 8 height 10
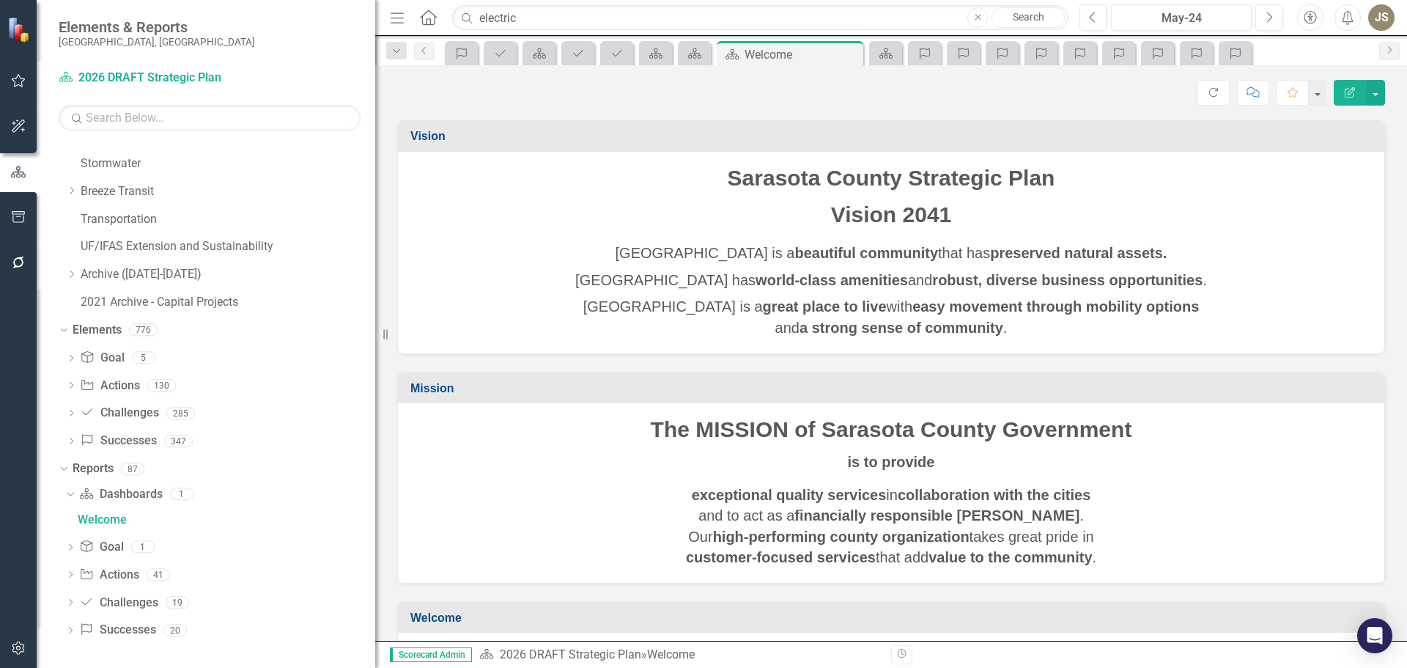
click at [62, 603] on div "Dropdown Dashboard Dashboards 1 Welcome Dropdown Goal Goal 1 Goals Dropdown Act…" at bounding box center [217, 563] width 317 height 163
click at [79, 597] on icon "Challenge" at bounding box center [86, 602] width 15 height 12
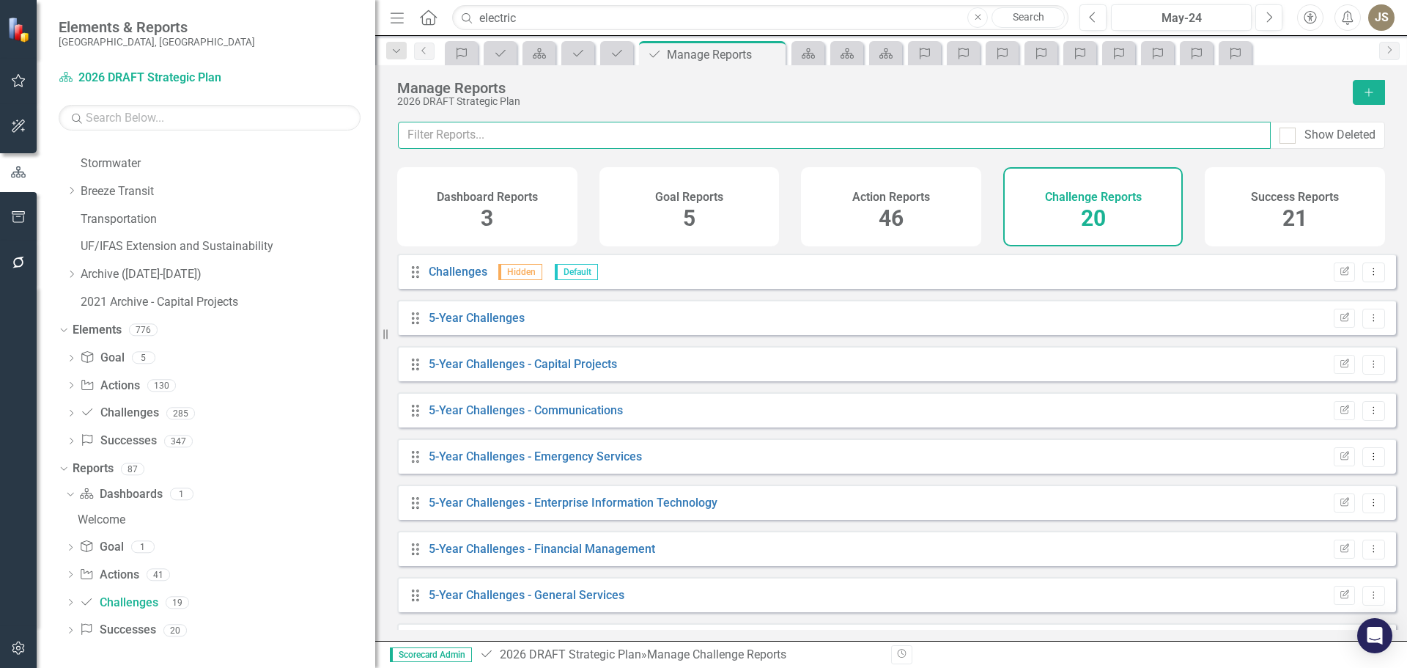
click at [468, 140] on input "text" at bounding box center [834, 135] width 873 height 27
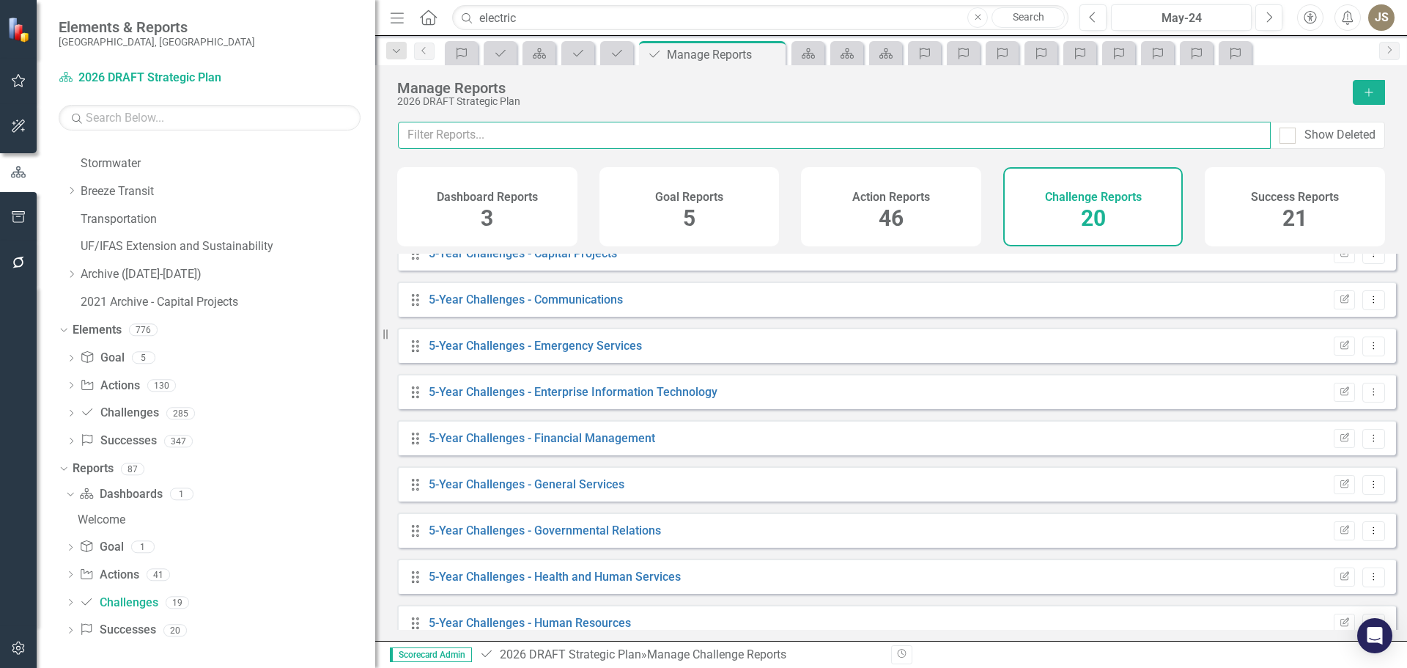
scroll to position [147, 0]
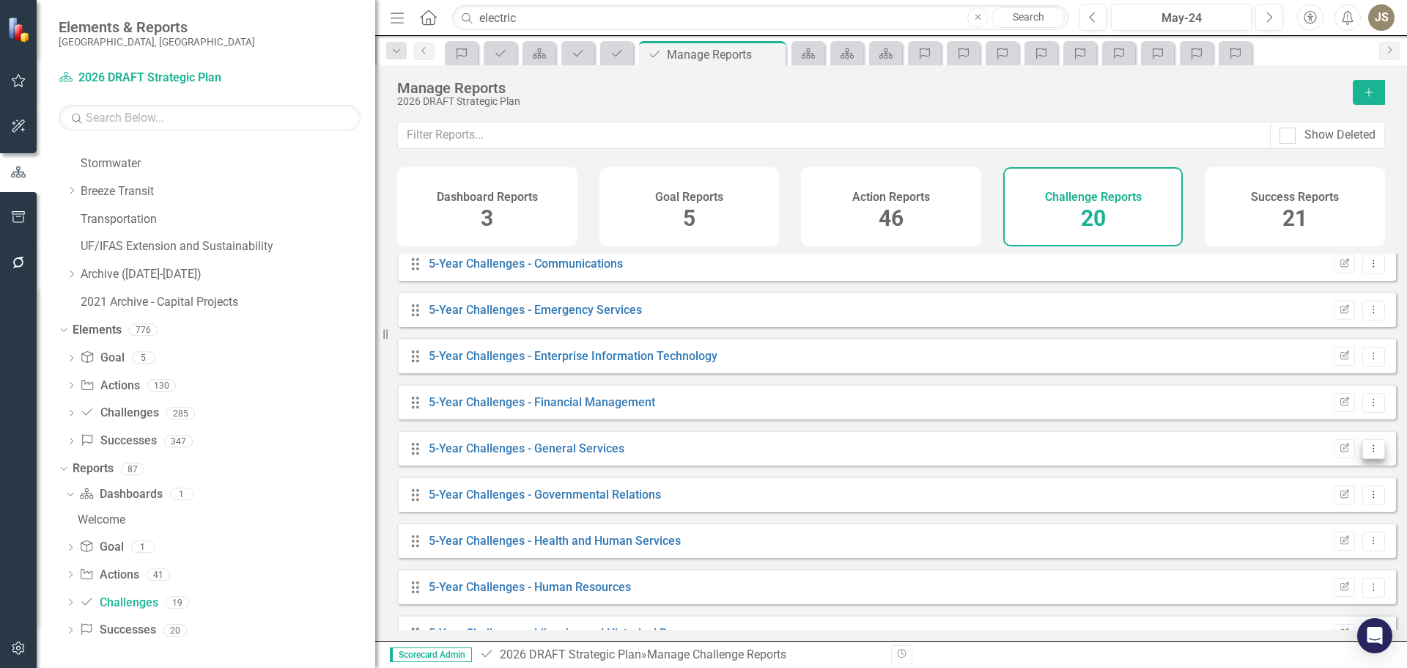
click at [1370, 458] on button "Dropdown Menu" at bounding box center [1374, 449] width 23 height 20
click at [562, 455] on link "5-Year Challenges - General Services" at bounding box center [527, 448] width 196 height 14
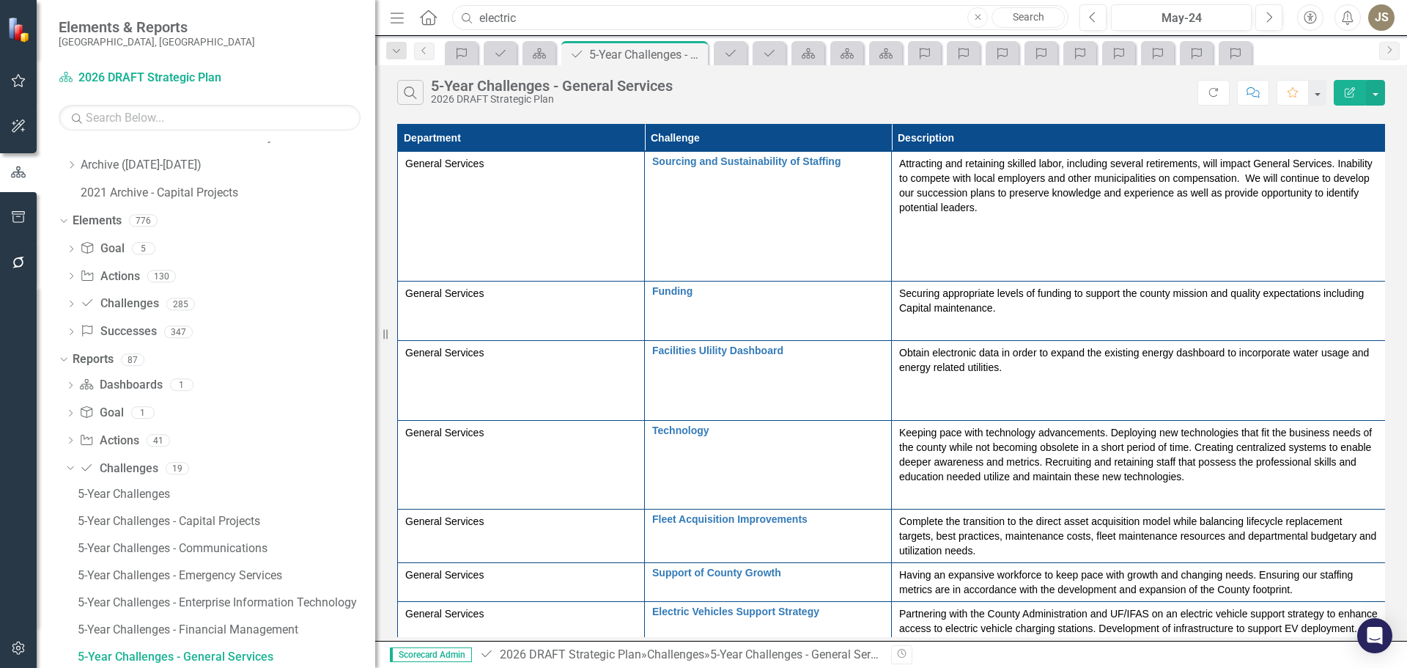
click at [528, 23] on input "electric" at bounding box center [760, 18] width 616 height 26
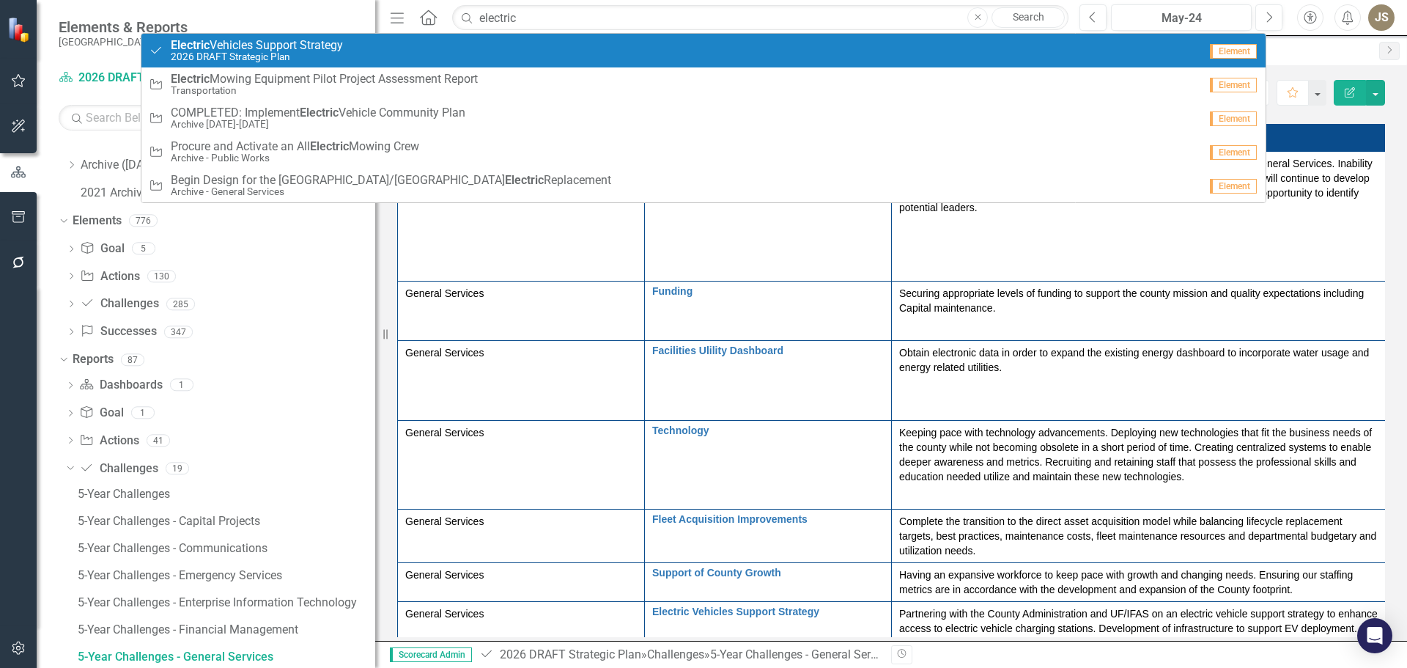
click at [375, 53] on div "Challenge Electric Vehicles Support Strategy 2026 DRAFT Strategic Plan" at bounding box center [674, 51] width 1050 height 24
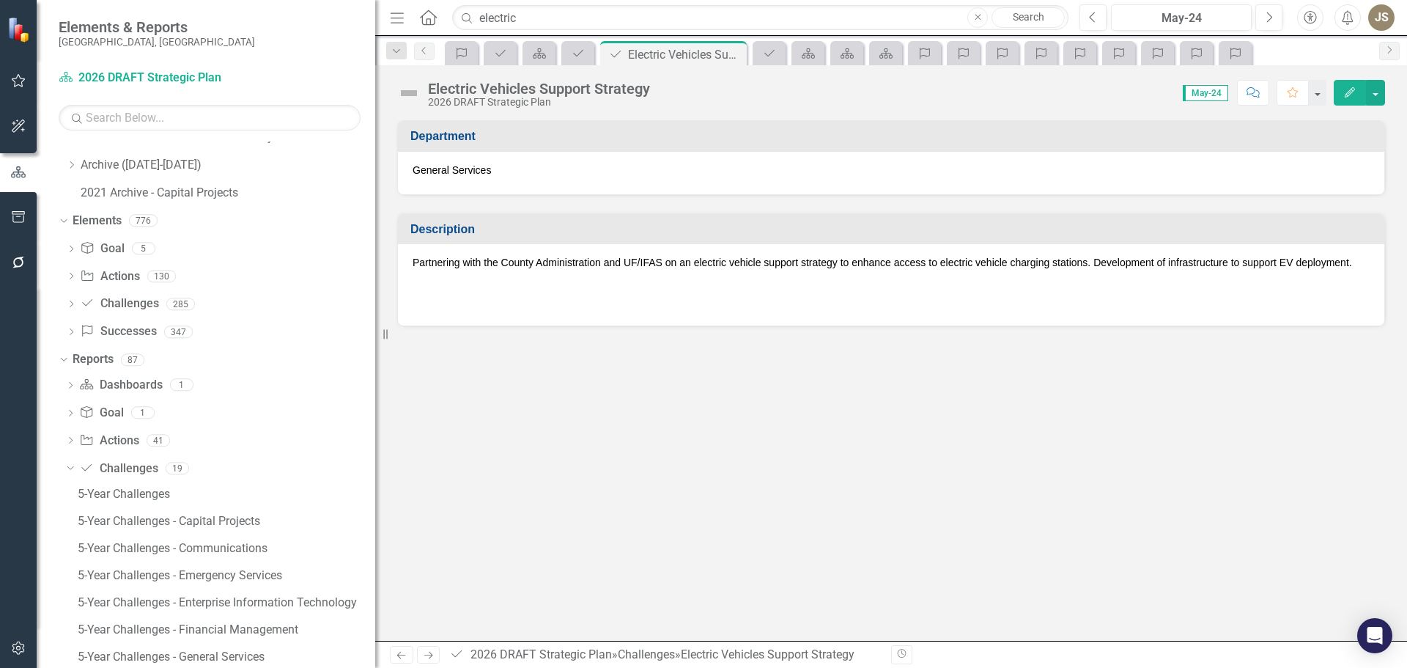
click at [503, 259] on p "Partnering with the County Administration and UF/IFAS on an electric vehicle su…" at bounding box center [891, 264] width 957 height 18
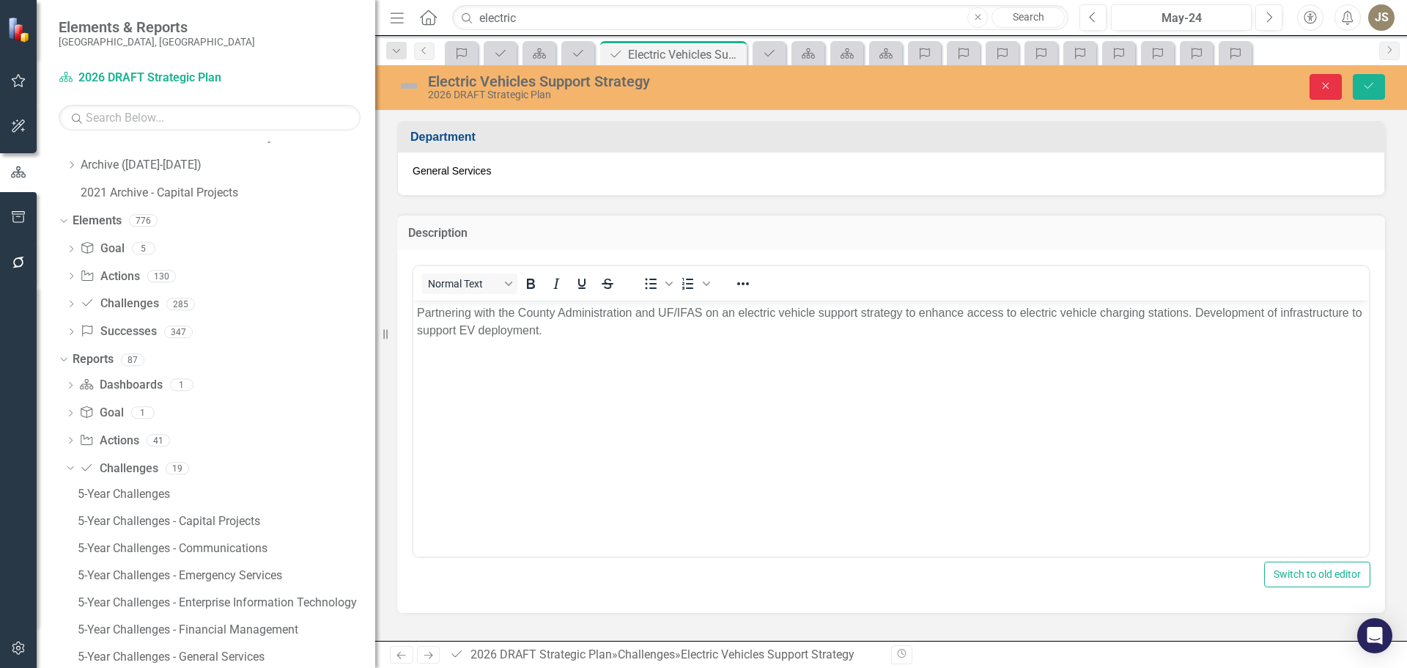
click at [1322, 85] on icon "Close" at bounding box center [1325, 86] width 13 height 10
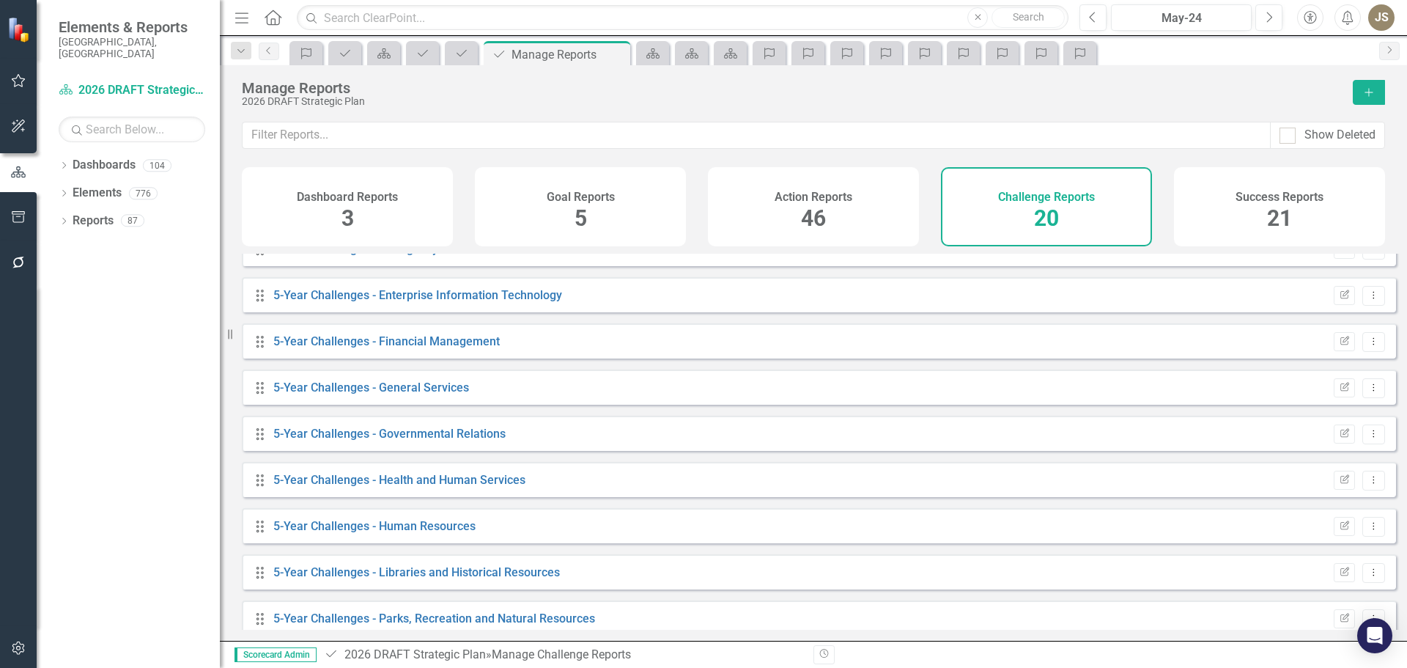
scroll to position [220, 0]
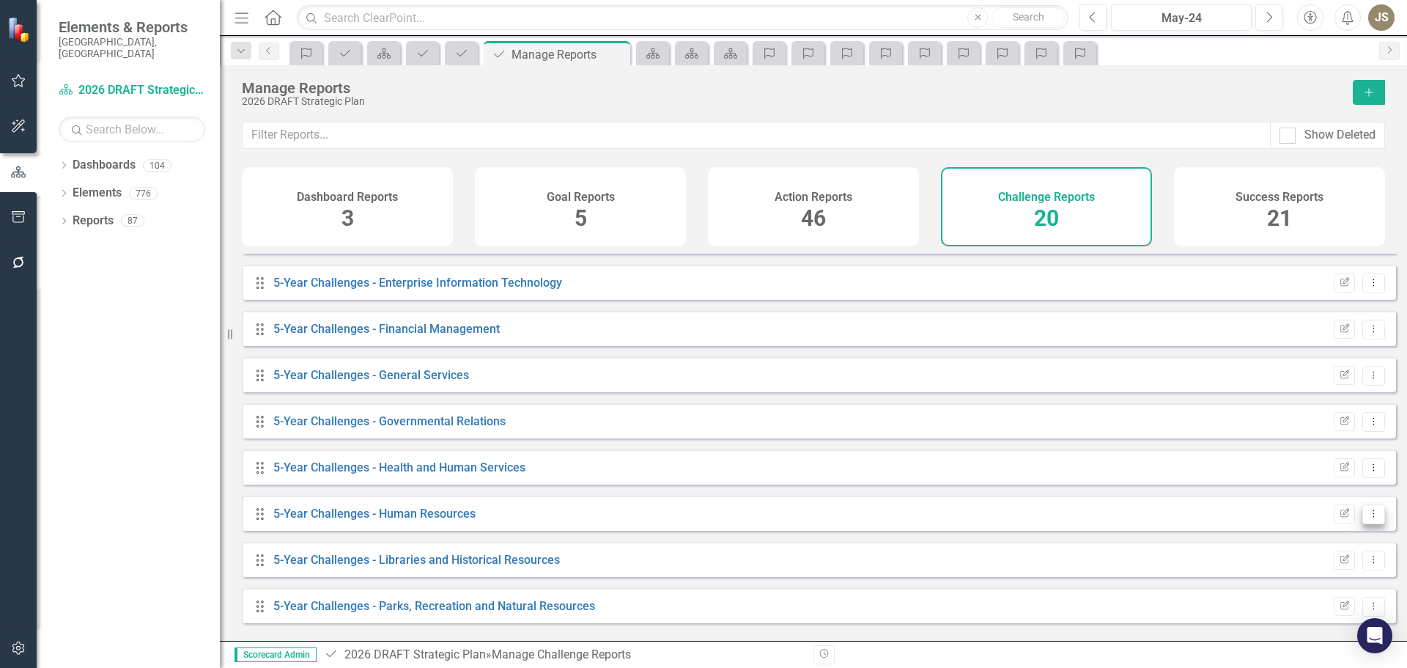
click at [1368, 518] on icon "Dropdown Menu" at bounding box center [1374, 514] width 12 height 10
click at [288, 103] on div "2026 DRAFT Strategic Plan" at bounding box center [790, 101] width 1097 height 11
click at [61, 209] on div "Dropdown Reports 87" at bounding box center [139, 223] width 161 height 28
click at [62, 218] on icon "Dropdown" at bounding box center [64, 222] width 10 height 8
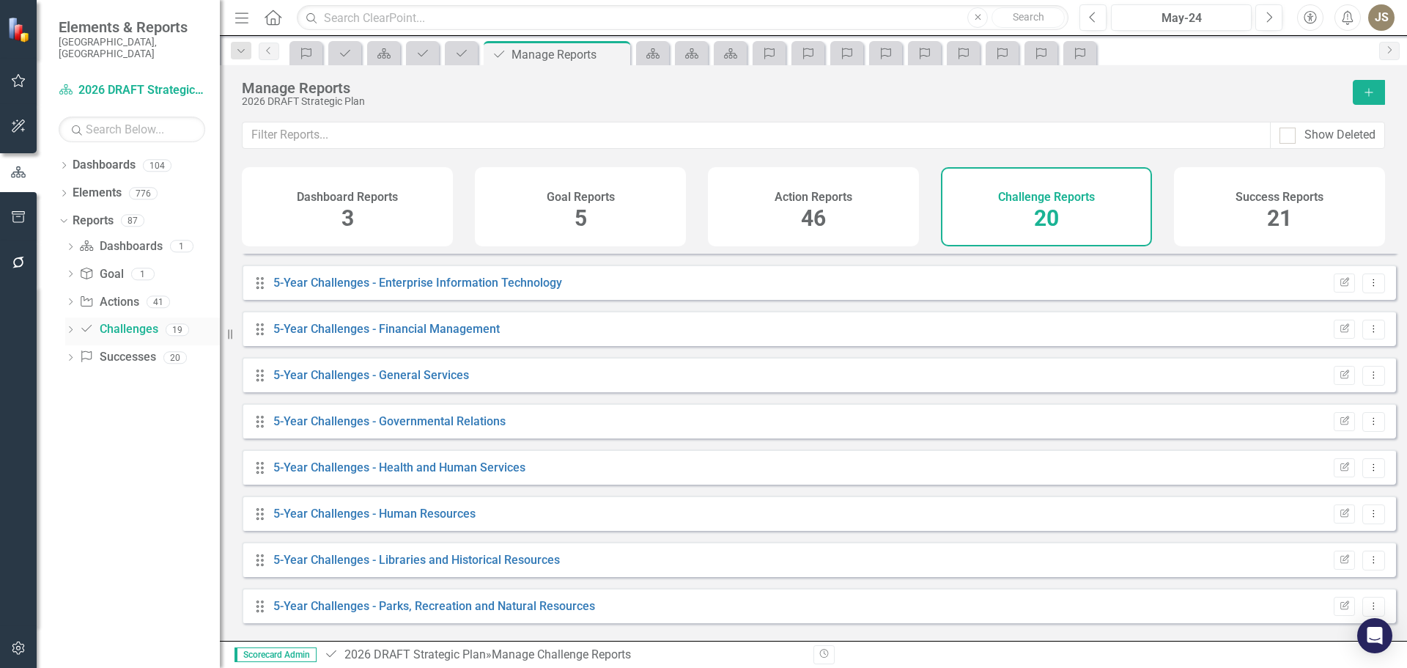
click at [68, 327] on icon "Dropdown" at bounding box center [70, 331] width 10 height 8
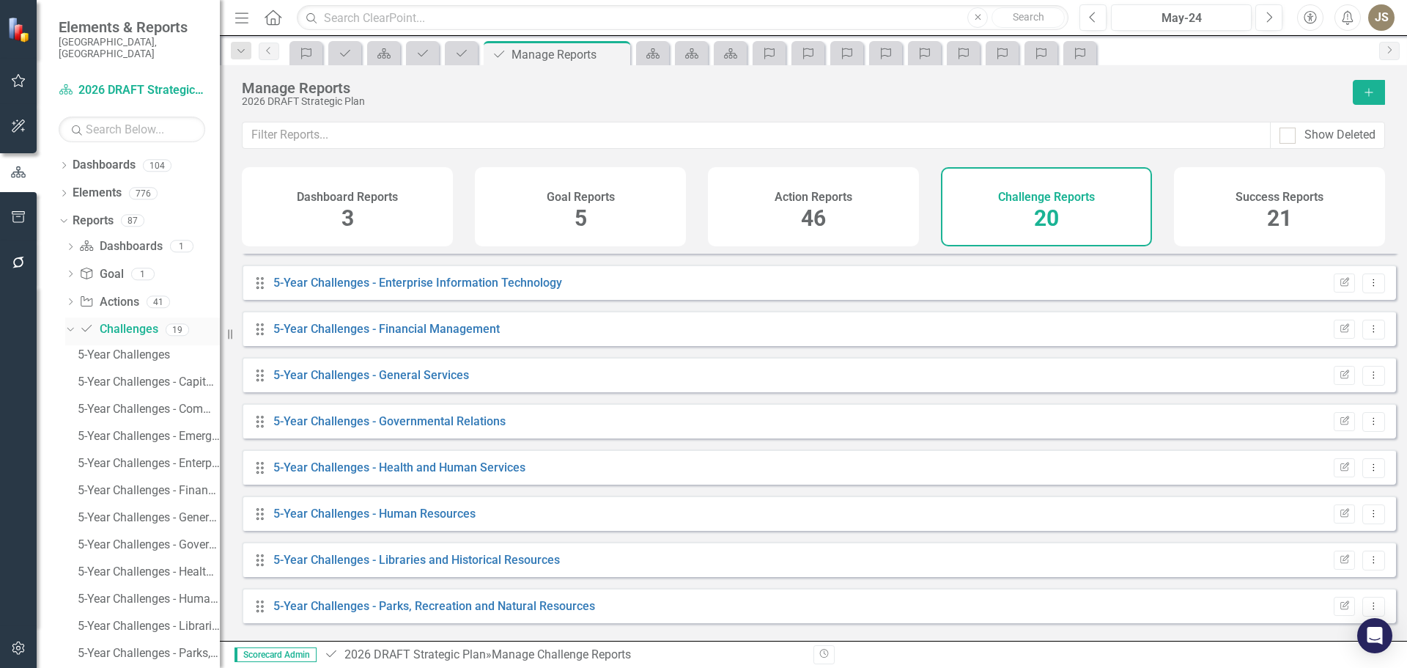
click at [122, 322] on link "Challenge Challenges" at bounding box center [118, 329] width 78 height 17
click at [124, 321] on link "Challenge Challenges" at bounding box center [118, 329] width 78 height 17
click at [150, 511] on div "5-Year Challenges - General Services" at bounding box center [149, 517] width 142 height 13
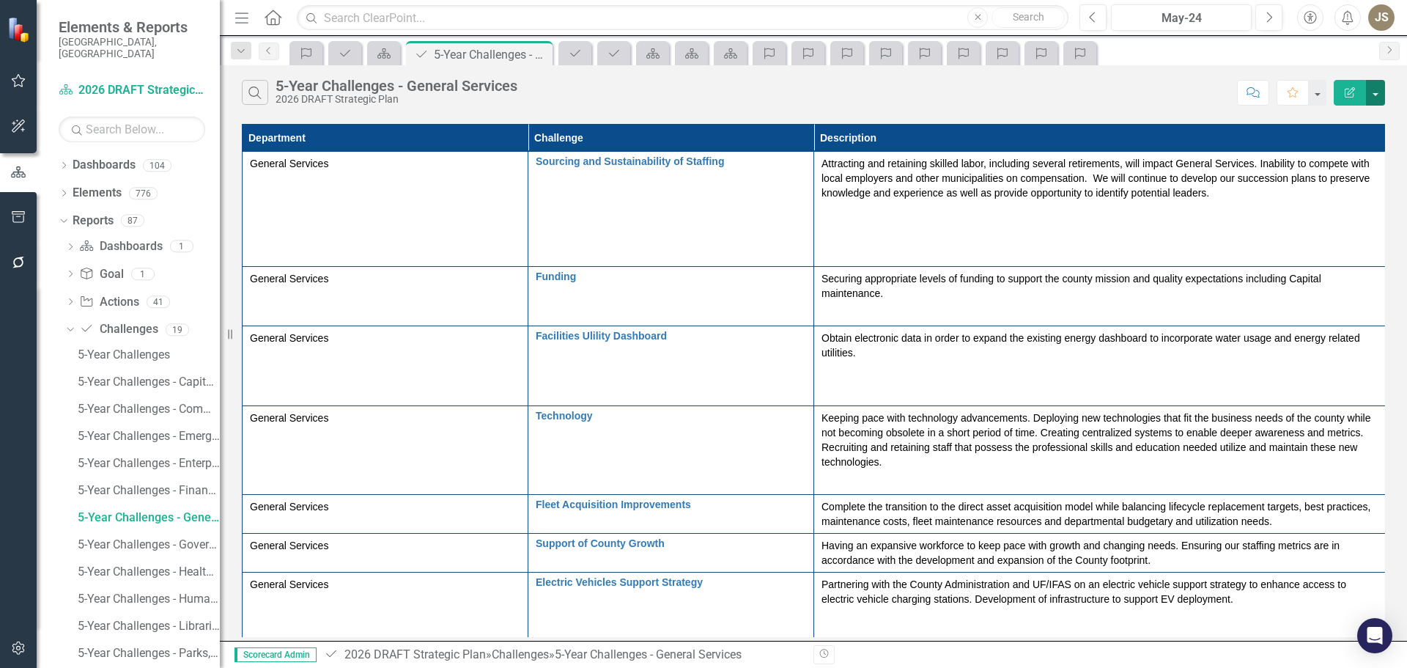
click at [1375, 93] on button "button" at bounding box center [1375, 93] width 19 height 26
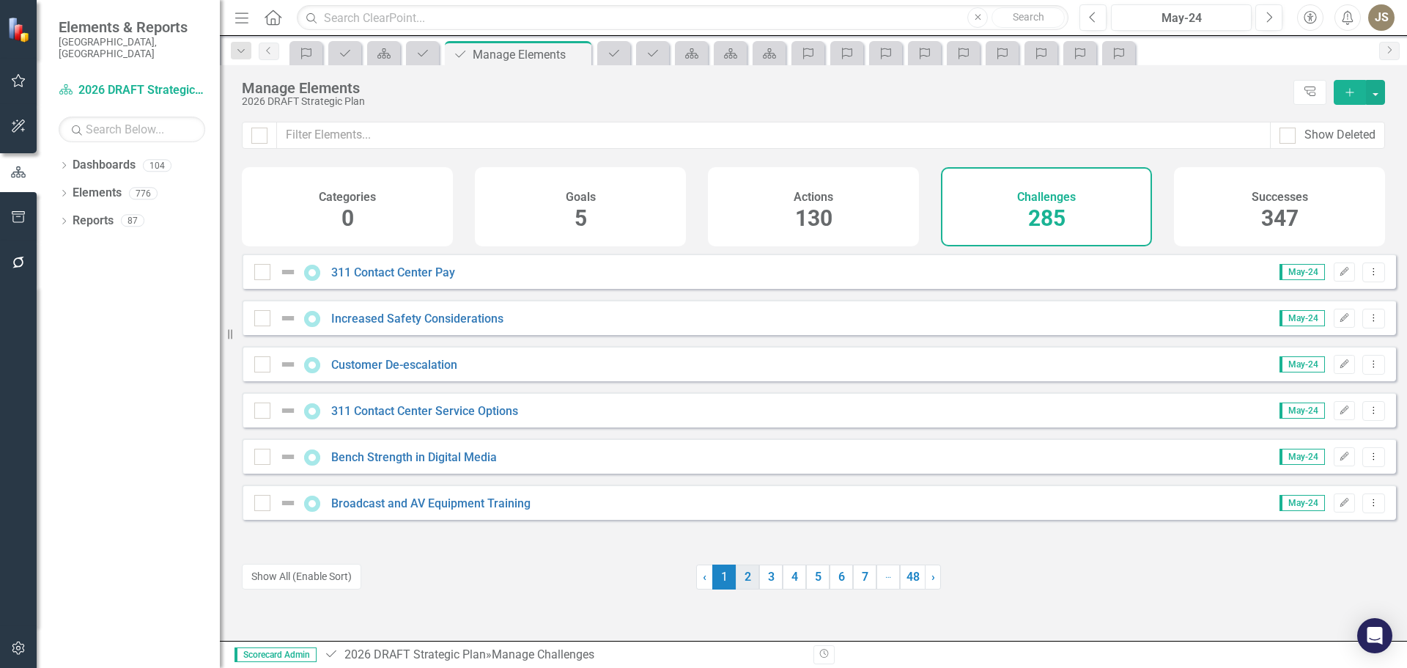
click at [741, 576] on link "2" at bounding box center [747, 576] width 23 height 25
click at [762, 577] on link "3" at bounding box center [770, 576] width 23 height 25
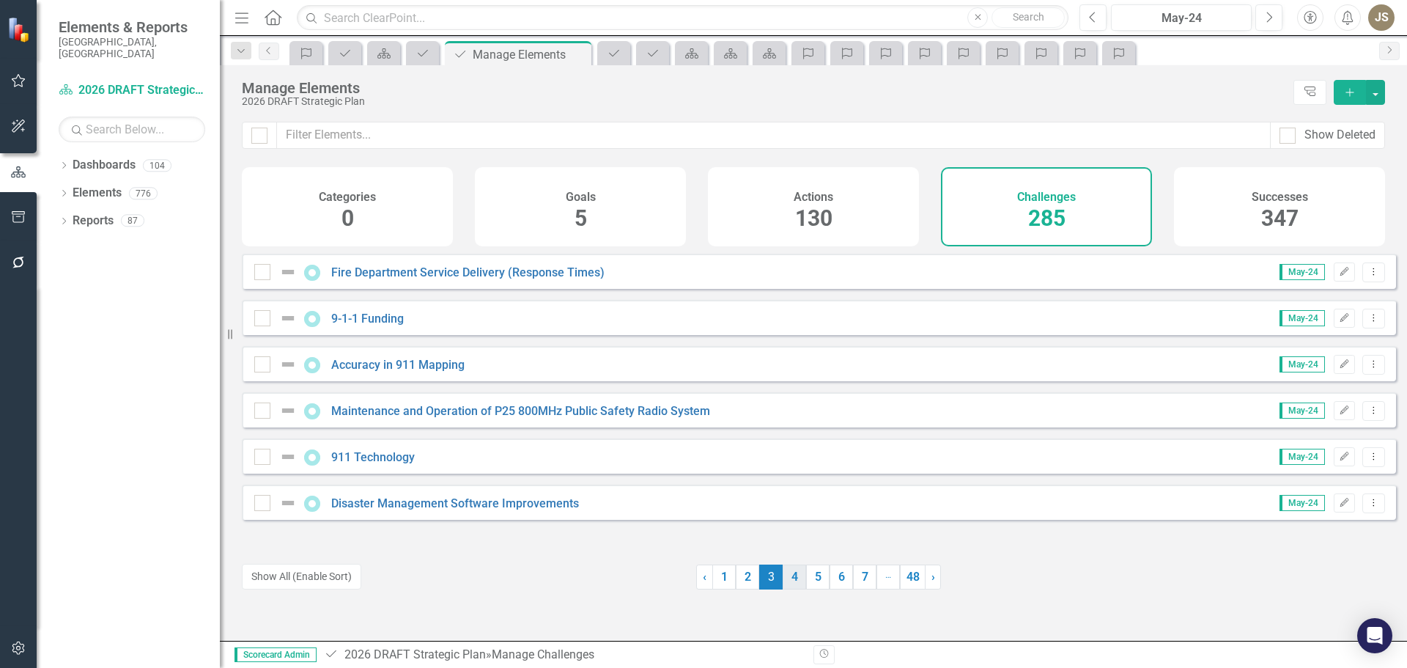
click at [793, 578] on link "4" at bounding box center [794, 576] width 23 height 25
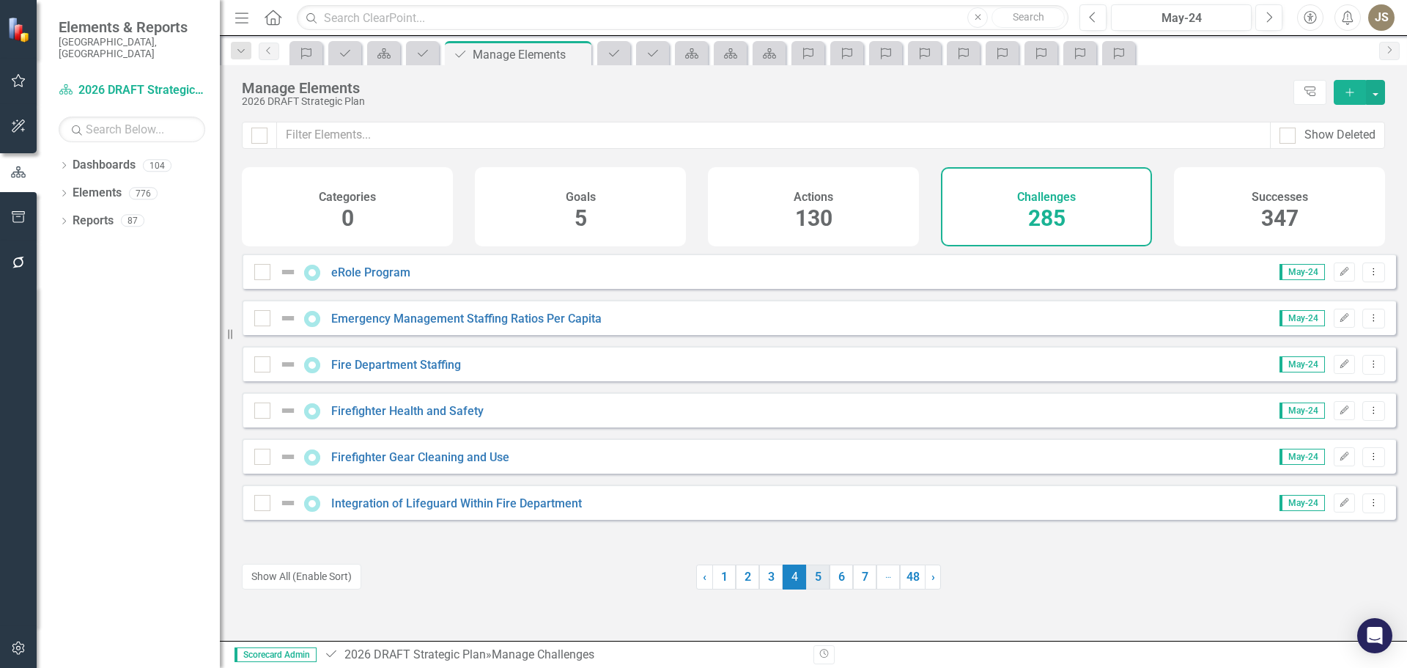
click at [811, 578] on link "5" at bounding box center [817, 576] width 23 height 25
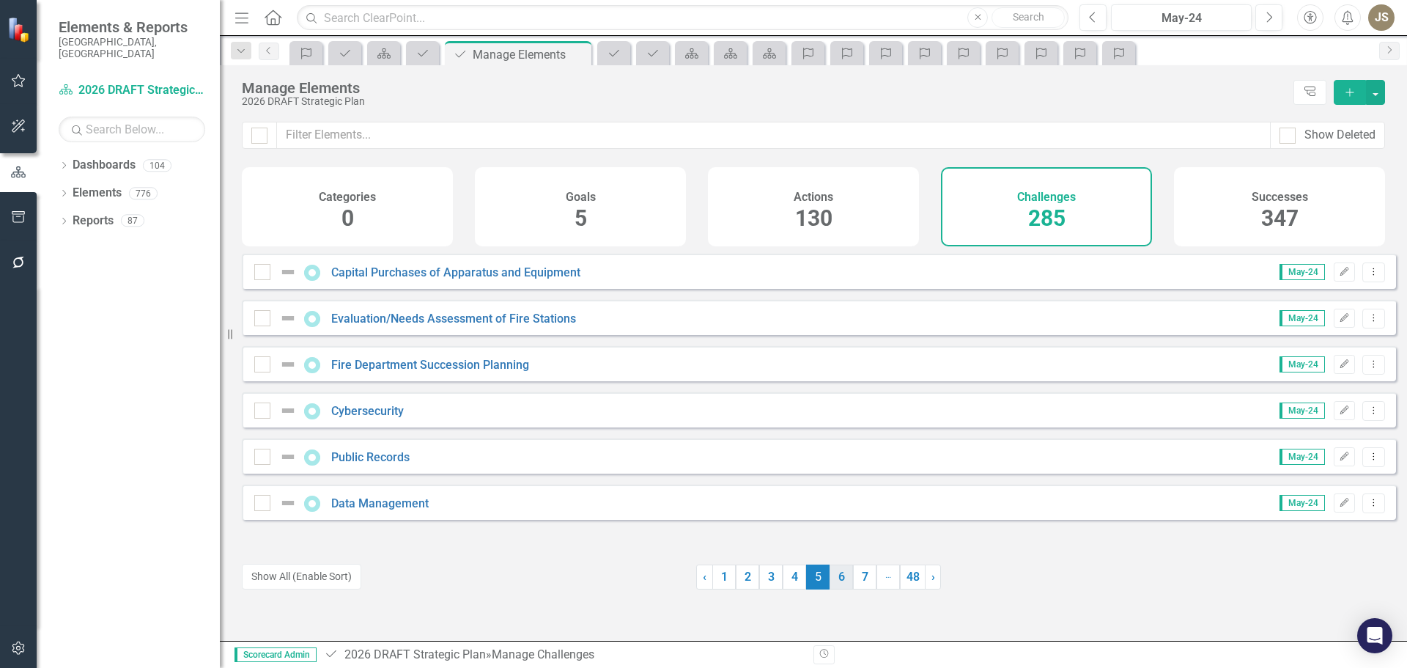
click at [840, 580] on link "6" at bounding box center [841, 576] width 23 height 25
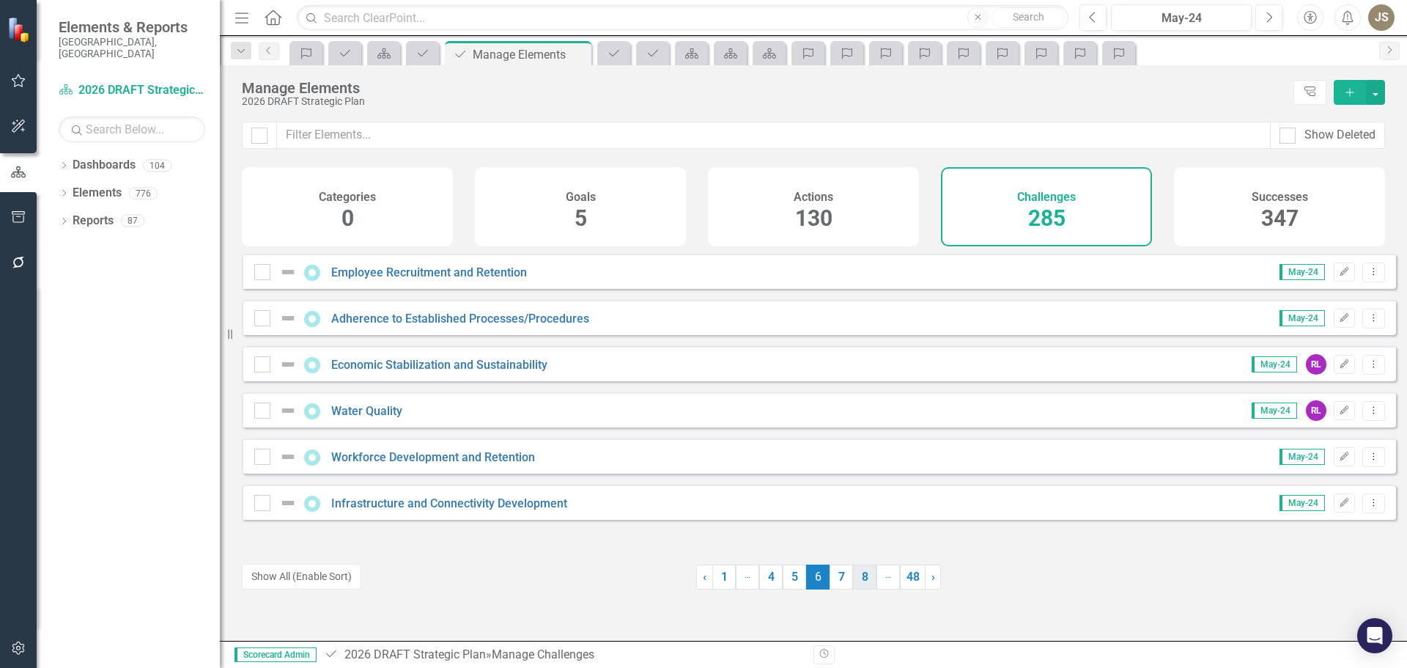
click at [858, 583] on link "8" at bounding box center [864, 576] width 23 height 25
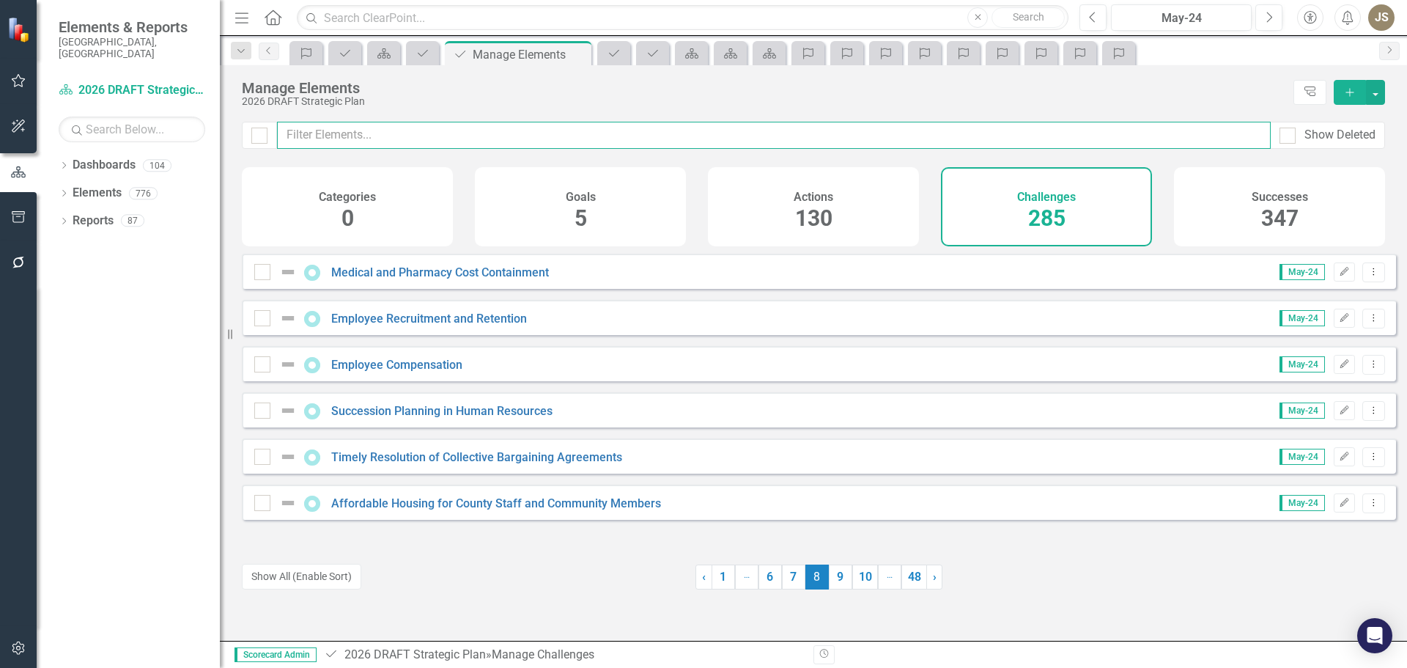
click at [336, 136] on input "text" at bounding box center [774, 135] width 994 height 27
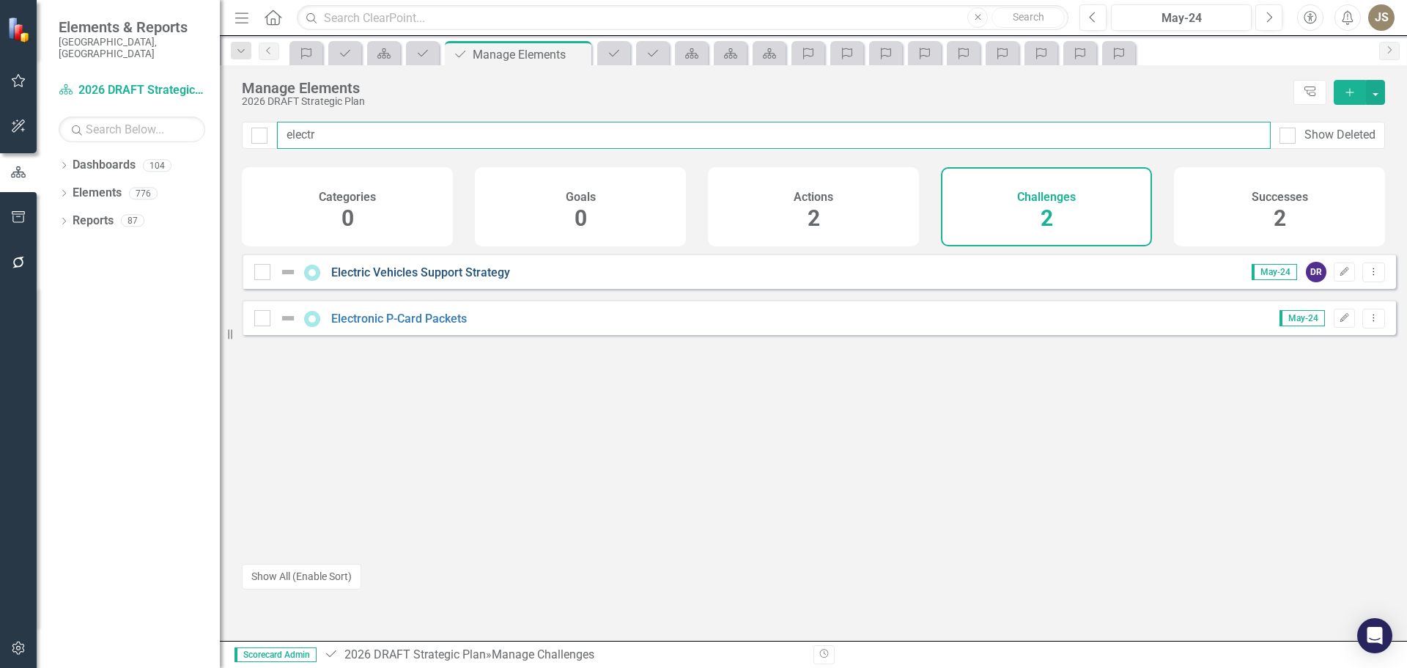
type input "electr"
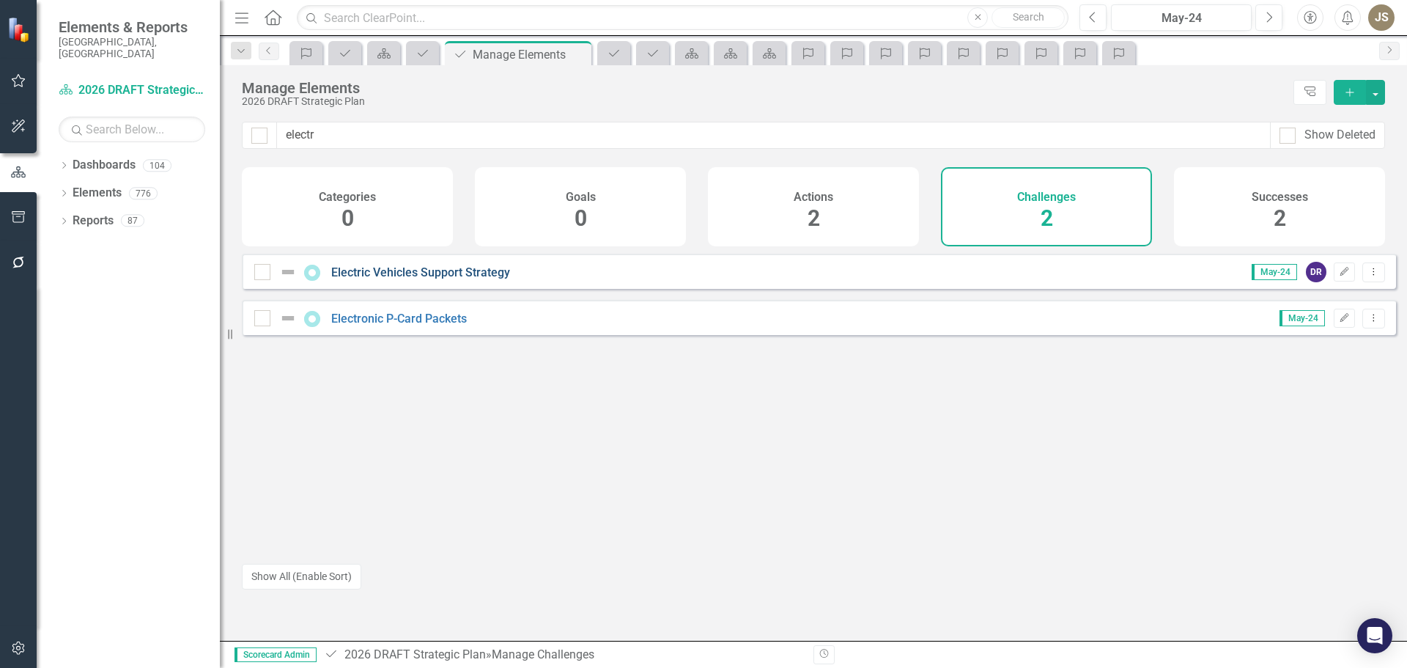
click at [427, 279] on link "Electric Vehicles Support Strategy" at bounding box center [420, 272] width 179 height 14
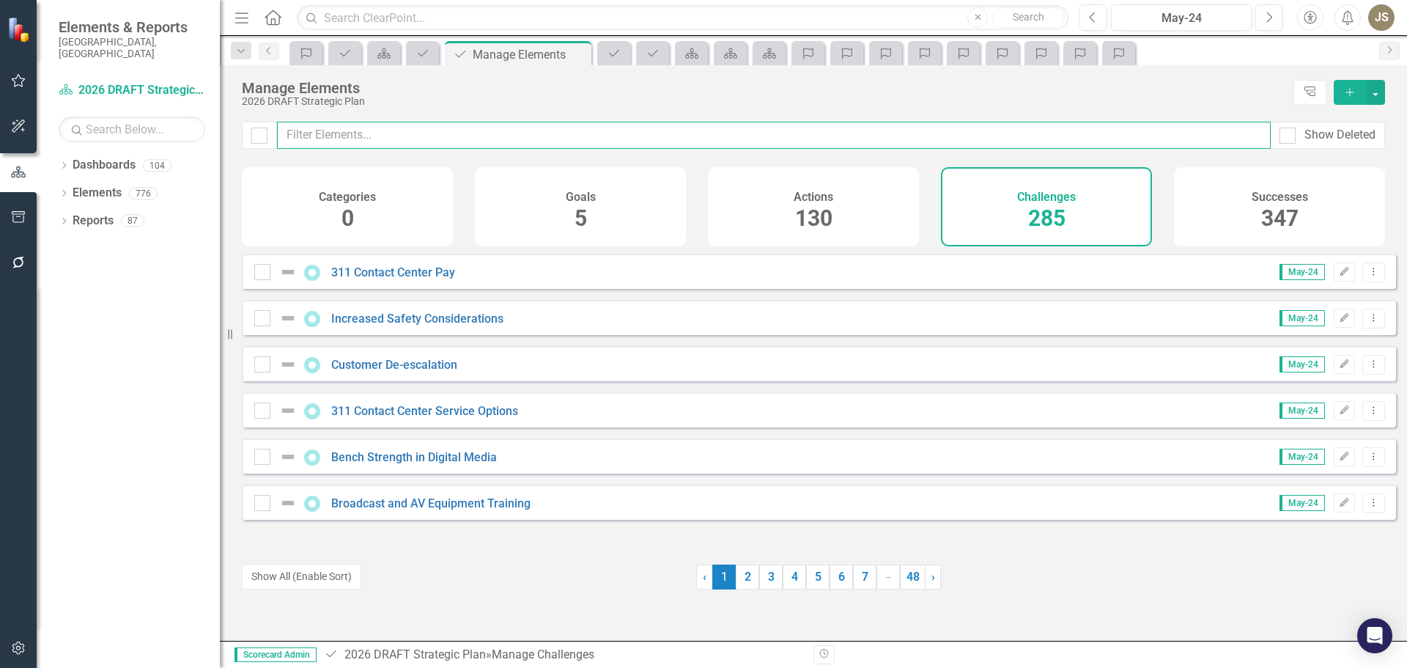
click at [330, 128] on input "text" at bounding box center [774, 135] width 994 height 27
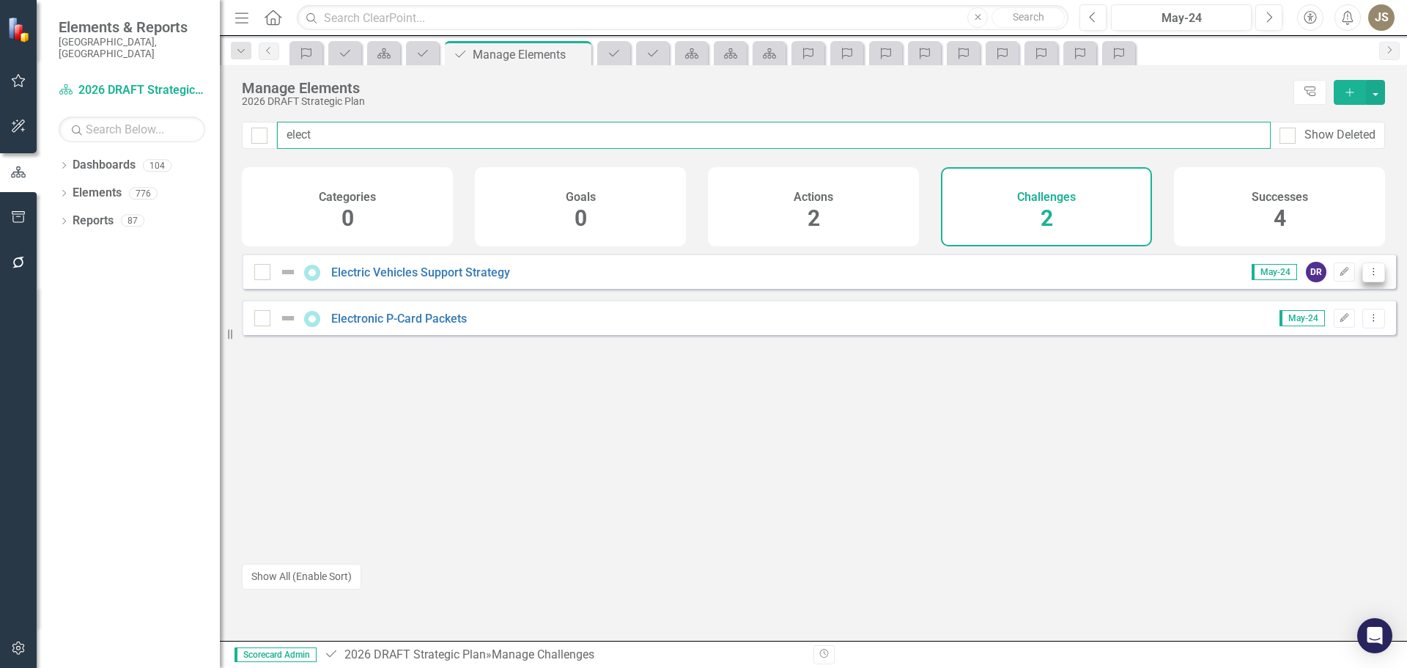
type input "elect"
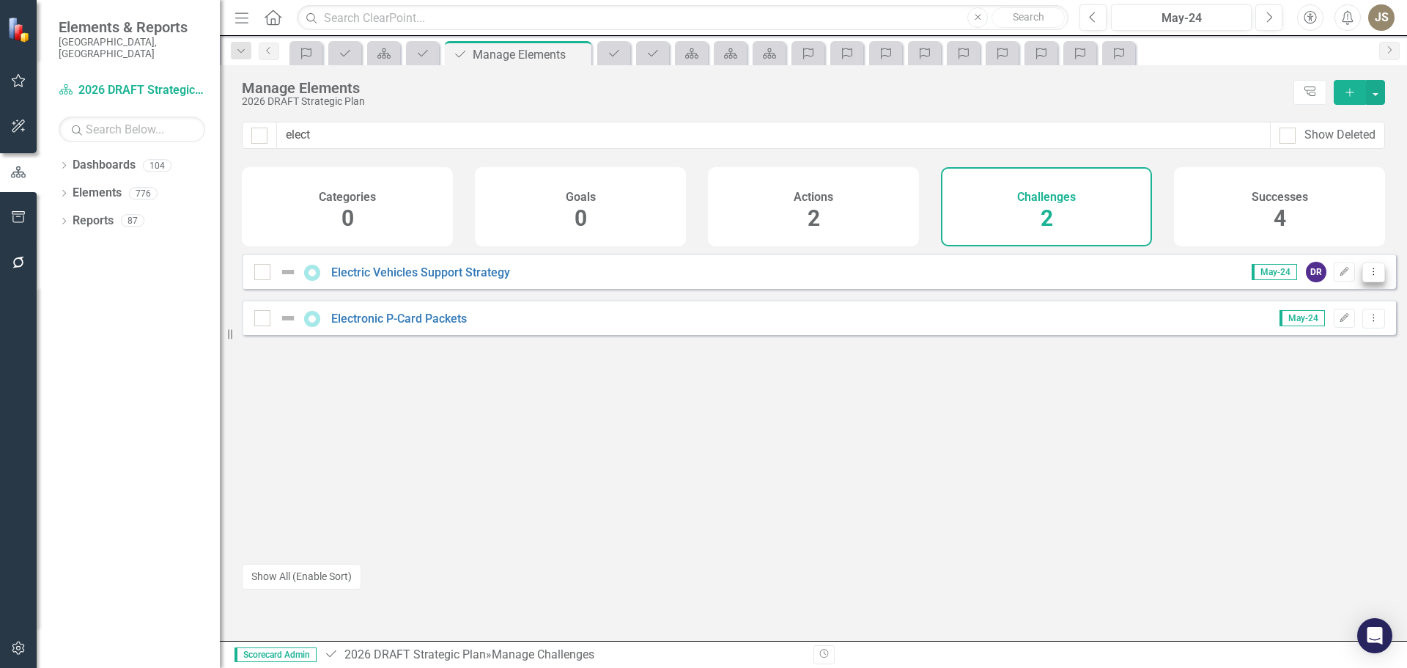
click at [1368, 276] on icon "Dropdown Menu" at bounding box center [1374, 272] width 12 height 10
click at [520, 277] on div "Electric Vehicles Support Strategy May-24 DR Edit Dropdown Menu" at bounding box center [819, 271] width 1154 height 35
click at [496, 279] on link "Electric Vehicles Support Strategy" at bounding box center [420, 272] width 179 height 14
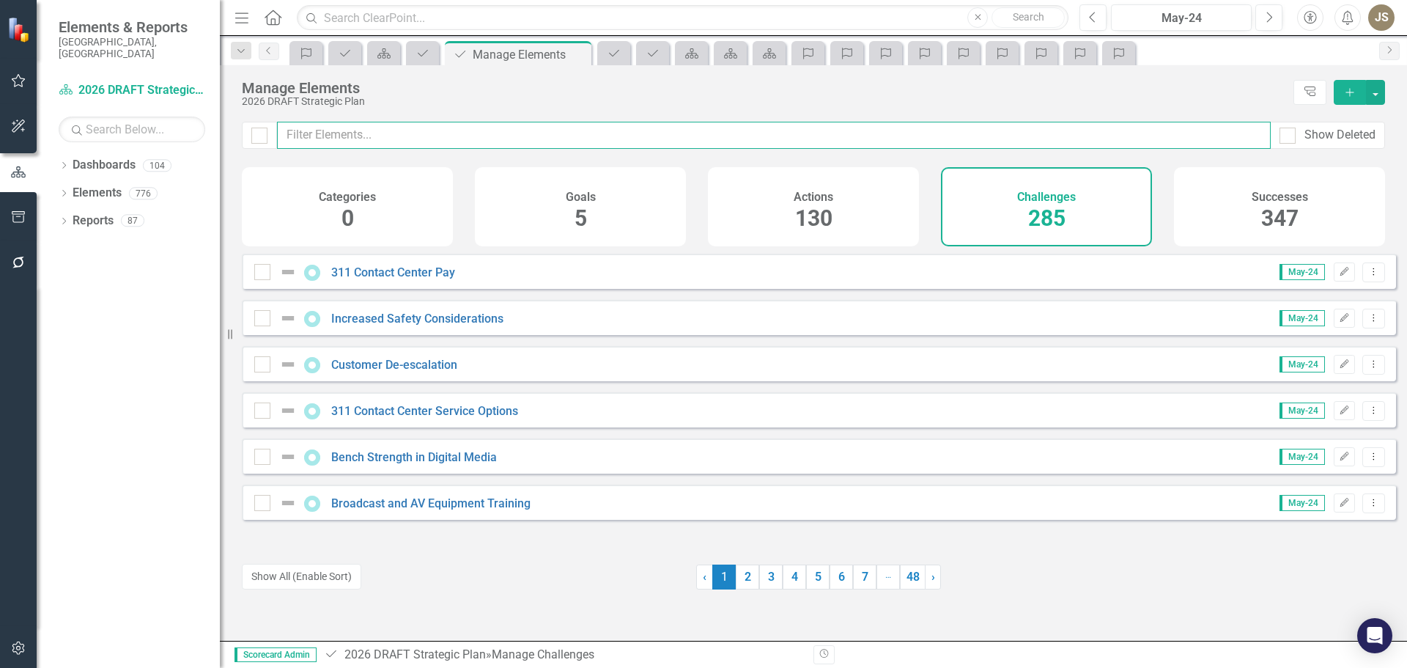
click at [420, 133] on input "text" at bounding box center [774, 135] width 994 height 27
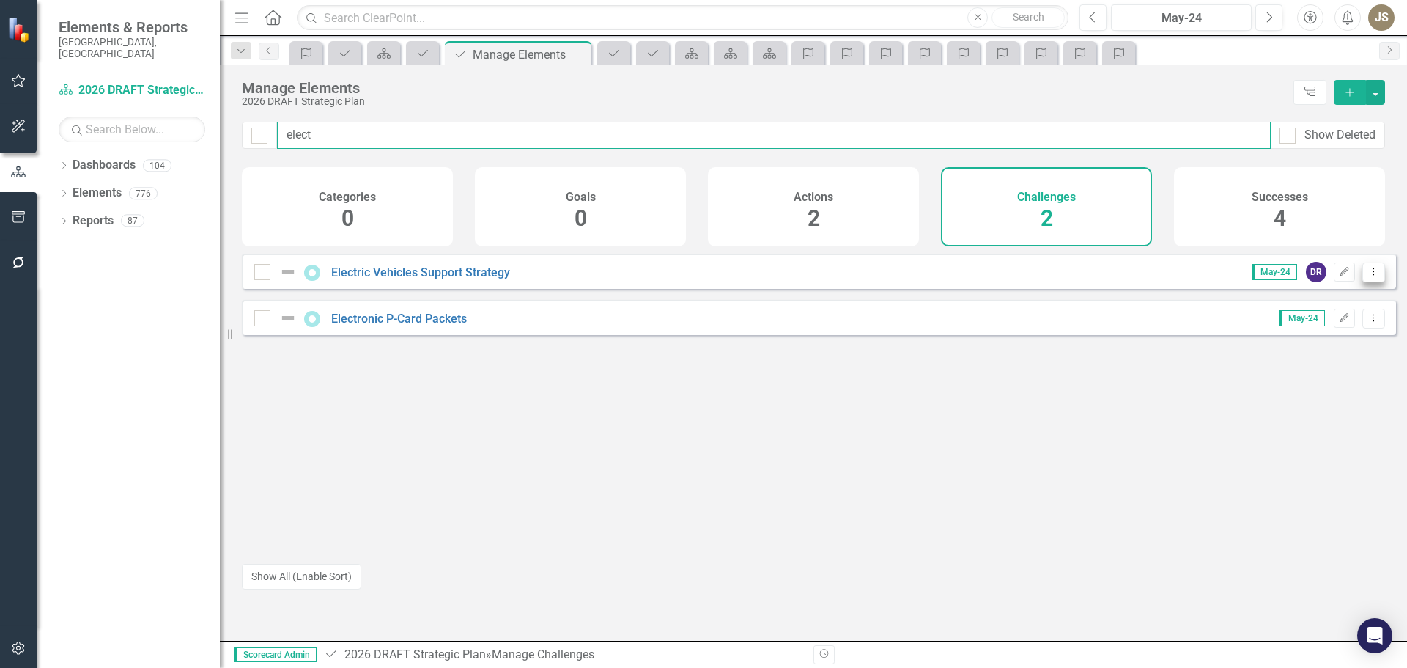
type input "elect"
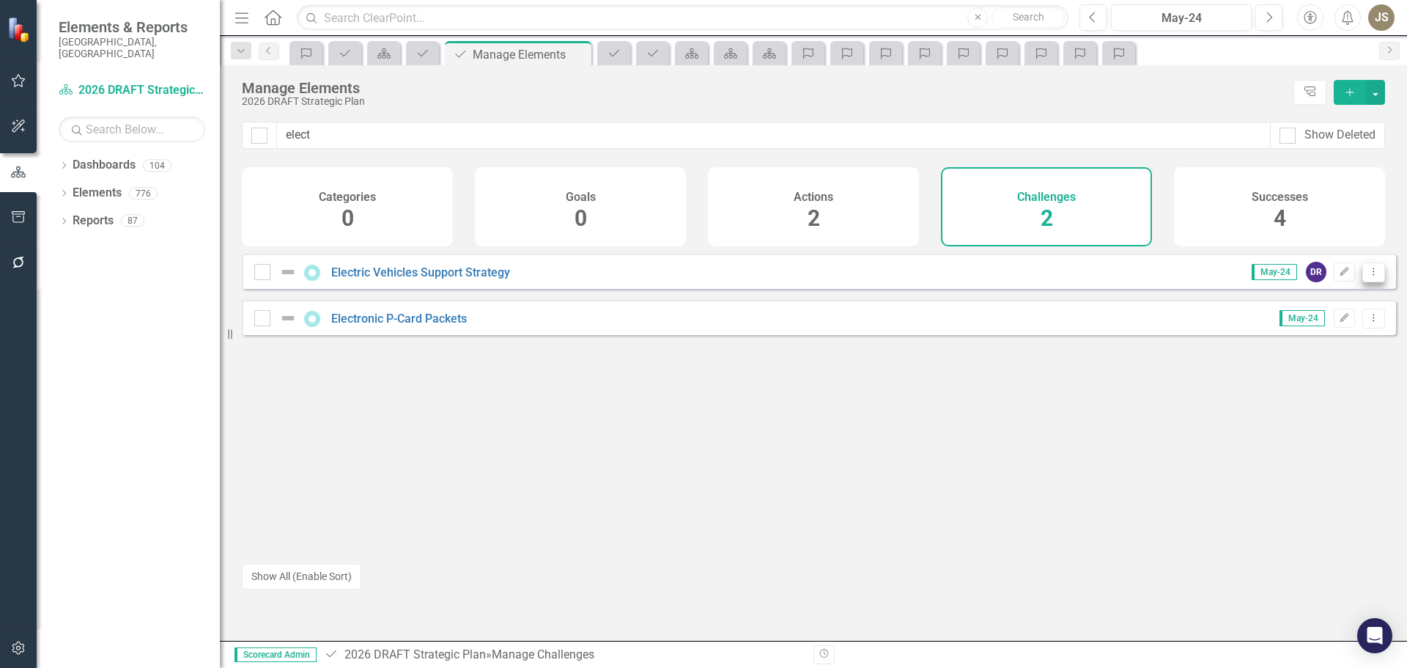
click at [1370, 282] on button "Dropdown Menu" at bounding box center [1374, 272] width 23 height 20
click at [1315, 386] on link "Trash Delete Challenge" at bounding box center [1304, 388] width 139 height 27
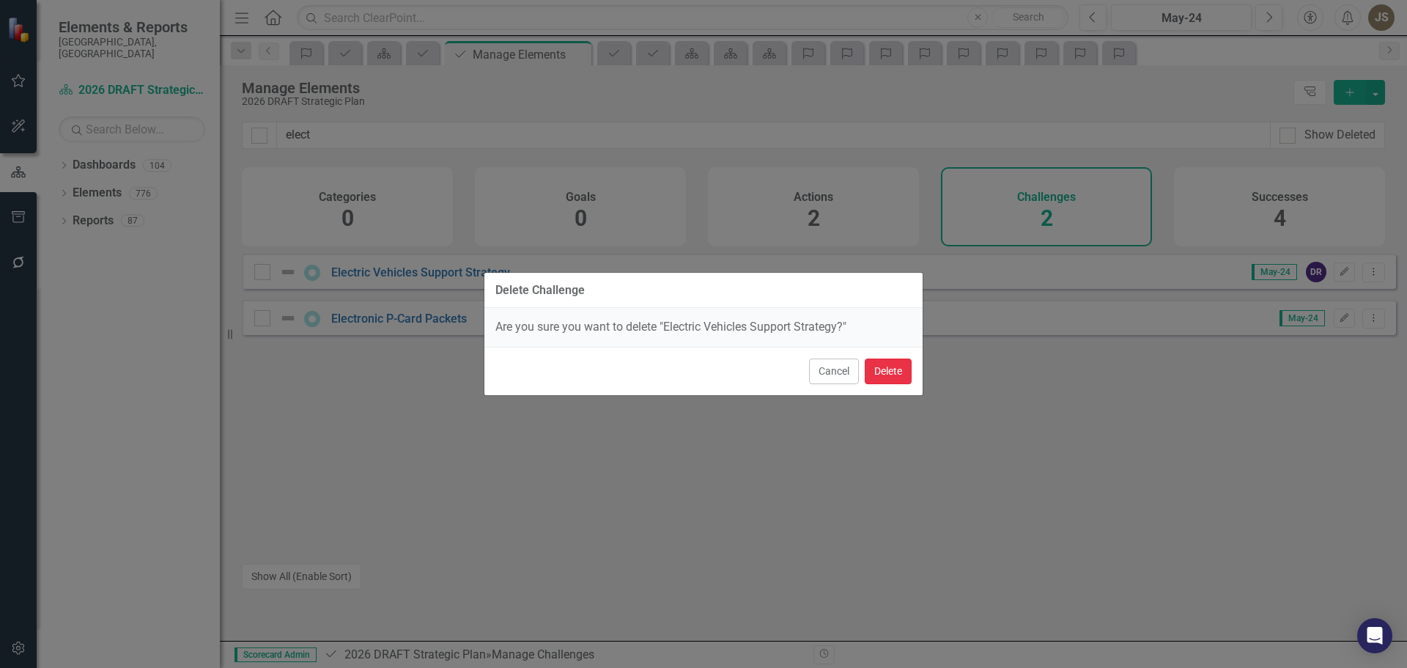
click at [882, 373] on button "Delete" at bounding box center [888, 371] width 47 height 26
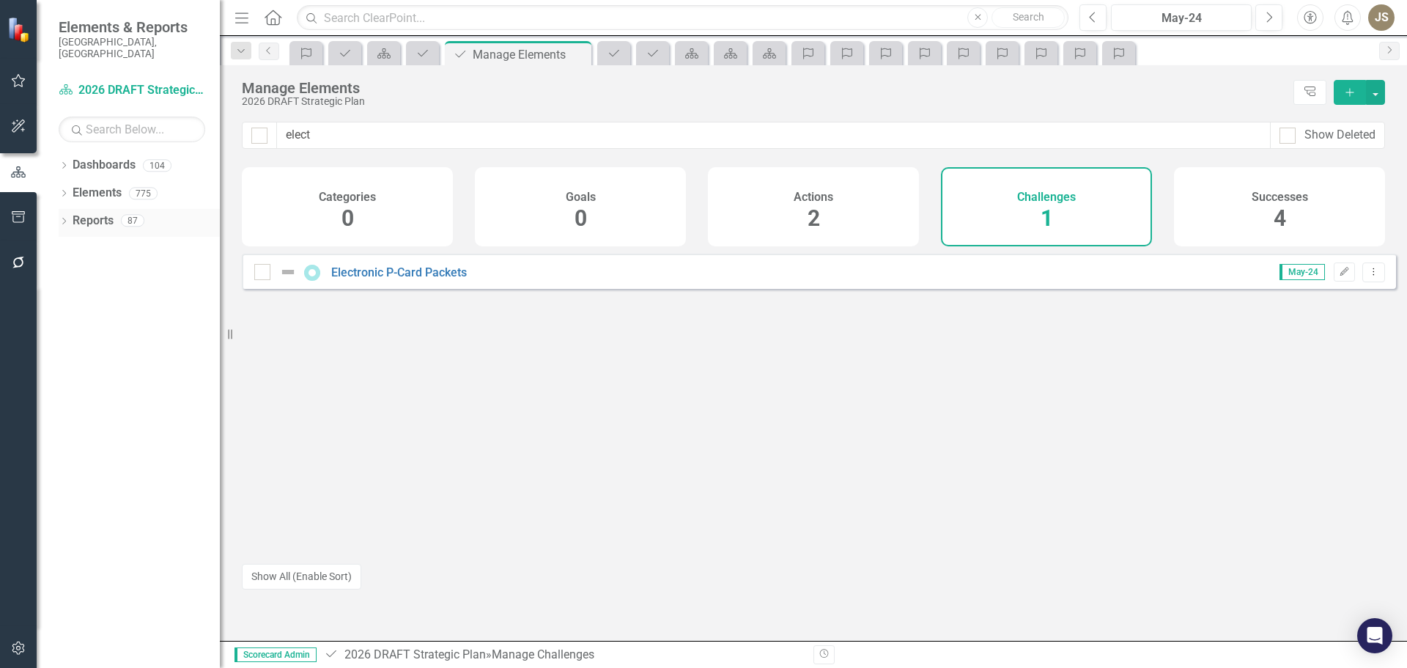
click at [62, 218] on icon "Dropdown" at bounding box center [64, 222] width 10 height 8
click at [69, 327] on icon "Dropdown" at bounding box center [70, 331] width 10 height 8
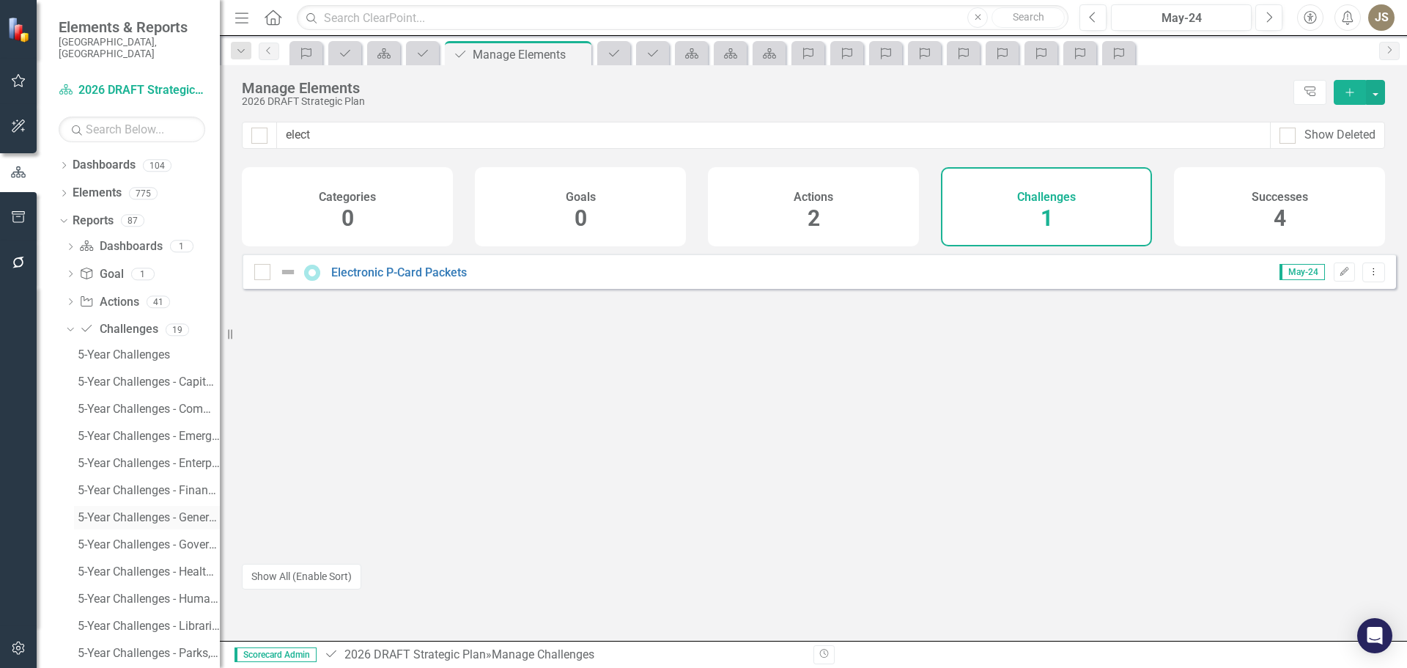
click at [114, 511] on div "5-Year Challenges - General Services" at bounding box center [149, 517] width 142 height 13
